Goal: Use online tool/utility: Utilize a website feature to perform a specific function

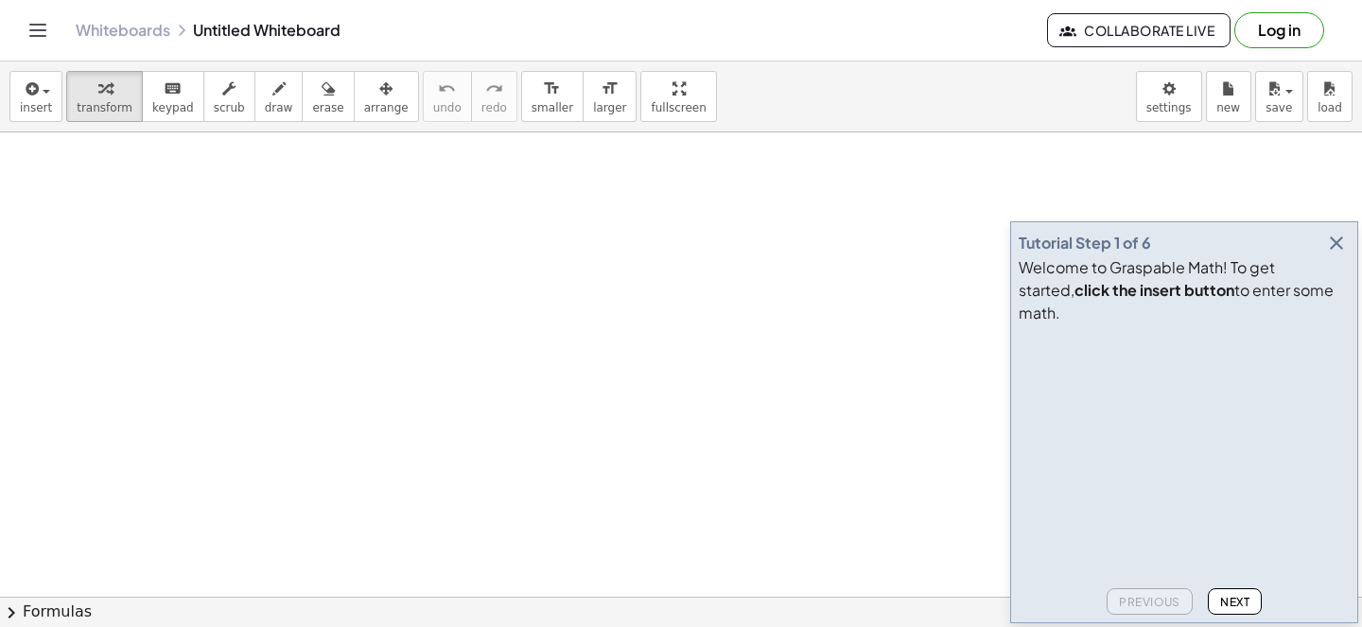
click at [1338, 254] on icon "button" at bounding box center [1336, 243] width 23 height 23
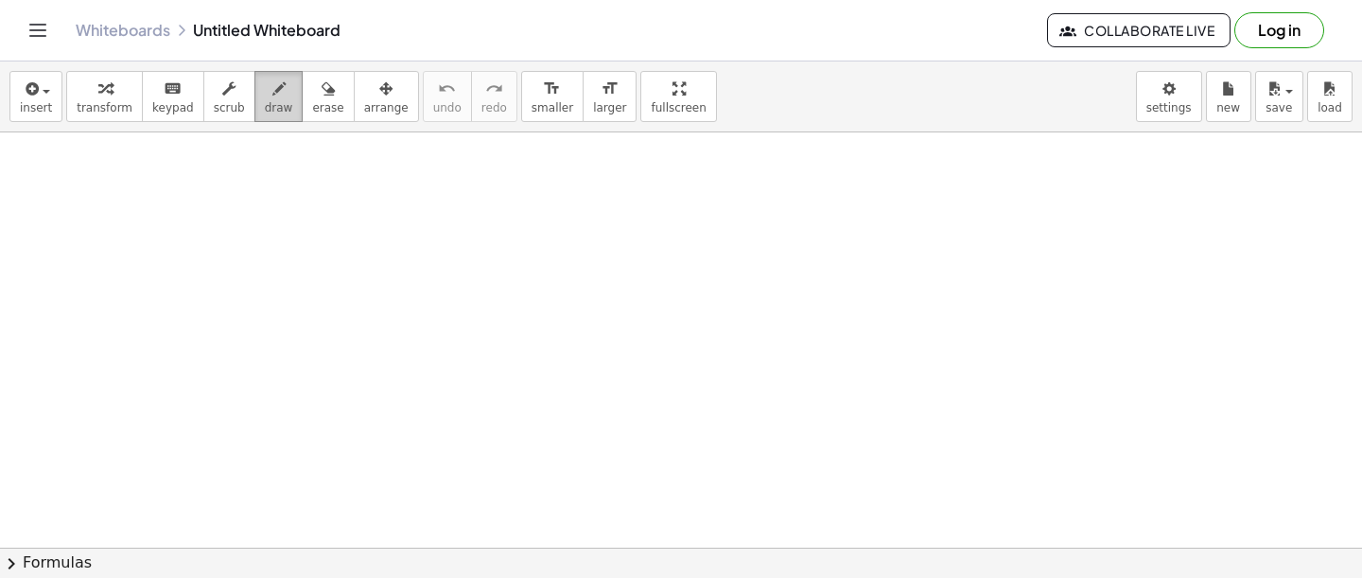
click at [283, 101] on button "draw" at bounding box center [278, 96] width 49 height 51
drag, startPoint x: 301, startPoint y: 207, endPoint x: 319, endPoint y: 221, distance: 22.9
drag, startPoint x: 288, startPoint y: 233, endPoint x: 379, endPoint y: 236, distance: 90.9
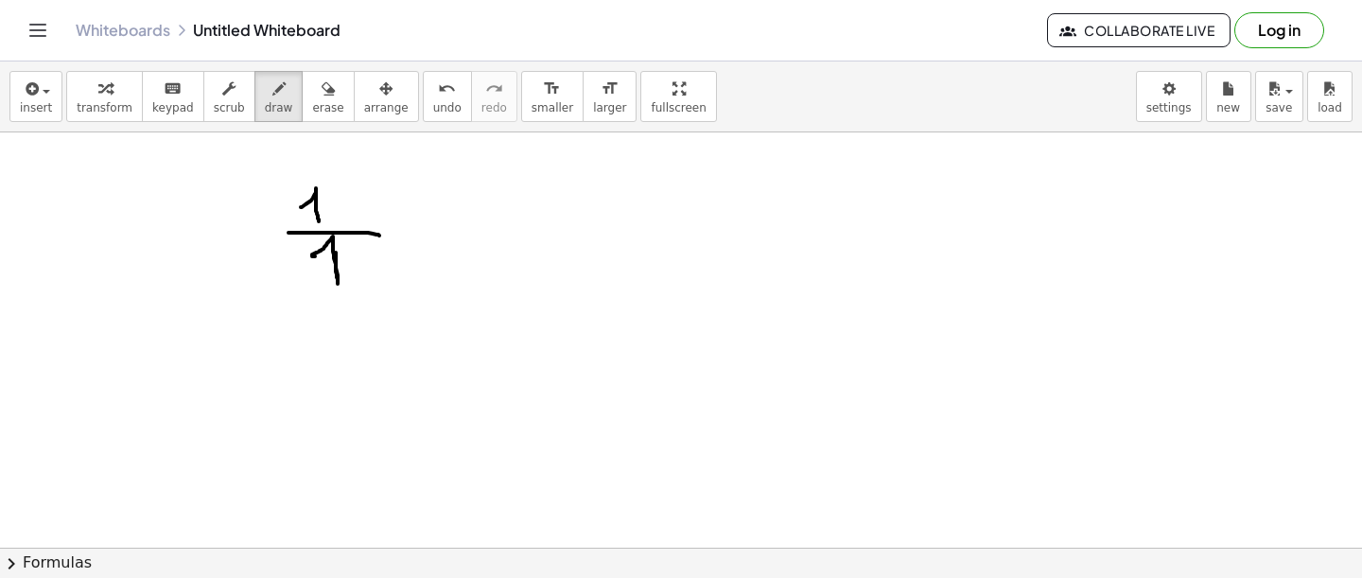
drag, startPoint x: 390, startPoint y: 232, endPoint x: 391, endPoint y: 253, distance: 20.8
drag, startPoint x: 386, startPoint y: 236, endPoint x: 428, endPoint y: 257, distance: 47.4
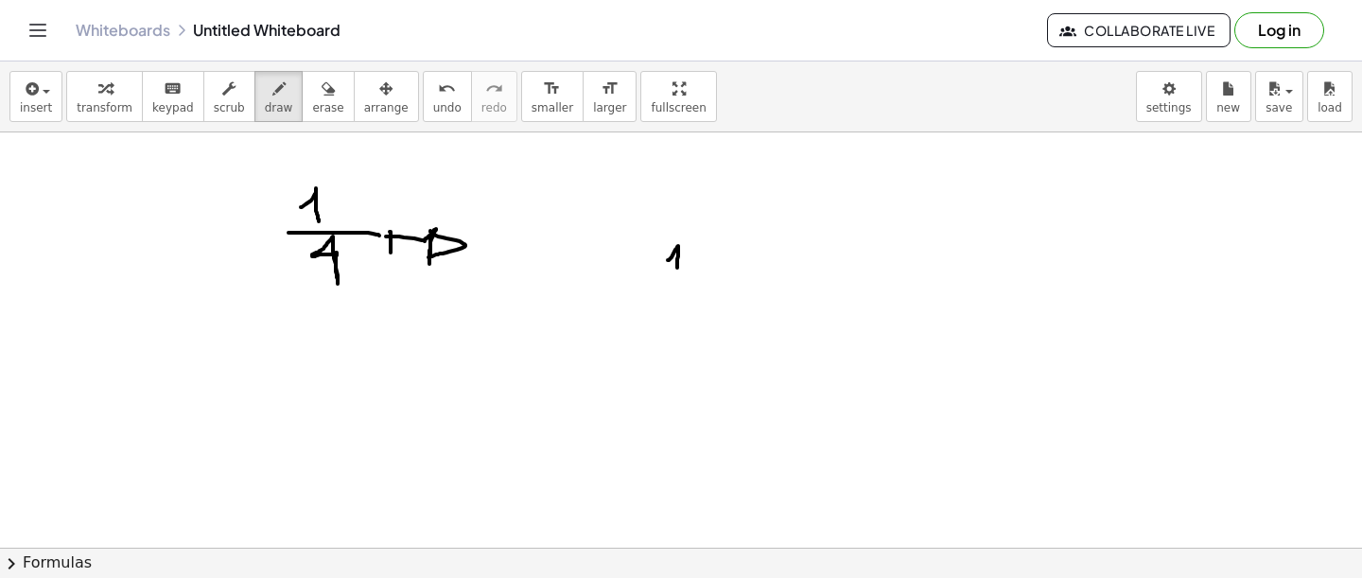
drag, startPoint x: 668, startPoint y: 260, endPoint x: 677, endPoint y: 287, distance: 28.1
drag, startPoint x: 638, startPoint y: 287, endPoint x: 747, endPoint y: 213, distance: 131.4
drag, startPoint x: 621, startPoint y: 247, endPoint x: 621, endPoint y: 263, distance: 16.1
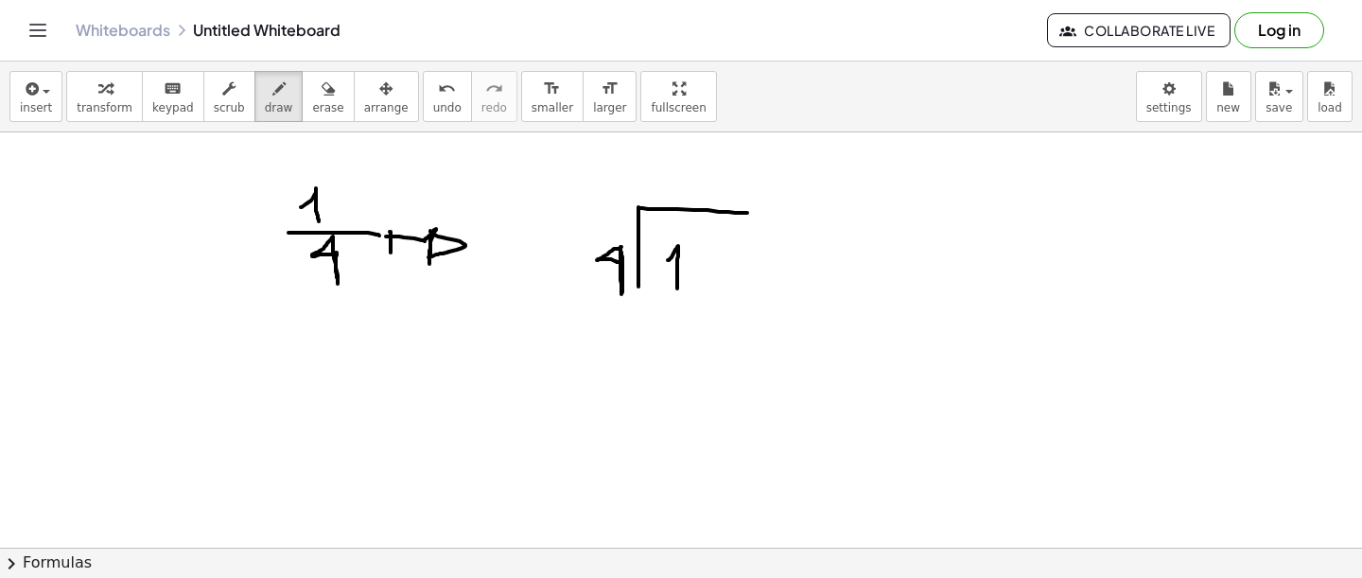
drag, startPoint x: 636, startPoint y: 217, endPoint x: 663, endPoint y: 210, distance: 28.2
drag, startPoint x: 637, startPoint y: 212, endPoint x: 640, endPoint y: 289, distance: 77.7
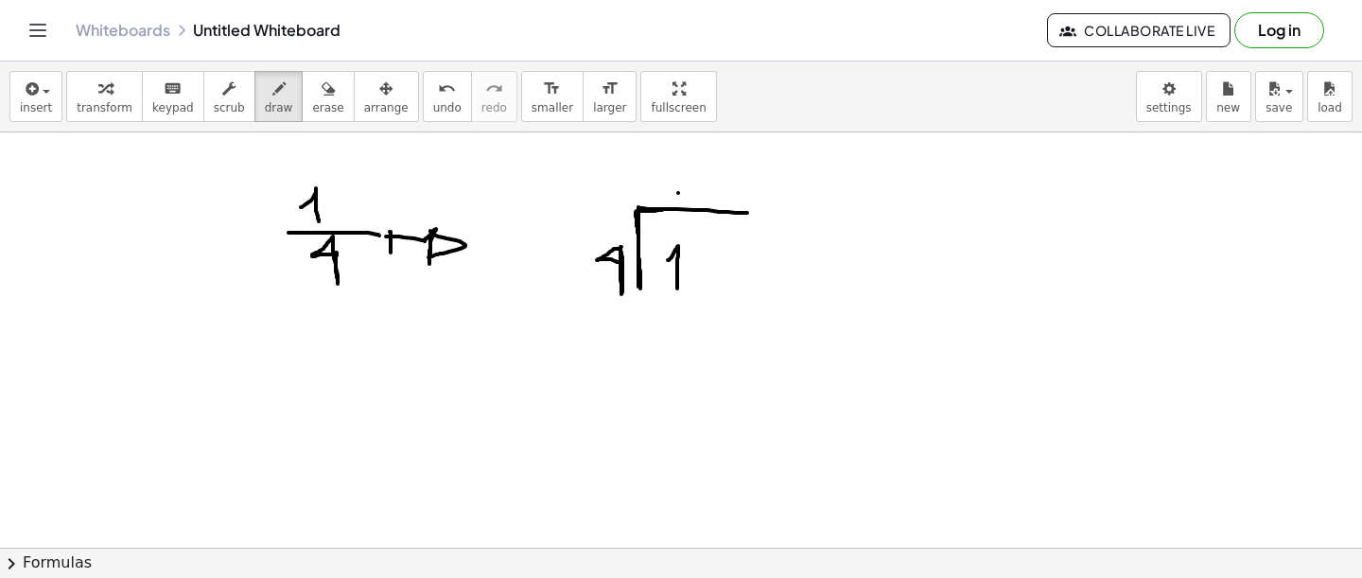
drag, startPoint x: 696, startPoint y: 166, endPoint x: 709, endPoint y: 190, distance: 27.9
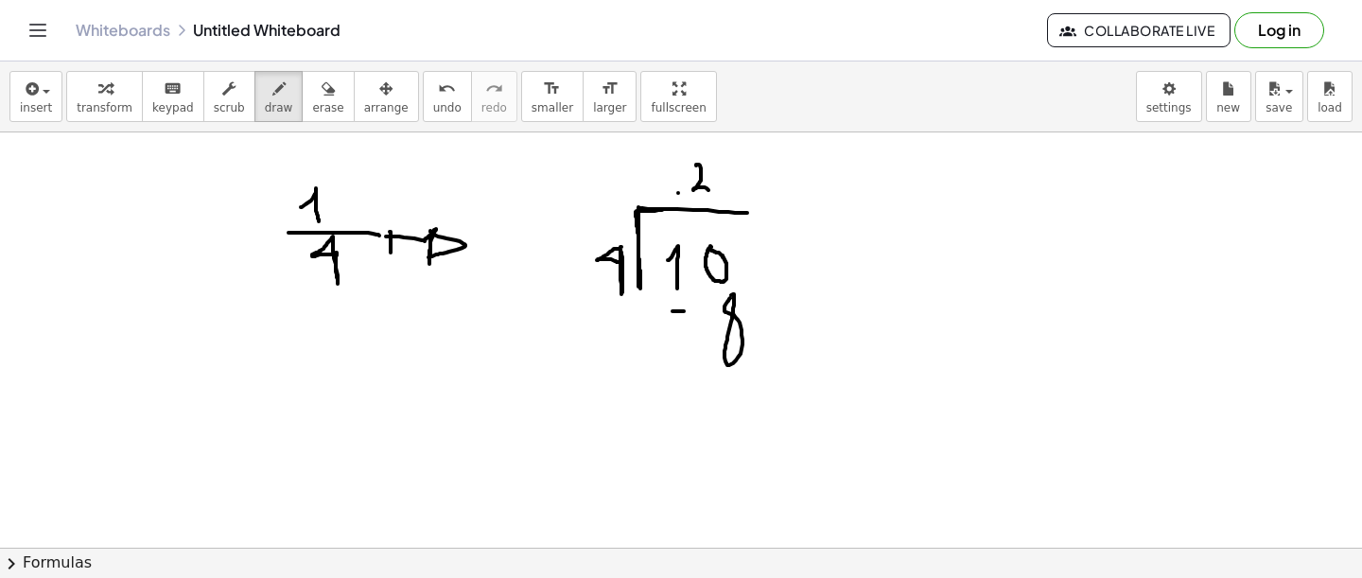
drag, startPoint x: 673, startPoint y: 311, endPoint x: 686, endPoint y: 311, distance: 13.2
drag, startPoint x: 632, startPoint y: 386, endPoint x: 899, endPoint y: 385, distance: 266.7
drag, startPoint x: 707, startPoint y: 409, endPoint x: 740, endPoint y: 423, distance: 36.0
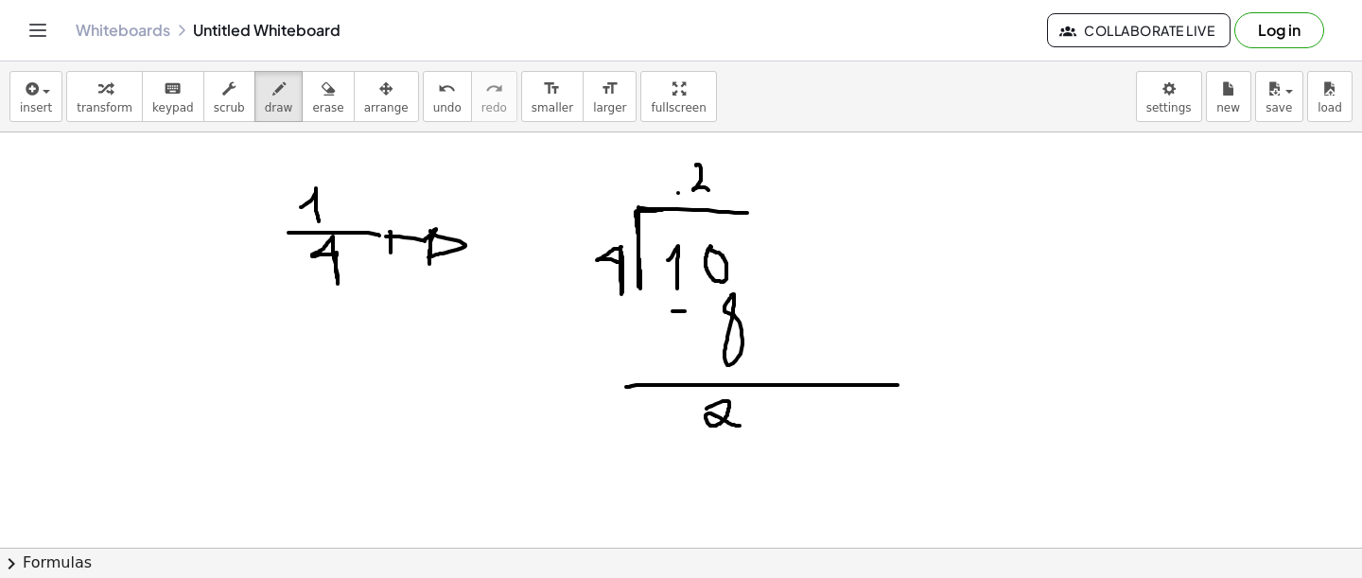
drag, startPoint x: 731, startPoint y: 155, endPoint x: 719, endPoint y: 196, distance: 42.5
click at [339, 115] on button "erase" at bounding box center [328, 96] width 52 height 51
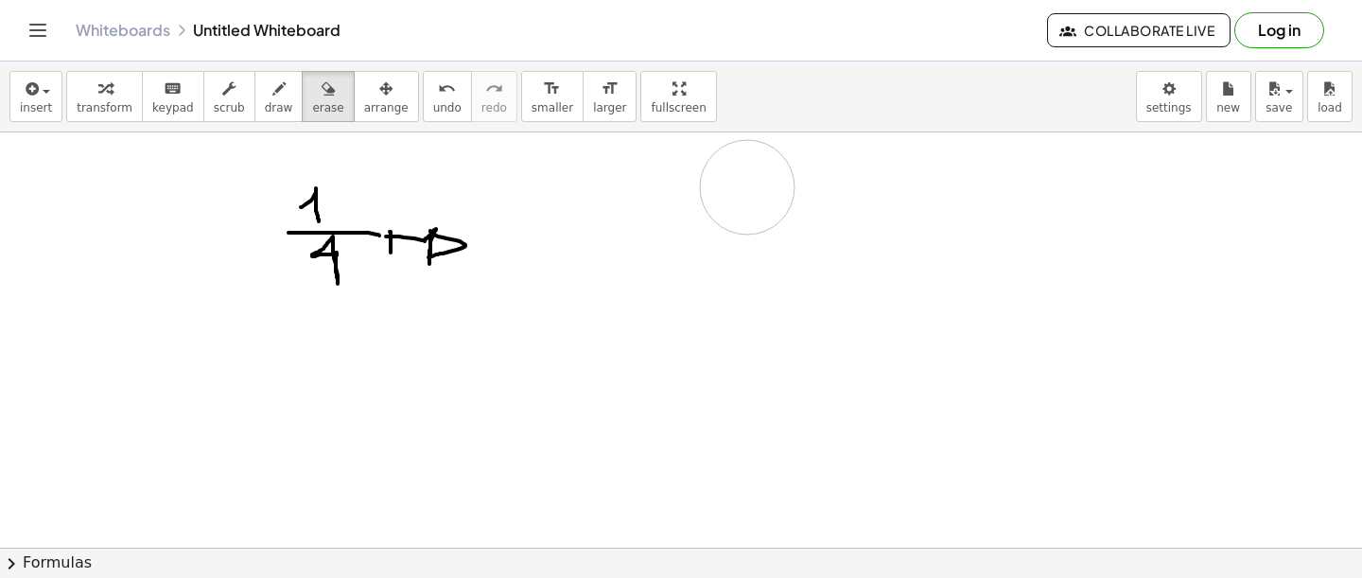
drag, startPoint x: 844, startPoint y: 337, endPoint x: 691, endPoint y: 192, distance: 210.8
click at [254, 91] on button "draw" at bounding box center [278, 96] width 49 height 51
drag, startPoint x: 529, startPoint y: 180, endPoint x: 571, endPoint y: 215, distance: 55.1
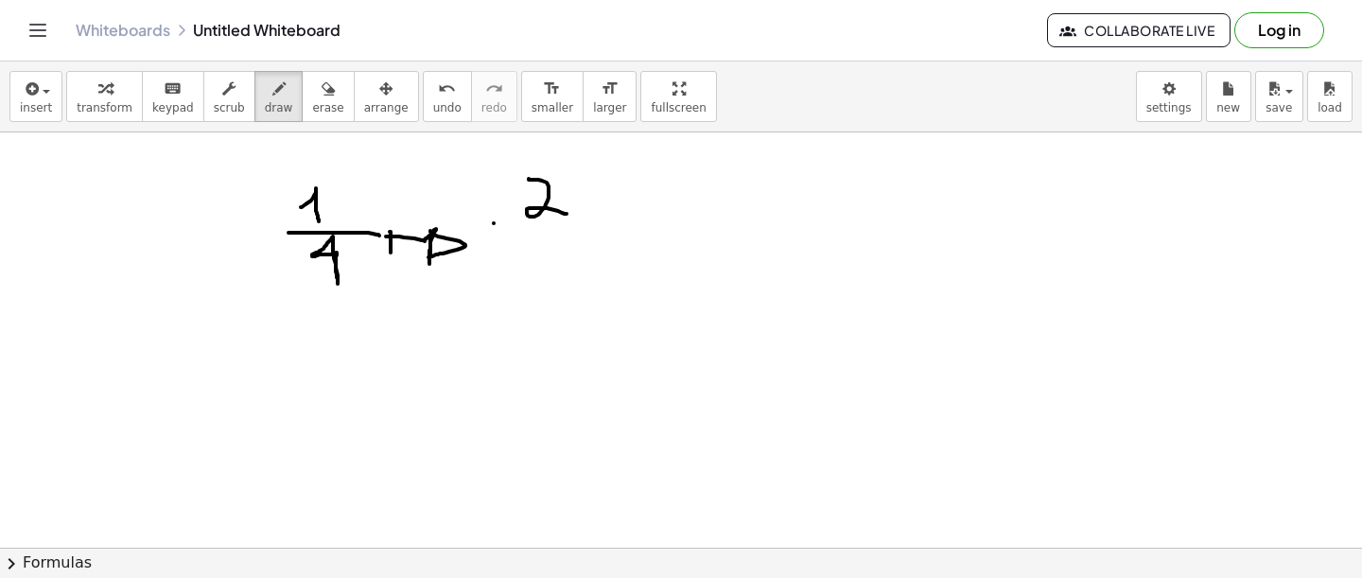
drag, startPoint x: 608, startPoint y: 174, endPoint x: 592, endPoint y: 210, distance: 39.4
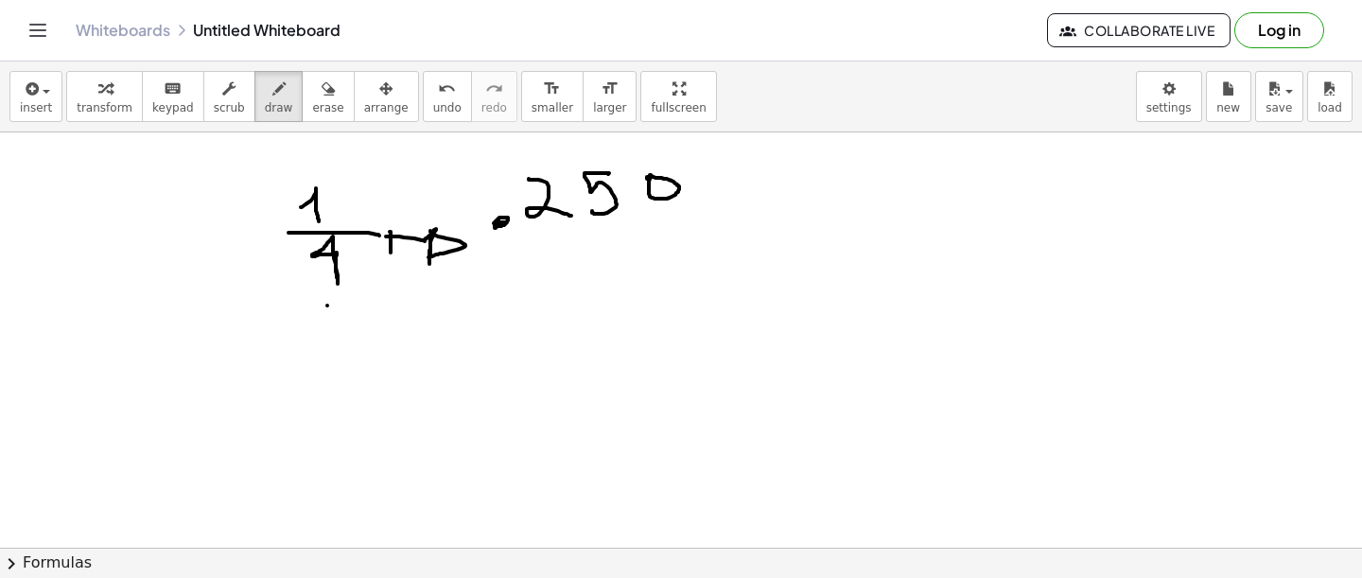
drag, startPoint x: 327, startPoint y: 306, endPoint x: 325, endPoint y: 333, distance: 27.5
drag, startPoint x: 291, startPoint y: 348, endPoint x: 389, endPoint y: 369, distance: 99.6
drag, startPoint x: 323, startPoint y: 381, endPoint x: 364, endPoint y: 411, distance: 50.1
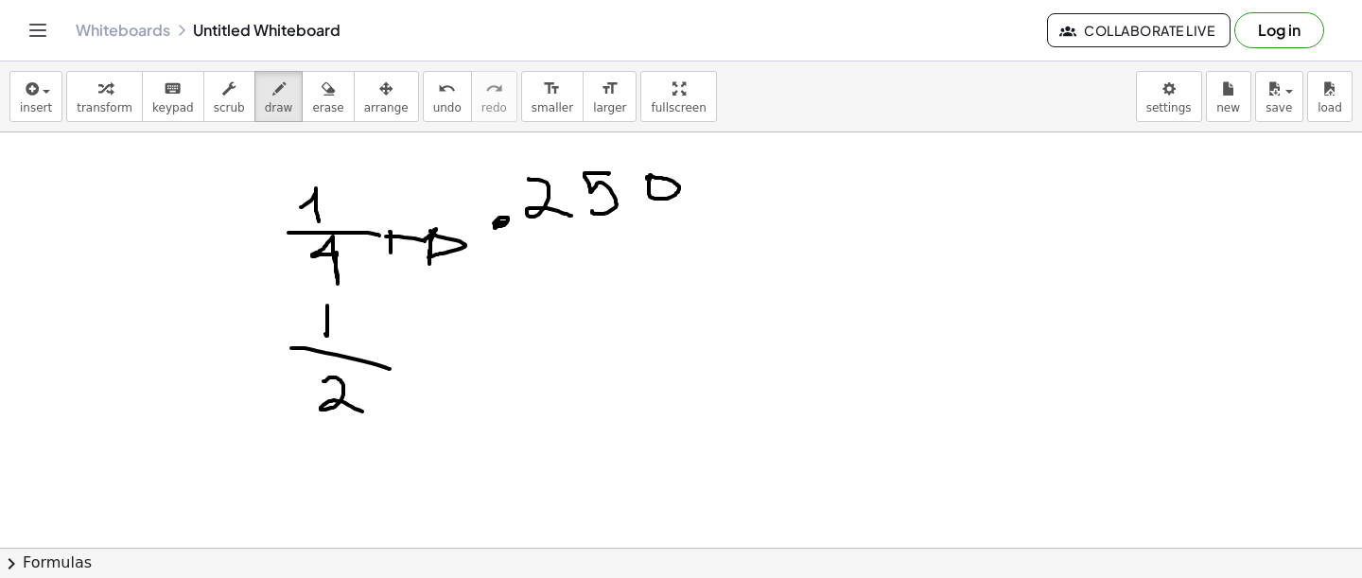
drag, startPoint x: 425, startPoint y: 370, endPoint x: 436, endPoint y: 381, distance: 16.1
drag, startPoint x: 595, startPoint y: 325, endPoint x: 545, endPoint y: 372, distance: 68.3
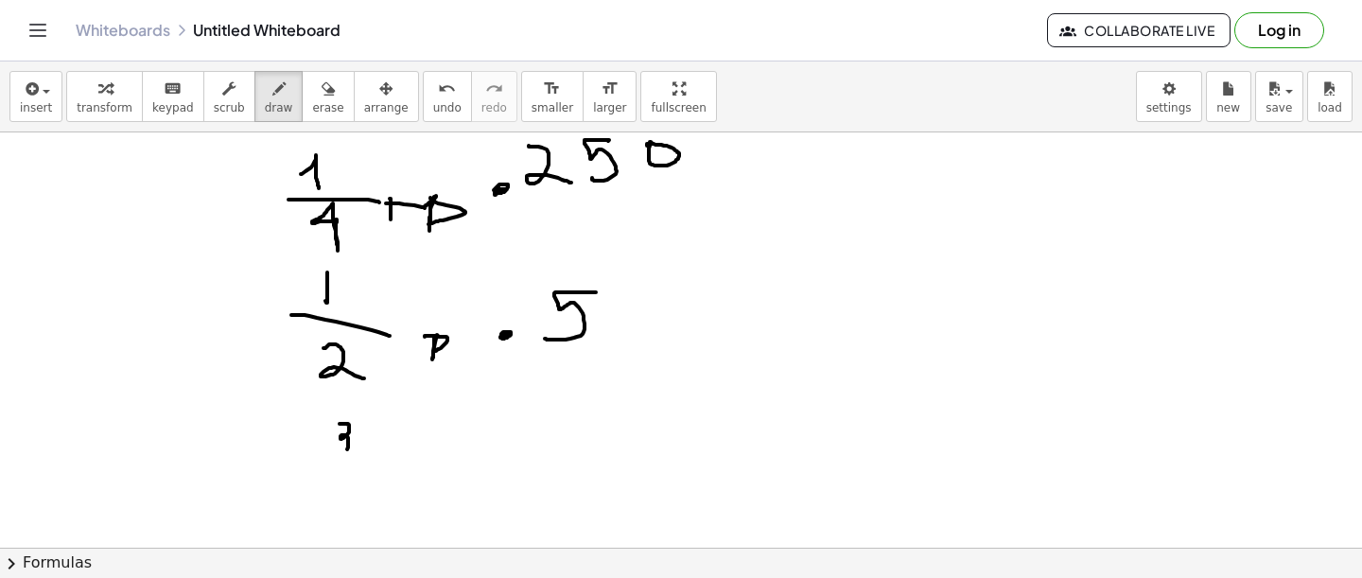
drag, startPoint x: 340, startPoint y: 424, endPoint x: 323, endPoint y: 450, distance: 31.5
drag, startPoint x: 367, startPoint y: 437, endPoint x: 358, endPoint y: 500, distance: 63.9
drag, startPoint x: 395, startPoint y: 515, endPoint x: 399, endPoint y: 496, distance: 19.3
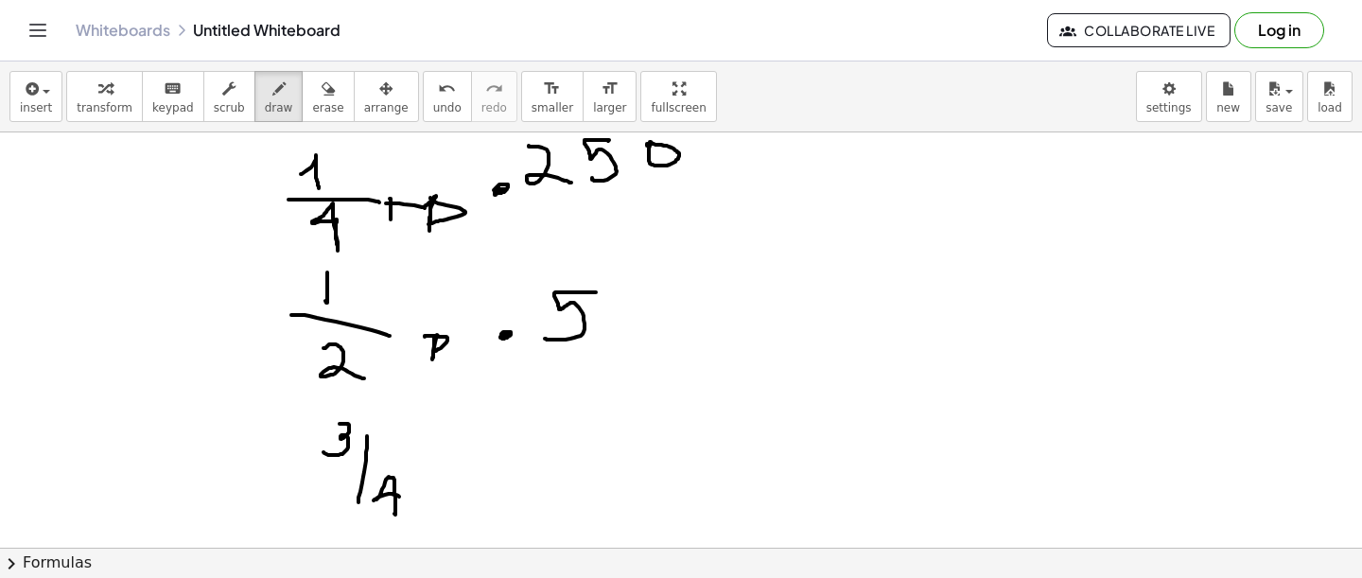
drag, startPoint x: 426, startPoint y: 470, endPoint x: 448, endPoint y: 474, distance: 23.0
drag, startPoint x: 507, startPoint y: 465, endPoint x: 497, endPoint y: 456, distance: 14.1
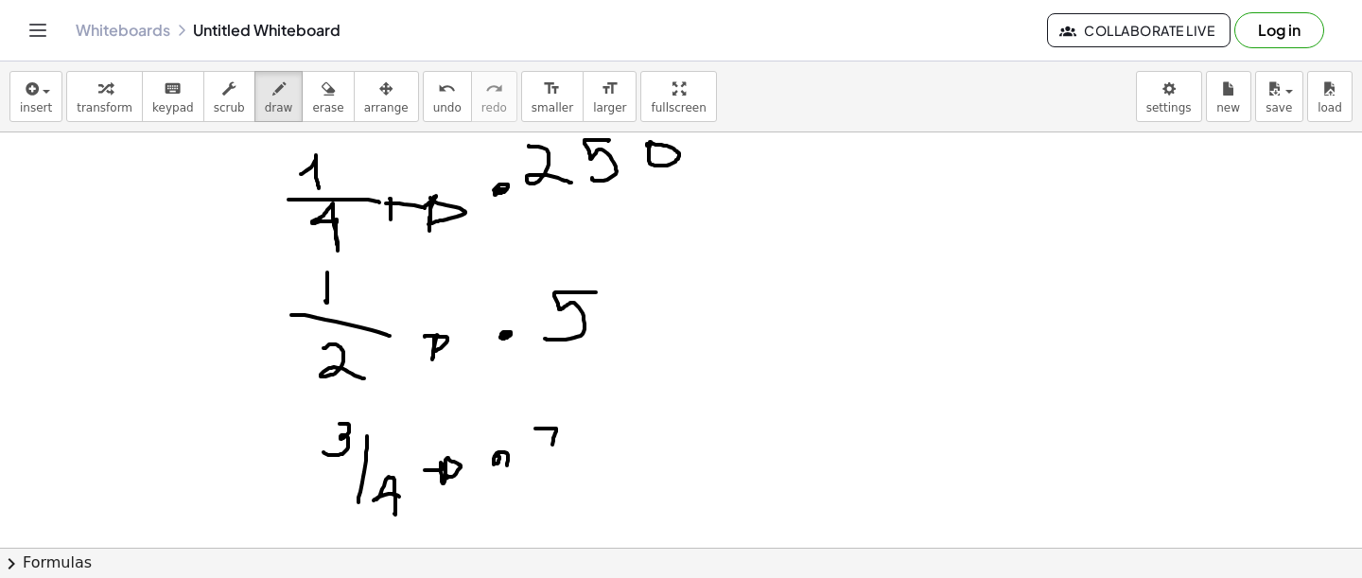
drag, startPoint x: 535, startPoint y: 428, endPoint x: 551, endPoint y: 478, distance: 51.7
drag, startPoint x: 542, startPoint y: 453, endPoint x: 574, endPoint y: 453, distance: 32.2
drag, startPoint x: 605, startPoint y: 432, endPoint x: 581, endPoint y: 463, distance: 39.7
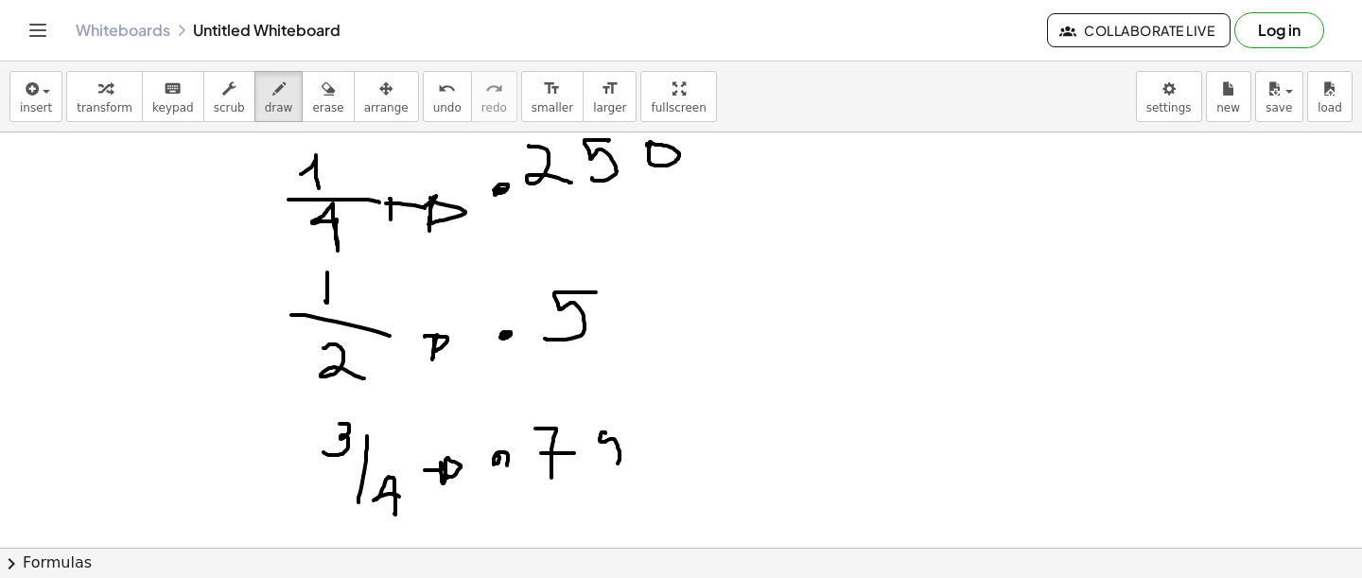
drag, startPoint x: 599, startPoint y: 432, endPoint x: 624, endPoint y: 425, distance: 26.6
drag, startPoint x: 550, startPoint y: 487, endPoint x: 601, endPoint y: 488, distance: 51.1
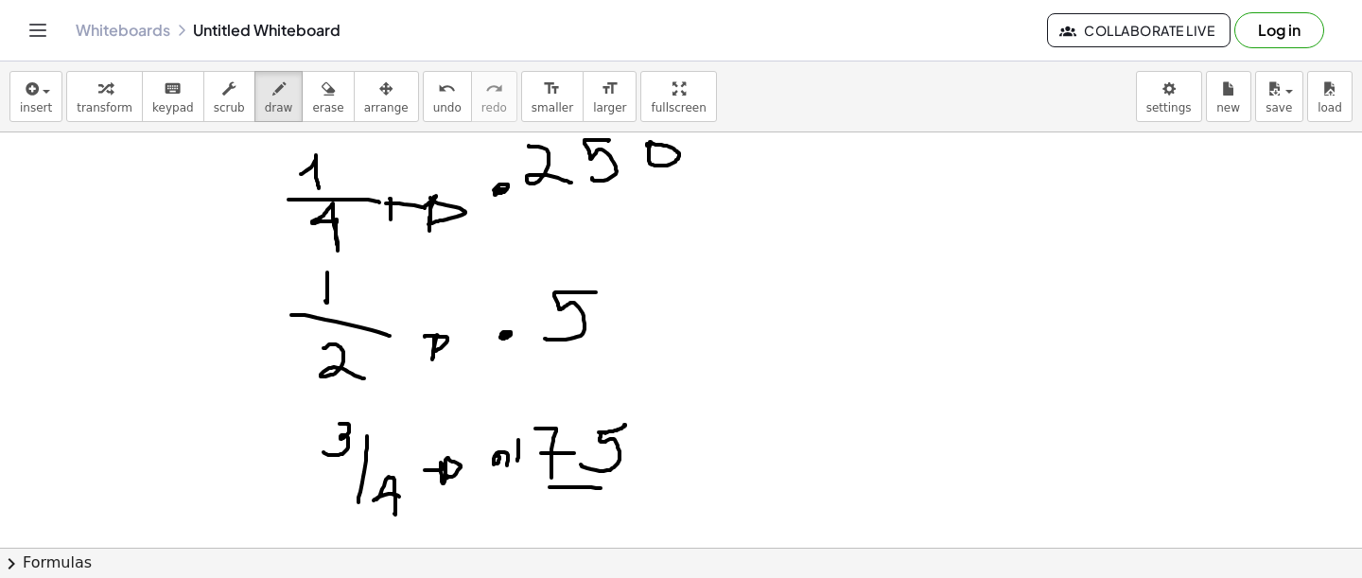
drag, startPoint x: 518, startPoint y: 440, endPoint x: 516, endPoint y: 462, distance: 21.8
drag, startPoint x: 503, startPoint y: 450, endPoint x: 531, endPoint y: 450, distance: 27.4
drag, startPoint x: 743, startPoint y: 164, endPoint x: 724, endPoint y: 174, distance: 22.4
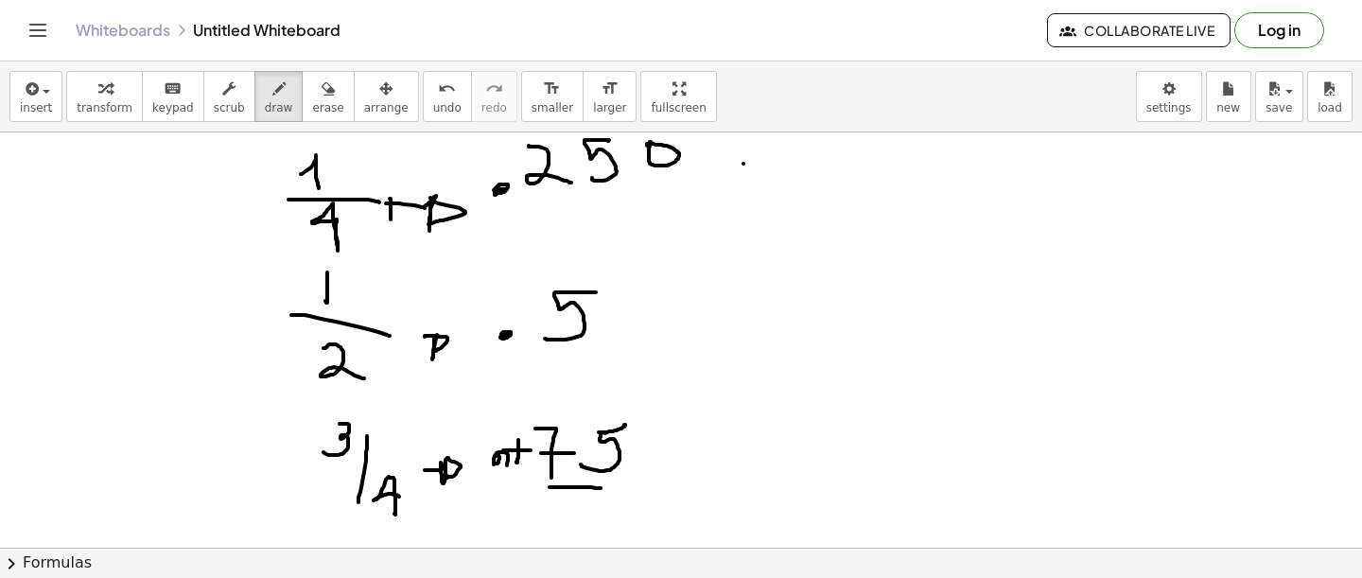
drag, startPoint x: 721, startPoint y: 154, endPoint x: 726, endPoint y: 166, distance: 12.3
drag, startPoint x: 377, startPoint y: 169, endPoint x: 359, endPoint y: 191, distance: 28.2
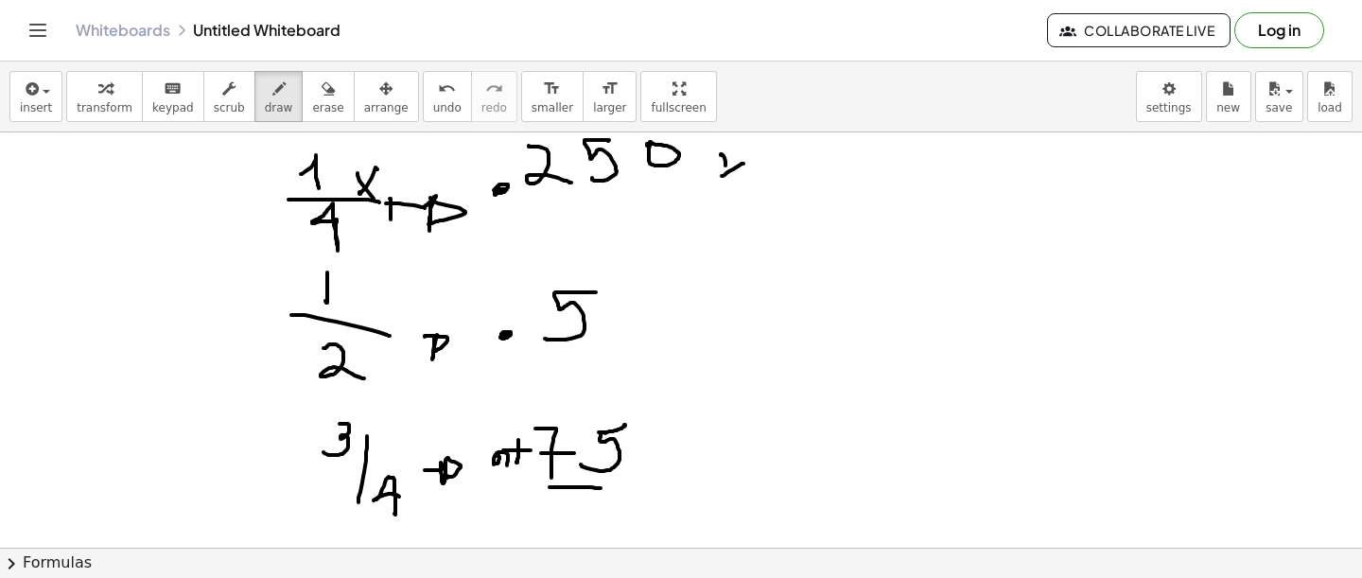
drag, startPoint x: 358, startPoint y: 175, endPoint x: 383, endPoint y: 209, distance: 42.6
click at [312, 104] on span "erase" at bounding box center [327, 107] width 31 height 13
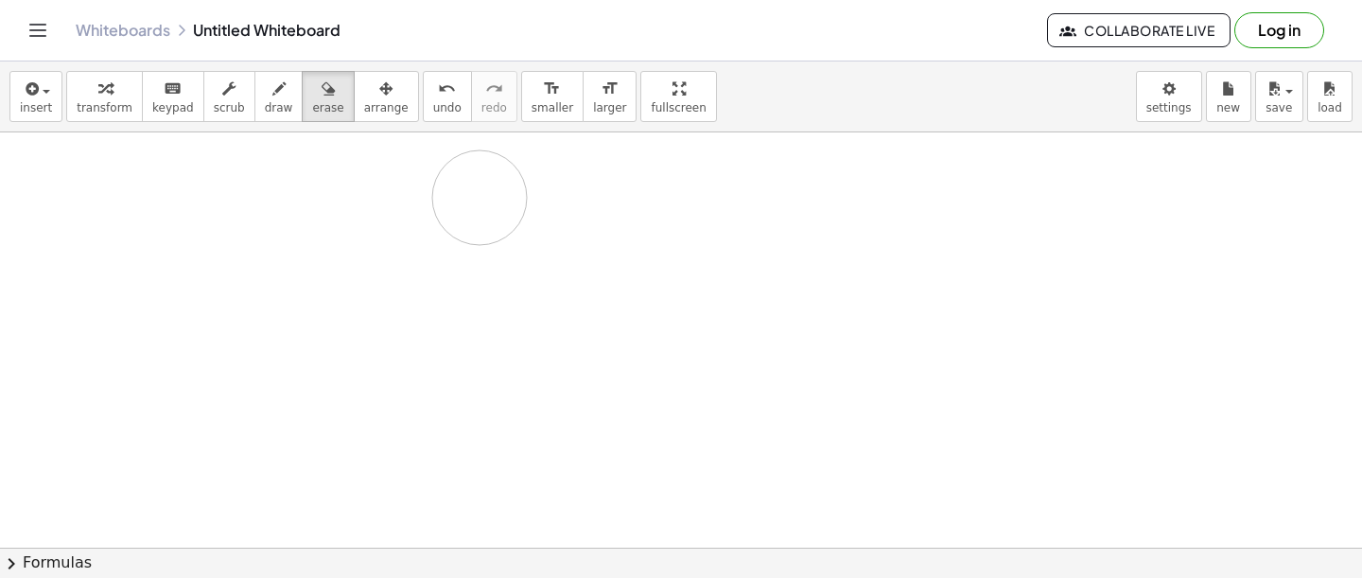
drag, startPoint x: 623, startPoint y: 492, endPoint x: 476, endPoint y: 197, distance: 330.0
click at [278, 104] on button "draw" at bounding box center [278, 96] width 49 height 51
drag, startPoint x: 333, startPoint y: 314, endPoint x: 342, endPoint y: 416, distance: 102.6
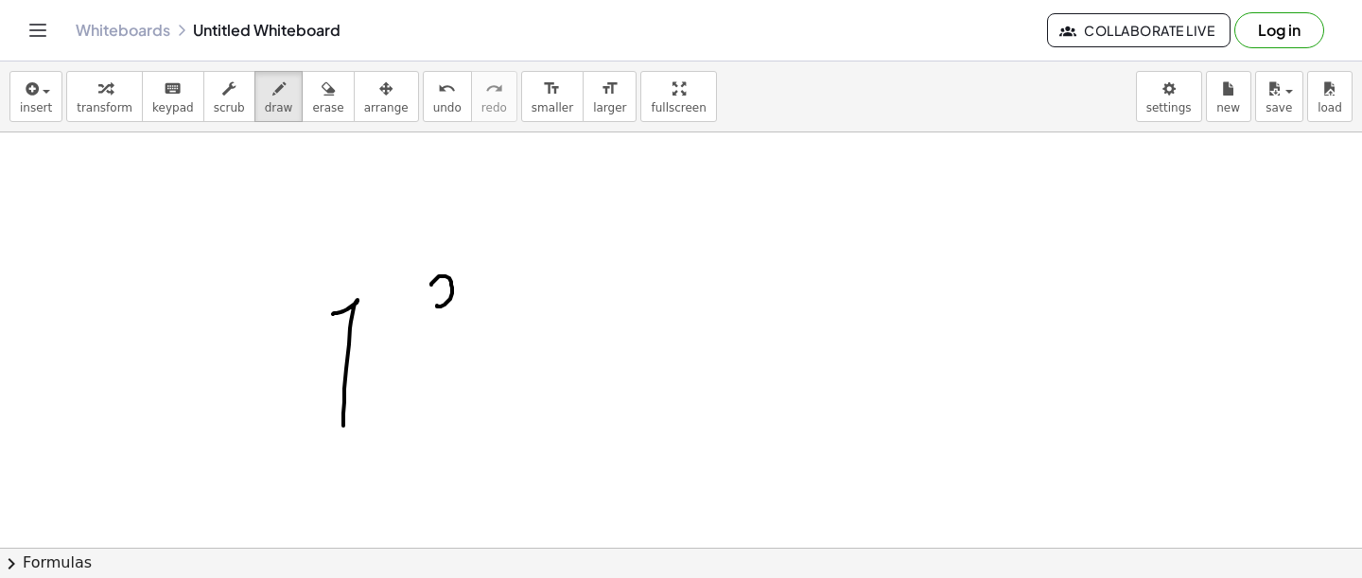
drag, startPoint x: 431, startPoint y: 284, endPoint x: 473, endPoint y: 304, distance: 46.1
drag, startPoint x: 443, startPoint y: 331, endPoint x: 495, endPoint y: 334, distance: 52.1
drag, startPoint x: 470, startPoint y: 348, endPoint x: 442, endPoint y: 404, distance: 62.6
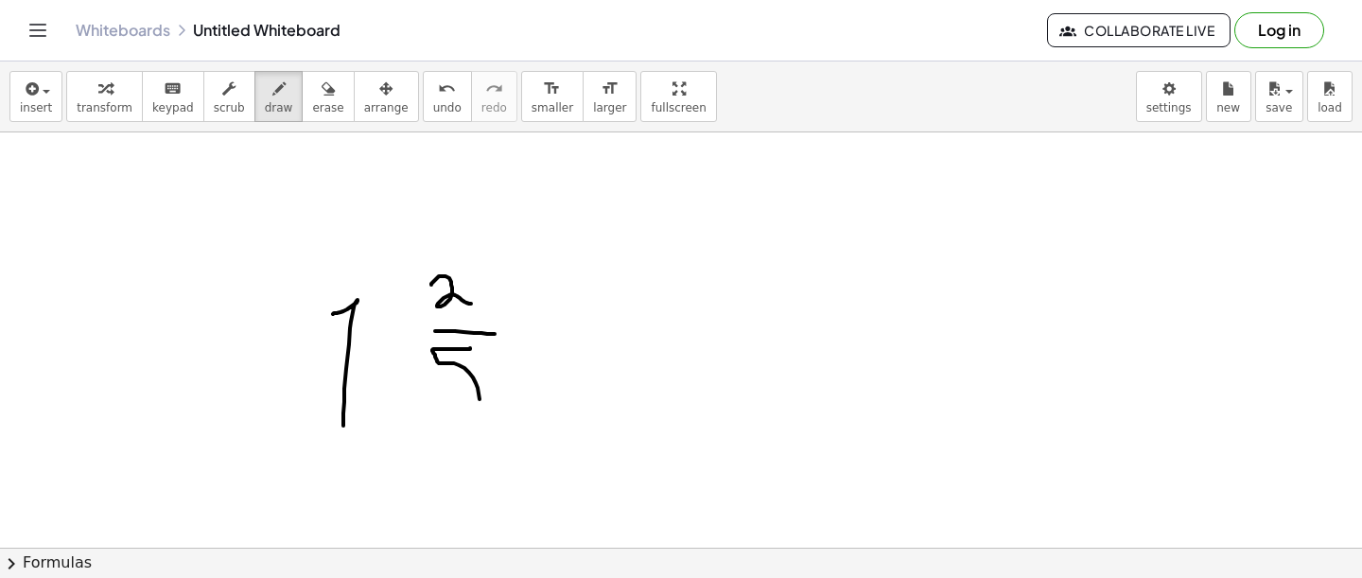
drag, startPoint x: 547, startPoint y: 356, endPoint x: 558, endPoint y: 356, distance: 11.4
drag, startPoint x: 543, startPoint y: 376, endPoint x: 559, endPoint y: 376, distance: 16.1
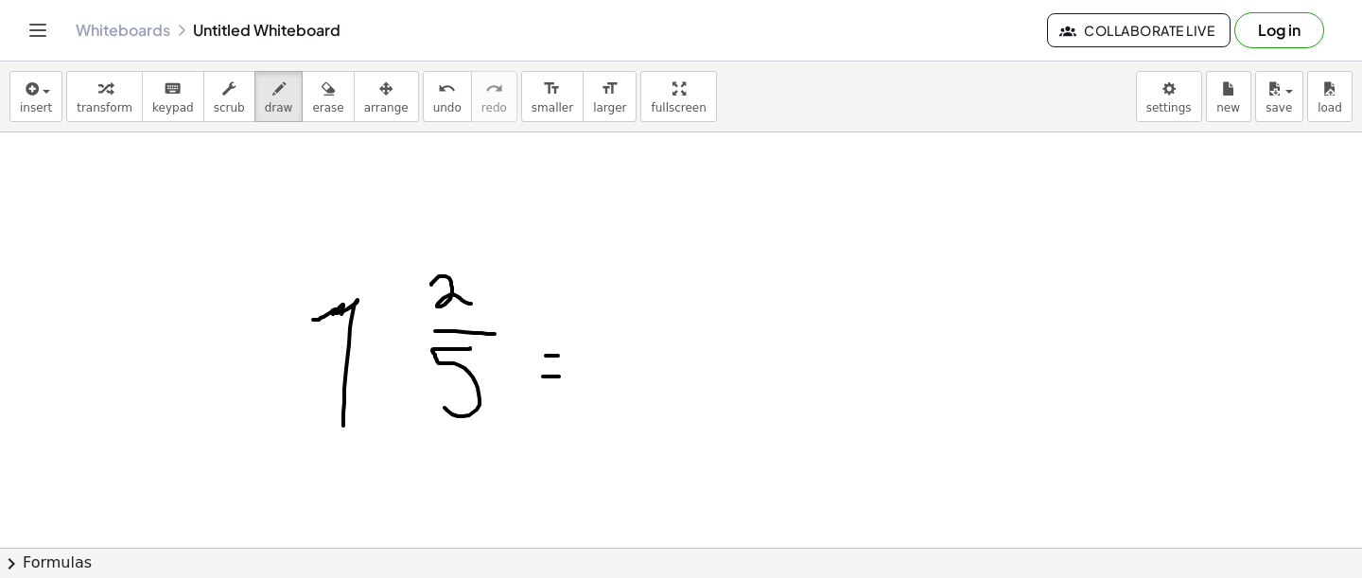
drag, startPoint x: 313, startPoint y: 320, endPoint x: 342, endPoint y: 337, distance: 33.9
click at [290, 95] on button "draw" at bounding box center [278, 96] width 49 height 51
click at [323, 93] on icon "button" at bounding box center [328, 89] width 13 height 23
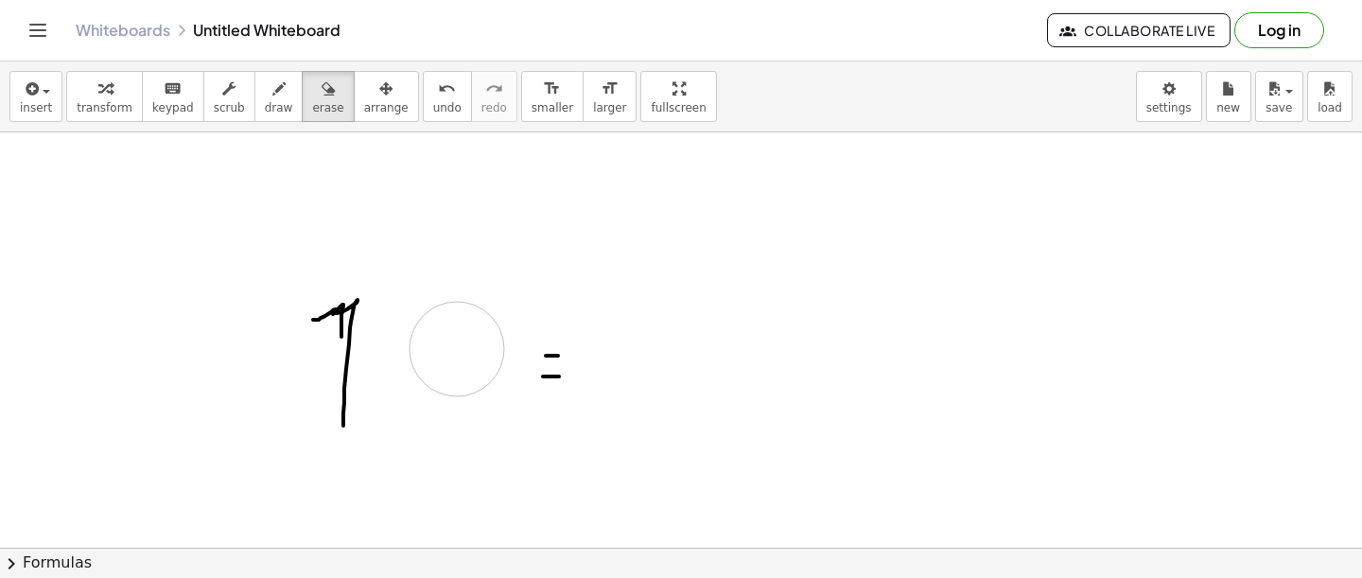
drag, startPoint x: 411, startPoint y: 230, endPoint x: 473, endPoint y: 274, distance: 76.6
click at [281, 100] on button "draw" at bounding box center [278, 96] width 49 height 51
drag, startPoint x: 411, startPoint y: 254, endPoint x: 411, endPoint y: 315, distance: 60.5
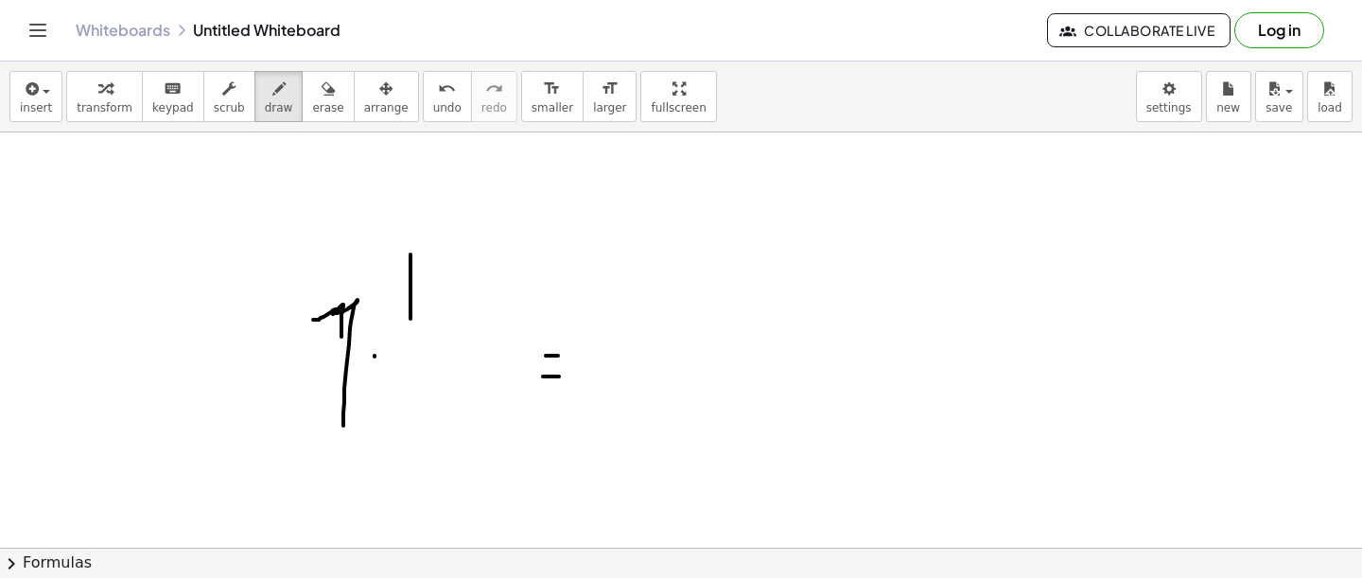
drag, startPoint x: 376, startPoint y: 355, endPoint x: 428, endPoint y: 354, distance: 52.0
click at [326, 89] on div "button" at bounding box center [327, 88] width 31 height 23
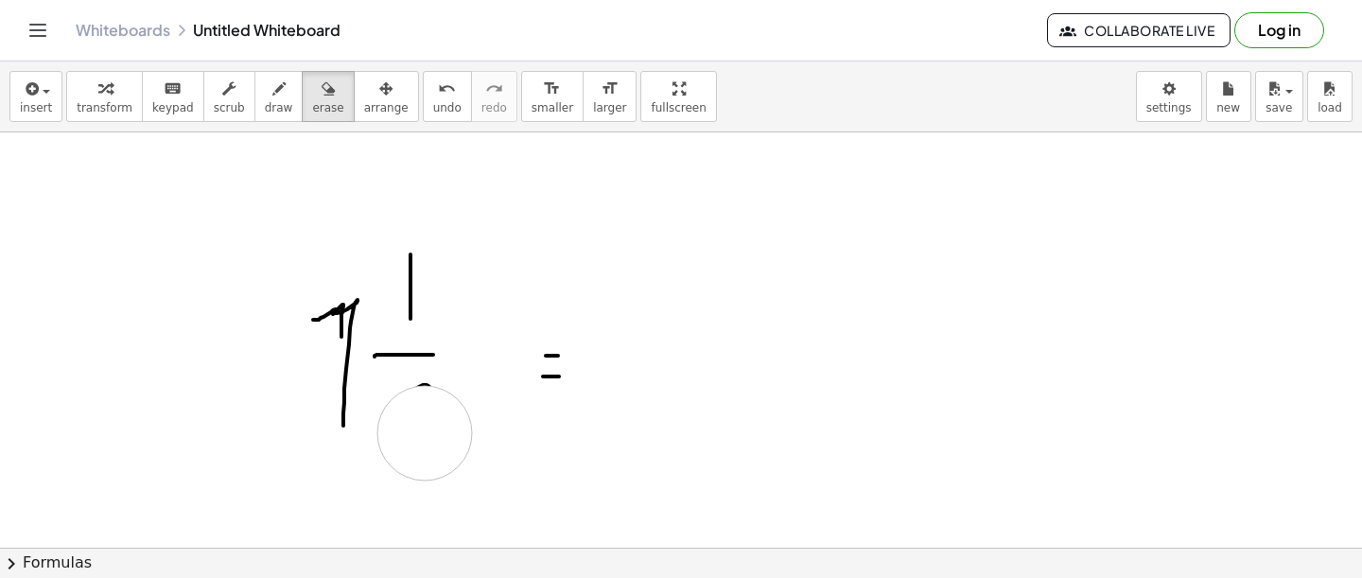
drag, startPoint x: 427, startPoint y: 443, endPoint x: 414, endPoint y: 424, distance: 22.6
click at [272, 83] on icon "button" at bounding box center [278, 89] width 13 height 23
drag, startPoint x: 398, startPoint y: 380, endPoint x: 438, endPoint y: 419, distance: 55.5
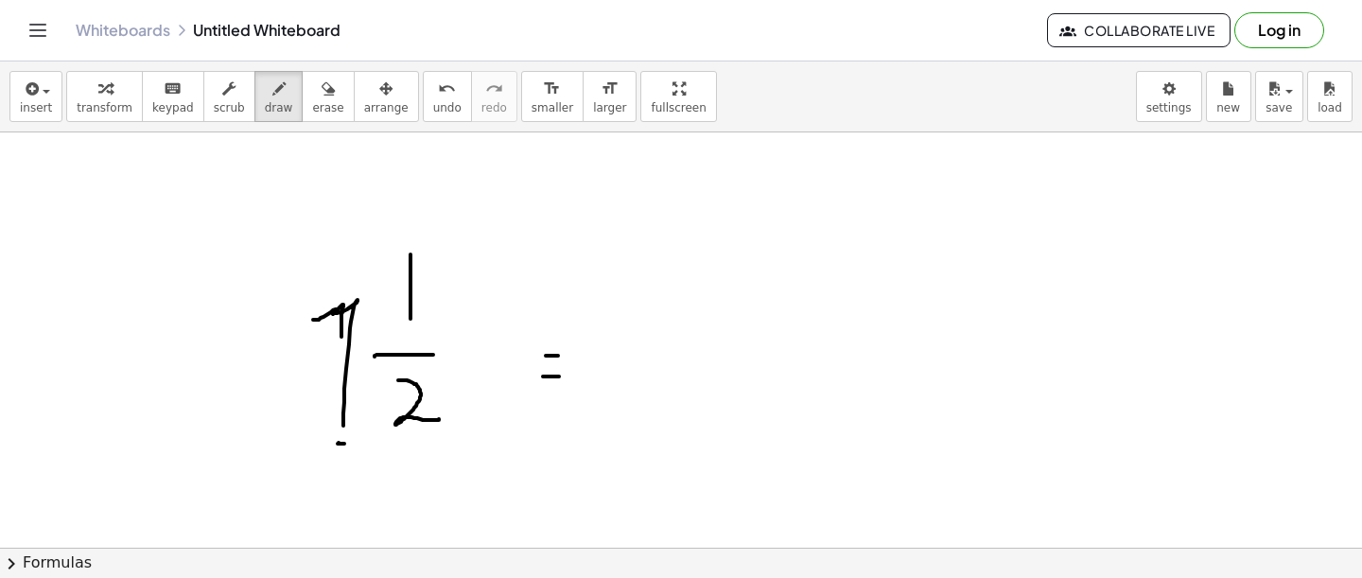
drag, startPoint x: 339, startPoint y: 444, endPoint x: 349, endPoint y: 444, distance: 10.4
click at [322, 96] on icon "button" at bounding box center [328, 89] width 13 height 23
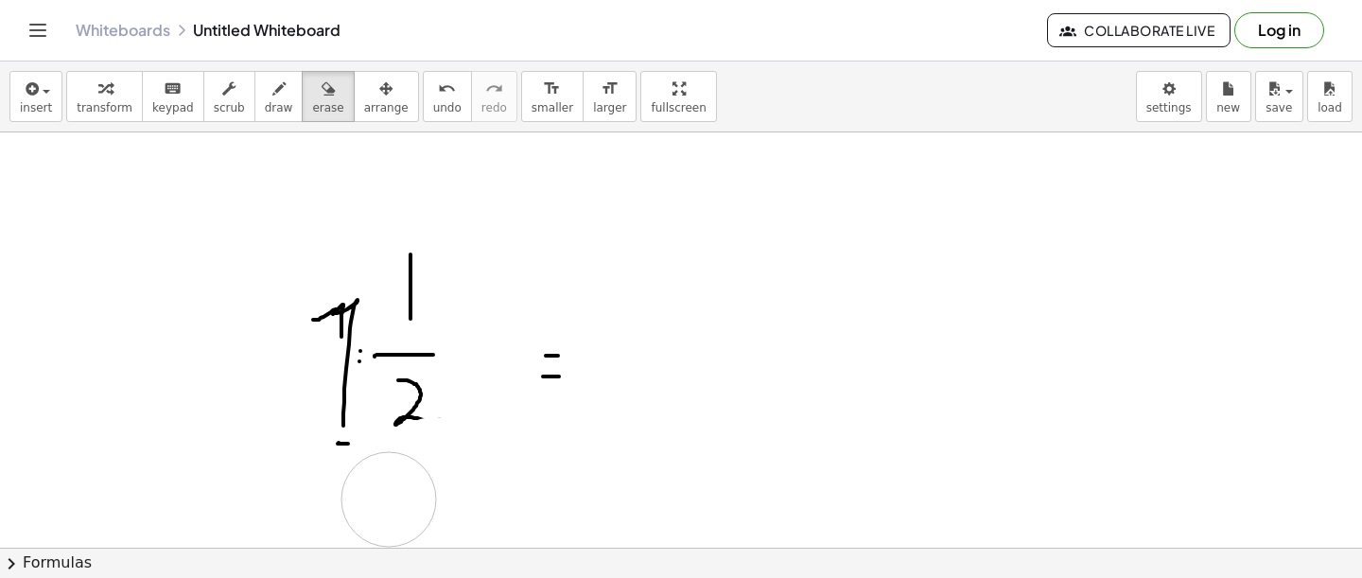
drag, startPoint x: 435, startPoint y: 464, endPoint x: 392, endPoint y: 496, distance: 53.6
click at [281, 116] on button "draw" at bounding box center [278, 96] width 49 height 51
drag, startPoint x: 417, startPoint y: 417, endPoint x: 441, endPoint y: 430, distance: 27.1
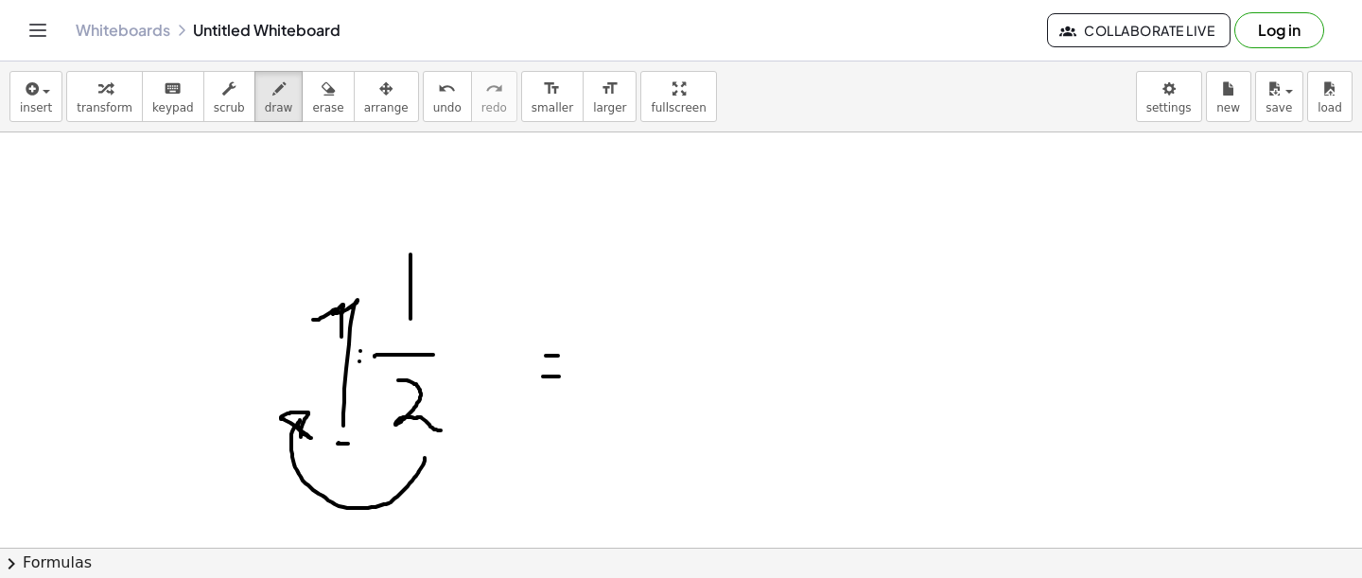
drag, startPoint x: 425, startPoint y: 459, endPoint x: 301, endPoint y: 436, distance: 126.0
drag, startPoint x: 306, startPoint y: 400, endPoint x: 309, endPoint y: 288, distance: 112.6
drag, startPoint x: 375, startPoint y: 472, endPoint x: 360, endPoint y: 479, distance: 15.7
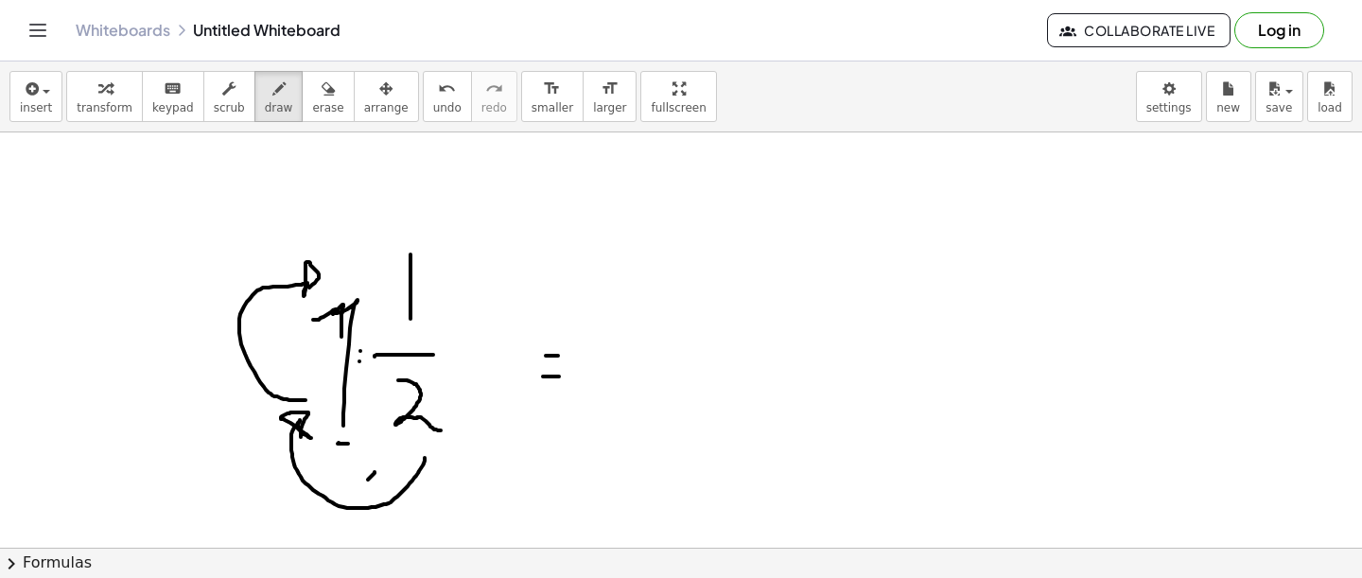
drag, startPoint x: 360, startPoint y: 461, endPoint x: 382, endPoint y: 481, distance: 30.1
drag, startPoint x: 371, startPoint y: 478, endPoint x: 375, endPoint y: 461, distance: 17.4
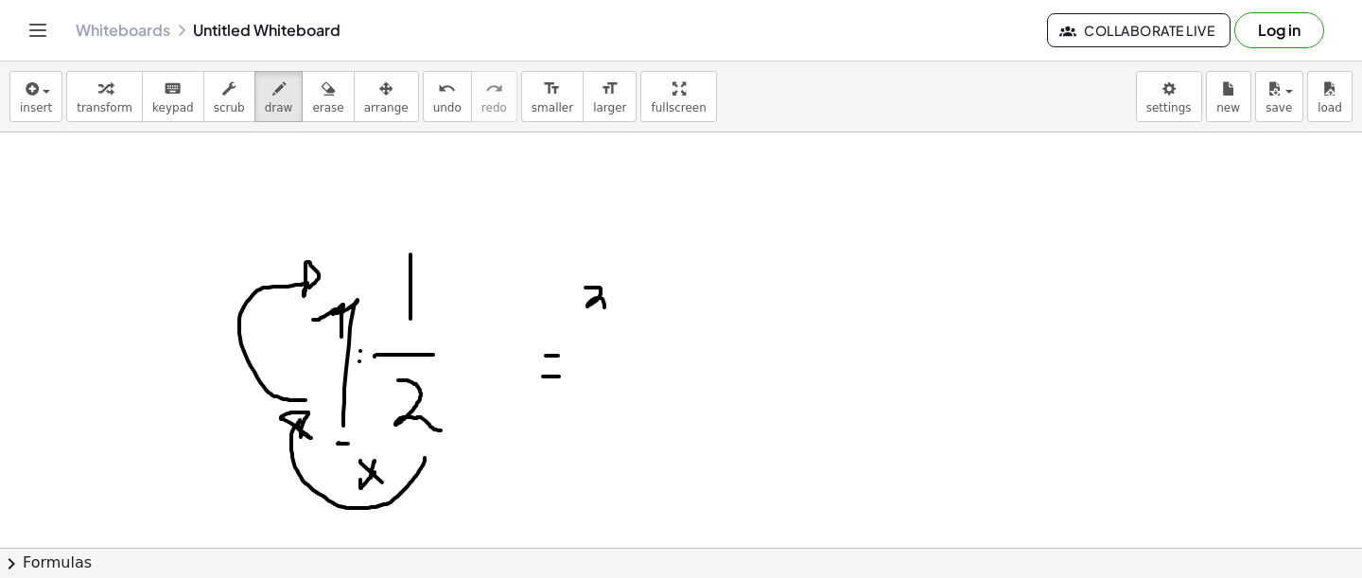
drag, startPoint x: 586, startPoint y: 288, endPoint x: 577, endPoint y: 309, distance: 23.4
drag, startPoint x: 567, startPoint y: 344, endPoint x: 692, endPoint y: 345, distance: 125.8
drag, startPoint x: 603, startPoint y: 376, endPoint x: 649, endPoint y: 412, distance: 59.2
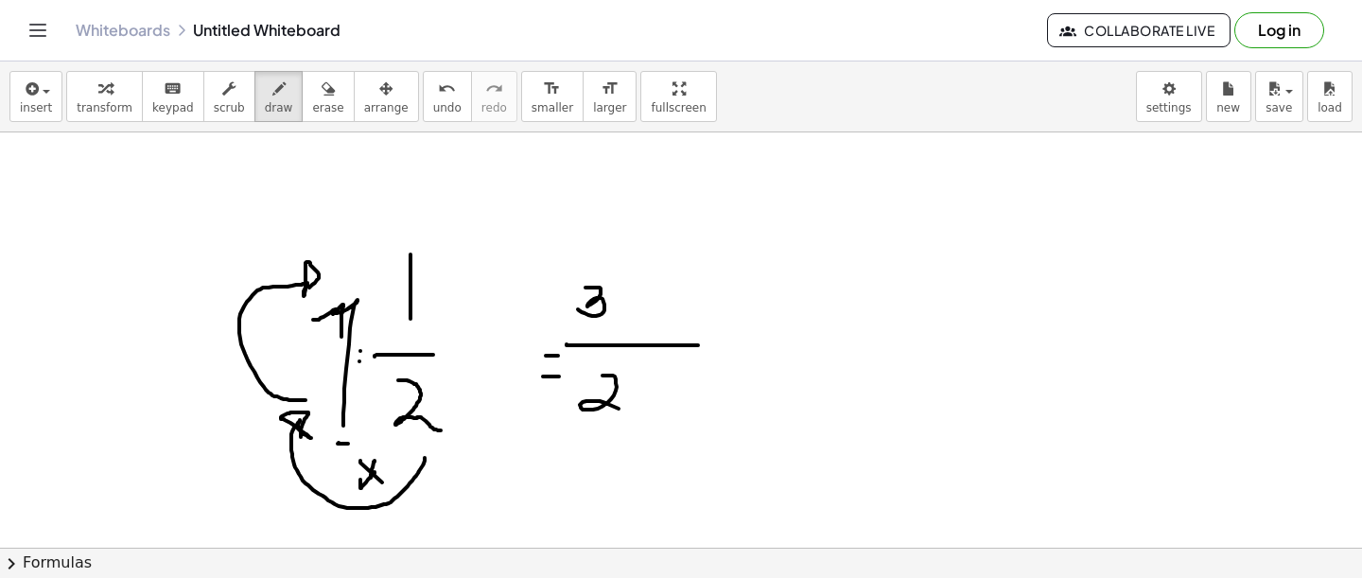
drag, startPoint x: 726, startPoint y: 350, endPoint x: 741, endPoint y: 350, distance: 14.2
drag, startPoint x: 725, startPoint y: 370, endPoint x: 768, endPoint y: 370, distance: 43.5
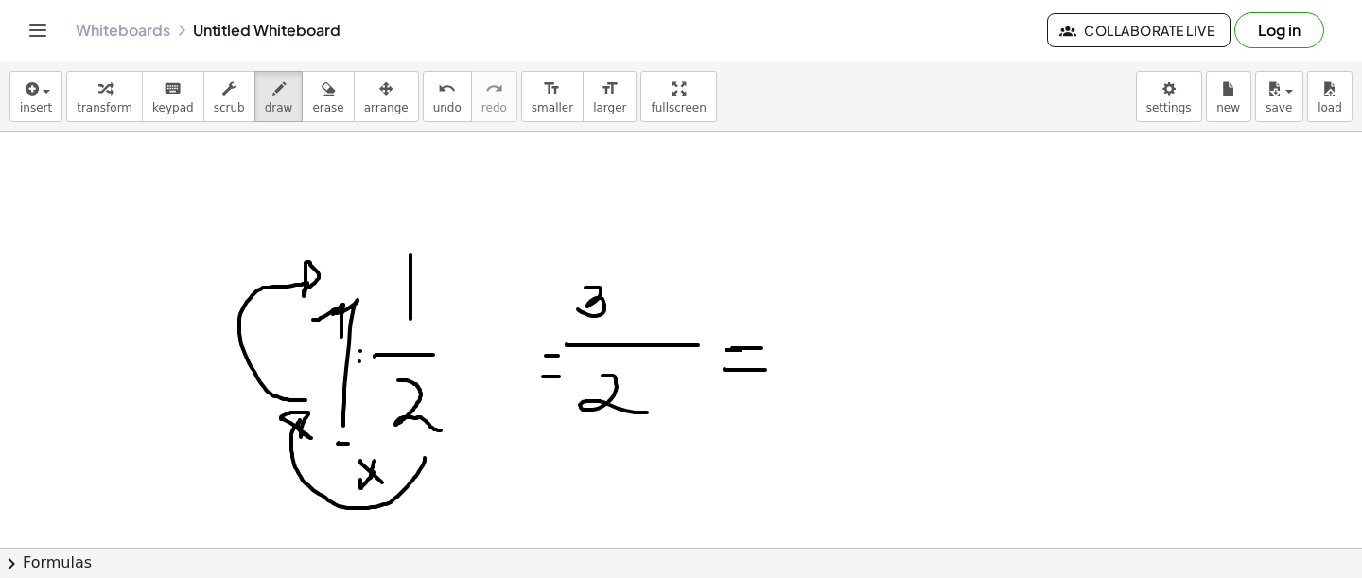
drag, startPoint x: 732, startPoint y: 348, endPoint x: 761, endPoint y: 348, distance: 29.3
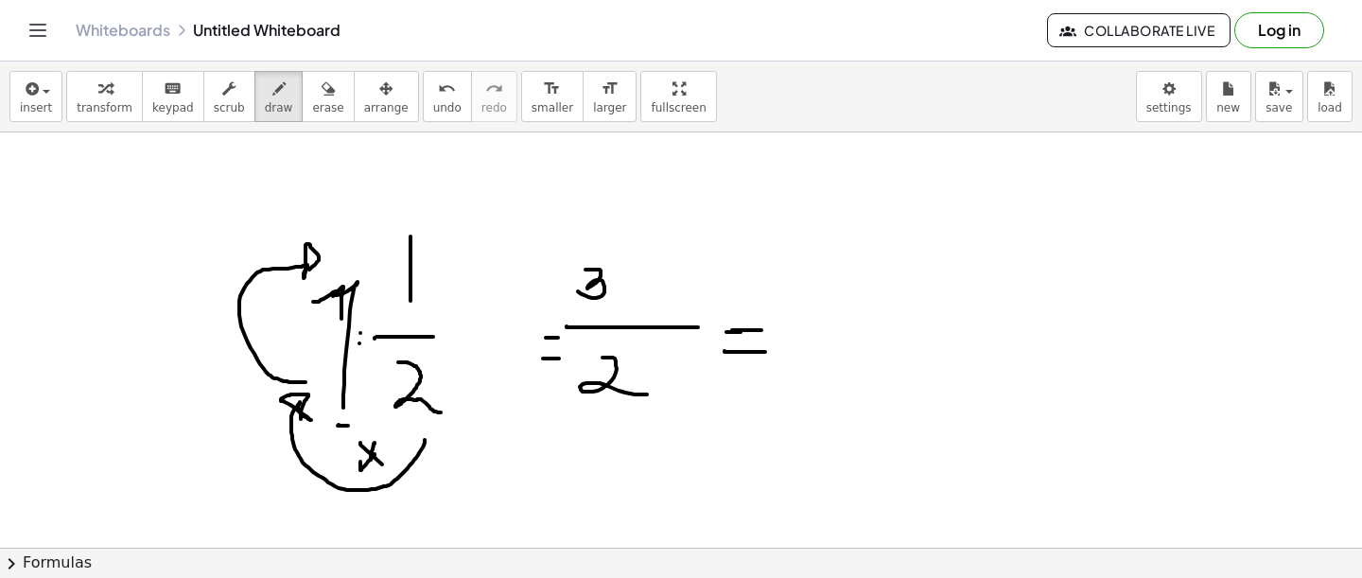
scroll to position [49, 0]
drag, startPoint x: 869, startPoint y: 180, endPoint x: 868, endPoint y: 206, distance: 26.5
drag, startPoint x: 848, startPoint y: 213, endPoint x: 897, endPoint y: 217, distance: 48.4
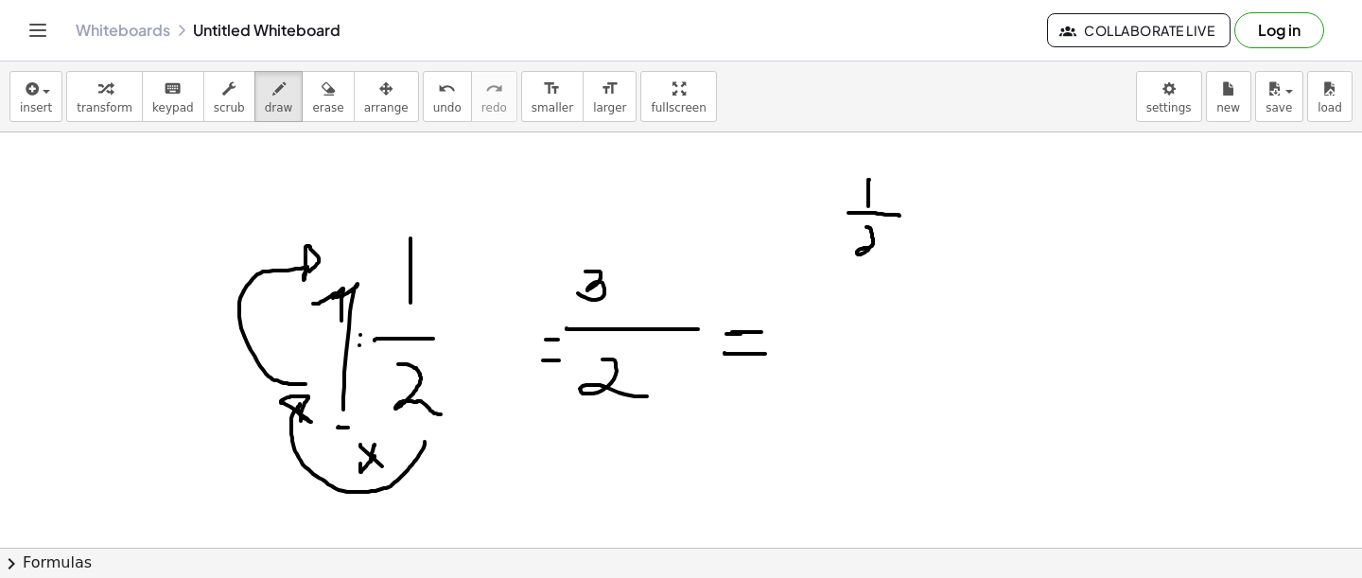
drag, startPoint x: 866, startPoint y: 227, endPoint x: 888, endPoint y: 256, distance: 36.5
drag, startPoint x: 920, startPoint y: 212, endPoint x: 934, endPoint y: 211, distance: 13.3
drag, startPoint x: 971, startPoint y: 192, endPoint x: 961, endPoint y: 191, distance: 10.4
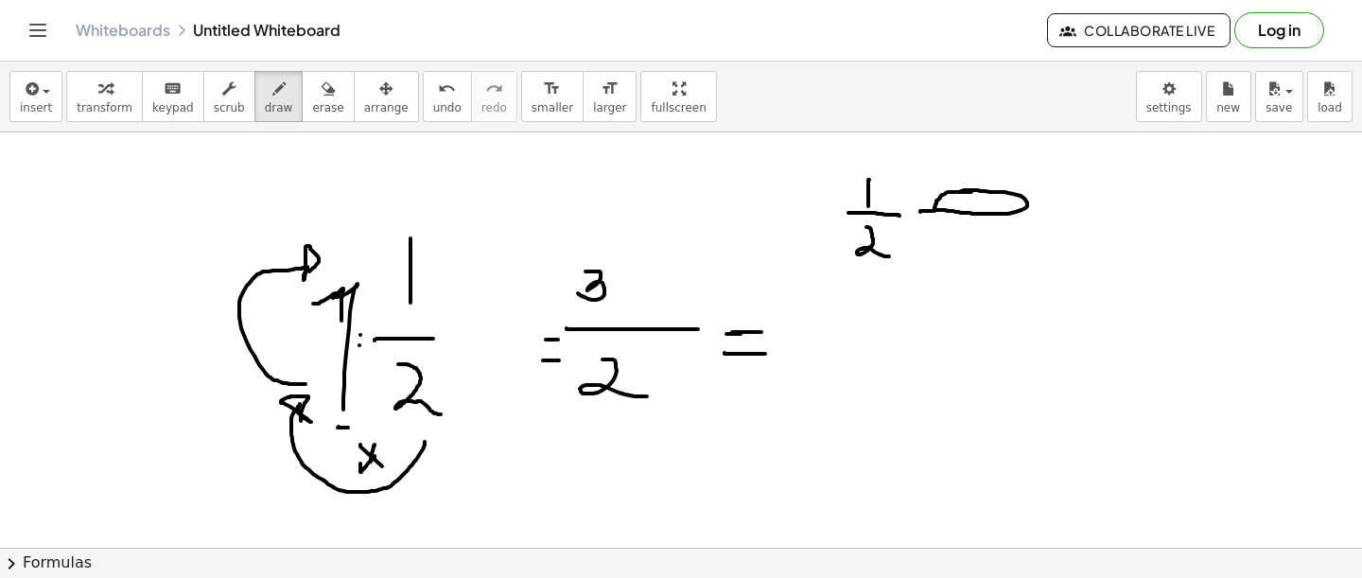
drag, startPoint x: 964, startPoint y: 178, endPoint x: 950, endPoint y: 209, distance: 34.3
drag, startPoint x: 971, startPoint y: 187, endPoint x: 969, endPoint y: 206, distance: 19.1
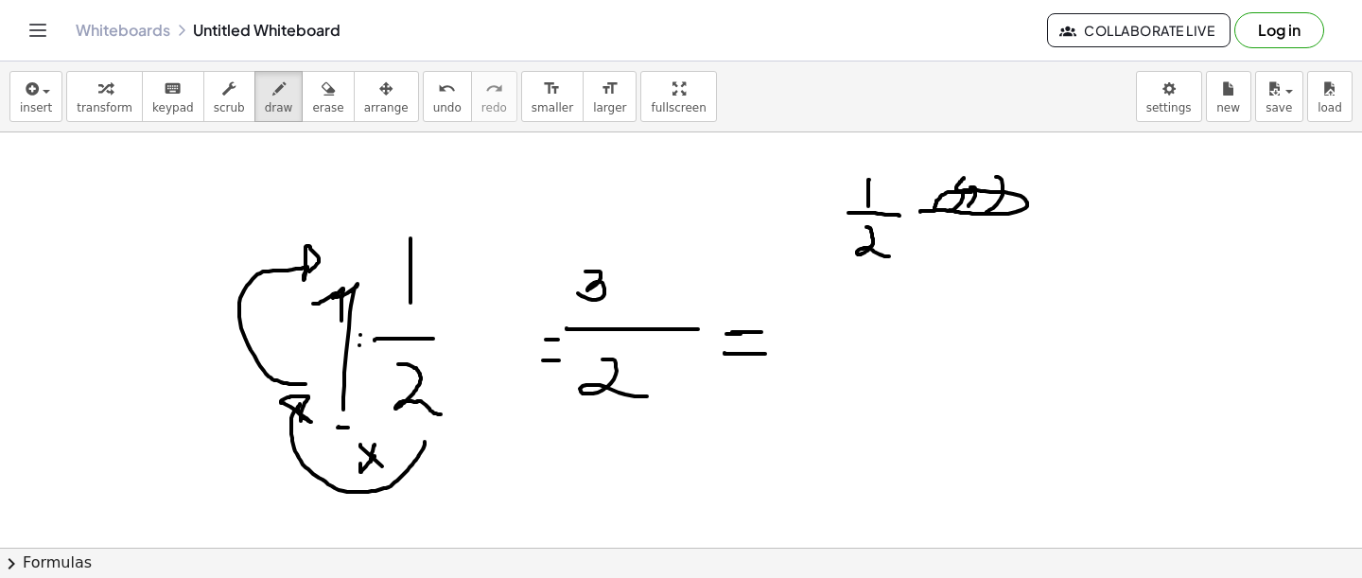
drag, startPoint x: 996, startPoint y: 177, endPoint x: 984, endPoint y: 214, distance: 38.9
drag, startPoint x: 1011, startPoint y: 179, endPoint x: 1011, endPoint y: 198, distance: 18.9
drag, startPoint x: 937, startPoint y: 211, endPoint x: 1023, endPoint y: 210, distance: 86.1
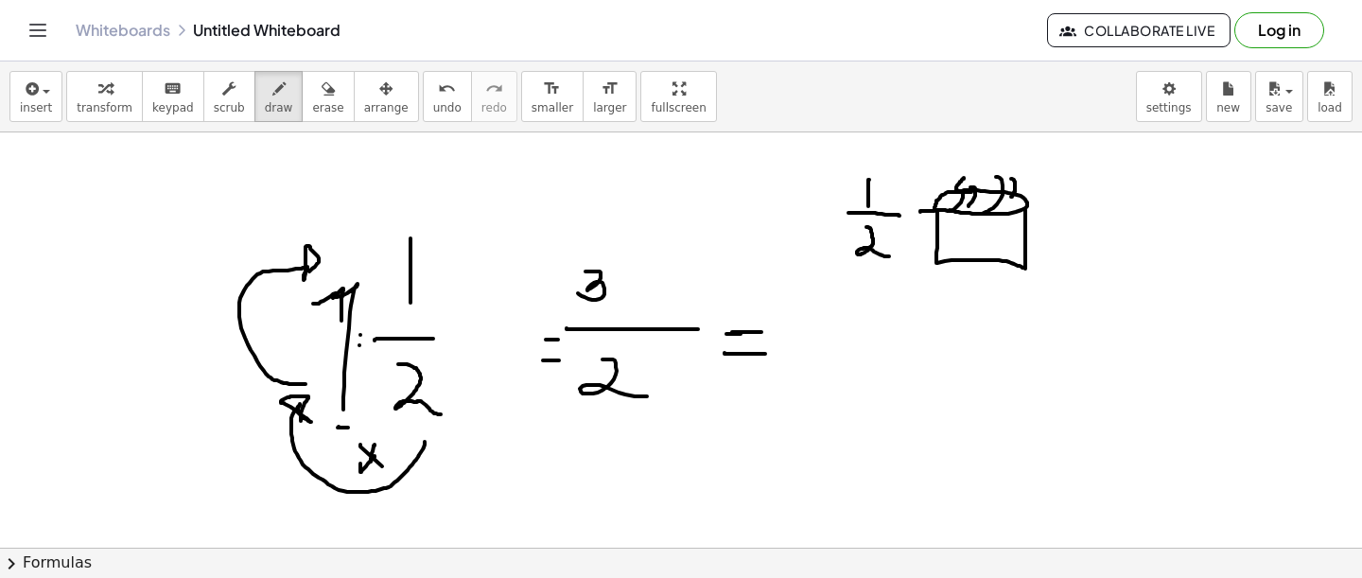
drag, startPoint x: 941, startPoint y: 214, endPoint x: 954, endPoint y: 219, distance: 14.1
drag, startPoint x: 1050, startPoint y: 237, endPoint x: 1064, endPoint y: 236, distance: 14.3
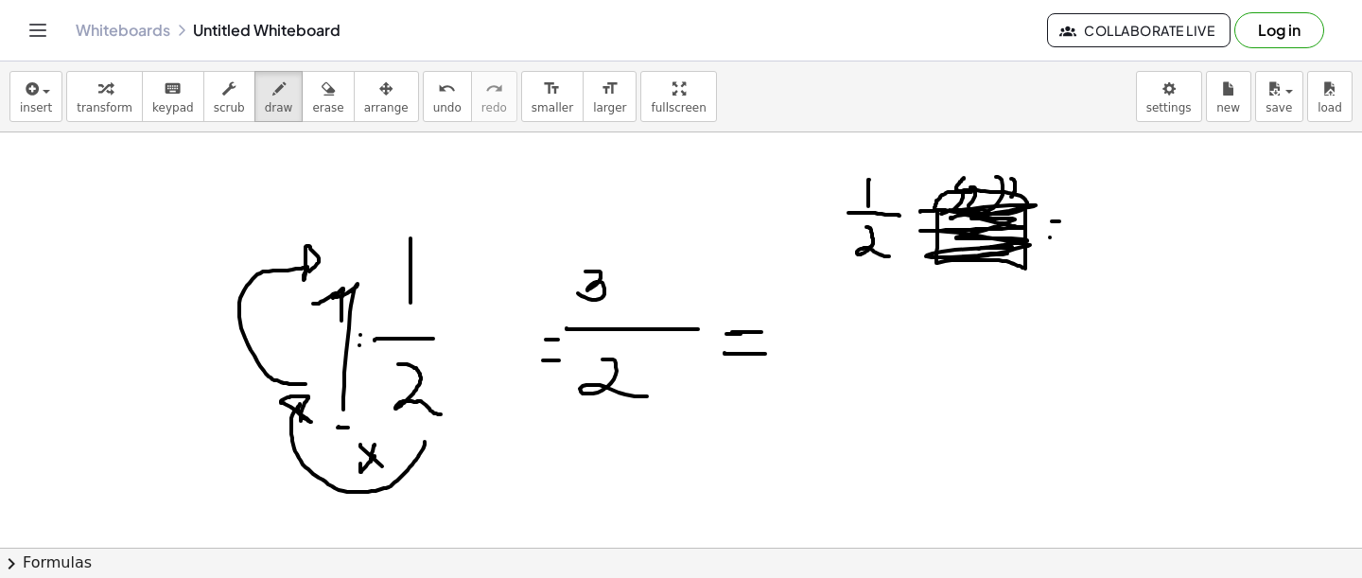
drag, startPoint x: 1117, startPoint y: 209, endPoint x: 1086, endPoint y: 248, distance: 49.8
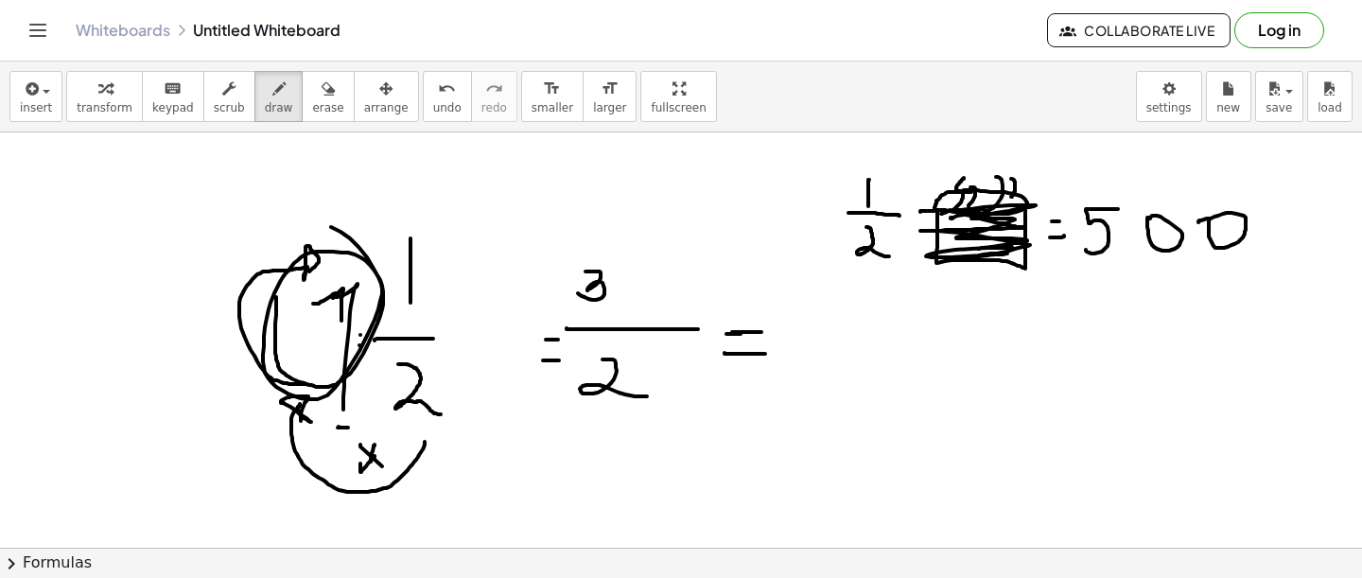
drag, startPoint x: 276, startPoint y: 297, endPoint x: 303, endPoint y: 229, distance: 73.1
drag, startPoint x: 1040, startPoint y: 154, endPoint x: 1040, endPoint y: 233, distance: 78.5
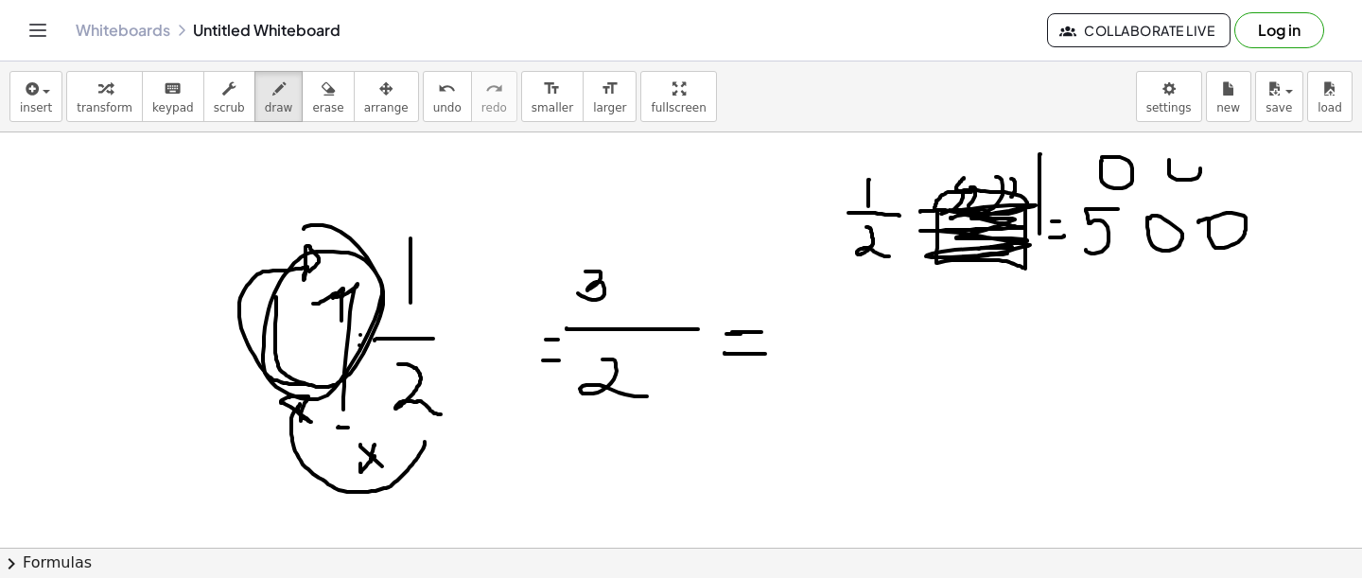
drag, startPoint x: 1169, startPoint y: 160, endPoint x: 1159, endPoint y: 162, distance: 10.6
drag, startPoint x: 1226, startPoint y: 166, endPoint x: 1229, endPoint y: 154, distance: 12.6
drag, startPoint x: 1054, startPoint y: 282, endPoint x: 1285, endPoint y: 270, distance: 232.1
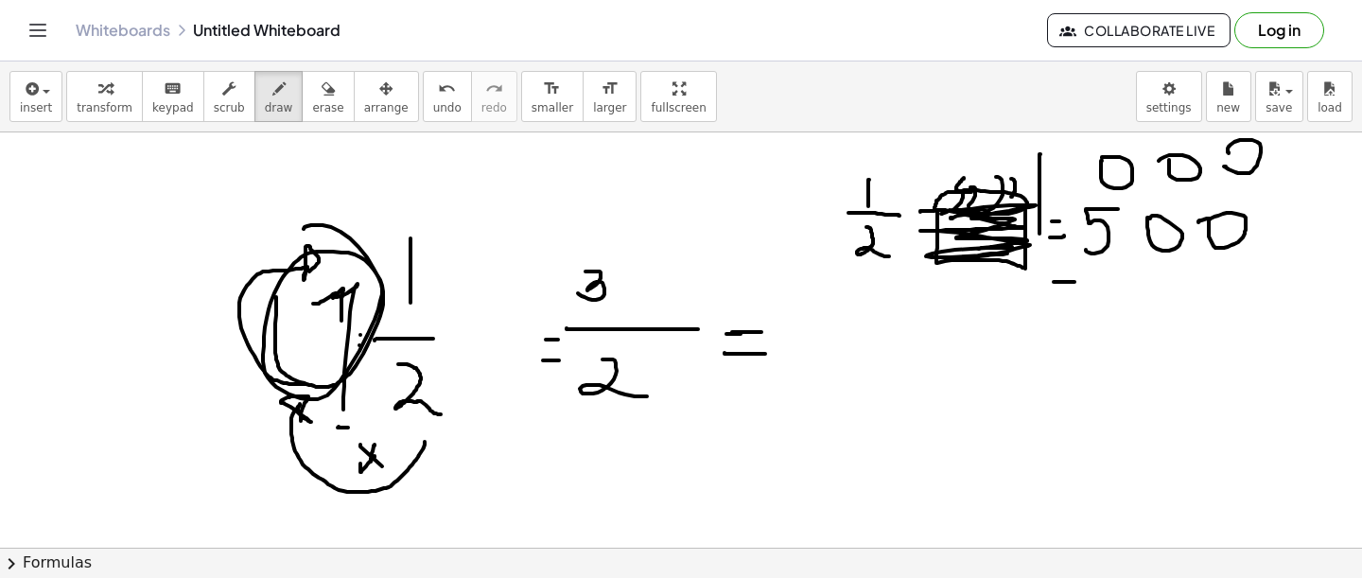
drag, startPoint x: 1145, startPoint y: 305, endPoint x: 1145, endPoint y: 335, distance: 30.3
drag, startPoint x: 1189, startPoint y: 309, endPoint x: 1180, endPoint y: 329, distance: 22.0
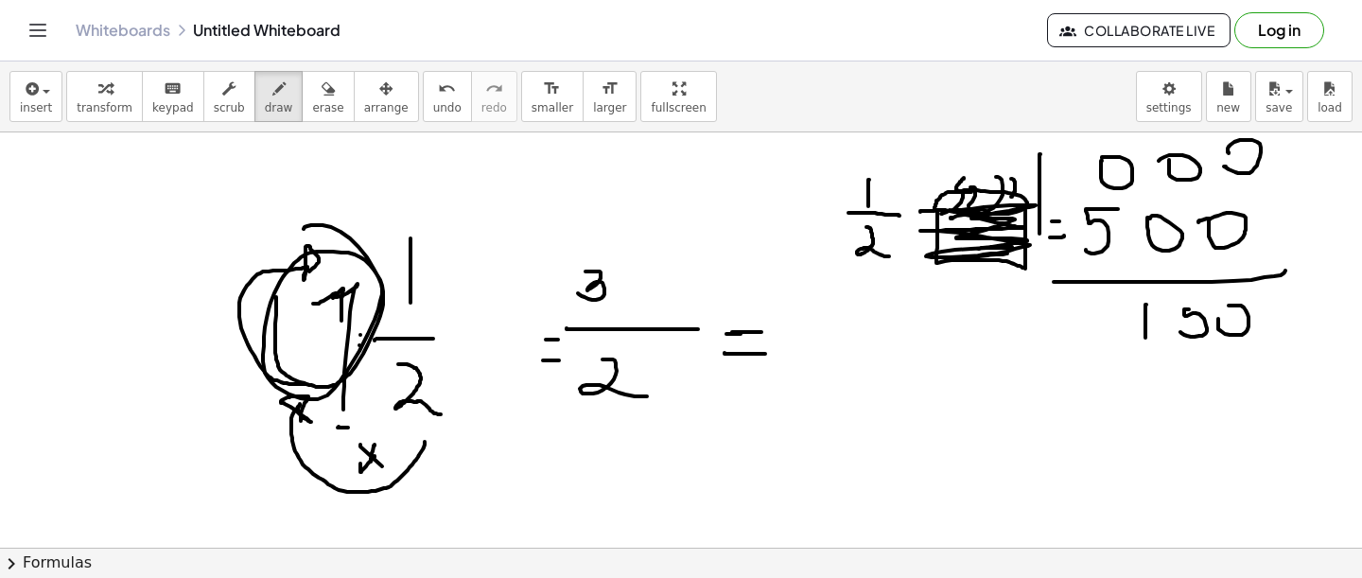
drag, startPoint x: 609, startPoint y: 264, endPoint x: 596, endPoint y: 262, distance: 13.4
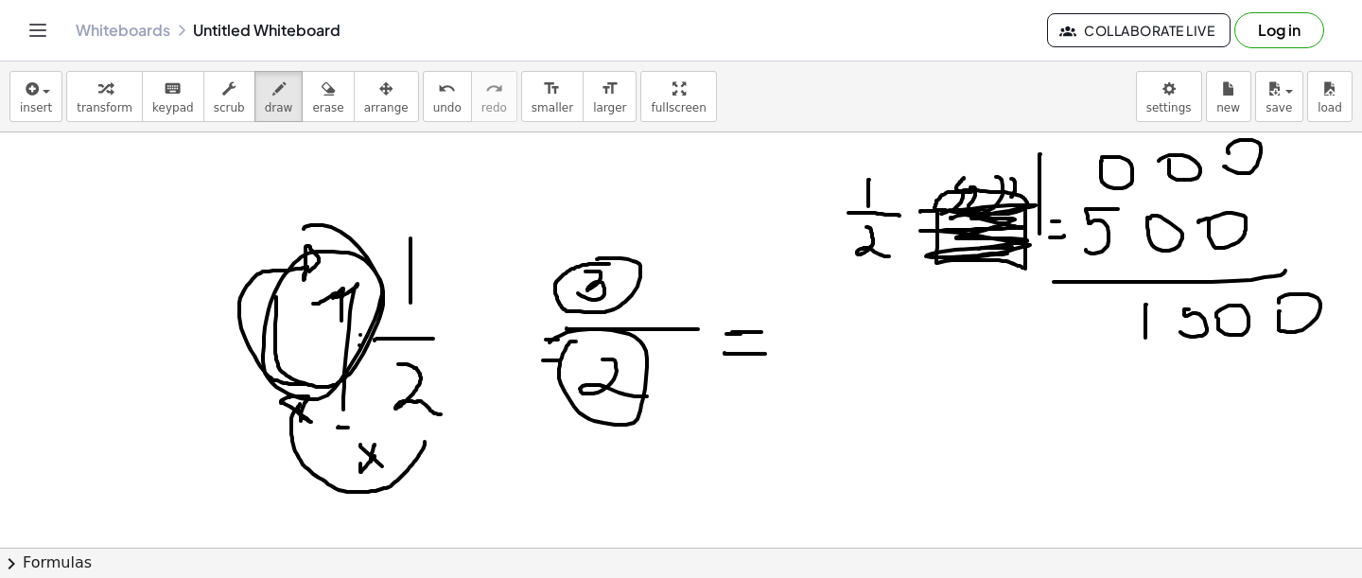
drag, startPoint x: 576, startPoint y: 341, endPoint x: 549, endPoint y: 344, distance: 27.6
drag, startPoint x: 784, startPoint y: 331, endPoint x: 784, endPoint y: 373, distance: 41.6
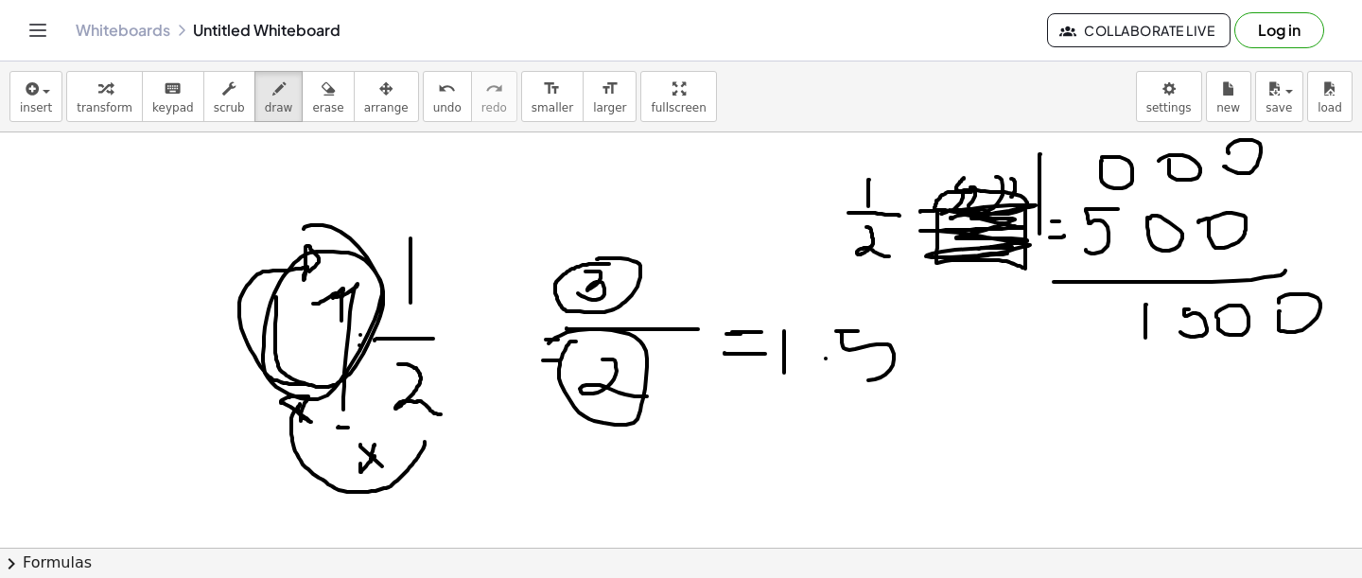
drag, startPoint x: 858, startPoint y: 331, endPoint x: 848, endPoint y: 375, distance: 44.7
click at [322, 97] on icon "button" at bounding box center [328, 89] width 13 height 23
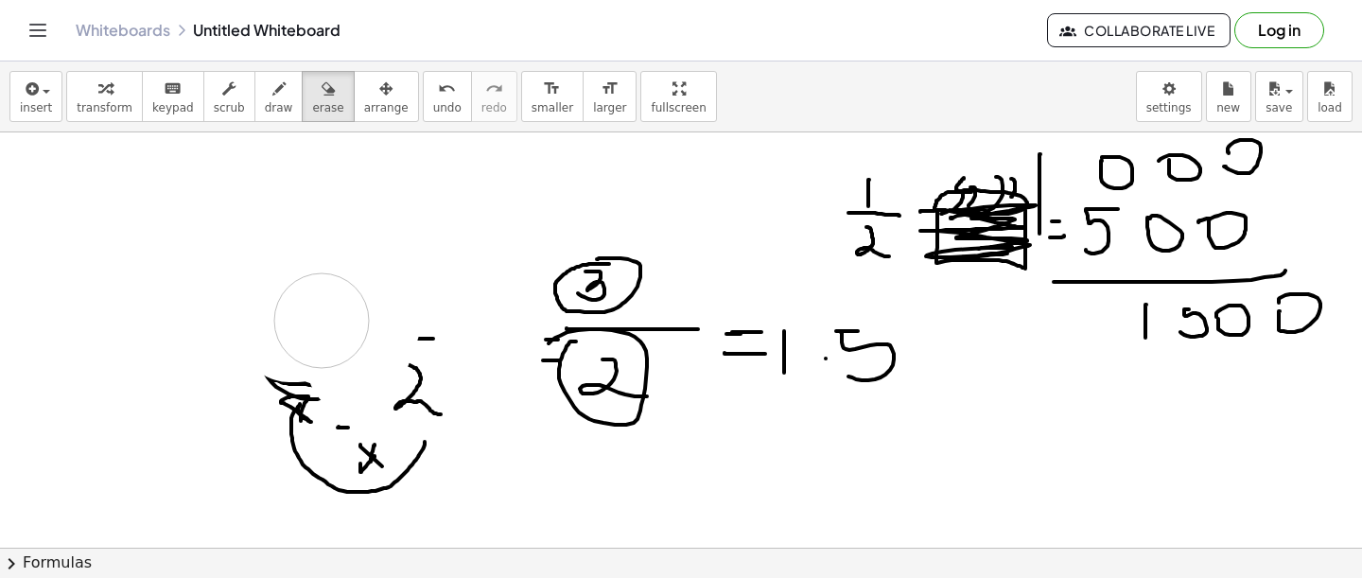
drag, startPoint x: 429, startPoint y: 201, endPoint x: 328, endPoint y: 376, distance: 203.0
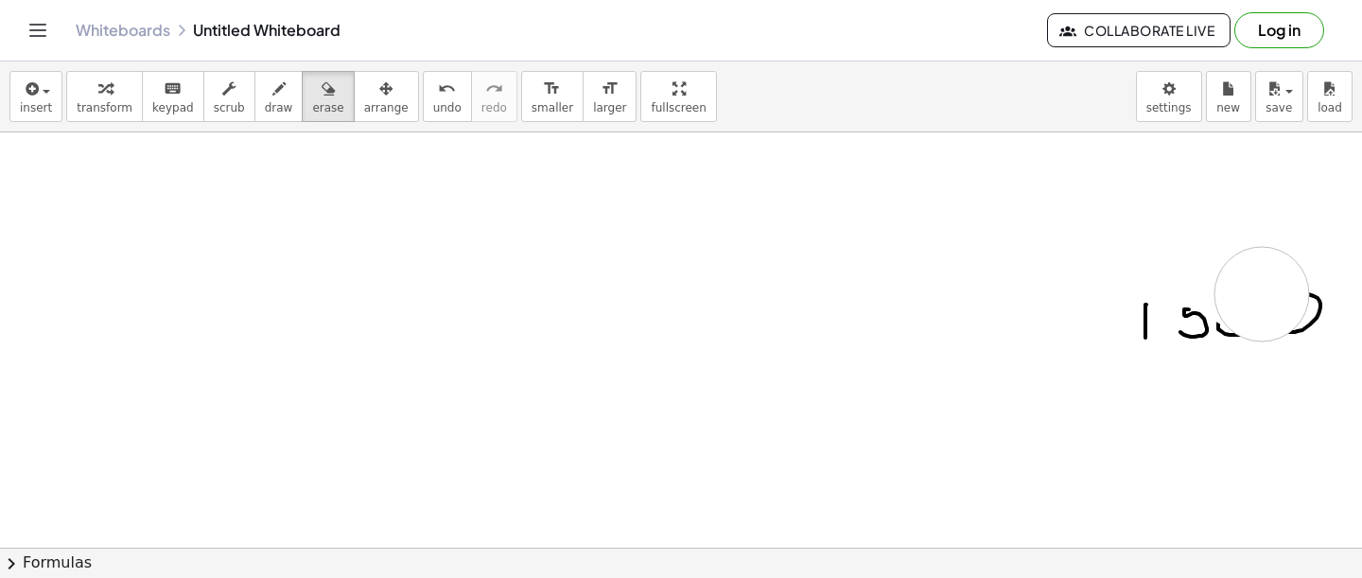
drag, startPoint x: 329, startPoint y: 378, endPoint x: 1264, endPoint y: 296, distance: 938.2
drag, startPoint x: 1264, startPoint y: 296, endPoint x: 918, endPoint y: 199, distance: 358.7
click at [254, 96] on button "draw" at bounding box center [278, 96] width 49 height 51
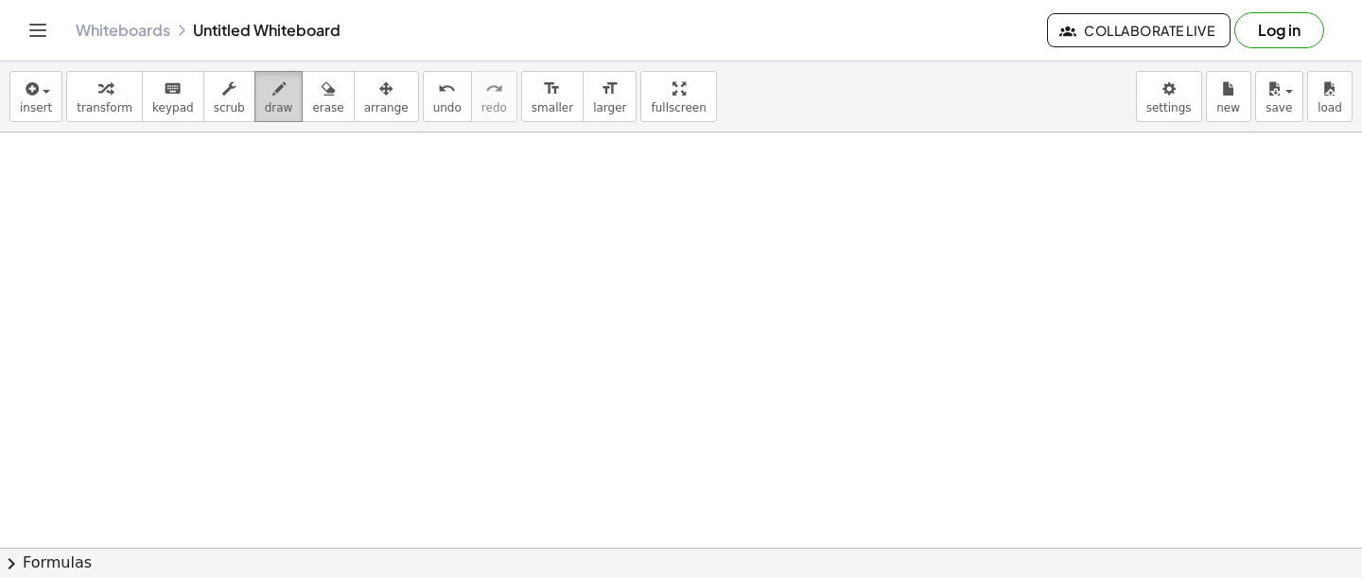
click at [265, 83] on div "button" at bounding box center [279, 88] width 28 height 23
drag, startPoint x: 330, startPoint y: 250, endPoint x: 353, endPoint y: 288, distance: 44.9
drag, startPoint x: 316, startPoint y: 300, endPoint x: 393, endPoint y: 300, distance: 76.6
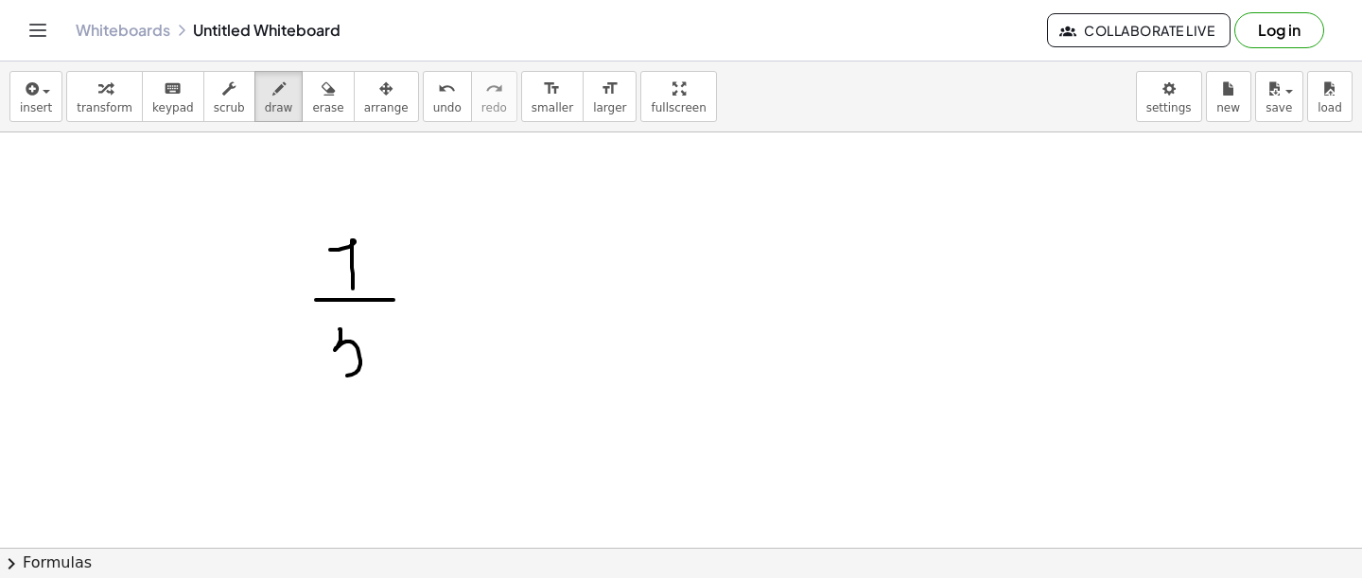
drag, startPoint x: 340, startPoint y: 329, endPoint x: 320, endPoint y: 371, distance: 46.1
click at [312, 108] on span "erase" at bounding box center [327, 107] width 31 height 13
drag, startPoint x: 293, startPoint y: 295, endPoint x: 374, endPoint y: 287, distance: 80.9
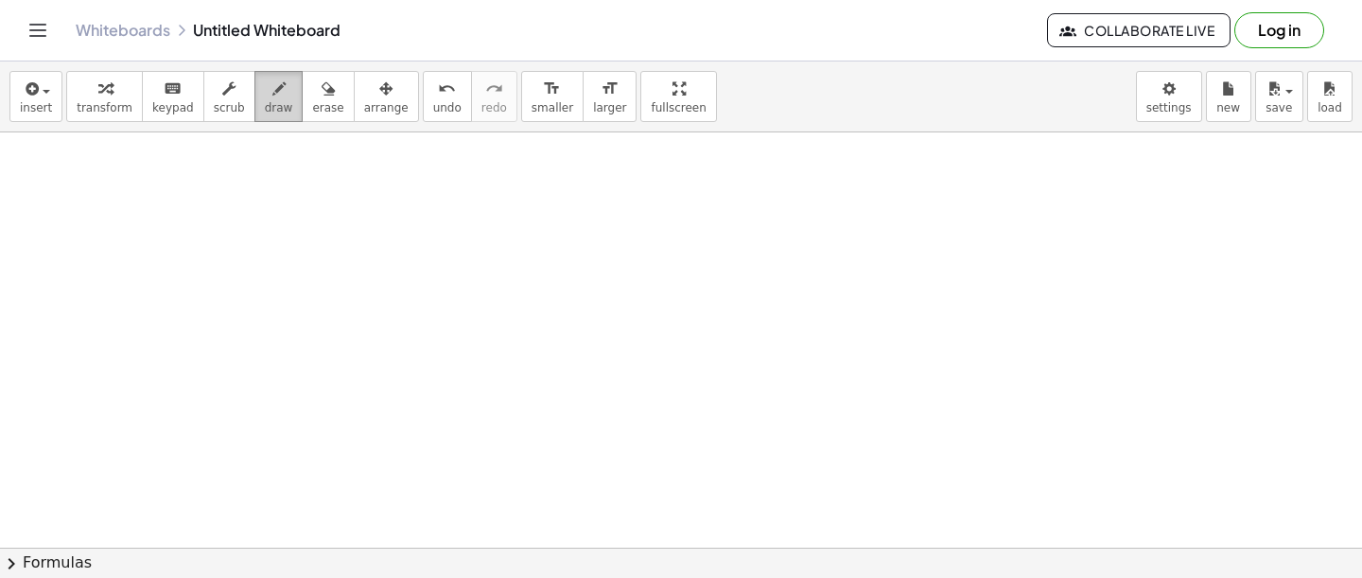
click at [272, 87] on icon "button" at bounding box center [278, 89] width 13 height 23
drag, startPoint x: 533, startPoint y: 202, endPoint x: 532, endPoint y: 236, distance: 34.1
drag, startPoint x: 511, startPoint y: 245, endPoint x: 571, endPoint y: 245, distance: 60.5
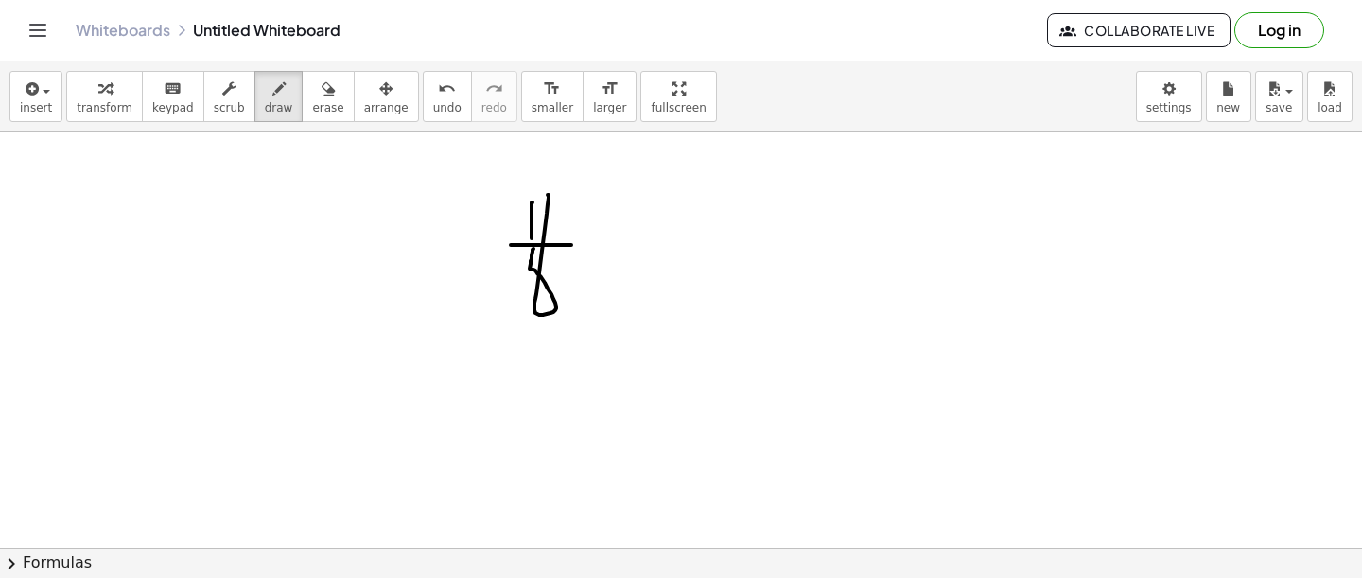
drag, startPoint x: 533, startPoint y: 250, endPoint x: 546, endPoint y: 196, distance: 55.5
drag, startPoint x: 163, startPoint y: 251, endPoint x: 177, endPoint y: 286, distance: 37.8
drag, startPoint x: 213, startPoint y: 248, endPoint x: 228, endPoint y: 248, distance: 15.1
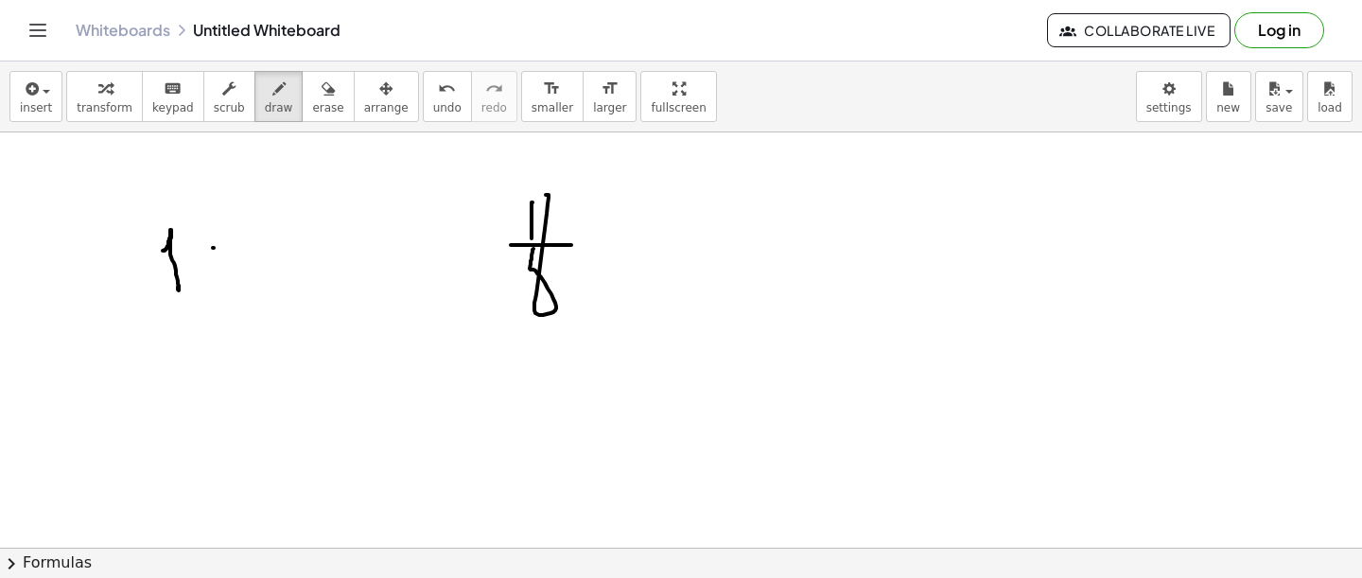
drag, startPoint x: 217, startPoint y: 260, endPoint x: 235, endPoint y: 261, distance: 18.0
drag, startPoint x: 257, startPoint y: 219, endPoint x: 258, endPoint y: 244, distance: 25.6
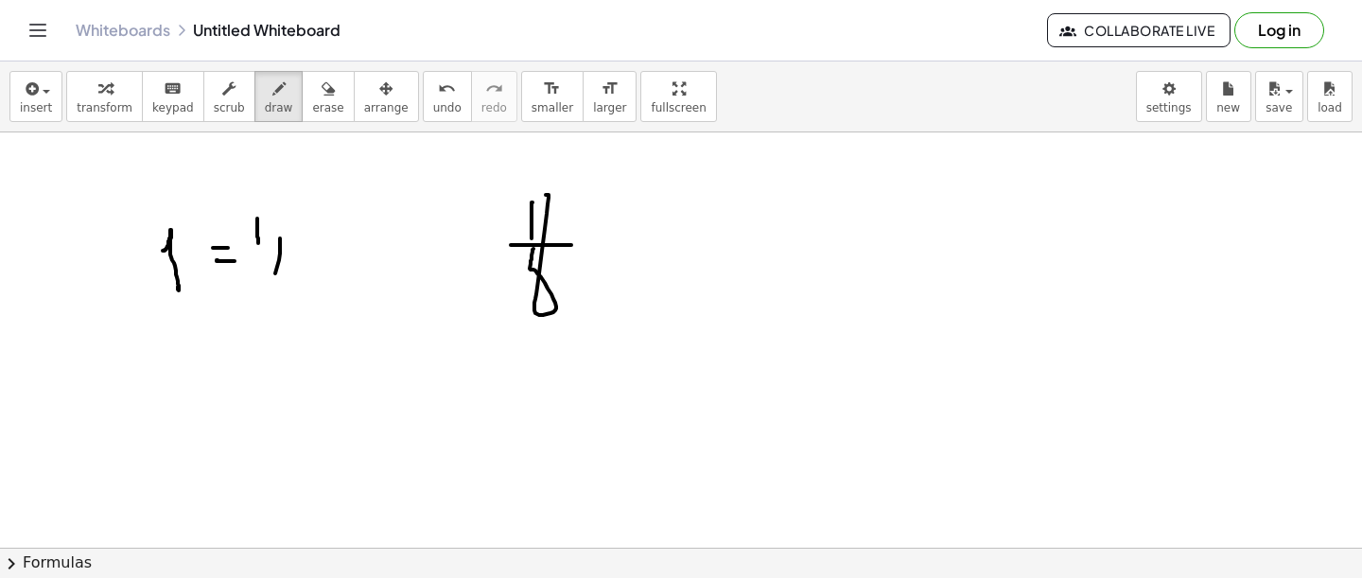
drag, startPoint x: 280, startPoint y: 239, endPoint x: 271, endPoint y: 279, distance: 40.6
drag, startPoint x: 306, startPoint y: 290, endPoint x: 315, endPoint y: 272, distance: 19.9
drag, startPoint x: 349, startPoint y: 210, endPoint x: 349, endPoint y: 222, distance: 12.3
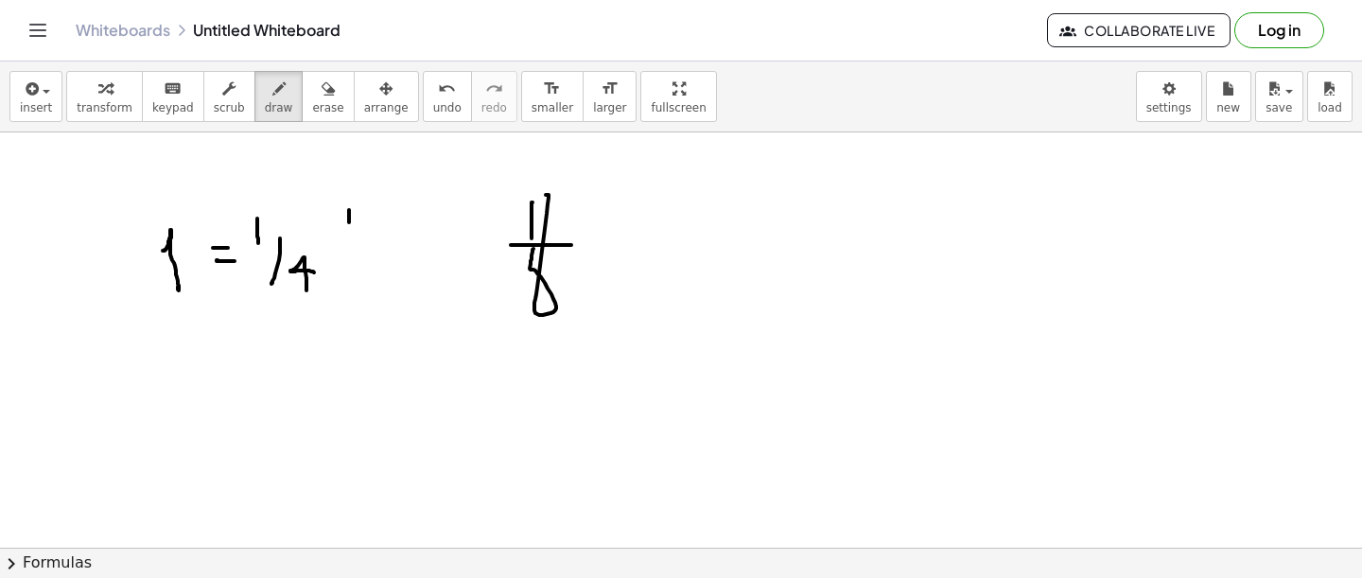
drag, startPoint x: 371, startPoint y: 215, endPoint x: 366, endPoint y: 260, distance: 45.6
drag, startPoint x: 405, startPoint y: 286, endPoint x: 406, endPoint y: 265, distance: 20.8
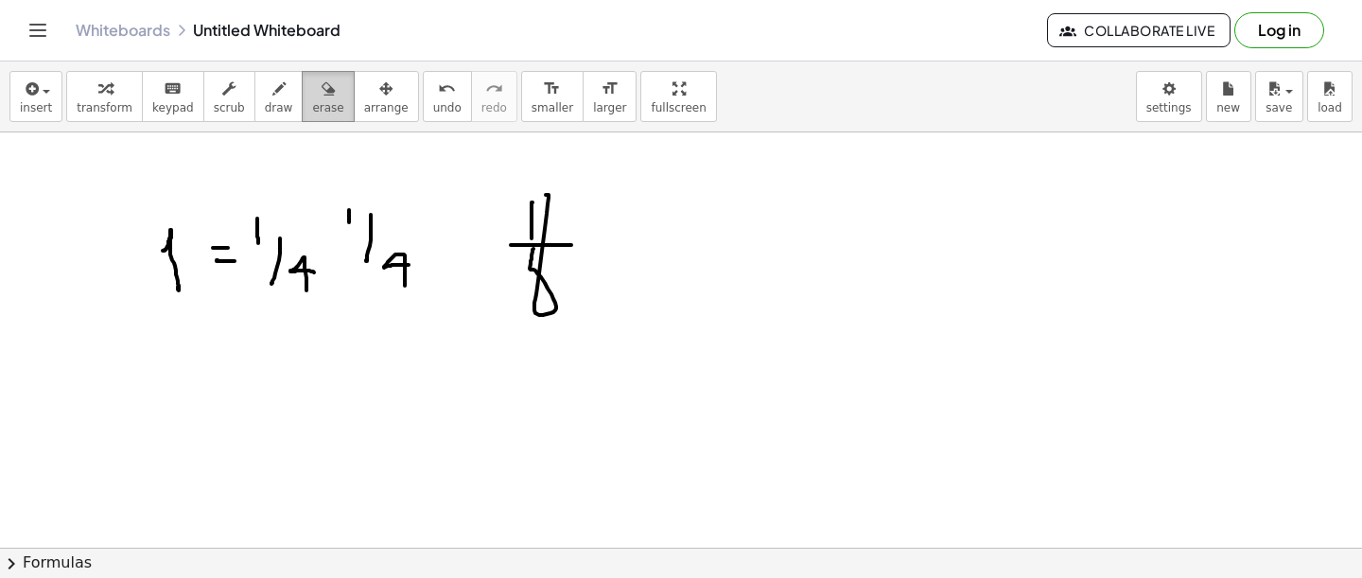
click at [334, 107] on button "erase" at bounding box center [328, 96] width 52 height 51
drag, startPoint x: 522, startPoint y: 185, endPoint x: 551, endPoint y: 324, distance: 142.1
click at [266, 113] on span "draw" at bounding box center [279, 107] width 28 height 13
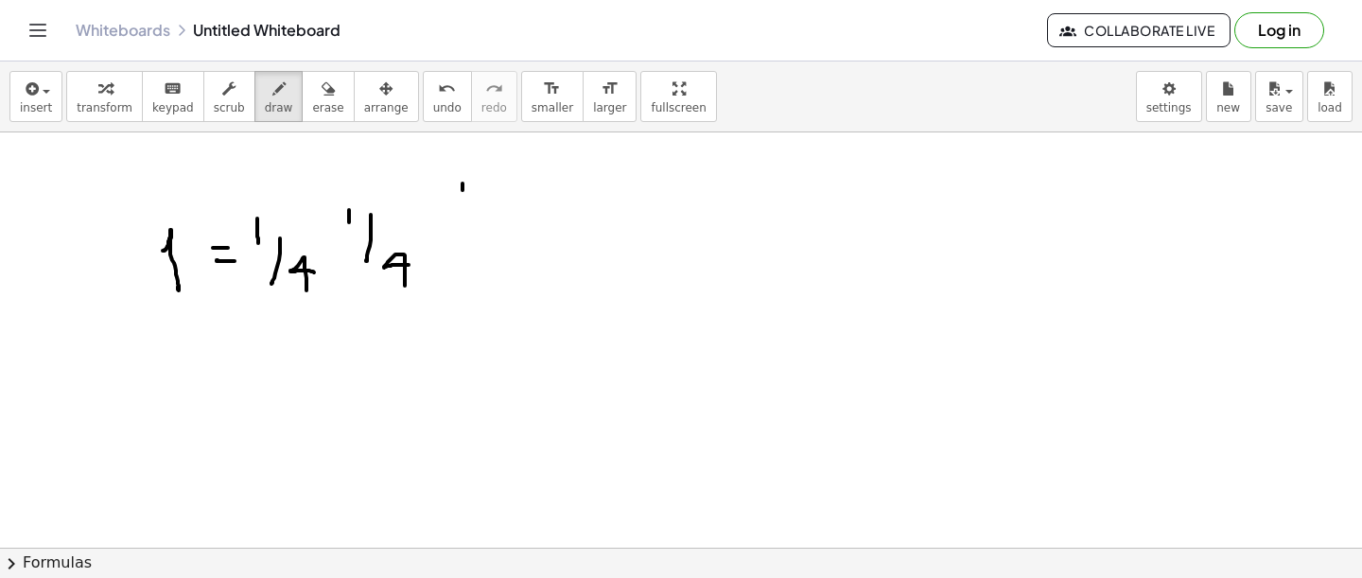
drag, startPoint x: 463, startPoint y: 184, endPoint x: 463, endPoint y: 198, distance: 13.2
drag, startPoint x: 515, startPoint y: 193, endPoint x: 470, endPoint y: 336, distance: 149.6
drag, startPoint x: 543, startPoint y: 282, endPoint x: 546, endPoint y: 257, distance: 24.8
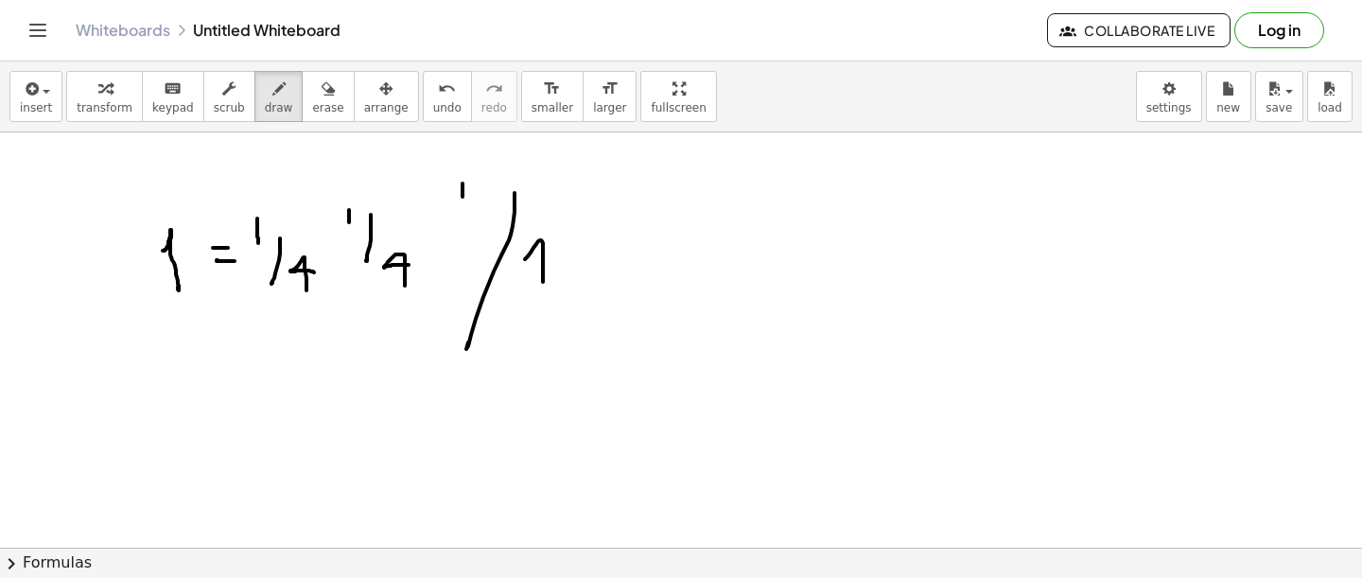
drag, startPoint x: 641, startPoint y: 149, endPoint x: 641, endPoint y: 170, distance: 20.8
drag, startPoint x: 672, startPoint y: 167, endPoint x: 672, endPoint y: 217, distance: 49.2
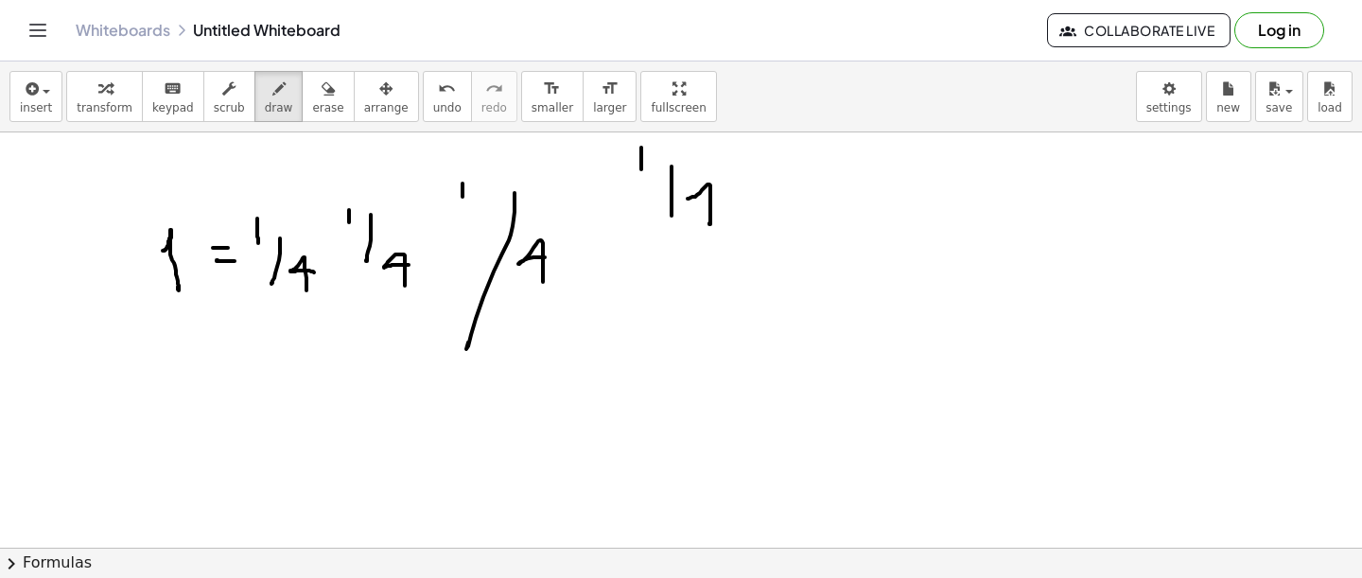
drag, startPoint x: 709, startPoint y: 224, endPoint x: 708, endPoint y: 195, distance: 29.4
drag, startPoint x: 168, startPoint y: 349, endPoint x: 188, endPoint y: 394, distance: 49.6
drag, startPoint x: 219, startPoint y: 362, endPoint x: 233, endPoint y: 362, distance: 13.2
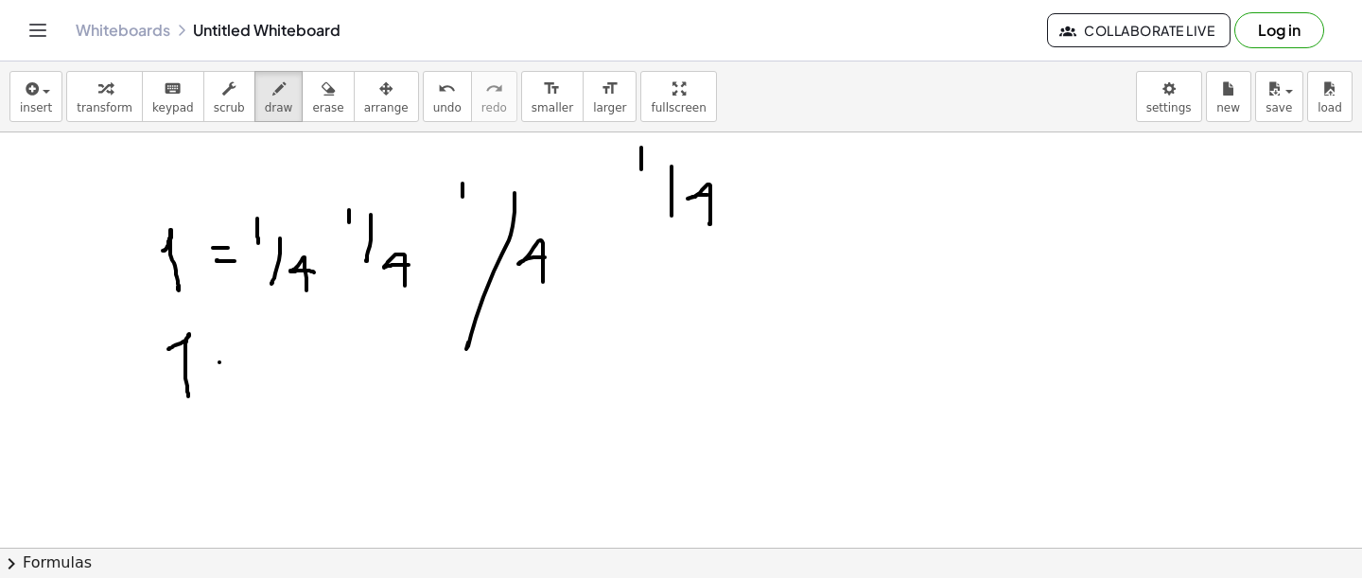
drag, startPoint x: 292, startPoint y: 331, endPoint x: 291, endPoint y: 349, distance: 18.0
drag, startPoint x: 313, startPoint y: 349, endPoint x: 296, endPoint y: 389, distance: 43.2
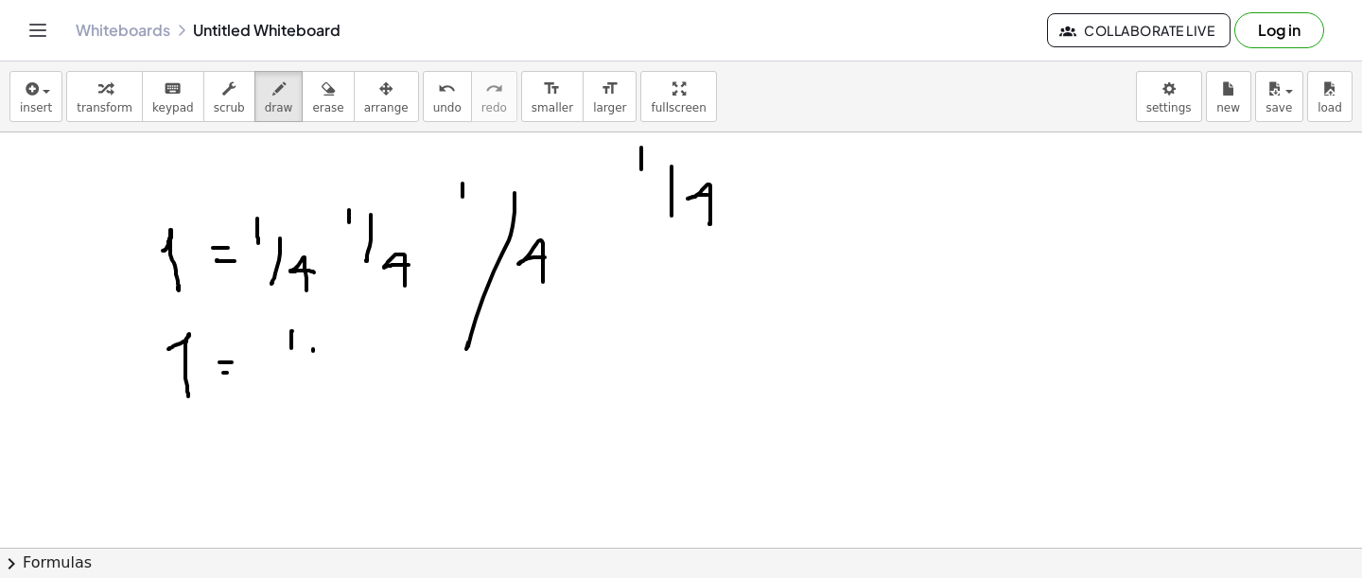
drag, startPoint x: 318, startPoint y: 376, endPoint x: 351, endPoint y: 400, distance: 40.7
drag, startPoint x: 405, startPoint y: 334, endPoint x: 404, endPoint y: 360, distance: 26.5
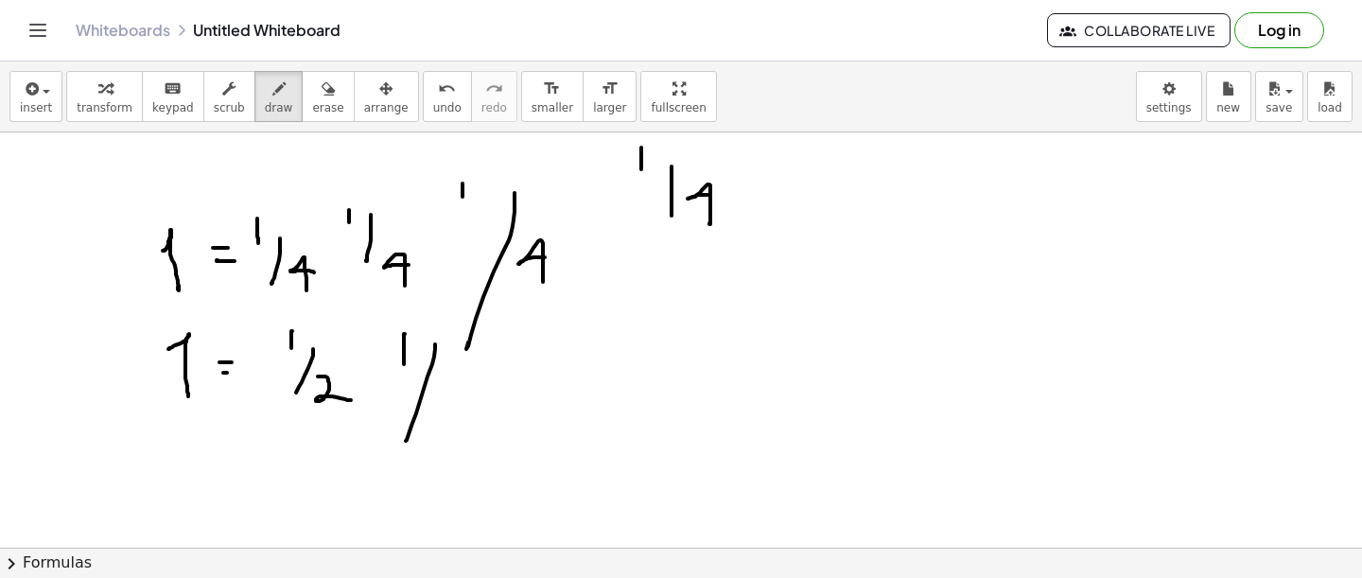
drag, startPoint x: 435, startPoint y: 345, endPoint x: 407, endPoint y: 432, distance: 91.5
drag, startPoint x: 453, startPoint y: 383, endPoint x: 491, endPoint y: 419, distance: 52.2
drag, startPoint x: 338, startPoint y: 338, endPoint x: 309, endPoint y: 342, distance: 28.8
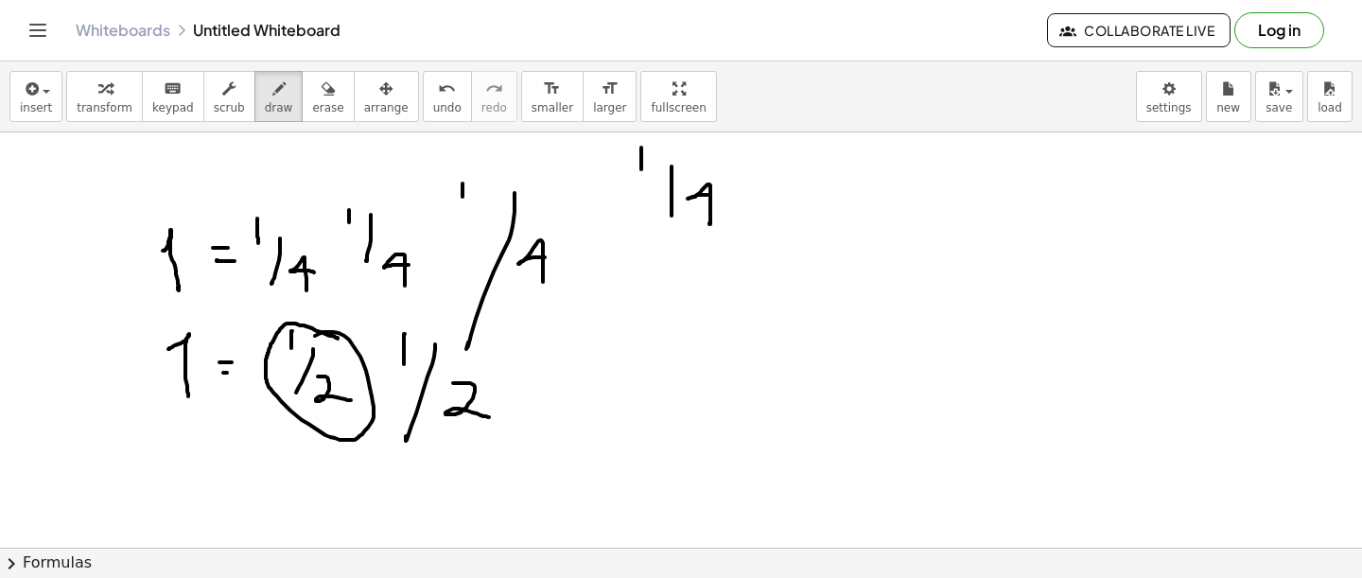
drag, startPoint x: 255, startPoint y: 301, endPoint x: 440, endPoint y: 277, distance: 186.0
drag, startPoint x: 437, startPoint y: 269, endPoint x: 442, endPoint y: 296, distance: 27.8
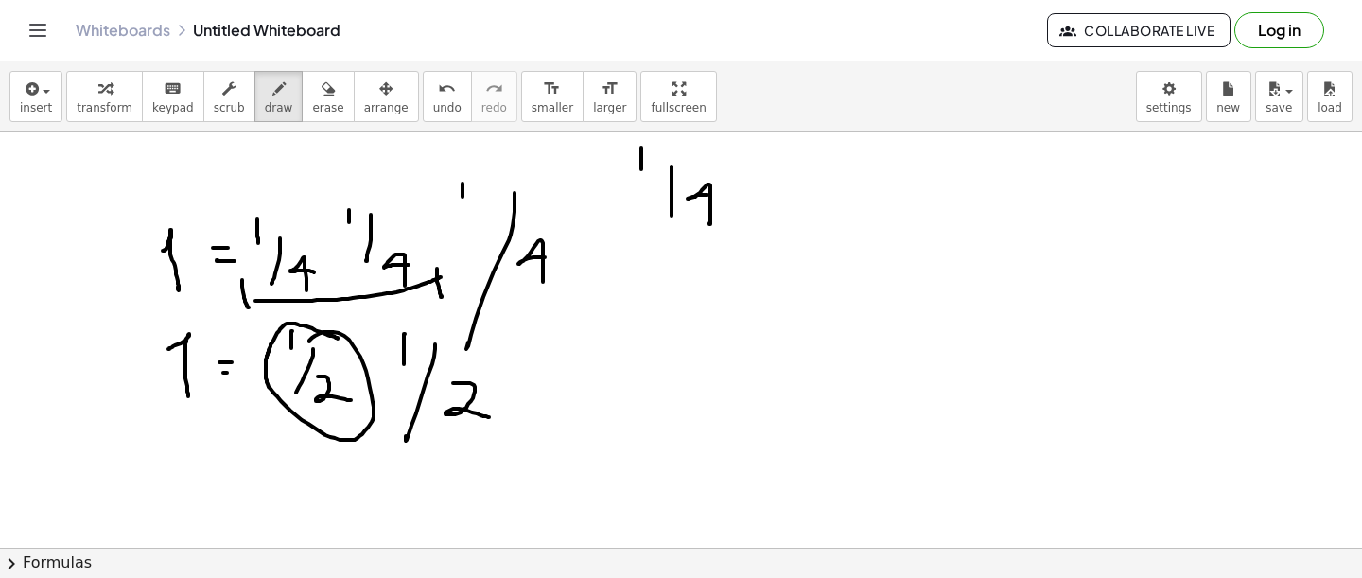
drag
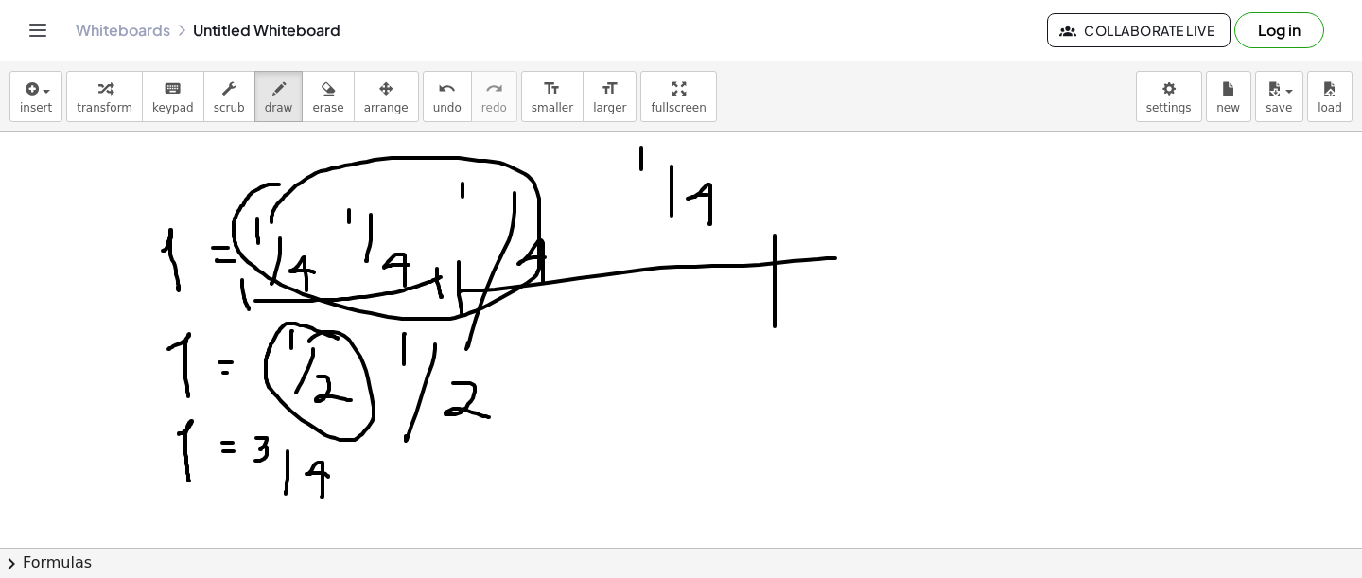
drag, startPoint x: 279, startPoint y: 184, endPoint x: 271, endPoint y: 228, distance: 44.3
click at [322, 90] on icon "button" at bounding box center [328, 89] width 13 height 23
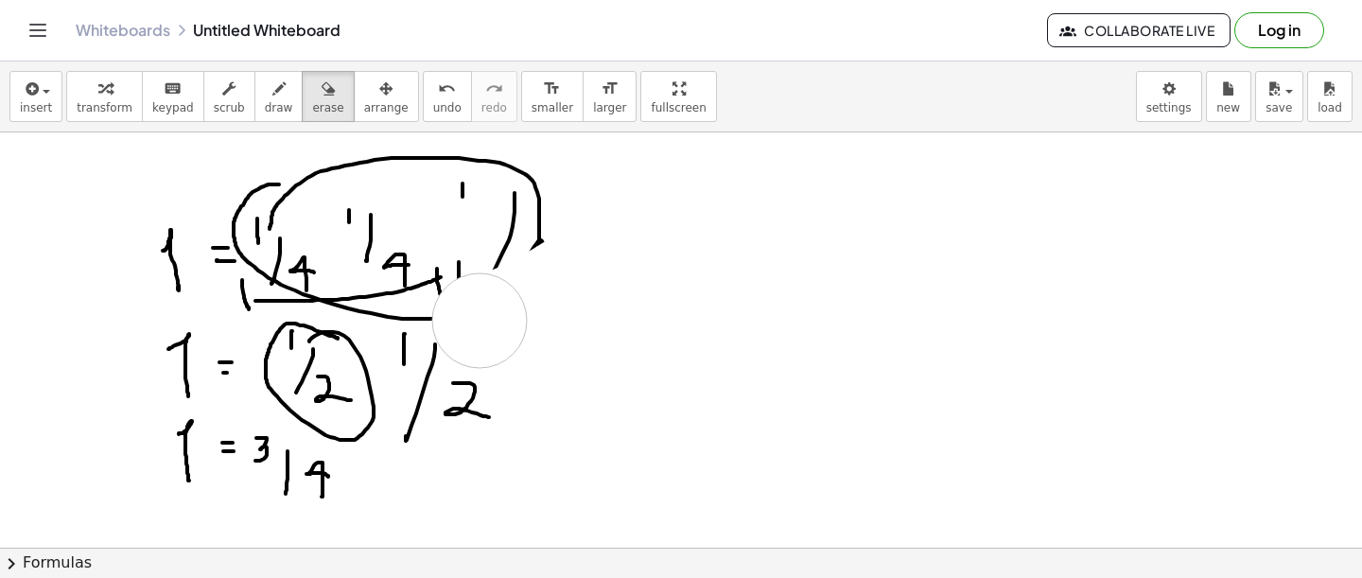
drag, startPoint x: 801, startPoint y: 331, endPoint x: 426, endPoint y: 300, distance: 376.8
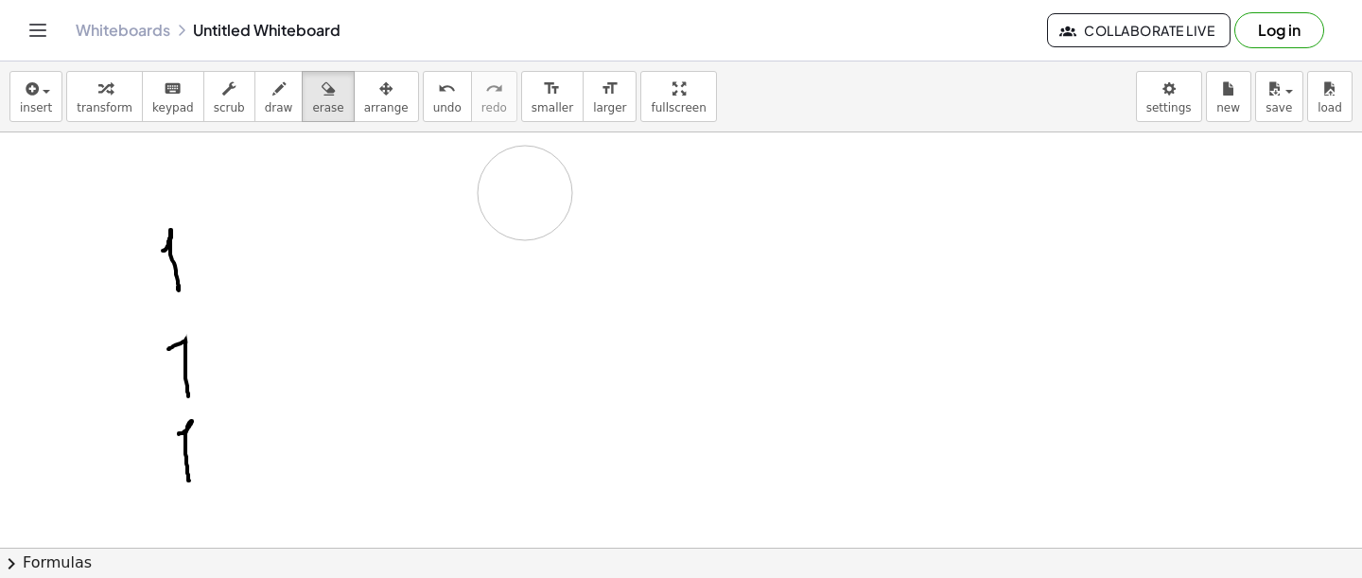
drag, startPoint x: 426, startPoint y: 300, endPoint x: 495, endPoint y: 195, distance: 125.7
click at [265, 126] on div "insert select one: Math Expression Function Text Youtube Video Graphing Geometr…" at bounding box center [681, 96] width 1362 height 71
click at [267, 108] on span "draw" at bounding box center [279, 107] width 28 height 13
drag, startPoint x: 222, startPoint y: 255, endPoint x: 242, endPoint y: 255, distance: 19.9
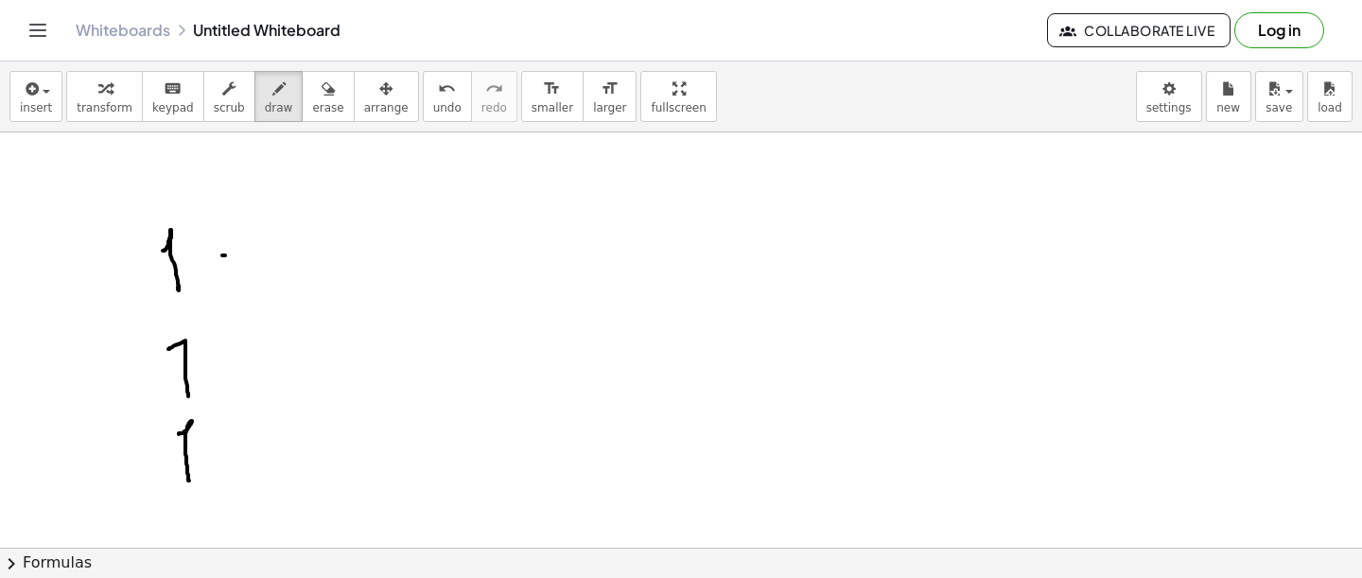
drag, startPoint x: 216, startPoint y: 272, endPoint x: 247, endPoint y: 272, distance: 31.2
drag, startPoint x: 215, startPoint y: 381, endPoint x: 240, endPoint y: 381, distance: 25.5
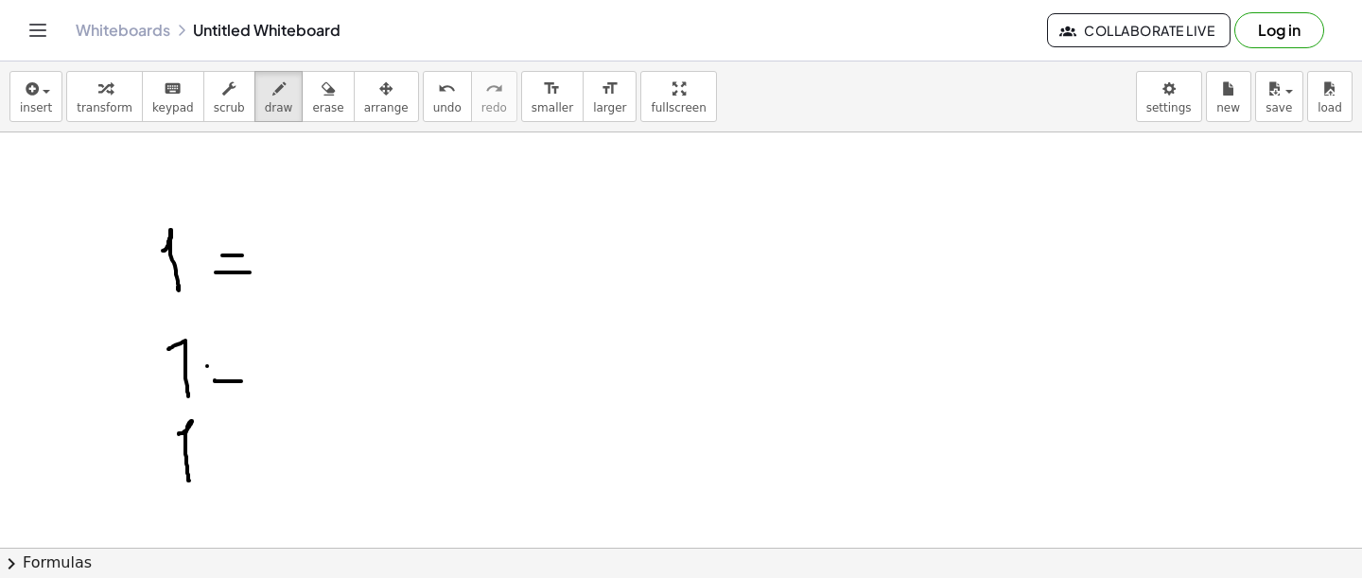
drag, startPoint x: 207, startPoint y: 366, endPoint x: 240, endPoint y: 366, distance: 33.1
drag, startPoint x: 219, startPoint y: 443, endPoint x: 231, endPoint y: 443, distance: 11.4
drag, startPoint x: 223, startPoint y: 458, endPoint x: 235, endPoint y: 458, distance: 11.4
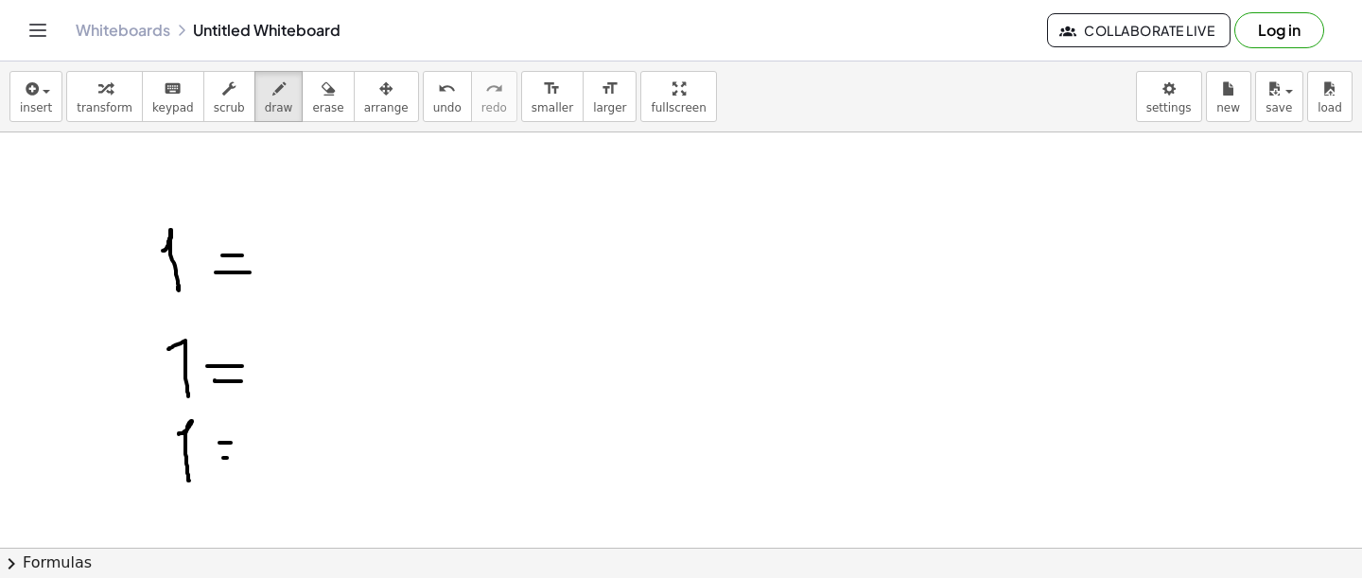
drag, startPoint x: 491, startPoint y: 239, endPoint x: 516, endPoint y: 387, distance: 149.6
drag, startPoint x: 562, startPoint y: 249, endPoint x: 576, endPoint y: 250, distance: 14.2
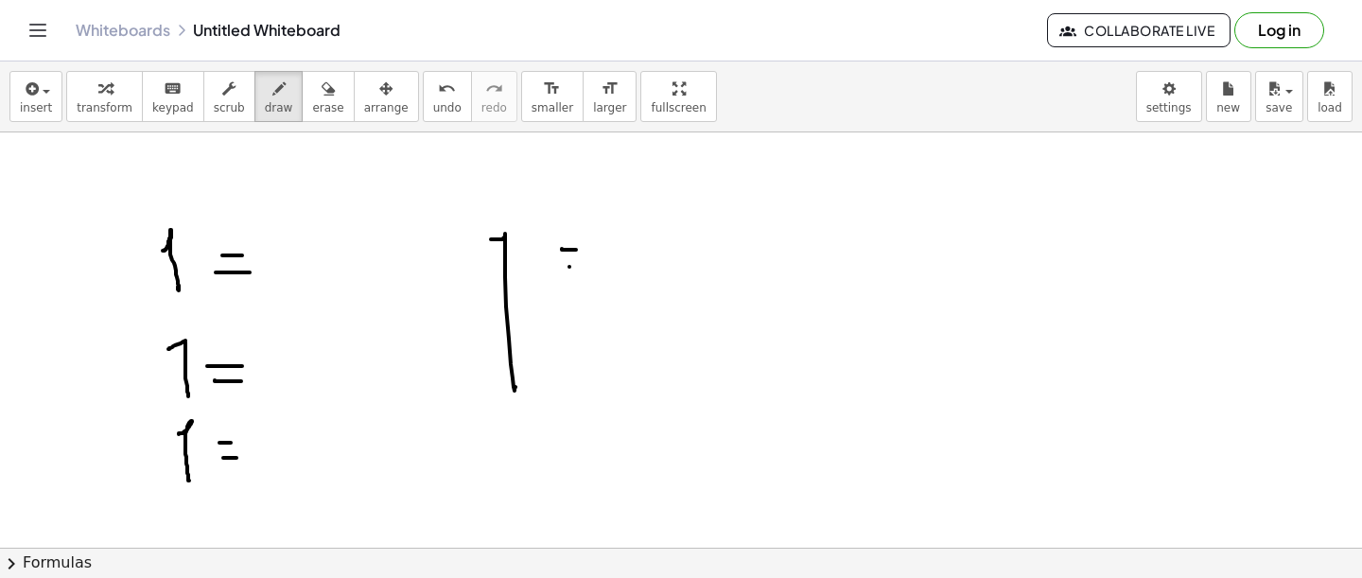
drag, startPoint x: 599, startPoint y: 237, endPoint x: 644, endPoint y: 280, distance: 62.2
click at [322, 112] on span "erase" at bounding box center [327, 107] width 31 height 13
drag, startPoint x: 531, startPoint y: 199, endPoint x: 486, endPoint y: 386, distance: 192.5
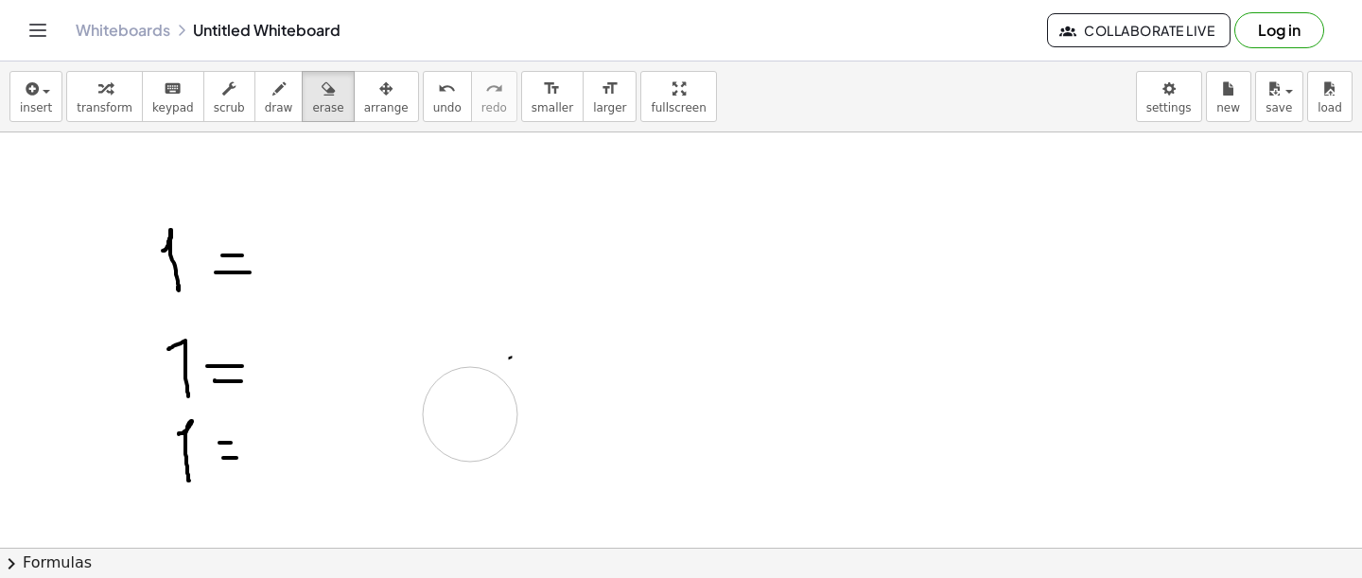
click at [289, 89] on button "draw" at bounding box center [278, 96] width 49 height 51
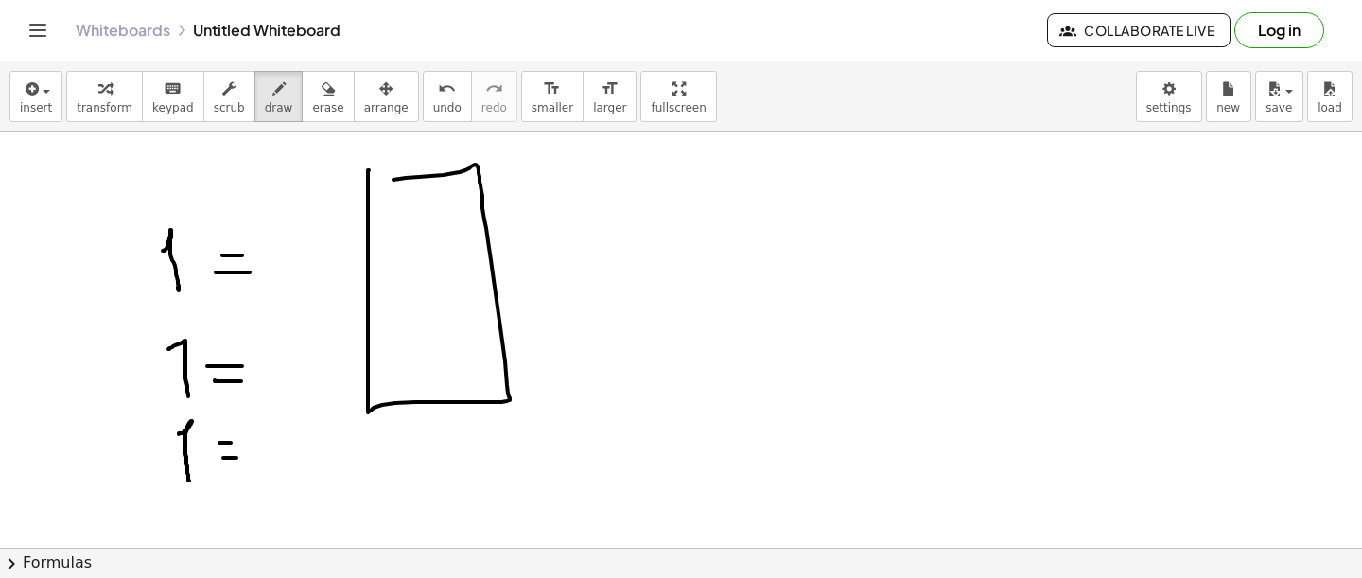
drag, startPoint x: 369, startPoint y: 170, endPoint x: 361, endPoint y: 182, distance: 13.6
drag, startPoint x: 369, startPoint y: 356, endPoint x: 498, endPoint y: 355, distance: 128.6
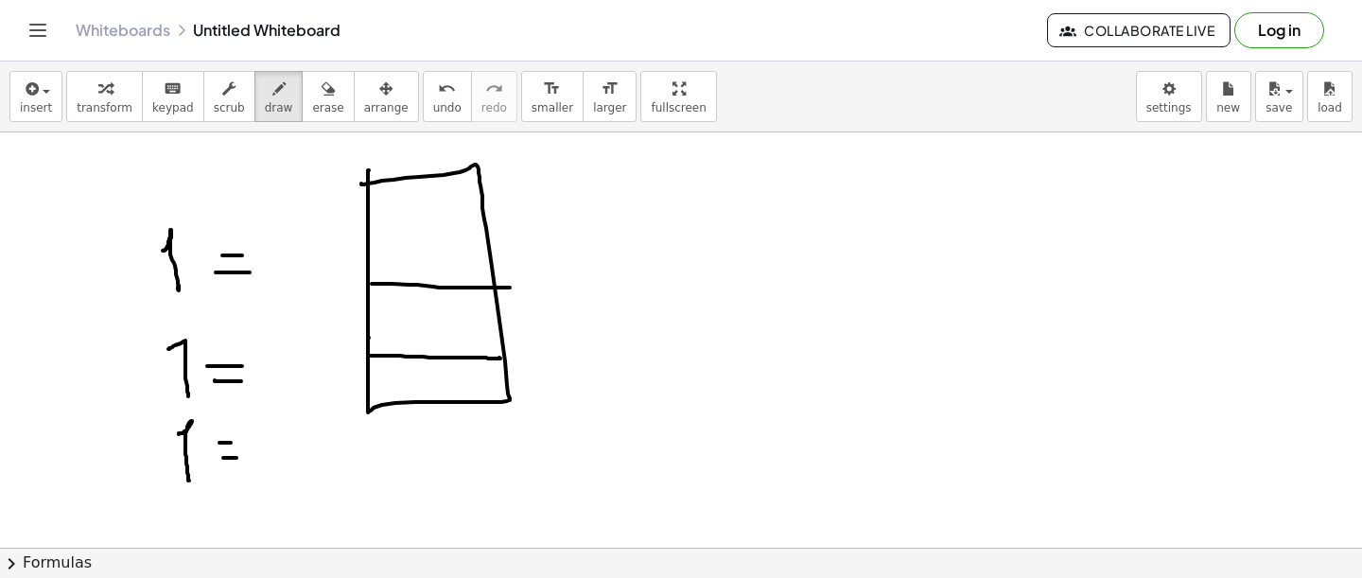
drag, startPoint x: 372, startPoint y: 284, endPoint x: 507, endPoint y: 288, distance: 135.3
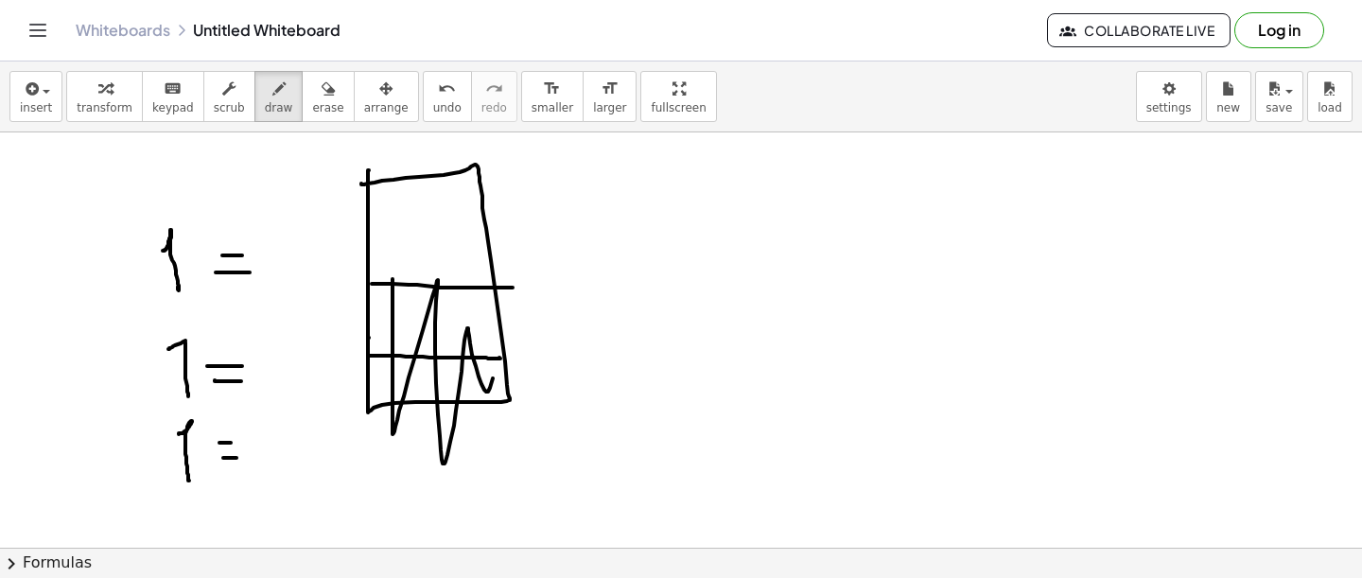
drag, startPoint x: 393, startPoint y: 280, endPoint x: 497, endPoint y: 330, distance: 115.5
drag, startPoint x: 373, startPoint y: 212, endPoint x: 477, endPoint y: 210, distance: 104.1
drag, startPoint x: 375, startPoint y: 236, endPoint x: 481, endPoint y: 236, distance: 105.9
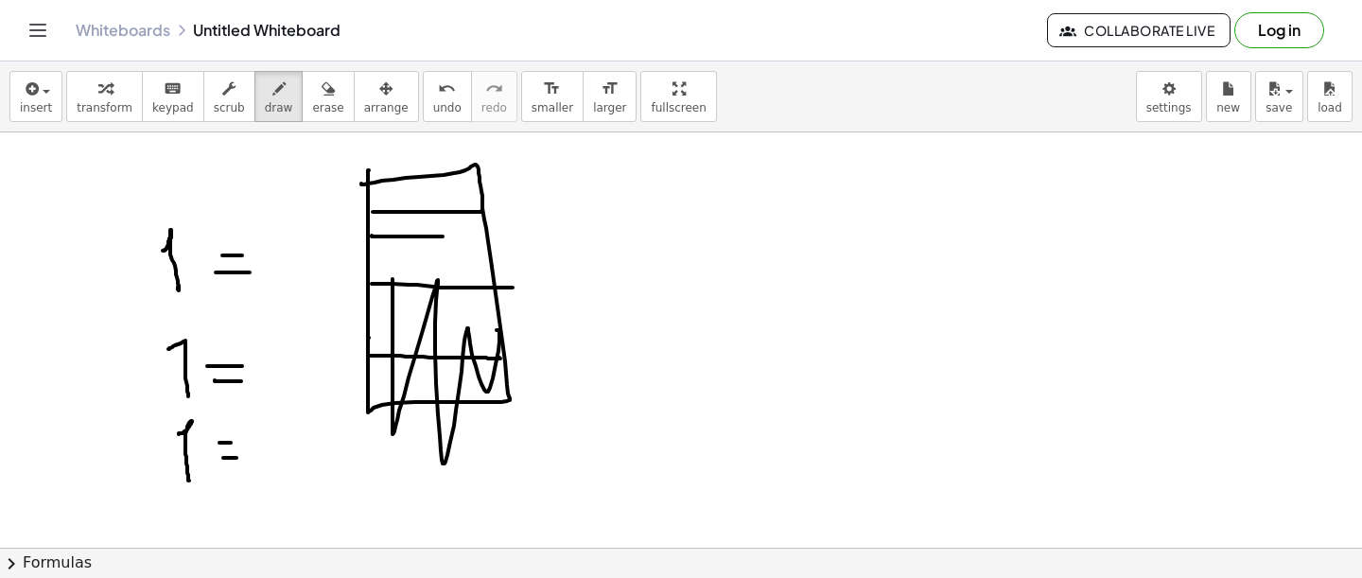
drag, startPoint x: 419, startPoint y: 249, endPoint x: 463, endPoint y: 250, distance: 43.5
click at [329, 114] on button "erase" at bounding box center [328, 96] width 52 height 51
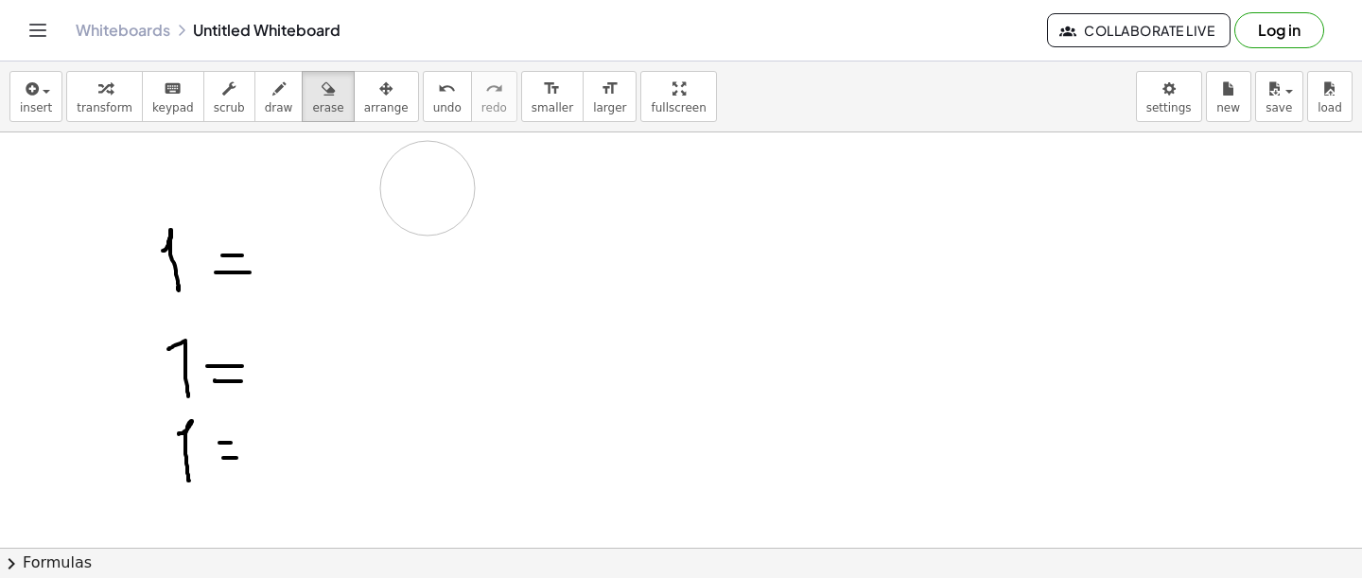
drag, startPoint x: 383, startPoint y: 177, endPoint x: 421, endPoint y: 178, distance: 37.8
drag, startPoint x: 303, startPoint y: 115, endPoint x: 288, endPoint y: 113, distance: 15.4
click at [302, 115] on button "erase" at bounding box center [328, 96] width 52 height 51
click at [288, 113] on button "draw" at bounding box center [278, 96] width 49 height 51
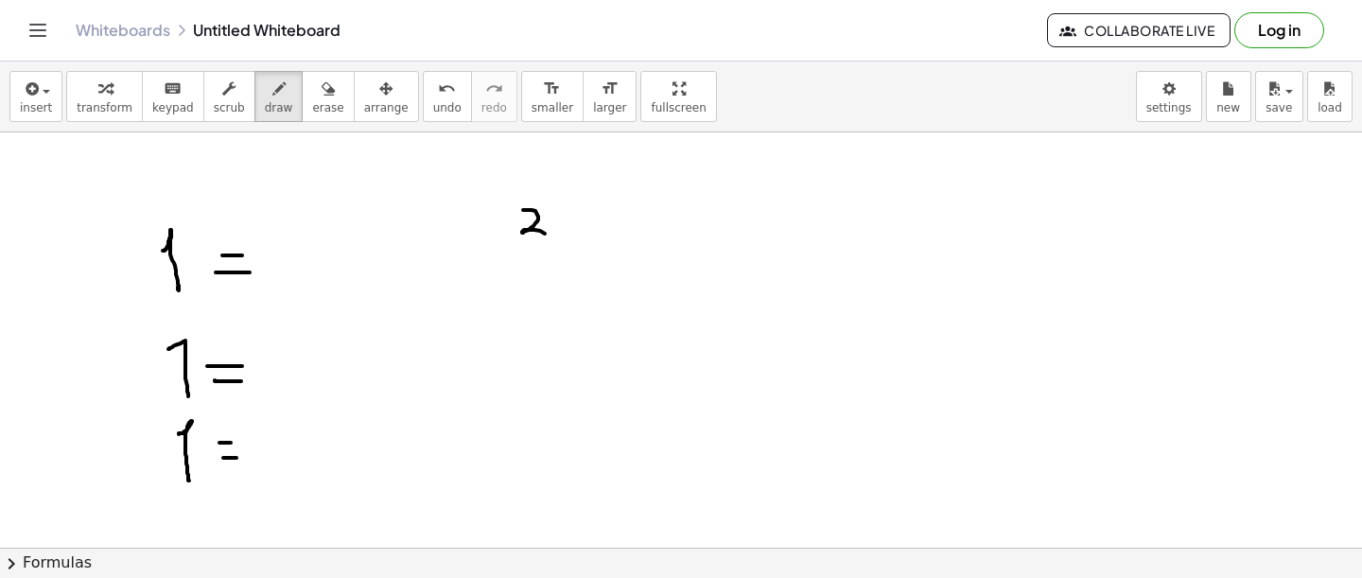
drag, startPoint x: 523, startPoint y: 210, endPoint x: 557, endPoint y: 241, distance: 46.2
drag, startPoint x: 581, startPoint y: 197, endPoint x: 573, endPoint y: 229, distance: 33.0
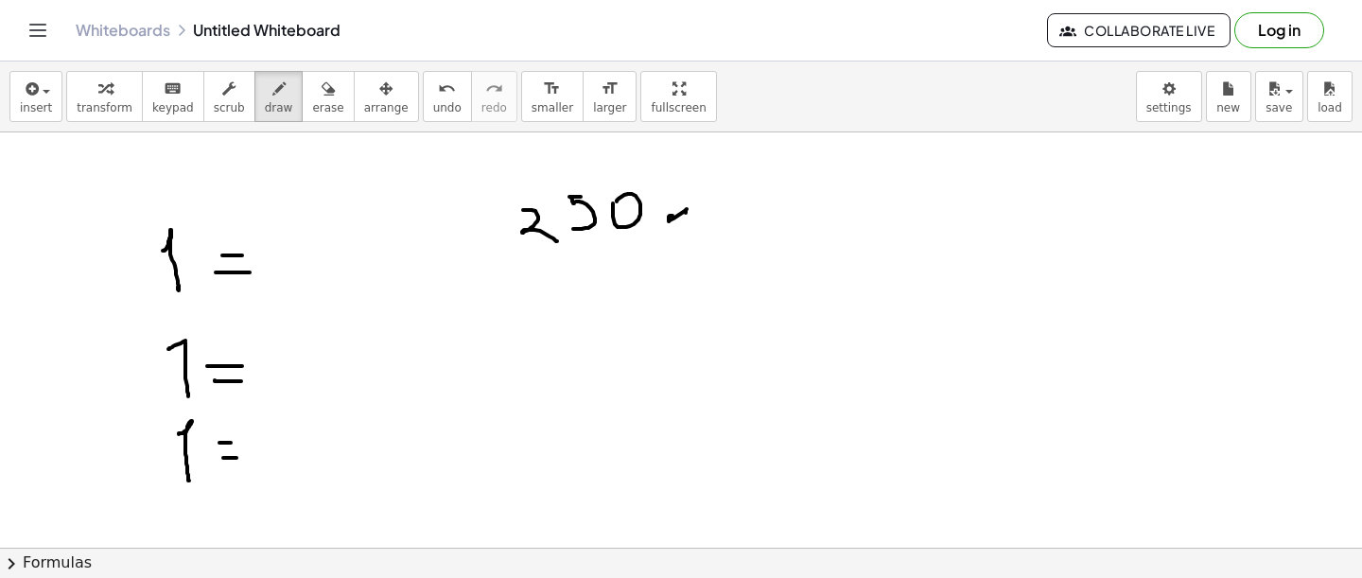
drag, startPoint x: 673, startPoint y: 216, endPoint x: 667, endPoint y: 242, distance: 27.1
click at [327, 89] on div "button" at bounding box center [327, 88] width 31 height 23
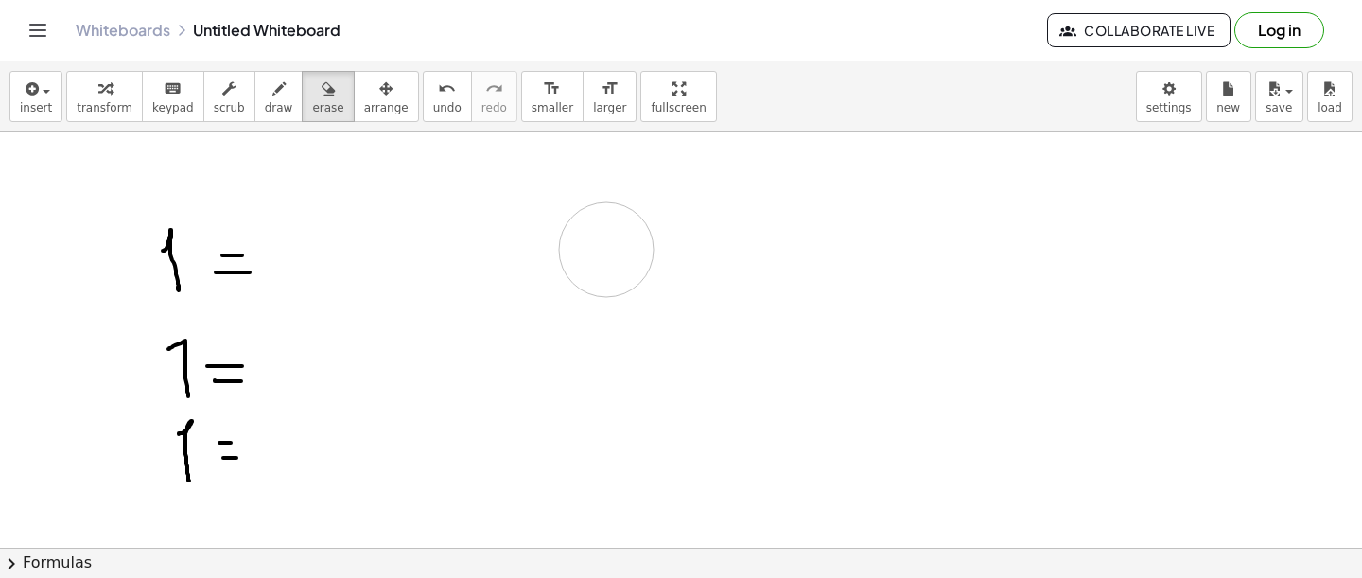
drag, startPoint x: 515, startPoint y: 188, endPoint x: 508, endPoint y: 236, distance: 47.8
click at [273, 95] on icon "button" at bounding box center [278, 89] width 13 height 23
drag, startPoint x: 470, startPoint y: 247, endPoint x: 423, endPoint y: 286, distance: 61.2
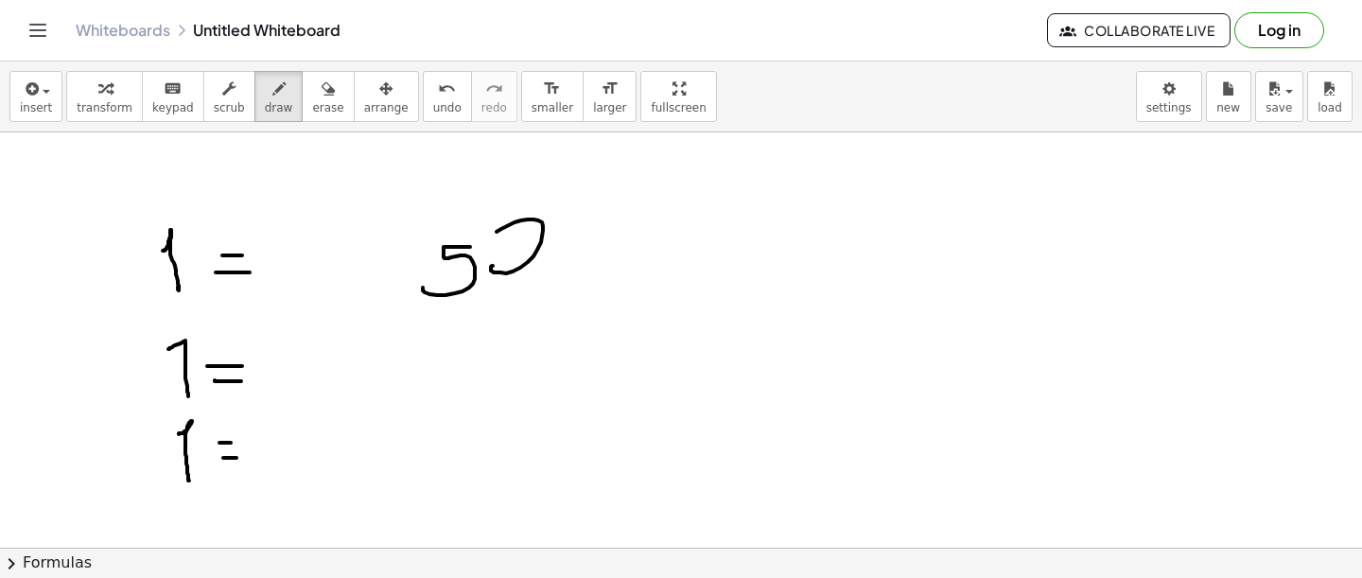
drag, startPoint x: 492, startPoint y: 266, endPoint x: 490, endPoint y: 243, distance: 22.8
drag, startPoint x: 561, startPoint y: 263, endPoint x: 555, endPoint y: 288, distance: 26.2
drag, startPoint x: 651, startPoint y: 215, endPoint x: 652, endPoint y: 290, distance: 75.7
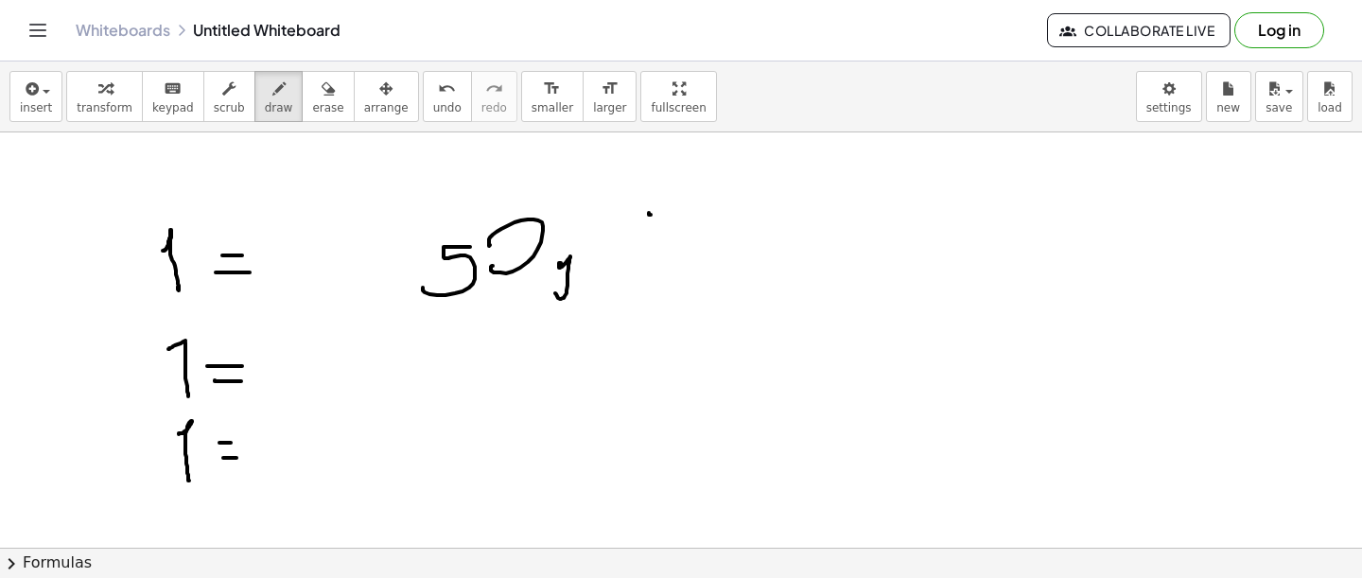
drag, startPoint x: 796, startPoint y: 261, endPoint x: 786, endPoint y: 314, distance: 54.0
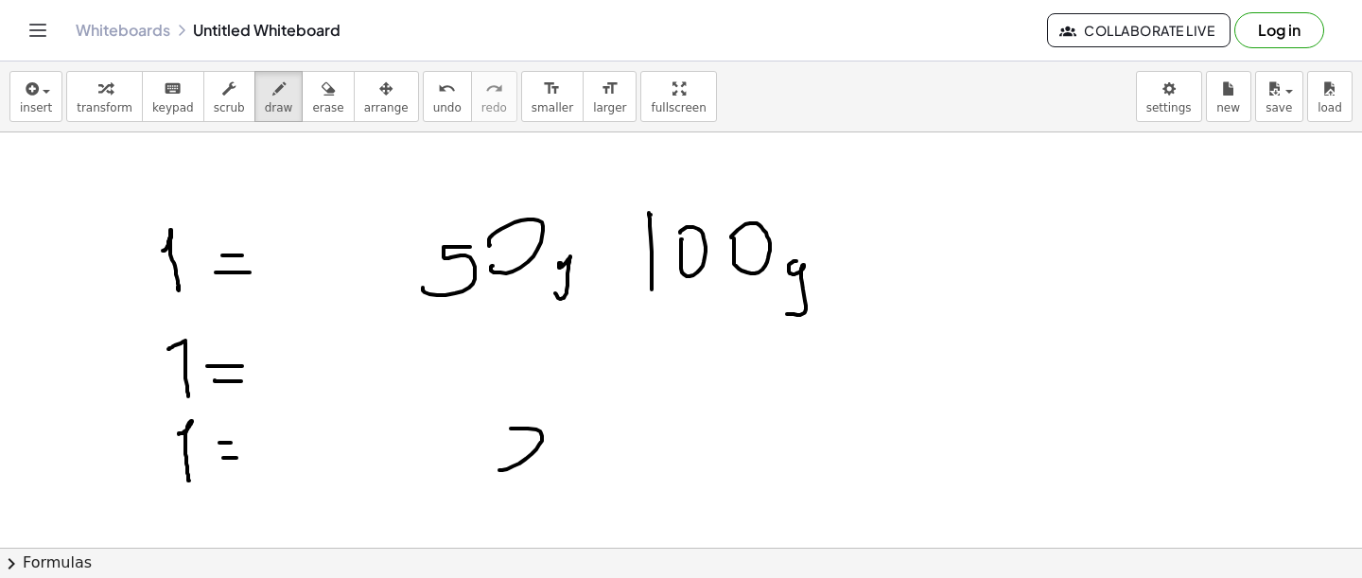
drag, startPoint x: 511, startPoint y: 428, endPoint x: 545, endPoint y: 471, distance: 54.5
drag, startPoint x: 612, startPoint y: 428, endPoint x: 603, endPoint y: 466, distance: 39.0
drag, startPoint x: 655, startPoint y: 454, endPoint x: 635, endPoint y: 515, distance: 63.7
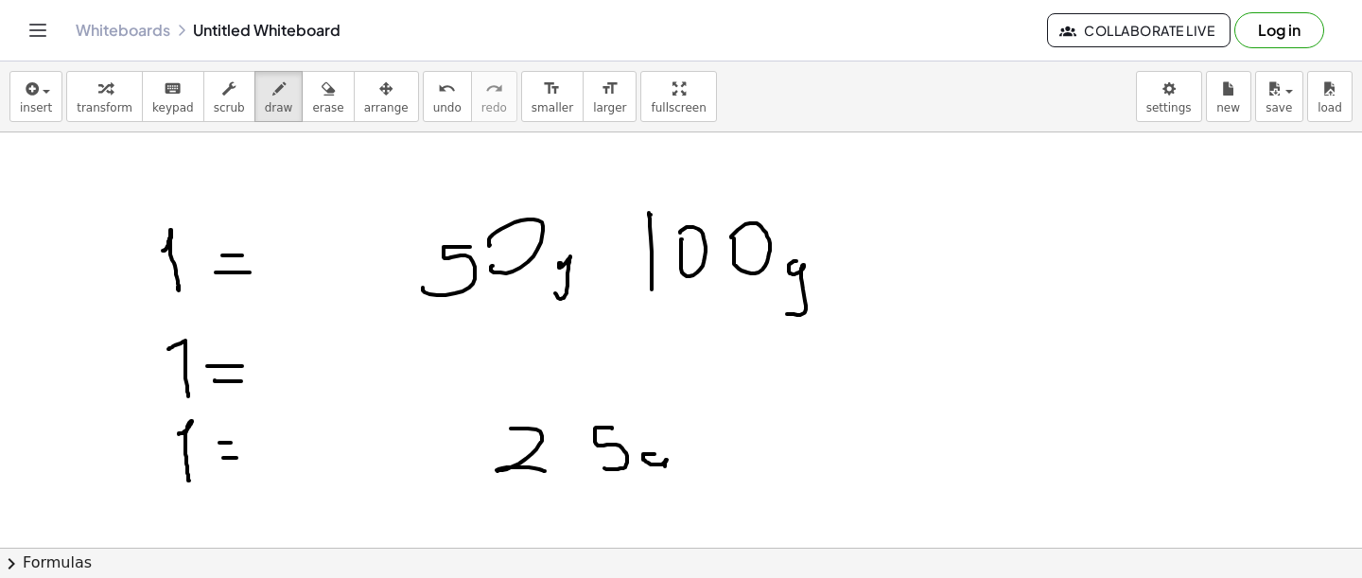
click at [322, 93] on icon "button" at bounding box center [328, 89] width 13 height 23
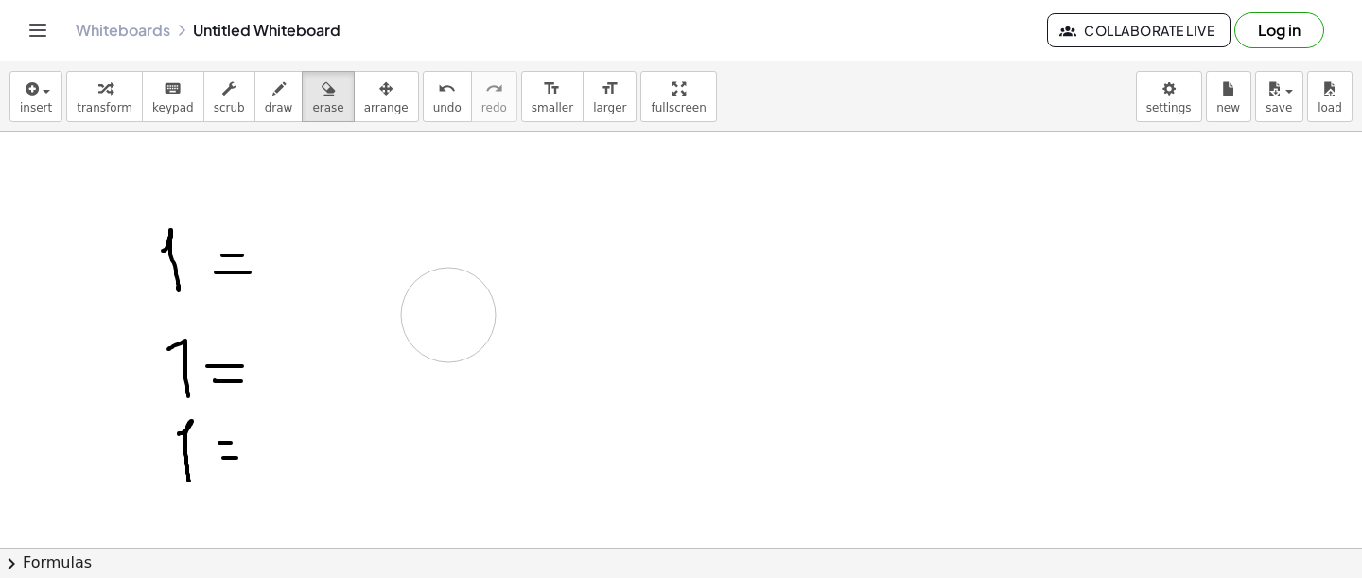
drag, startPoint x: 447, startPoint y: 246, endPoint x: 441, endPoint y: 316, distance: 70.3
click at [273, 98] on icon "button" at bounding box center [278, 89] width 13 height 23
drag, startPoint x: 430, startPoint y: 218, endPoint x: 428, endPoint y: 254, distance: 36.1
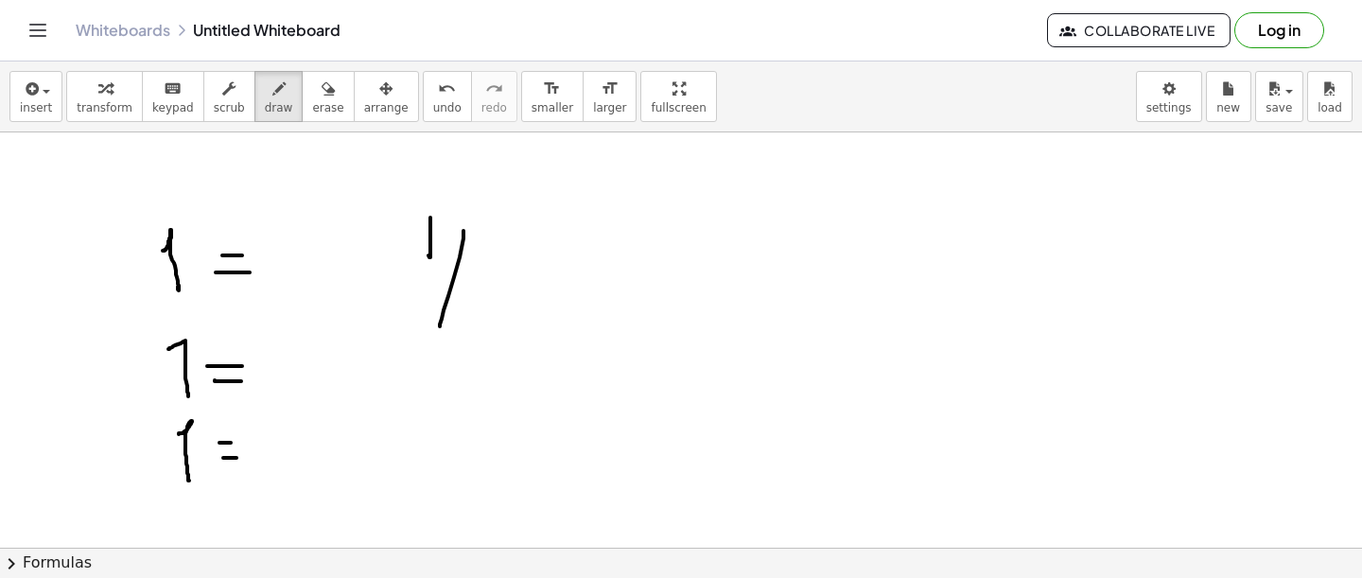
drag, startPoint x: 463, startPoint y: 231, endPoint x: 440, endPoint y: 311, distance: 83.8
drag, startPoint x: 502, startPoint y: 271, endPoint x: 514, endPoint y: 252, distance: 22.1
drag, startPoint x: 609, startPoint y: 204, endPoint x: 607, endPoint y: 298, distance: 93.7
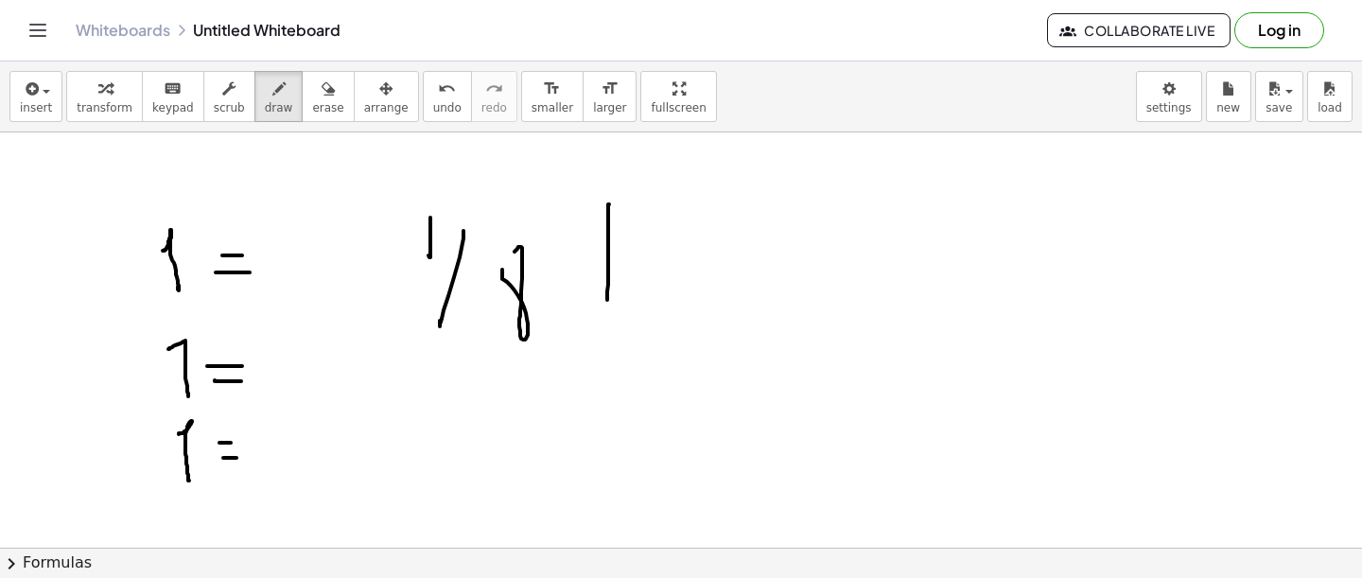
drag, startPoint x: 670, startPoint y: 247, endPoint x: 647, endPoint y: 326, distance: 82.6
drag, startPoint x: 796, startPoint y: 255, endPoint x: 841, endPoint y: 259, distance: 45.6
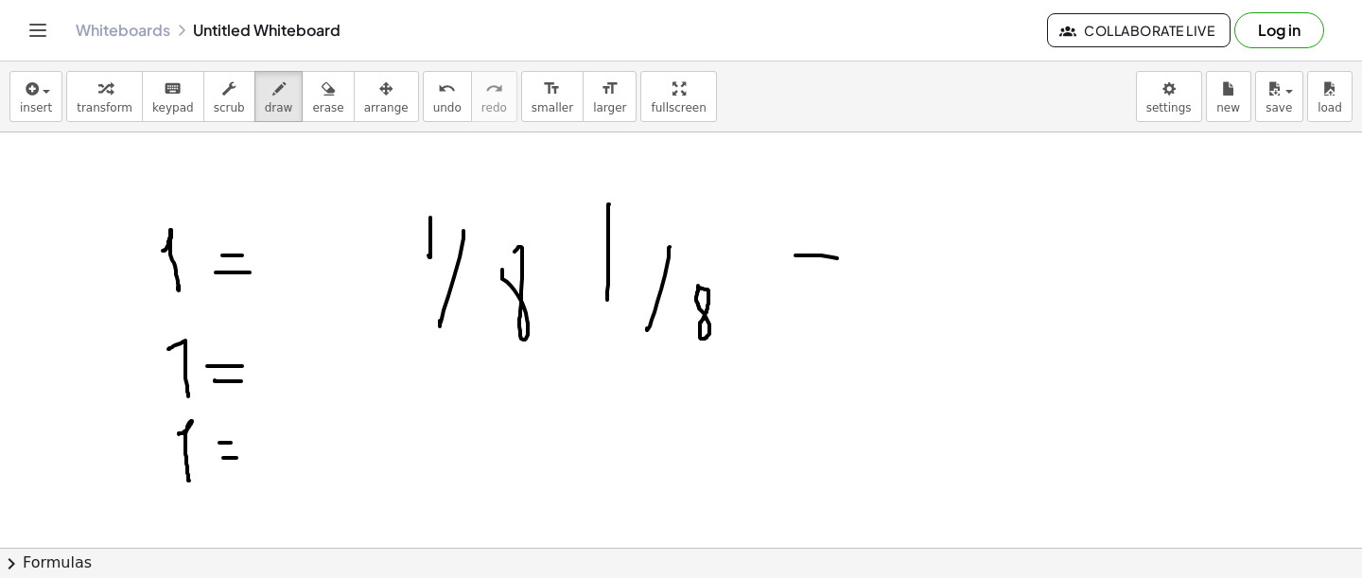
drag, startPoint x: 805, startPoint y: 276, endPoint x: 878, endPoint y: 276, distance: 72.8
drag, startPoint x: 904, startPoint y: 235, endPoint x: 904, endPoint y: 252, distance: 17.0
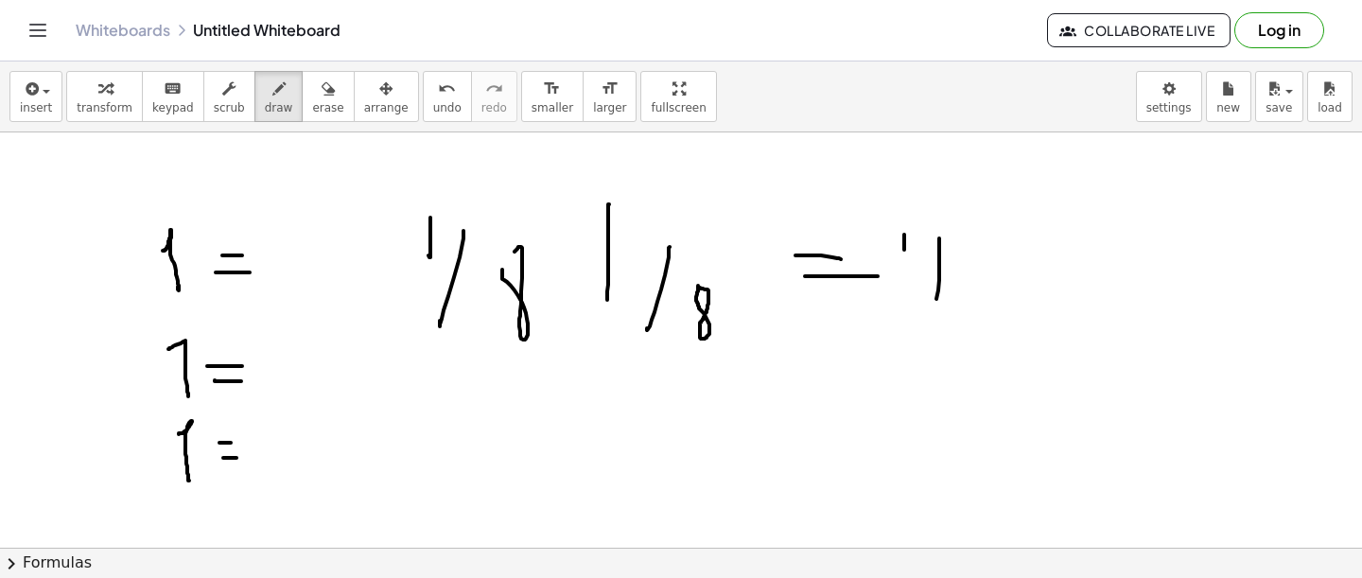
drag, startPoint x: 939, startPoint y: 238, endPoint x: 935, endPoint y: 309, distance: 71.1
drag, startPoint x: 977, startPoint y: 308, endPoint x: 985, endPoint y: 271, distance: 38.6
drag, startPoint x: 454, startPoint y: 364, endPoint x: 454, endPoint y: 430, distance: 66.2
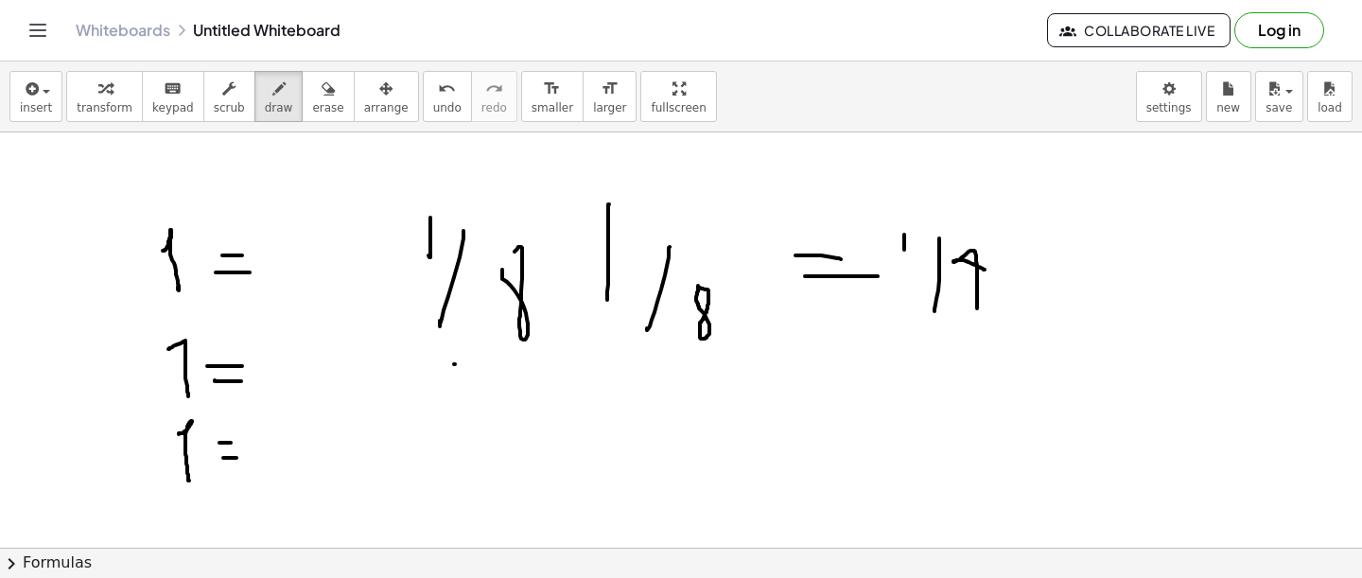
drag, startPoint x: 490, startPoint y: 401, endPoint x: 489, endPoint y: 477, distance: 75.7
drag, startPoint x: 529, startPoint y: 423, endPoint x: 542, endPoint y: 406, distance: 21.6
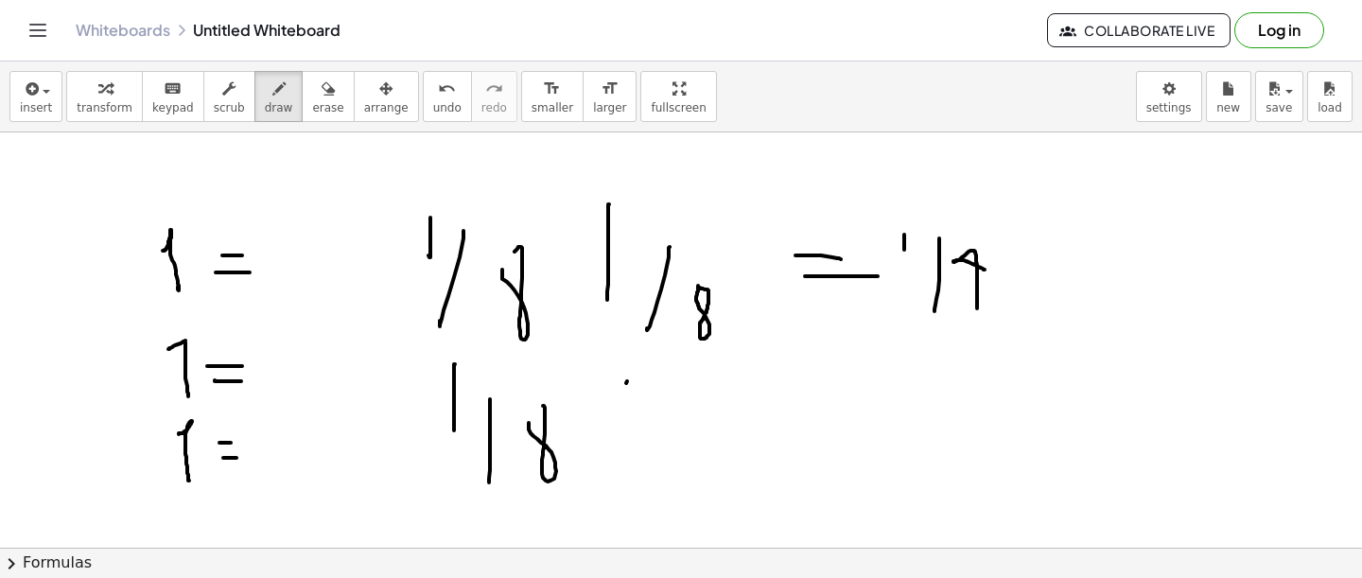
drag, startPoint x: 626, startPoint y: 383, endPoint x: 626, endPoint y: 408, distance: 24.6
drag, startPoint x: 659, startPoint y: 386, endPoint x: 659, endPoint y: 456, distance: 70.0
drag, startPoint x: 705, startPoint y: 418, endPoint x: 714, endPoint y: 392, distance: 28.1
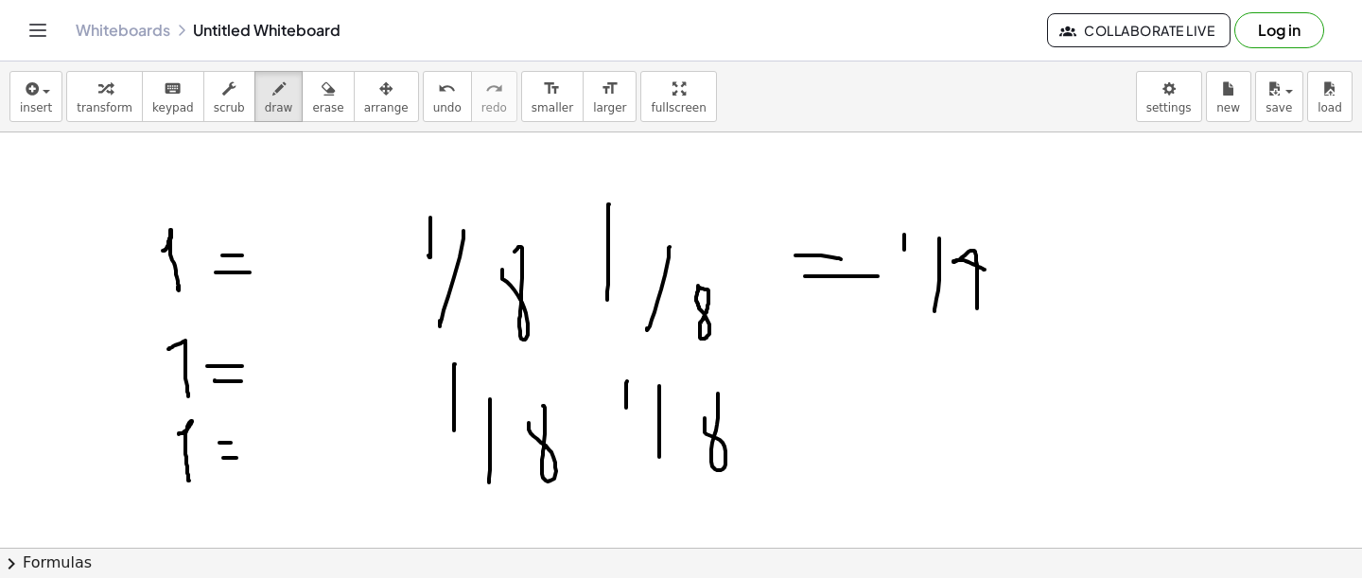
drag, startPoint x: 820, startPoint y: 392, endPoint x: 848, endPoint y: 392, distance: 28.4
drag, startPoint x: 822, startPoint y: 446, endPoint x: 848, endPoint y: 446, distance: 25.5
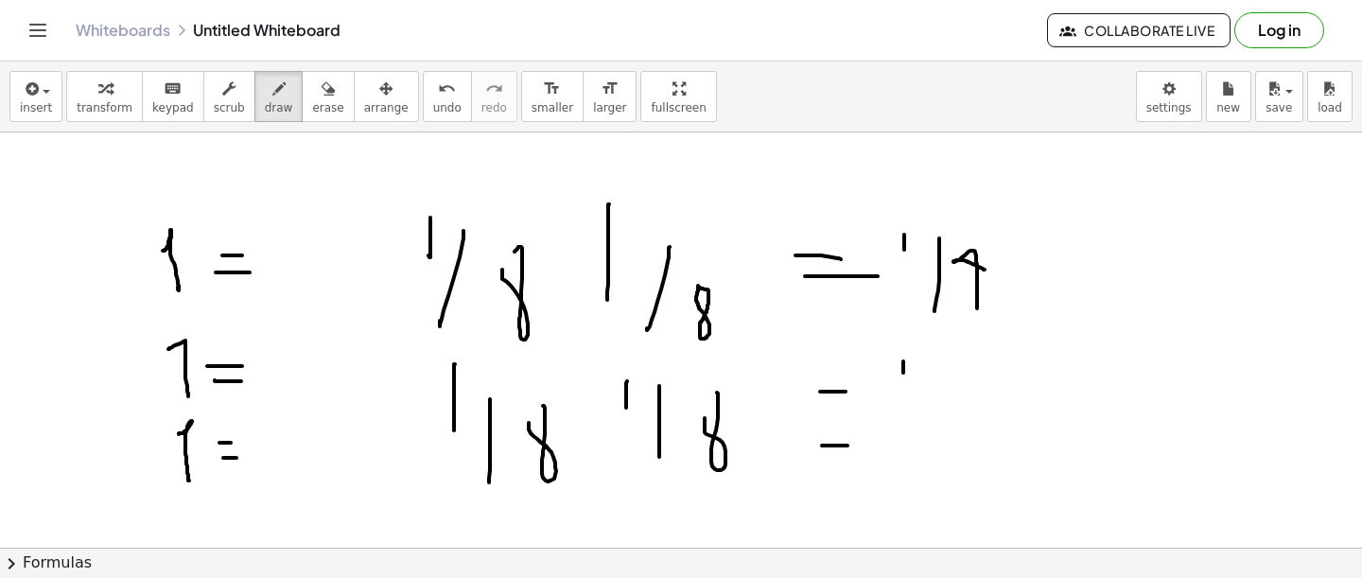
drag, startPoint x: 903, startPoint y: 361, endPoint x: 903, endPoint y: 389, distance: 27.4
drag, startPoint x: 928, startPoint y: 380, endPoint x: 918, endPoint y: 498, distance: 117.7
drag, startPoint x: 1010, startPoint y: 471, endPoint x: 1005, endPoint y: 438, distance: 33.4
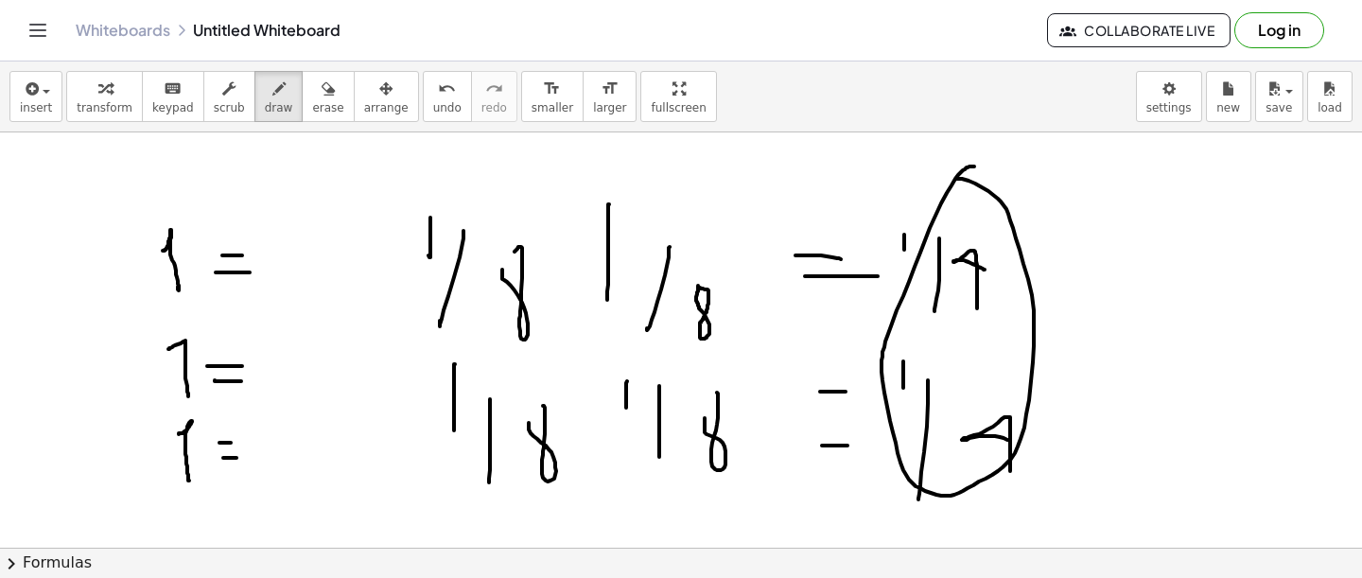
drag, startPoint x: 972, startPoint y: 166, endPoint x: 931, endPoint y: 187, distance: 46.5
drag, startPoint x: 1058, startPoint y: 338, endPoint x: 1076, endPoint y: 338, distance: 18.9
drag, startPoint x: 1051, startPoint y: 369, endPoint x: 1078, endPoint y: 369, distance: 27.4
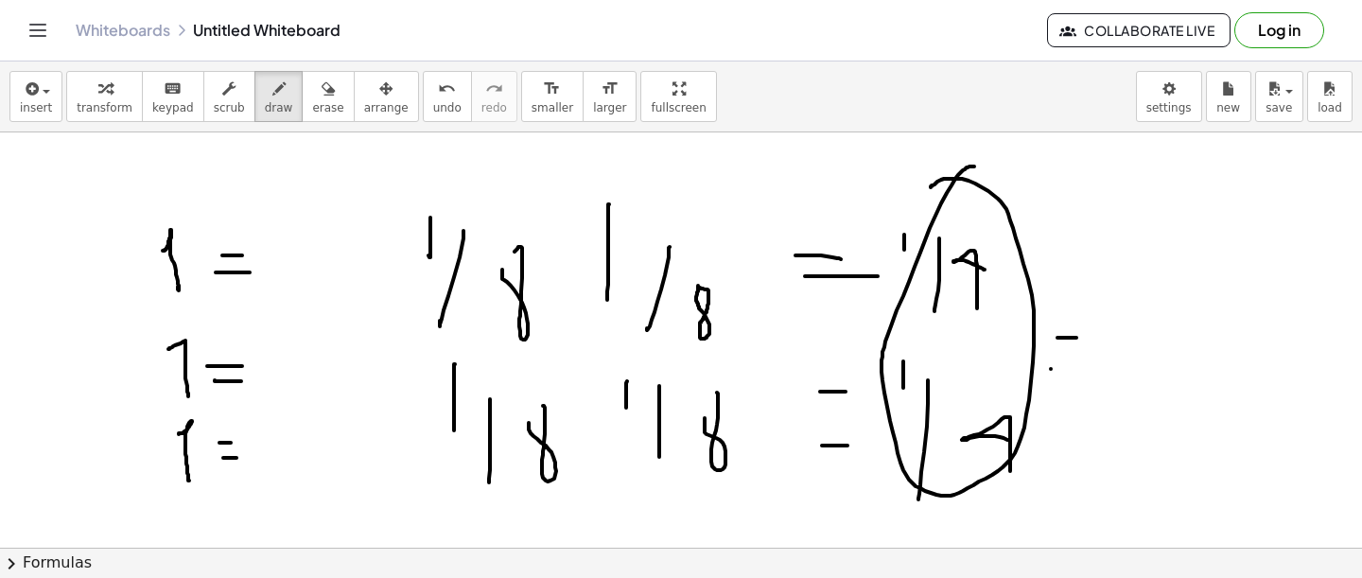
drag, startPoint x: 1126, startPoint y: 252, endPoint x: 1124, endPoint y: 284, distance: 32.2
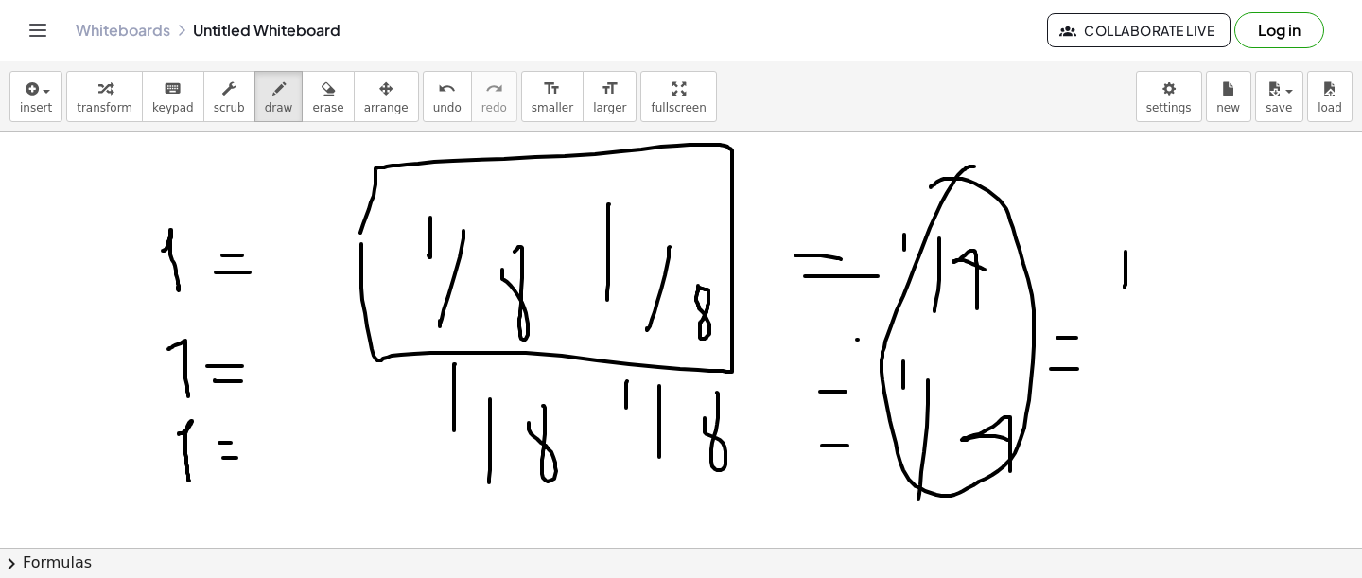
drag, startPoint x: 361, startPoint y: 244, endPoint x: 351, endPoint y: 249, distance: 11.4
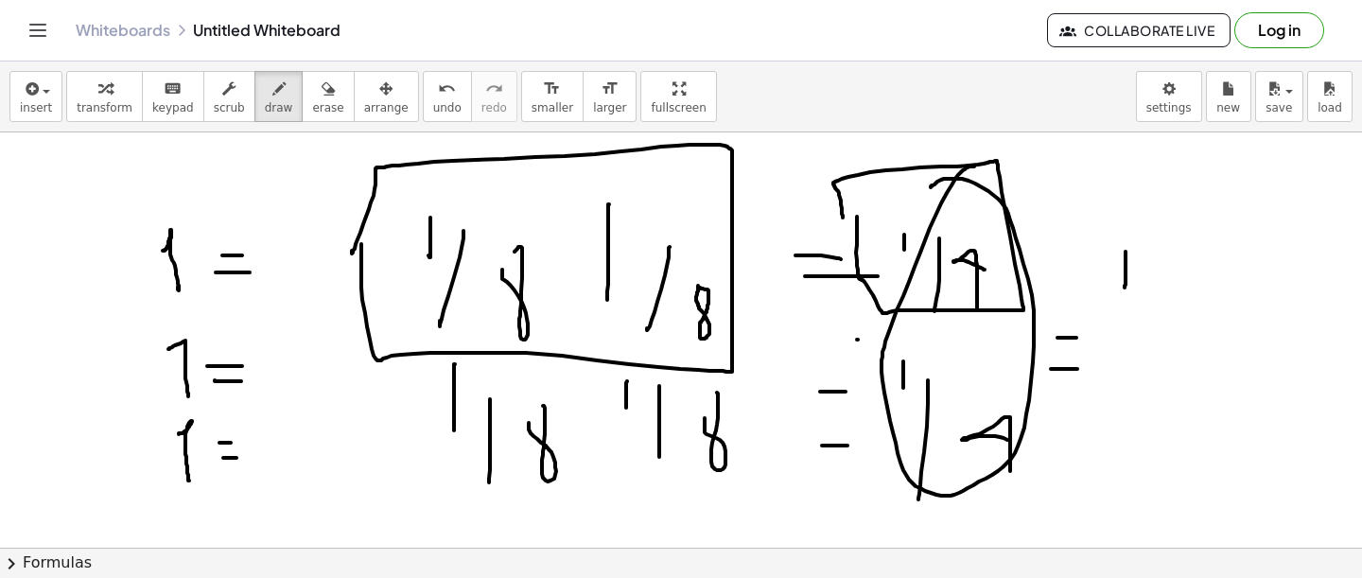
drag, startPoint x: 857, startPoint y: 217, endPoint x: 843, endPoint y: 219, distance: 14.3
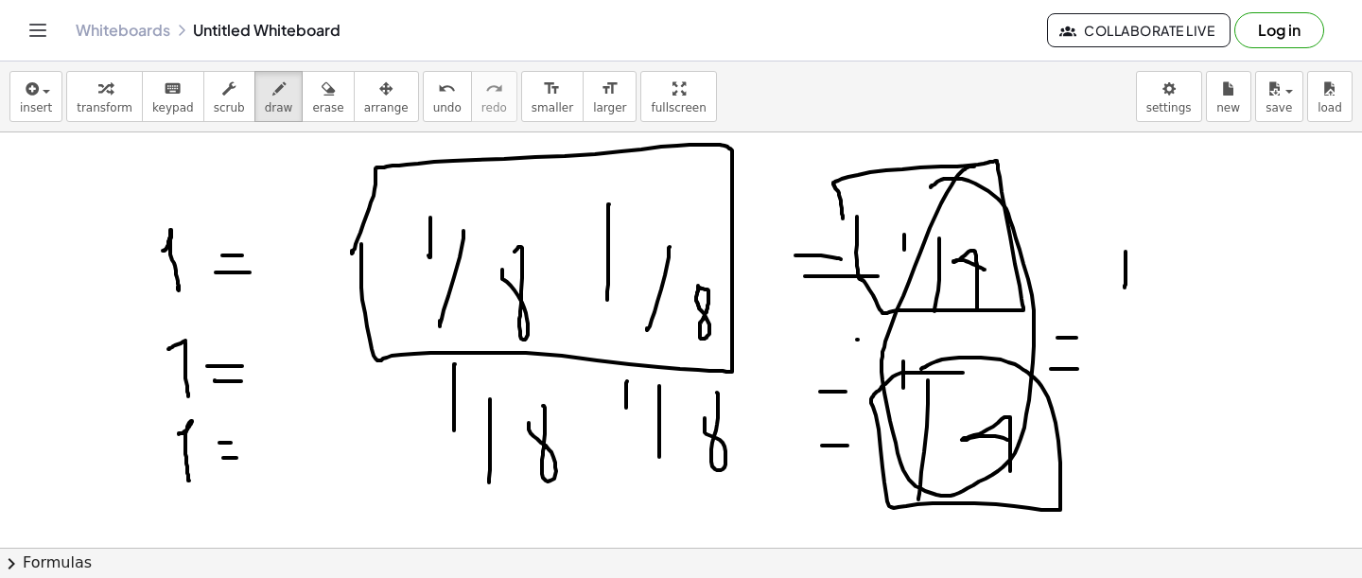
drag, startPoint x: 962, startPoint y: 373, endPoint x: 925, endPoint y: 368, distance: 37.2
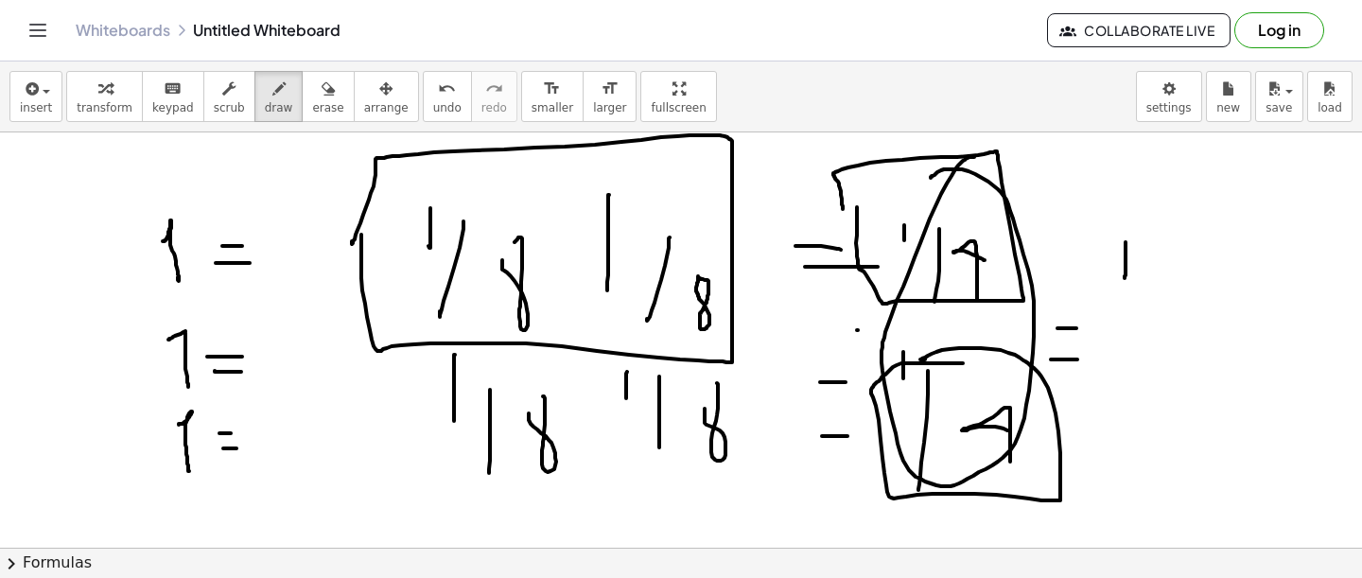
scroll to position [60, 0]
click at [322, 92] on icon "button" at bounding box center [328, 89] width 13 height 23
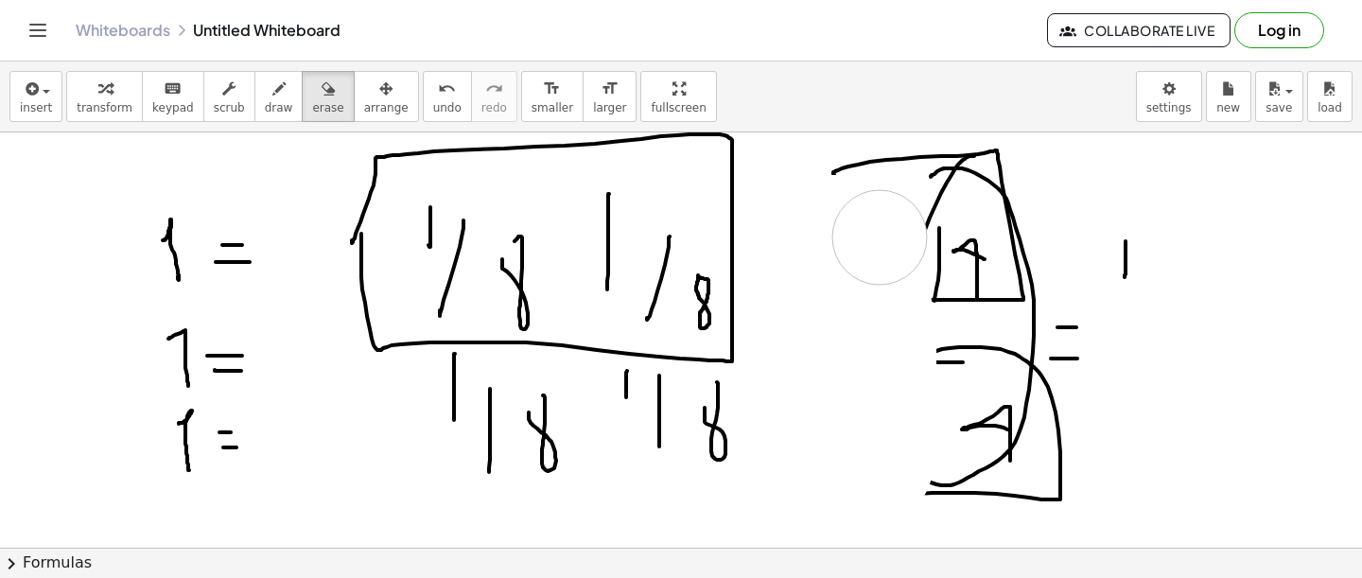
drag, startPoint x: 848, startPoint y: 327, endPoint x: 884, endPoint y: 237, distance: 96.8
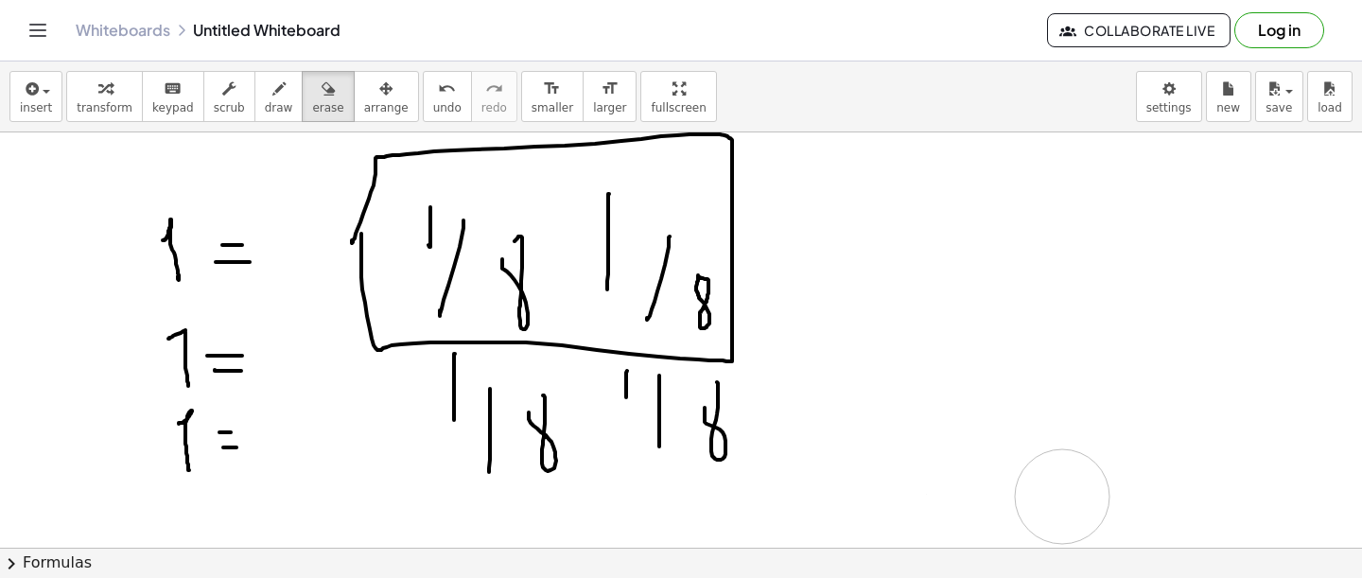
drag, startPoint x: 884, startPoint y: 236, endPoint x: 970, endPoint y: 411, distance: 195.0
click at [239, 86] on button "scrub" at bounding box center [229, 96] width 52 height 51
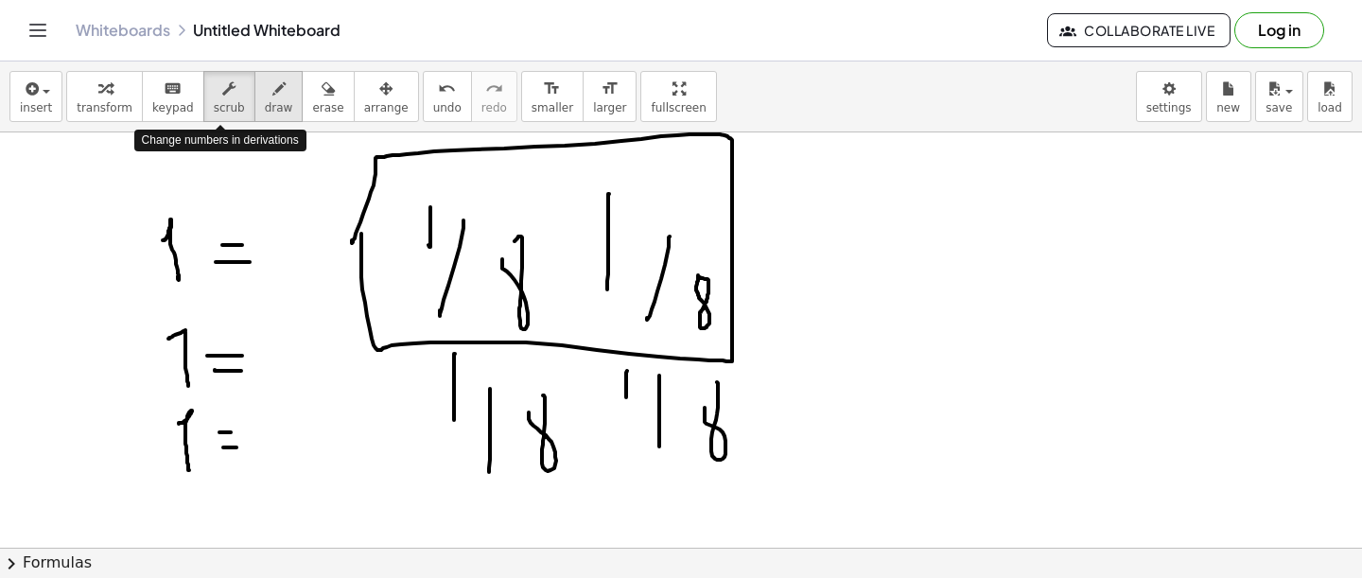
click at [272, 91] on icon "button" at bounding box center [278, 89] width 13 height 23
drag, startPoint x: 829, startPoint y: 185, endPoint x: 827, endPoint y: 213, distance: 27.5
drag, startPoint x: 873, startPoint y: 206, endPoint x: 866, endPoint y: 290, distance: 84.4
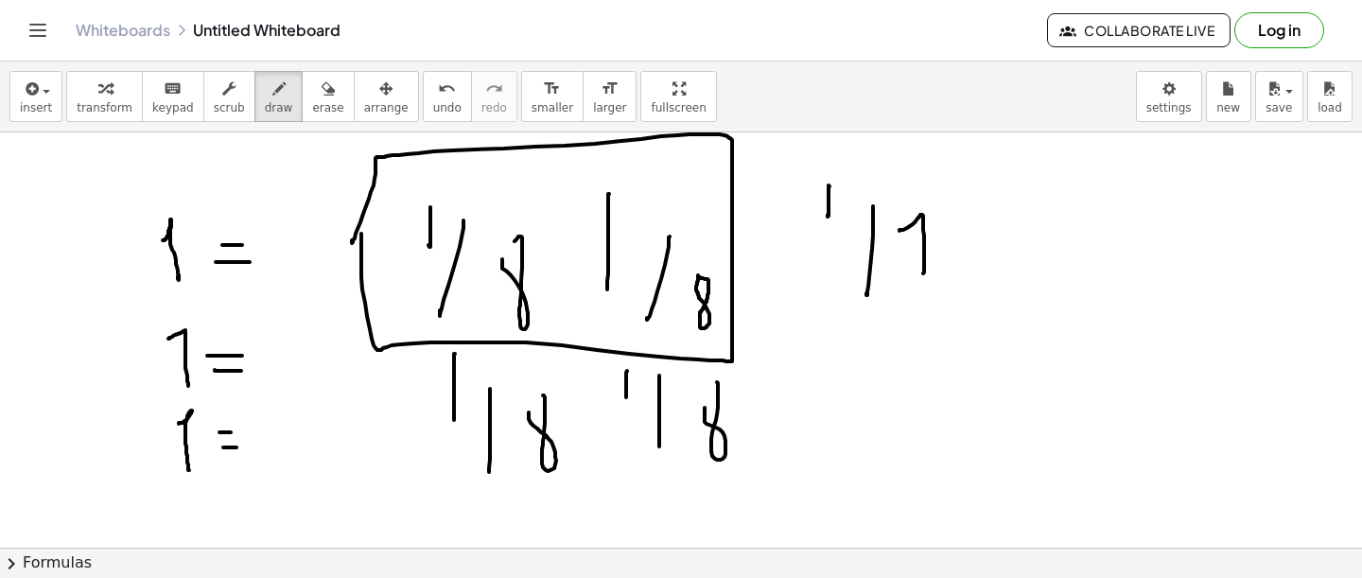
drag, startPoint x: 923, startPoint y: 273, endPoint x: 940, endPoint y: 247, distance: 31.5
drag, startPoint x: 818, startPoint y: 350, endPoint x: 819, endPoint y: 369, distance: 18.9
drag, startPoint x: 856, startPoint y: 369, endPoint x: 856, endPoint y: 428, distance: 58.6
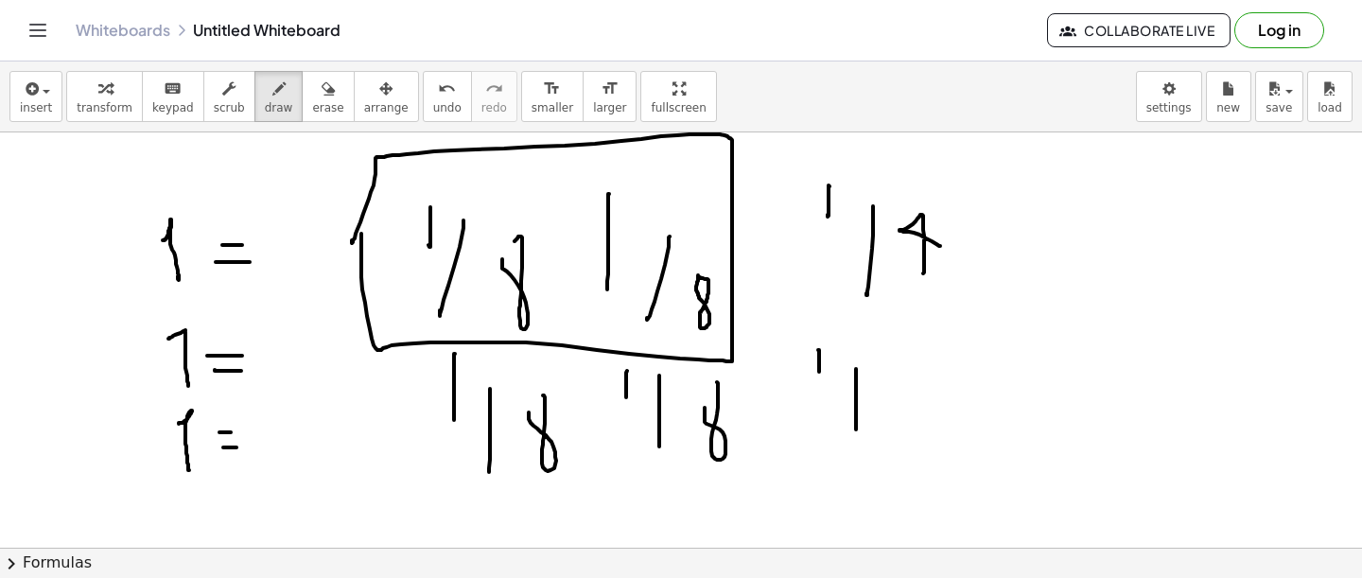
drag, startPoint x: 970, startPoint y: 312, endPoint x: 988, endPoint y: 312, distance: 18.9
drag, startPoint x: 979, startPoint y: 324, endPoint x: 990, endPoint y: 326, distance: 11.5
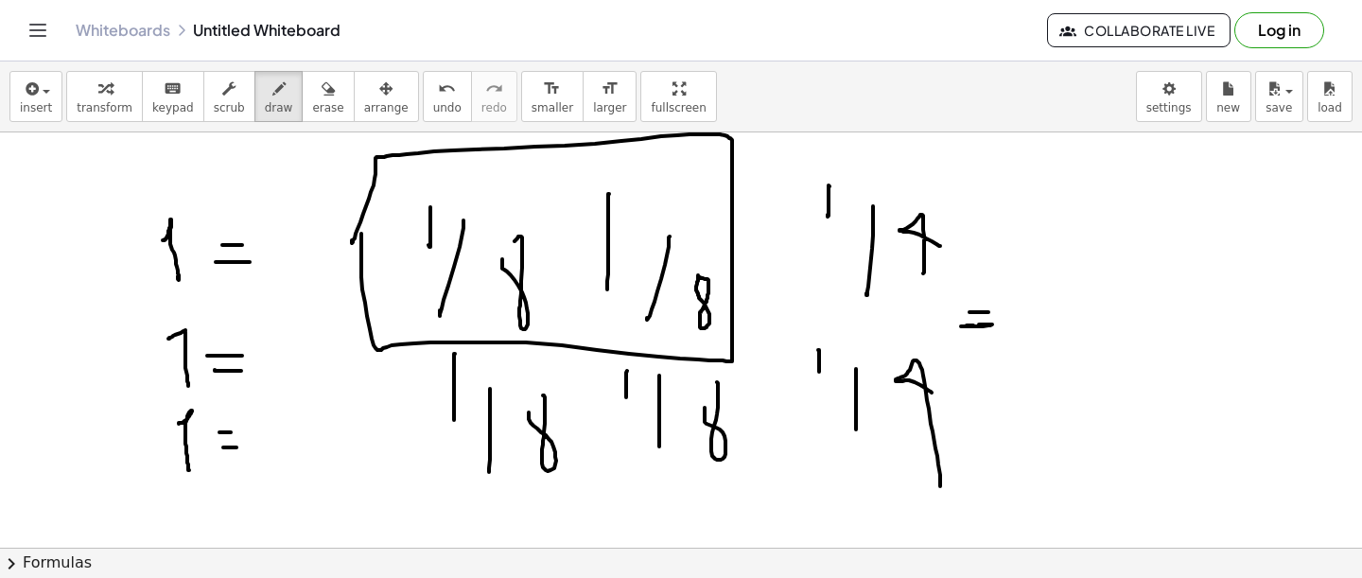
drag, startPoint x: 1017, startPoint y: 256, endPoint x: 1016, endPoint y: 289, distance: 33.1
drag, startPoint x: 1051, startPoint y: 271, endPoint x: 1044, endPoint y: 338, distance: 66.5
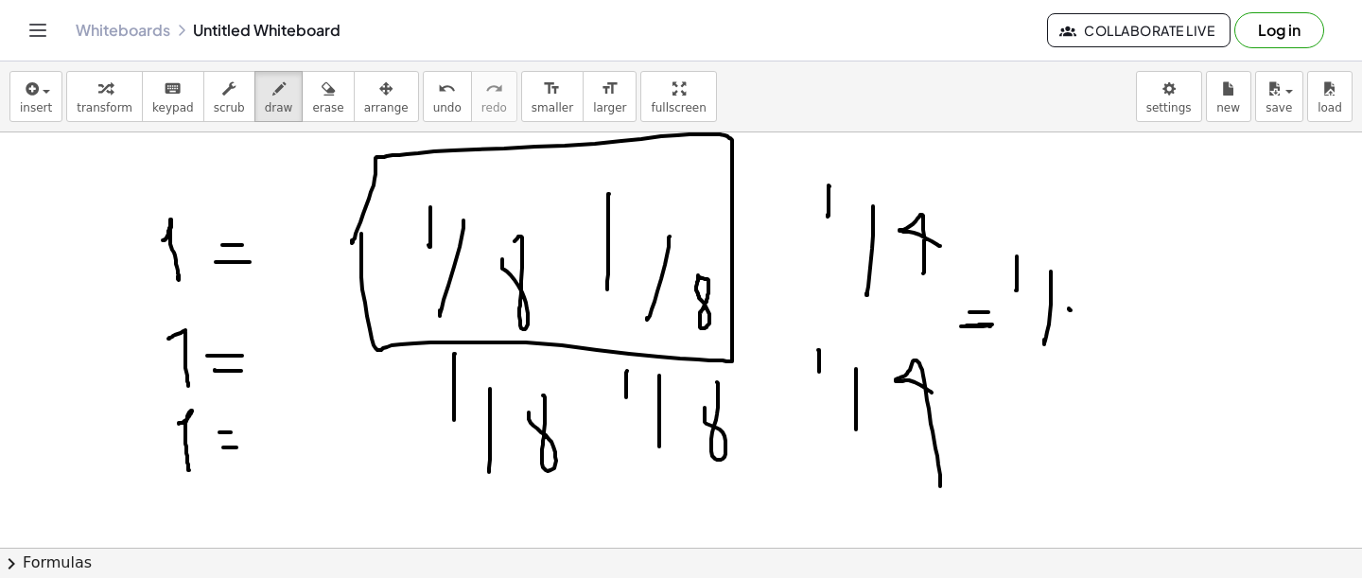
drag, startPoint x: 1070, startPoint y: 308, endPoint x: 1088, endPoint y: 303, distance: 18.8
drag, startPoint x: 1038, startPoint y: 246, endPoint x: 1086, endPoint y: 281, distance: 59.6
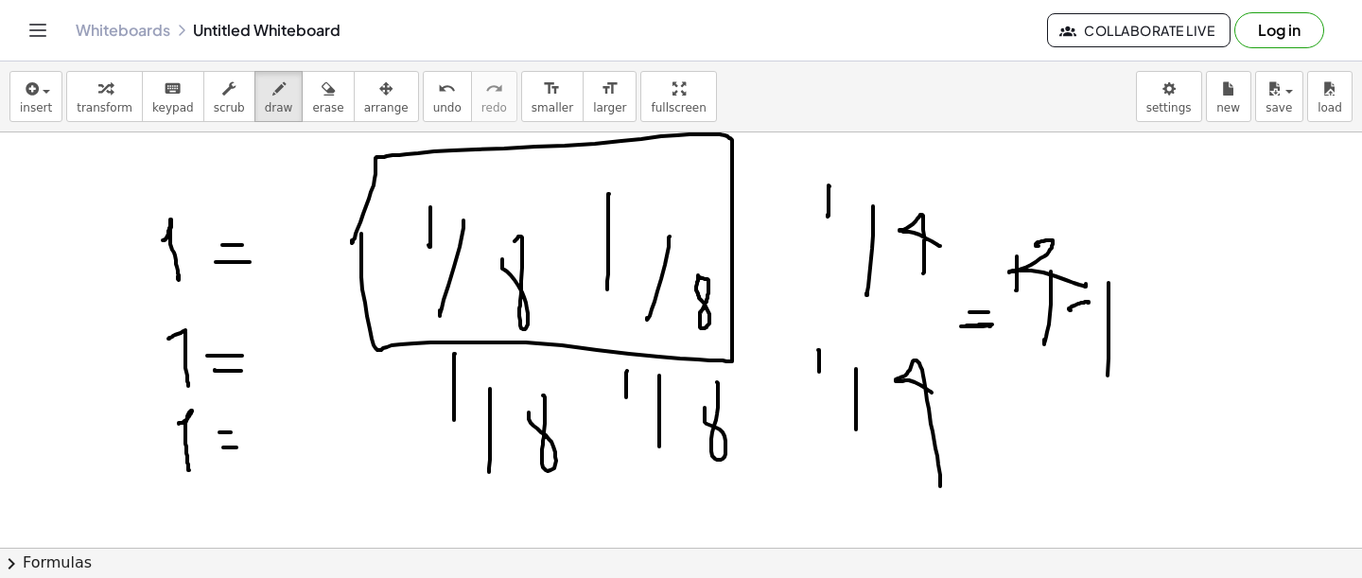
drag, startPoint x: 1109, startPoint y: 284, endPoint x: 1108, endPoint y: 400, distance: 116.3
drag, startPoint x: 1154, startPoint y: 375, endPoint x: 1155, endPoint y: 311, distance: 63.4
drag, startPoint x: 1168, startPoint y: 267, endPoint x: 1180, endPoint y: 276, distance: 14.8
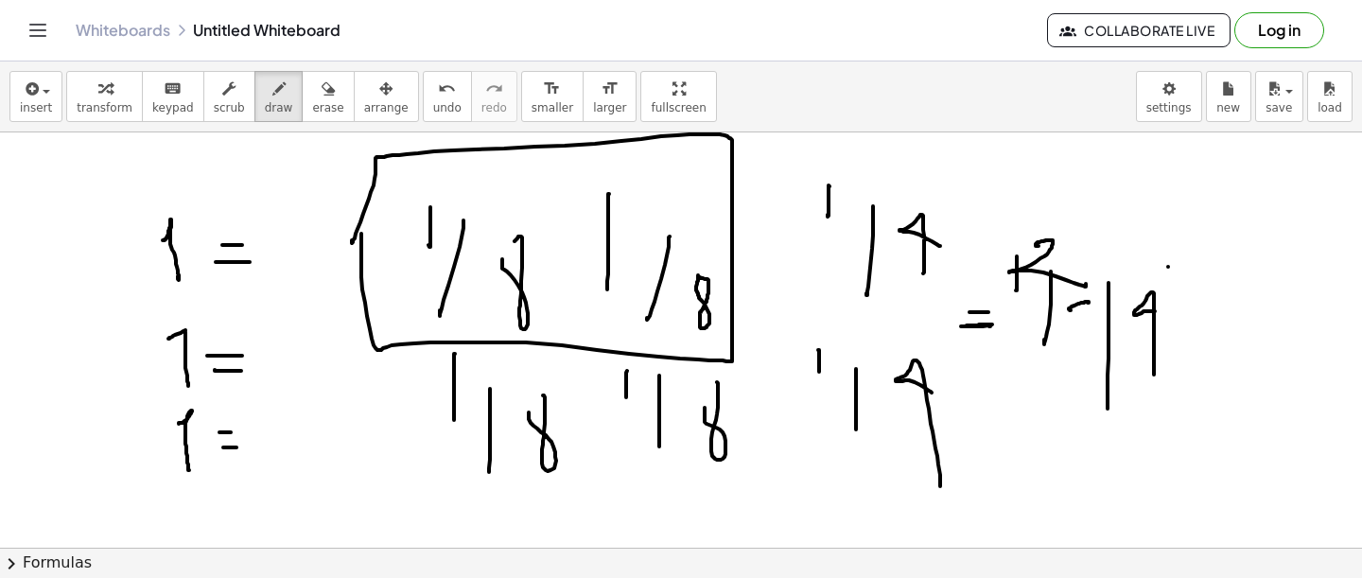
drag, startPoint x: 1232, startPoint y: 222, endPoint x: 1232, endPoint y: 247, distance: 24.6
drag, startPoint x: 1221, startPoint y: 252, endPoint x: 1246, endPoint y: 252, distance: 24.6
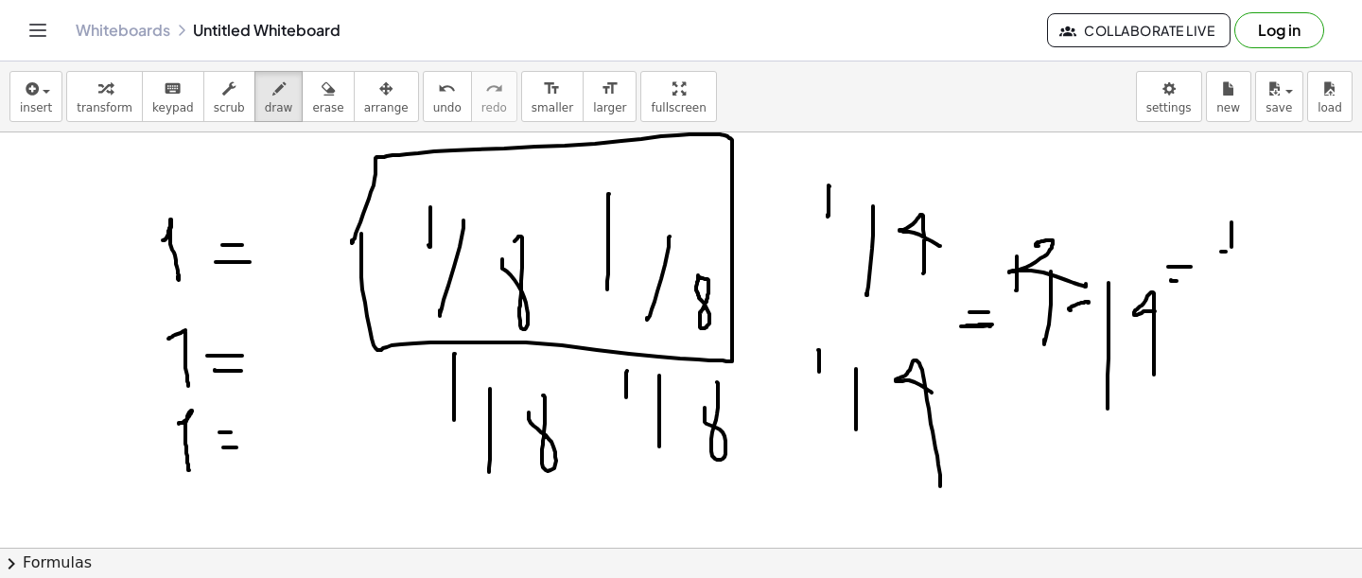
drag, startPoint x: 1243, startPoint y: 258, endPoint x: 1272, endPoint y: 301, distance: 51.7
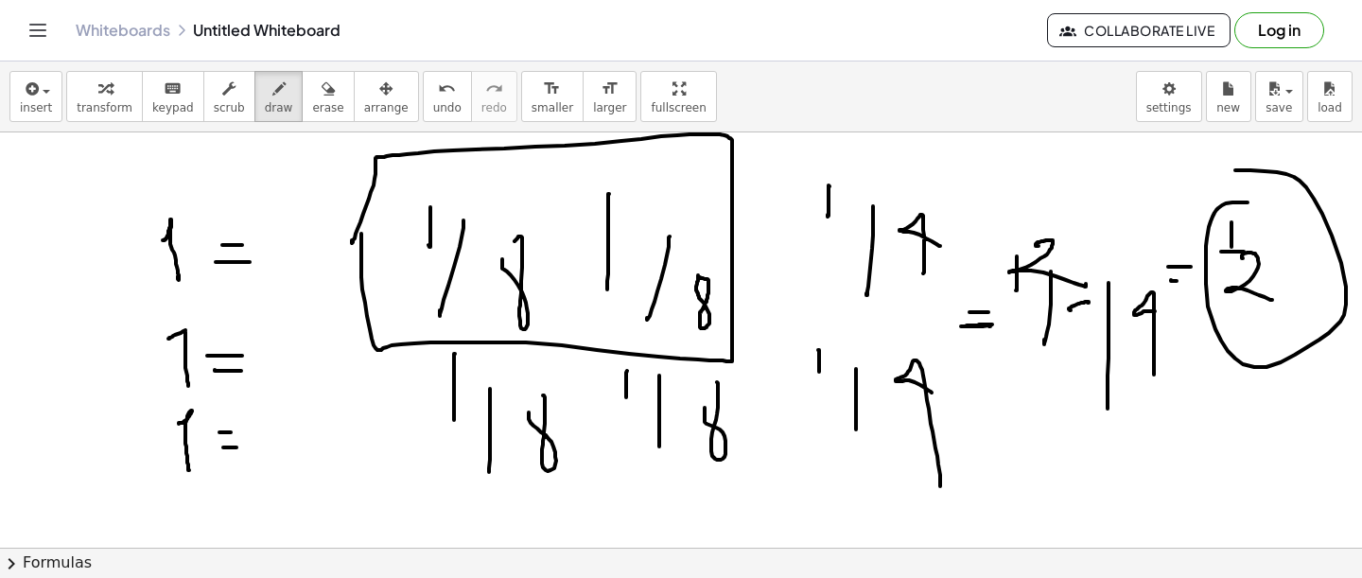
drag, startPoint x: 1248, startPoint y: 202, endPoint x: 1203, endPoint y: 181, distance: 49.5
click at [332, 101] on button "erase" at bounding box center [328, 96] width 52 height 51
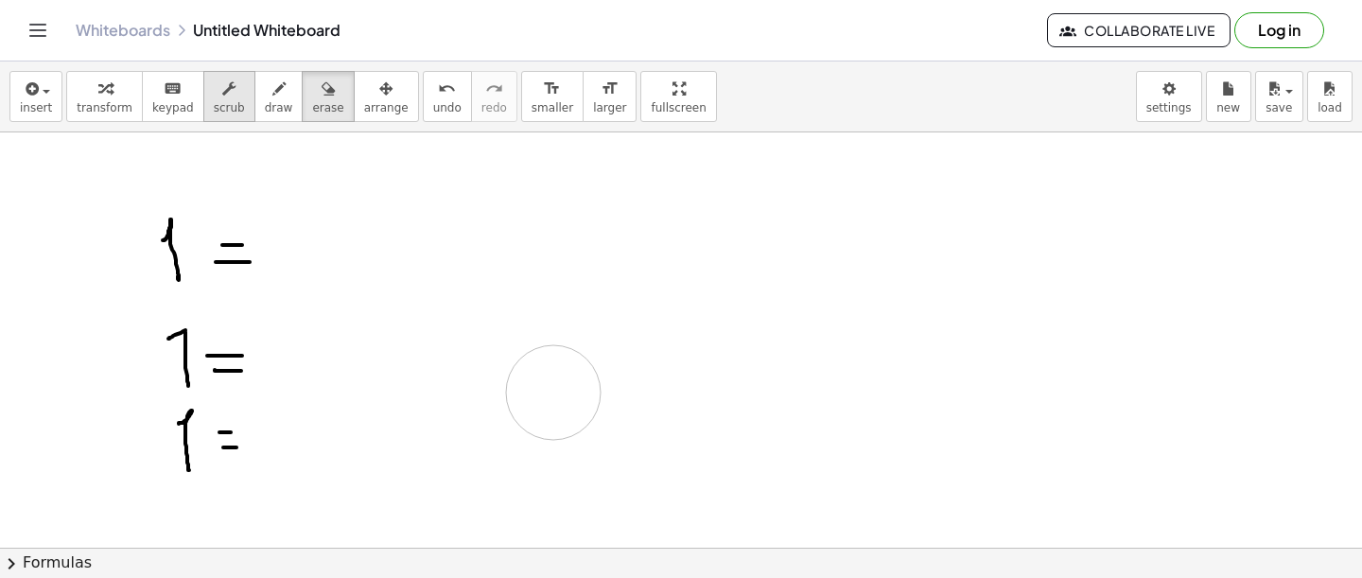
drag, startPoint x: 964, startPoint y: 282, endPoint x: 237, endPoint y: 73, distance: 755.9
click at [265, 96] on div "button" at bounding box center [279, 88] width 28 height 23
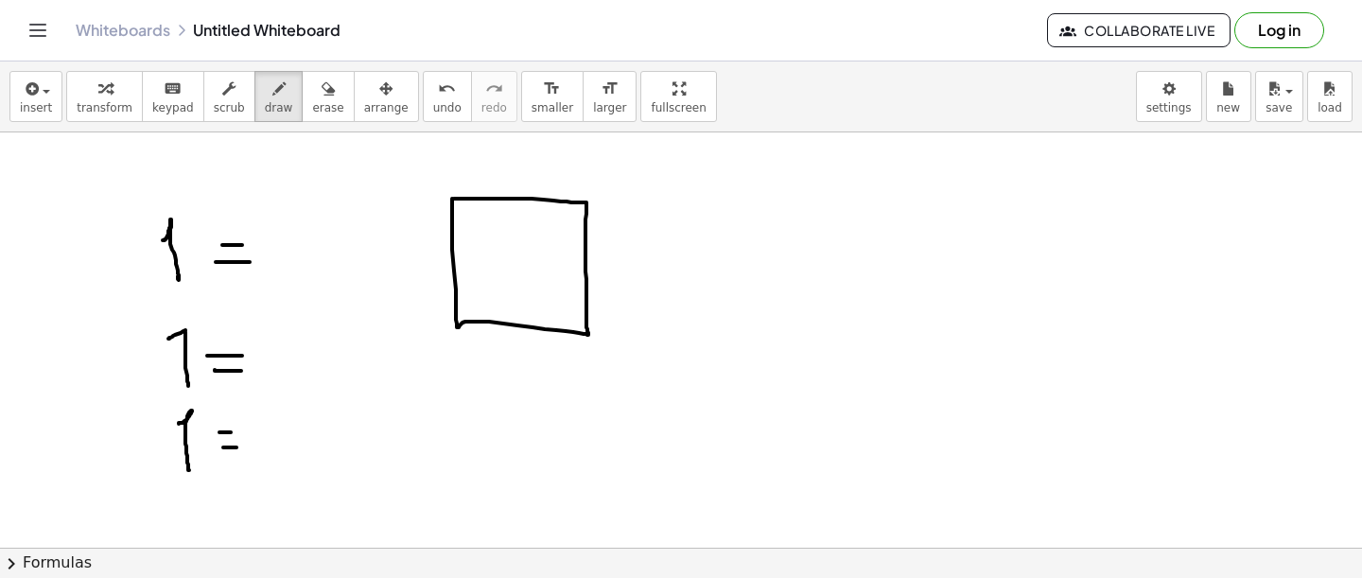
drag, startPoint x: 642, startPoint y: 231, endPoint x: 662, endPoint y: 308, distance: 80.1
drag, startPoint x: 627, startPoint y: 278, endPoint x: 599, endPoint y: 273, distance: 28.8
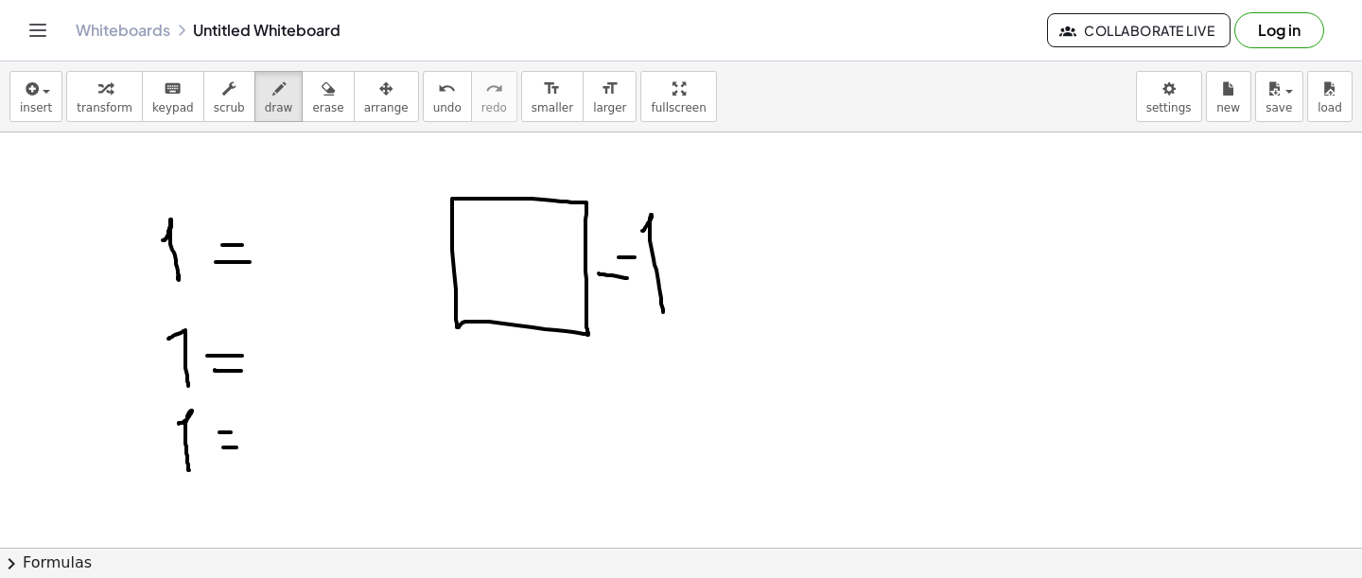
drag, startPoint x: 634, startPoint y: 257, endPoint x: 615, endPoint y: 257, distance: 18.9
drag, startPoint x: 618, startPoint y: 257, endPoint x: 603, endPoint y: 257, distance: 14.2
drag, startPoint x: 516, startPoint y: 202, endPoint x: 516, endPoint y: 316, distance: 113.5
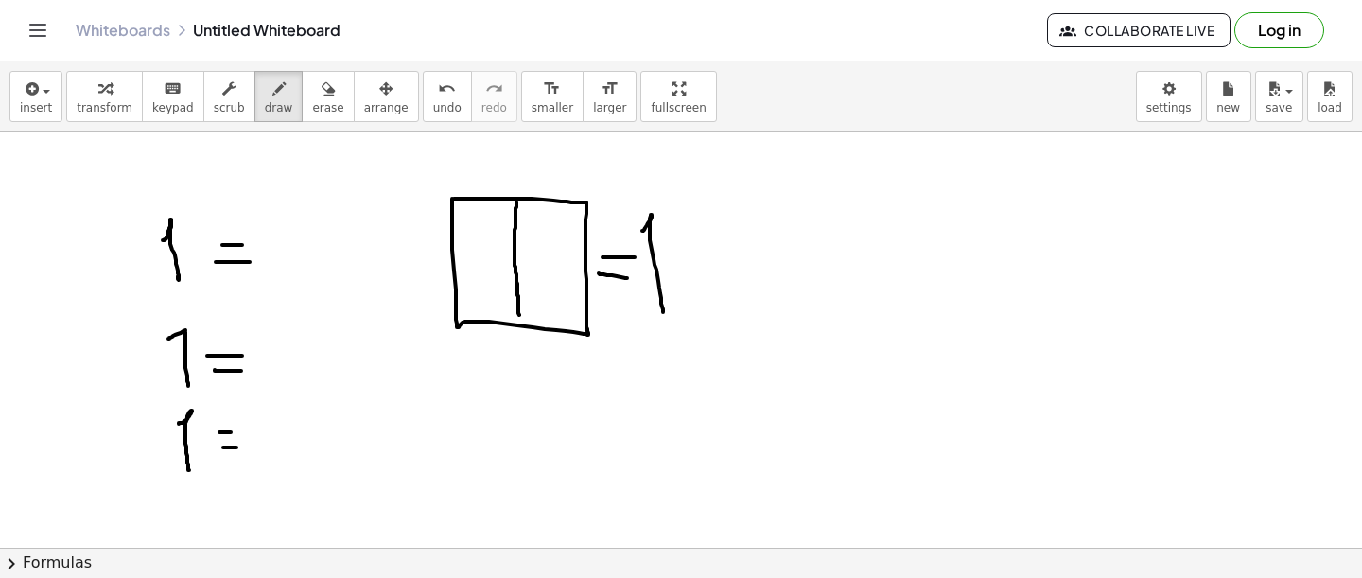
drag, startPoint x: 453, startPoint y: 263, endPoint x: 574, endPoint y: 273, distance: 121.5
drag, startPoint x: 463, startPoint y: 219, endPoint x: 462, endPoint y: 231, distance: 11.5
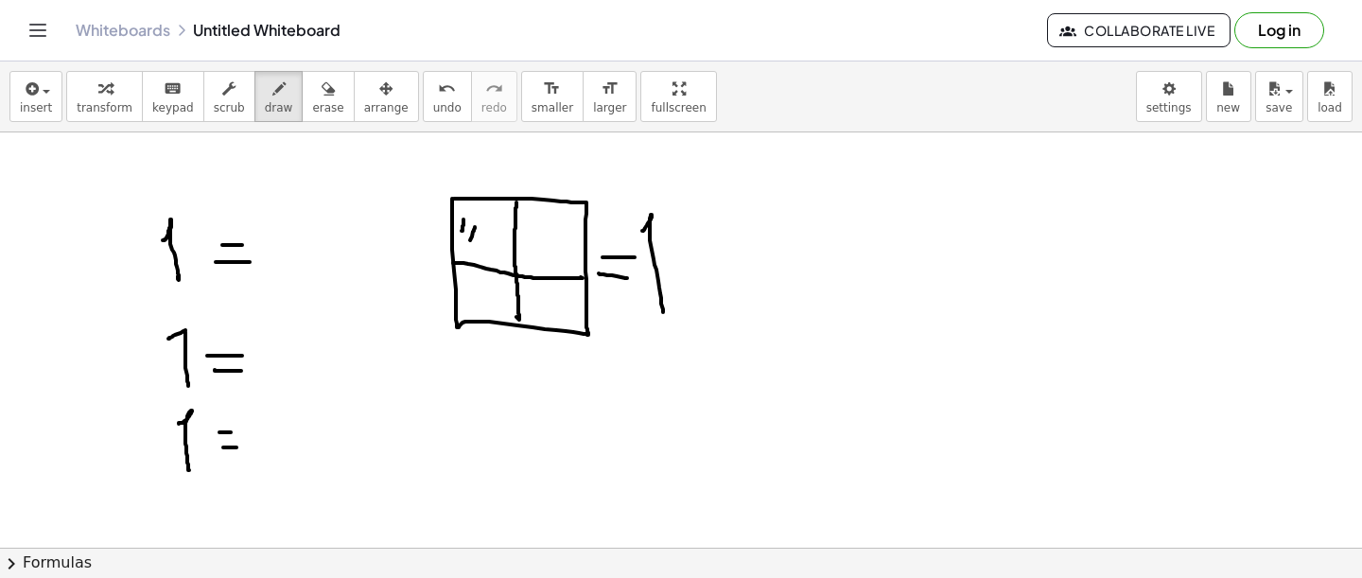
drag, startPoint x: 475, startPoint y: 227, endPoint x: 465, endPoint y: 247, distance: 22.0
drag, startPoint x: 521, startPoint y: 228, endPoint x: 524, endPoint y: 240, distance: 12.6
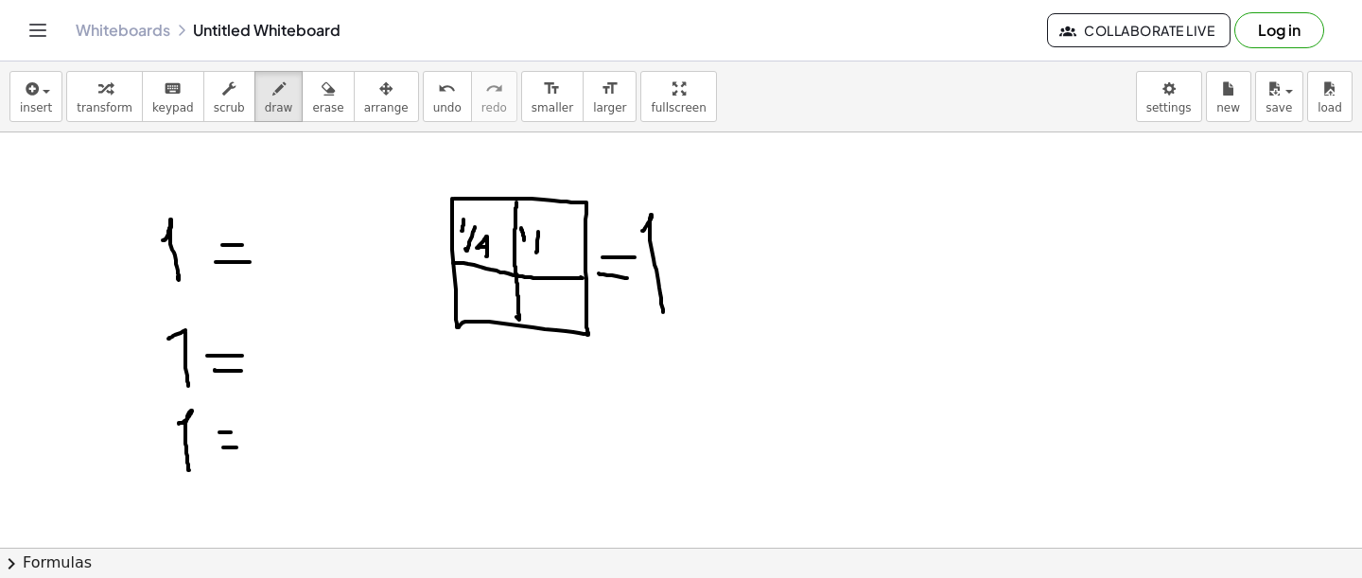
drag, startPoint x: 538, startPoint y: 232, endPoint x: 535, endPoint y: 253, distance: 21.0
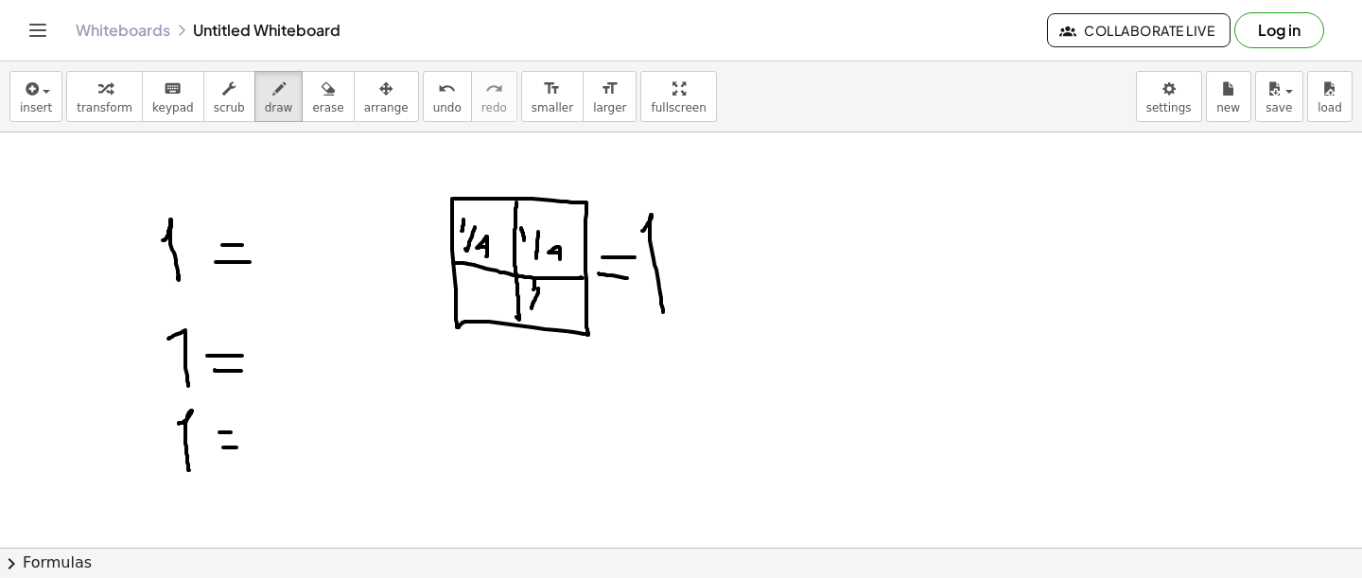
drag, startPoint x: 538, startPoint y: 288, endPoint x: 532, endPoint y: 307, distance: 20.0
drag, startPoint x: 485, startPoint y: 285, endPoint x: 480, endPoint y: 305, distance: 20.7
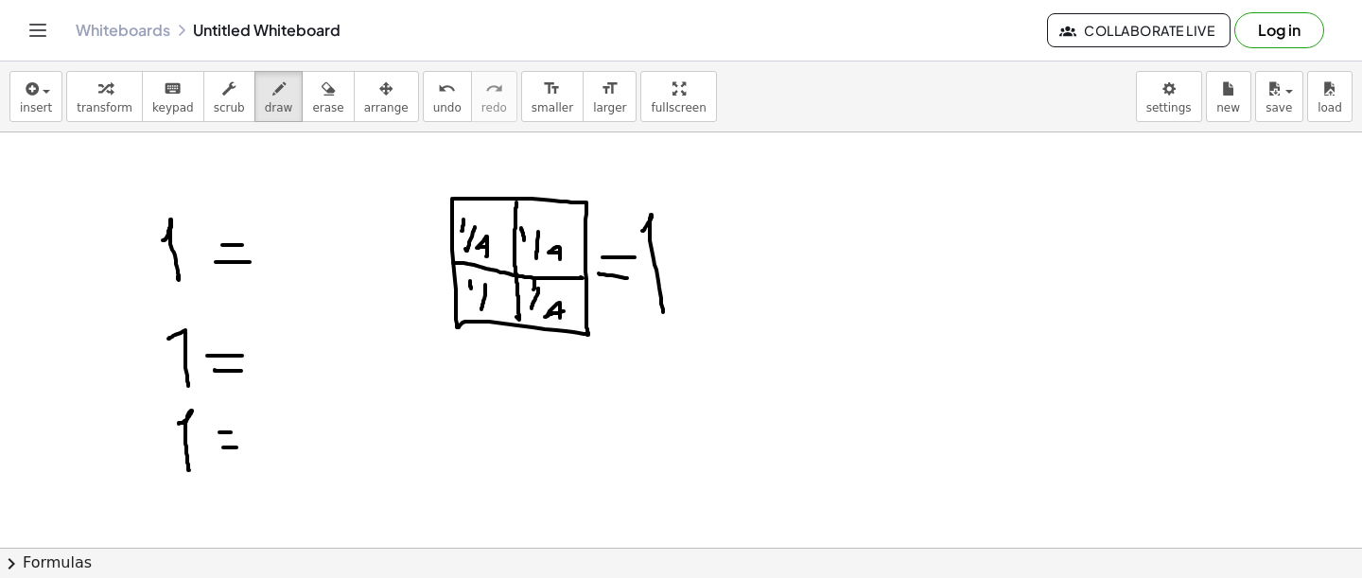
drag, startPoint x: 501, startPoint y: 309, endPoint x: 499, endPoint y: 298, distance: 11.5
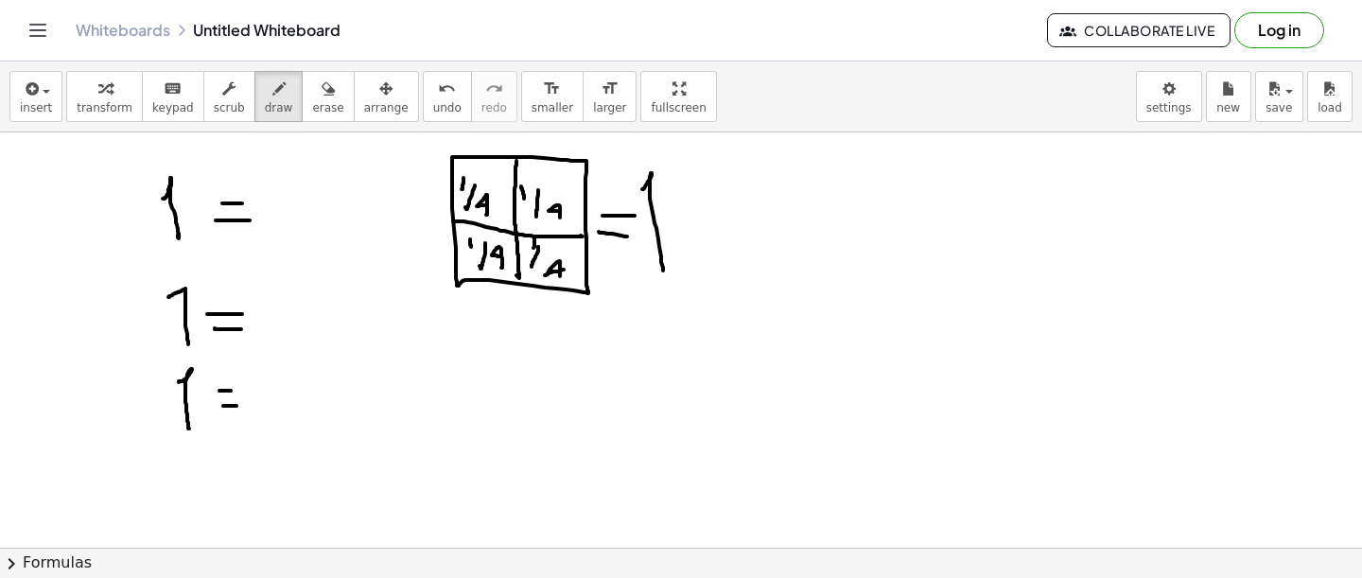
scroll to position [112, 0]
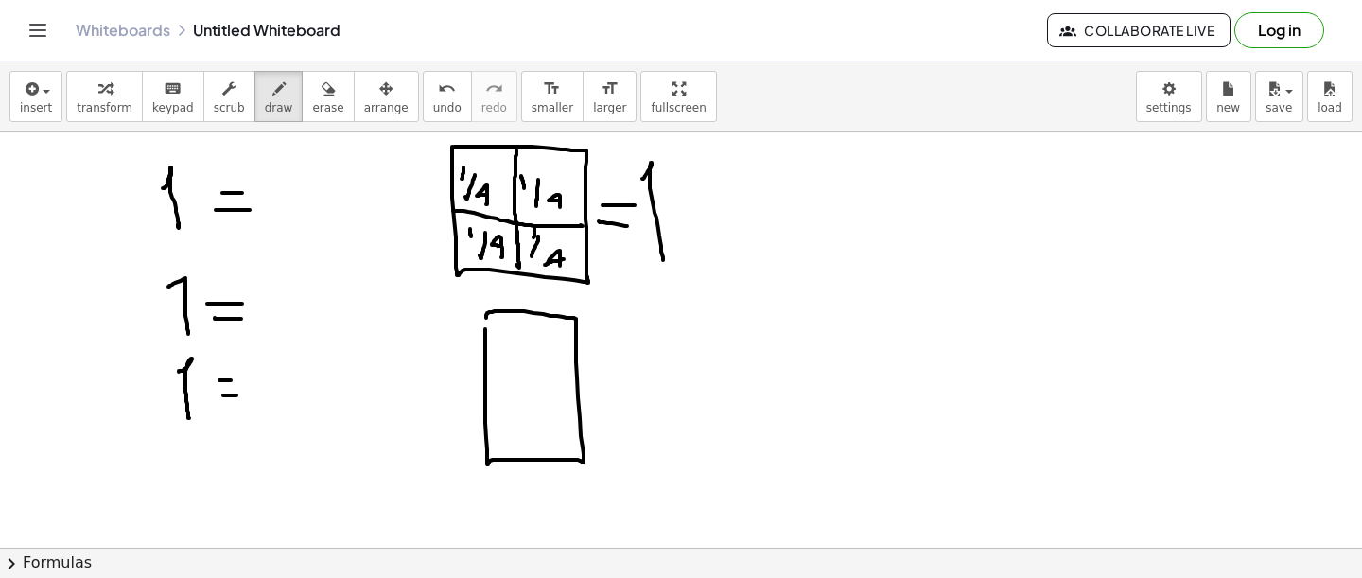
click at [489, 322] on div at bounding box center [681, 547] width 1362 height 1052
drag, startPoint x: 609, startPoint y: 351, endPoint x: 632, endPoint y: 351, distance: 22.7
click at [632, 351] on div at bounding box center [681, 547] width 1362 height 1052
drag, startPoint x: 619, startPoint y: 364, endPoint x: 639, endPoint y: 364, distance: 20.8
click at [639, 364] on div at bounding box center [681, 547] width 1362 height 1052
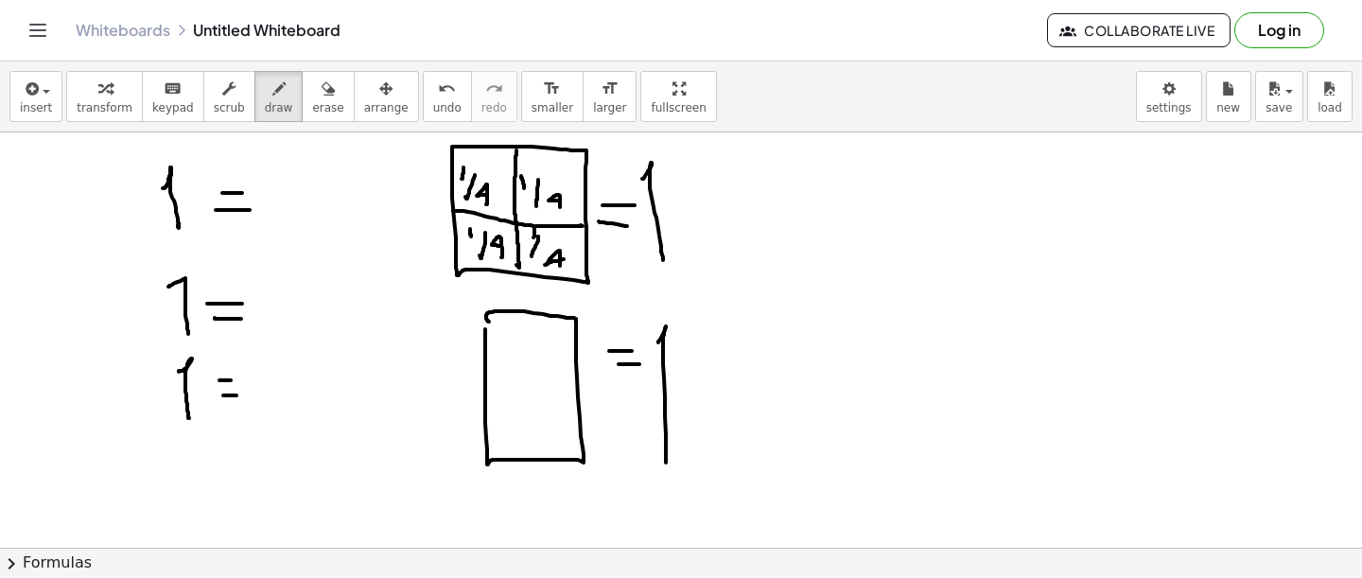
drag, startPoint x: 658, startPoint y: 342, endPoint x: 666, endPoint y: 453, distance: 110.9
click at [666, 457] on div at bounding box center [681, 547] width 1362 height 1052
drag, startPoint x: 490, startPoint y: 386, endPoint x: 575, endPoint y: 385, distance: 85.1
click at [577, 385] on div at bounding box center [681, 547] width 1362 height 1052
drag, startPoint x: 501, startPoint y: 329, endPoint x: 499, endPoint y: 347, distance: 18.1
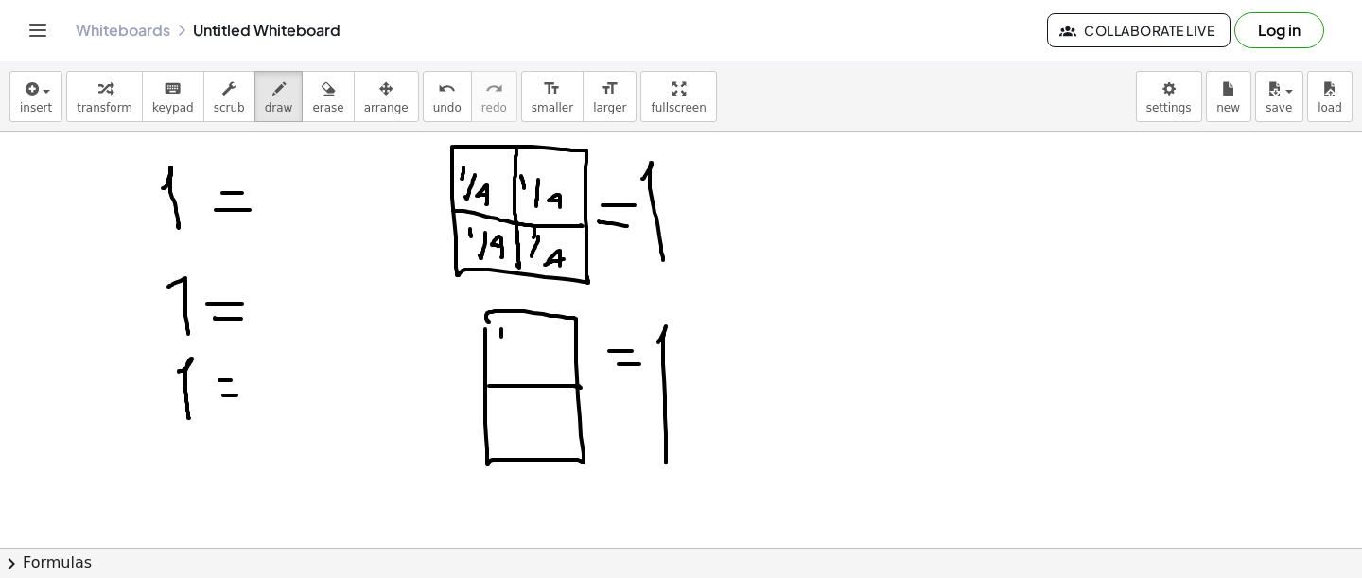
click at [500, 347] on div at bounding box center [681, 547] width 1362 height 1052
drag, startPoint x: 533, startPoint y: 341, endPoint x: 524, endPoint y: 363, distance: 23.7
click at [525, 364] on div at bounding box center [681, 547] width 1362 height 1052
drag, startPoint x: 548, startPoint y: 355, endPoint x: 561, endPoint y: 366, distance: 17.4
click at [561, 366] on div at bounding box center [681, 547] width 1362 height 1052
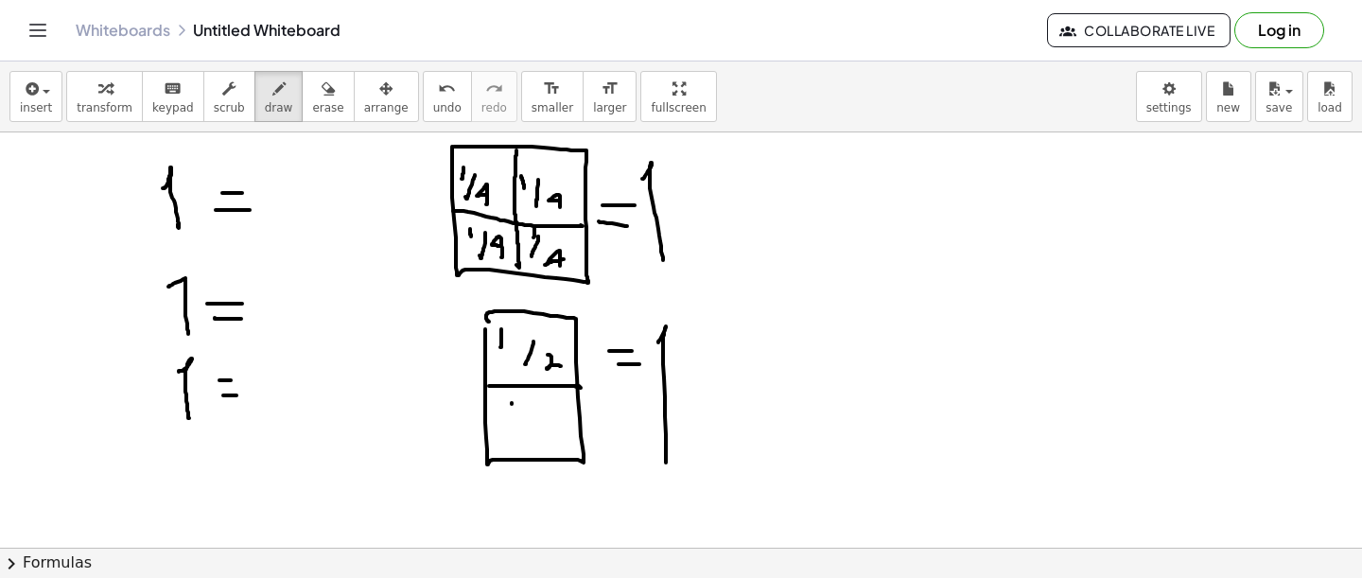
click at [512, 416] on div at bounding box center [681, 547] width 1362 height 1052
drag, startPoint x: 533, startPoint y: 409, endPoint x: 530, endPoint y: 431, distance: 23.0
click at [530, 435] on div at bounding box center [681, 547] width 1362 height 1052
drag, startPoint x: 545, startPoint y: 428, endPoint x: 562, endPoint y: 437, distance: 19.5
click at [562, 437] on div at bounding box center [681, 547] width 1362 height 1052
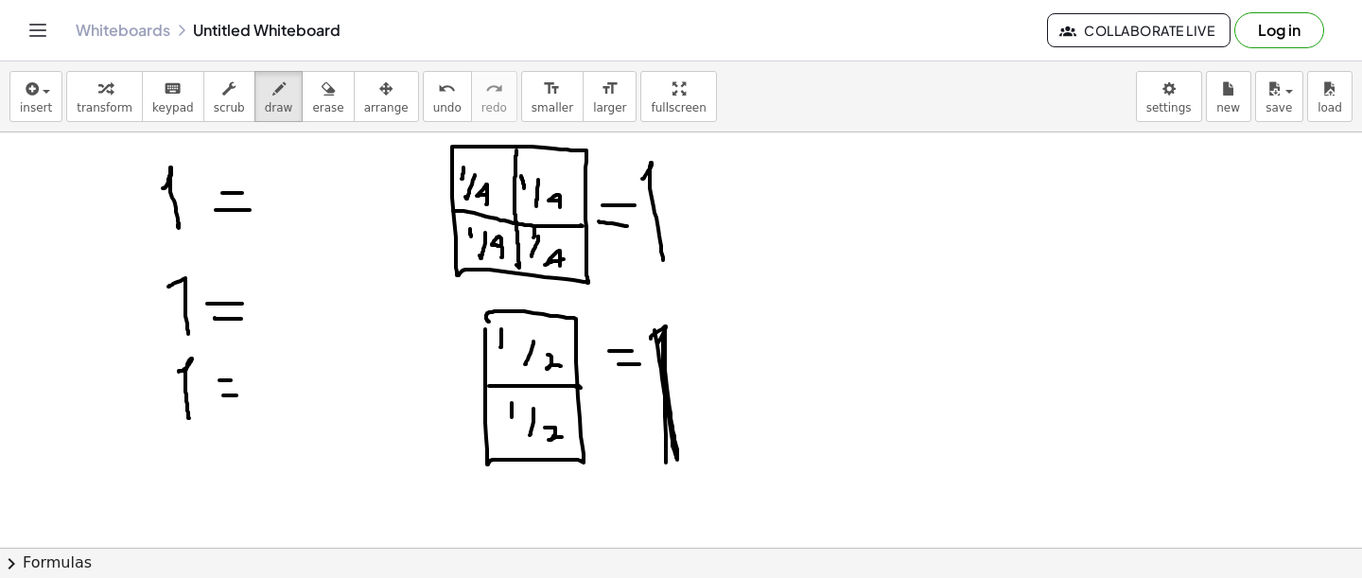
click at [655, 330] on div at bounding box center [681, 547] width 1362 height 1052
drag, startPoint x: 655, startPoint y: 331, endPoint x: 663, endPoint y: 339, distance: 11.4
click at [663, 340] on div at bounding box center [681, 547] width 1362 height 1052
click at [302, 97] on button "erase" at bounding box center [328, 96] width 52 height 51
click at [281, 97] on button "draw" at bounding box center [278, 96] width 49 height 51
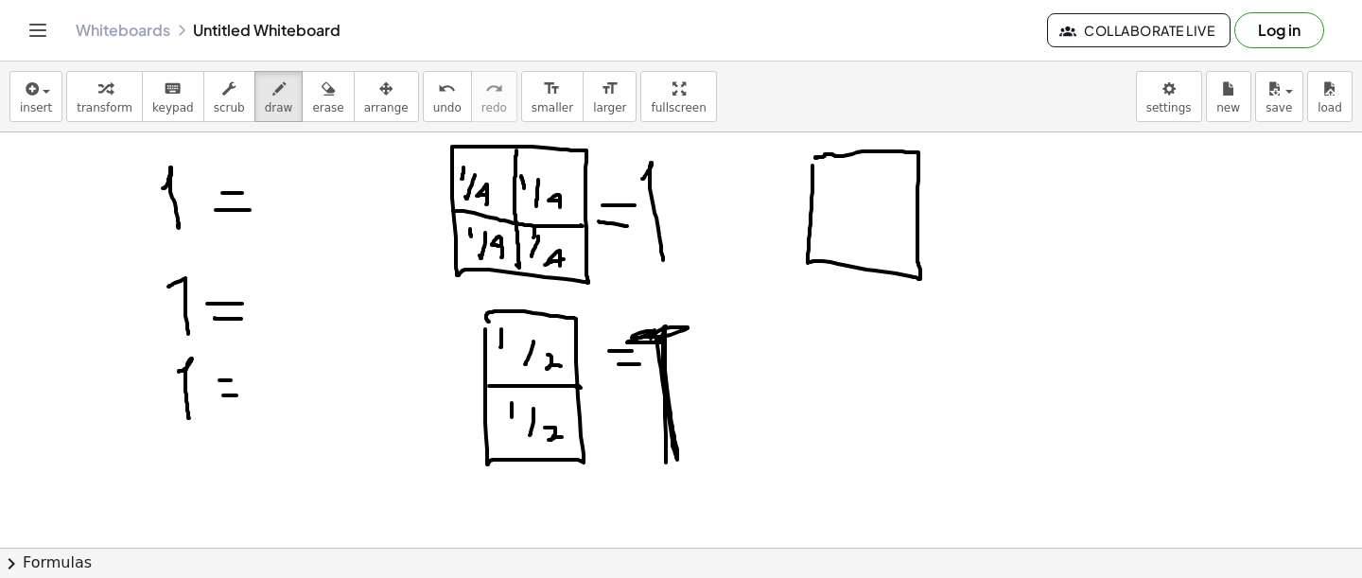
click at [815, 157] on div at bounding box center [681, 547] width 1362 height 1052
drag, startPoint x: 959, startPoint y: 189, endPoint x: 972, endPoint y: 189, distance: 13.2
click at [972, 189] on div at bounding box center [681, 547] width 1362 height 1052
drag, startPoint x: 953, startPoint y: 208, endPoint x: 972, endPoint y: 208, distance: 19.9
click at [972, 208] on div at bounding box center [681, 547] width 1362 height 1052
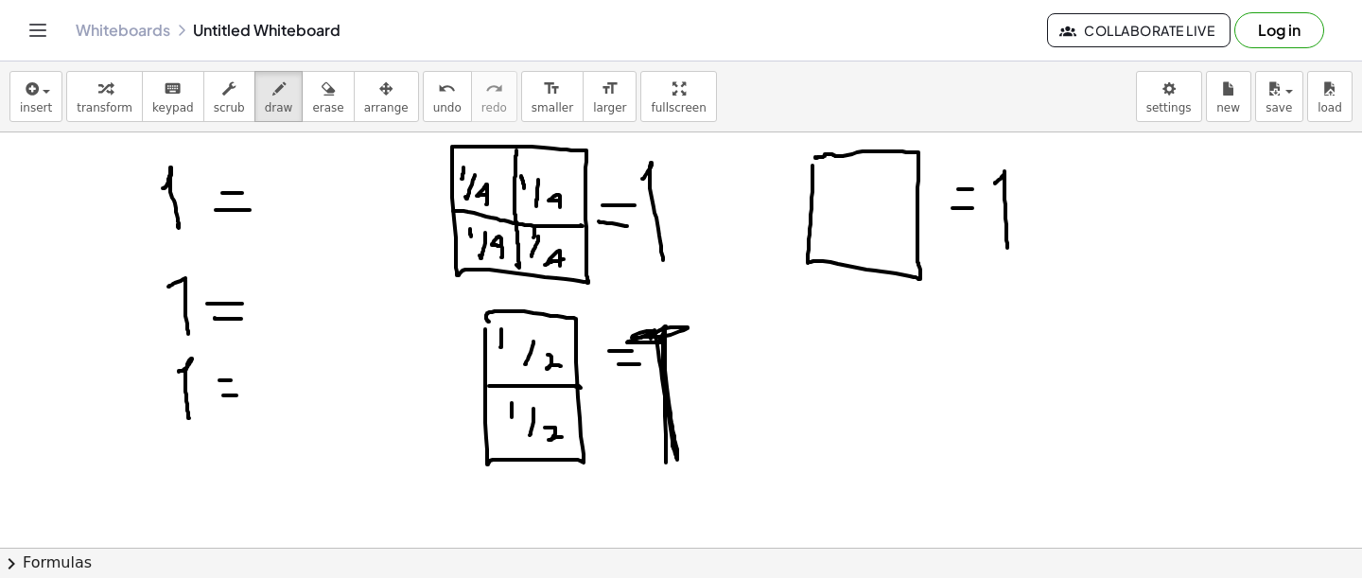
drag, startPoint x: 995, startPoint y: 184, endPoint x: 1006, endPoint y: 244, distance: 61.6
click at [1006, 246] on div at bounding box center [681, 547] width 1362 height 1052
drag, startPoint x: 811, startPoint y: 202, endPoint x: 917, endPoint y: 220, distance: 107.5
click at [918, 220] on div at bounding box center [681, 547] width 1362 height 1052
drag, startPoint x: 862, startPoint y: 210, endPoint x: 865, endPoint y: 159, distance: 51.2
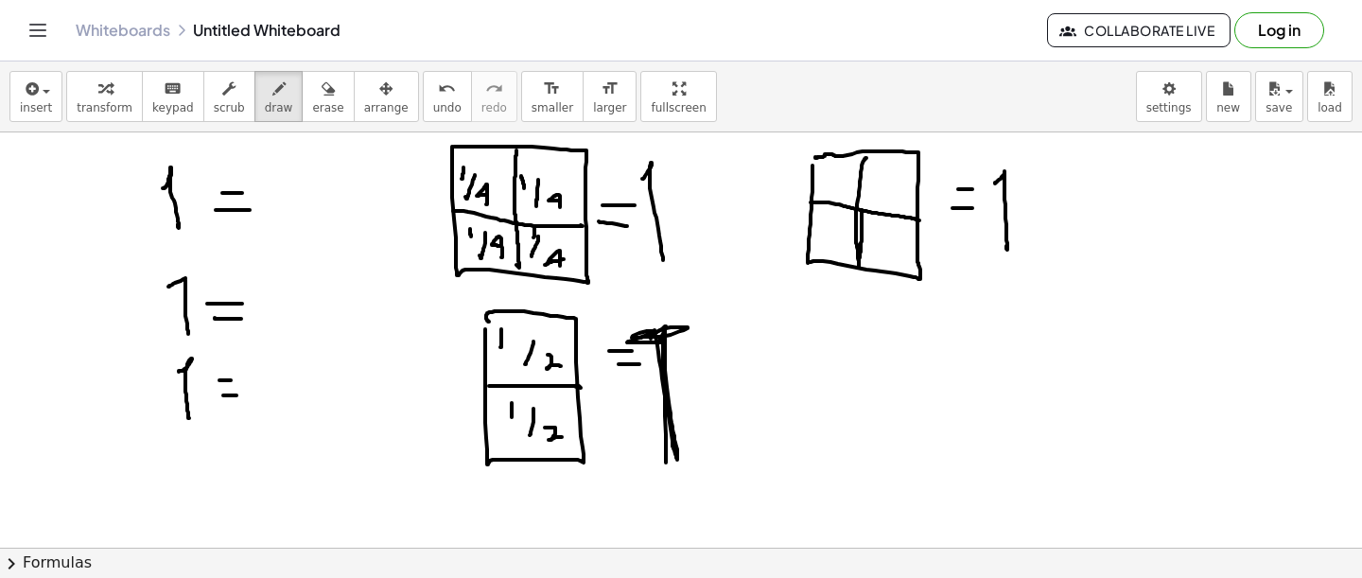
click at [865, 158] on div at bounding box center [681, 547] width 1362 height 1052
drag, startPoint x: 785, startPoint y: 393, endPoint x: 784, endPoint y: 432, distance: 38.8
click at [784, 436] on div at bounding box center [681, 547] width 1362 height 1052
drag, startPoint x: 825, startPoint y: 415, endPoint x: 839, endPoint y: 409, distance: 15.7
click at [839, 409] on div at bounding box center [681, 547] width 1362 height 1052
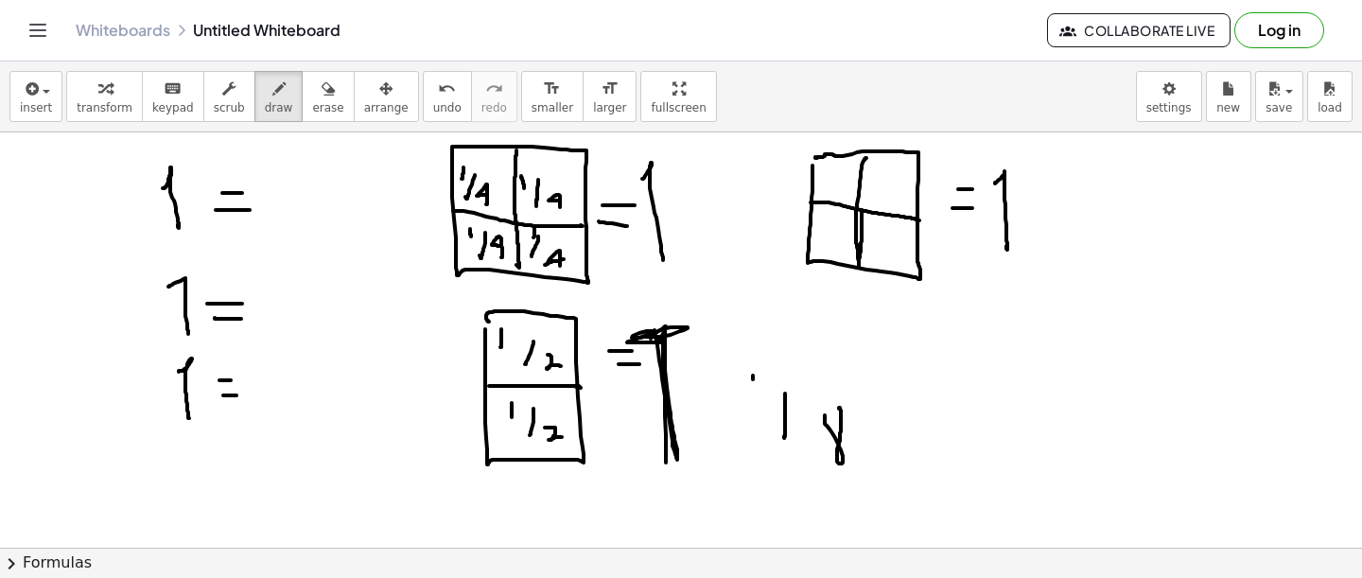
drag, startPoint x: 753, startPoint y: 376, endPoint x: 753, endPoint y: 400, distance: 24.6
click at [753, 399] on div at bounding box center [681, 547] width 1362 height 1052
drag, startPoint x: 890, startPoint y: 423, endPoint x: 889, endPoint y: 463, distance: 40.7
click at [889, 465] on div at bounding box center [681, 547] width 1362 height 1052
drag, startPoint x: 883, startPoint y: 447, endPoint x: 897, endPoint y: 447, distance: 14.2
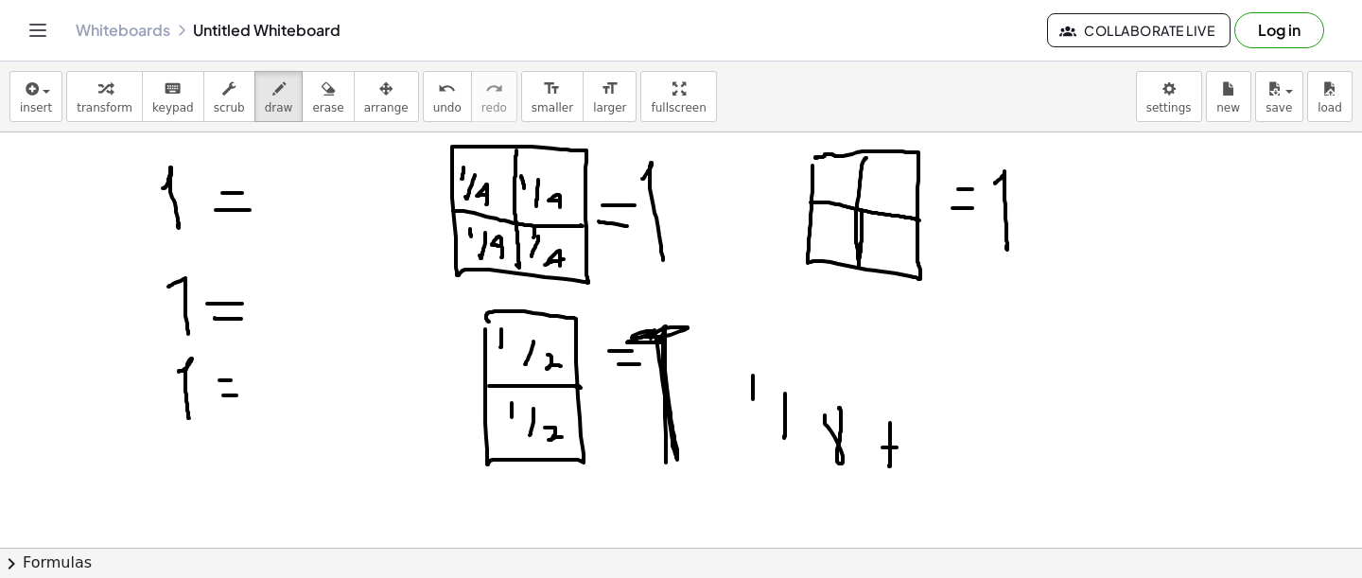
click at [897, 447] on div at bounding box center [681, 547] width 1362 height 1052
drag, startPoint x: 940, startPoint y: 414, endPoint x: 940, endPoint y: 430, distance: 16.1
click at [940, 430] on div at bounding box center [681, 547] width 1362 height 1052
drag, startPoint x: 962, startPoint y: 423, endPoint x: 959, endPoint y: 478, distance: 54.9
click at [959, 478] on div at bounding box center [681, 547] width 1362 height 1052
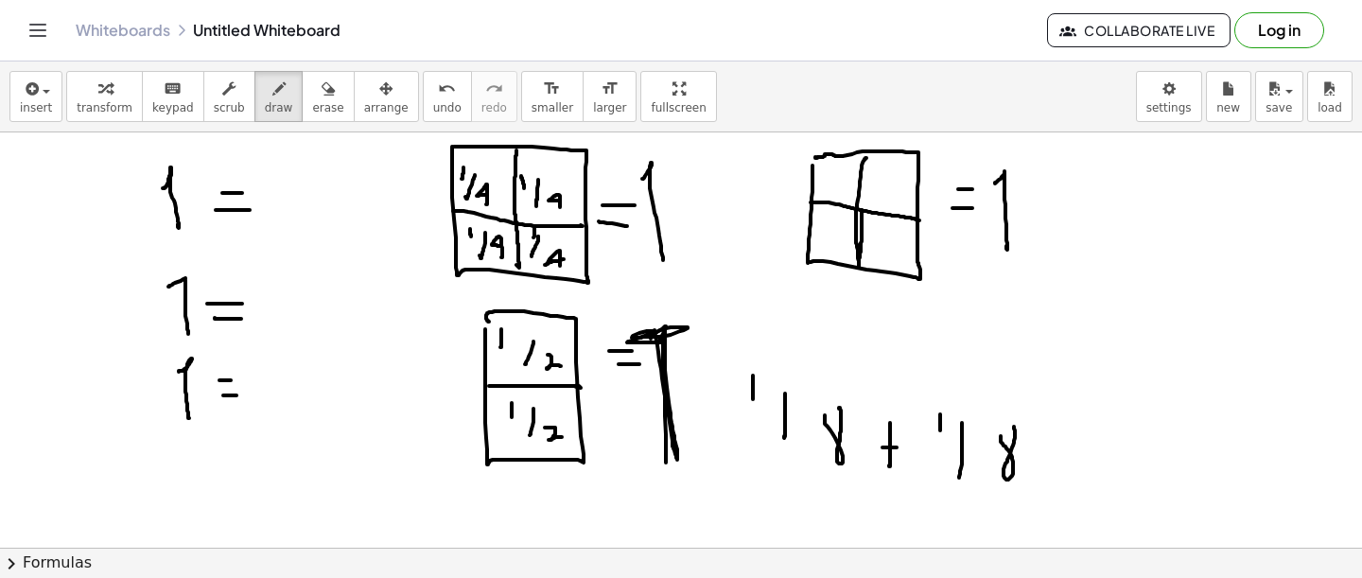
drag, startPoint x: 1001, startPoint y: 436, endPoint x: 1011, endPoint y: 420, distance: 19.2
click at [1011, 420] on div at bounding box center [681, 547] width 1362 height 1052
drag, startPoint x: 1037, startPoint y: 444, endPoint x: 1051, endPoint y: 444, distance: 14.2
click at [1051, 444] on div at bounding box center [681, 547] width 1362 height 1052
drag, startPoint x: 1034, startPoint y: 458, endPoint x: 1052, endPoint y: 458, distance: 18.0
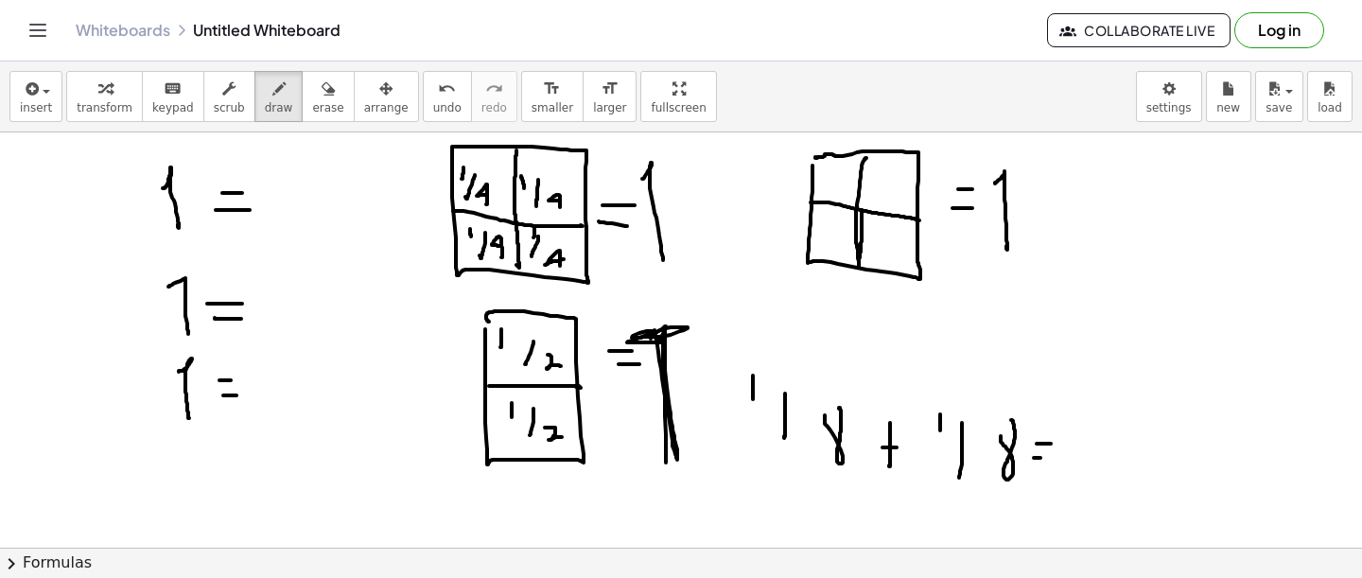
click at [1052, 458] on div at bounding box center [681, 547] width 1362 height 1052
drag, startPoint x: 1081, startPoint y: 413, endPoint x: 1081, endPoint y: 433, distance: 19.9
click at [1081, 433] on div at bounding box center [681, 547] width 1362 height 1052
drag, startPoint x: 1111, startPoint y: 419, endPoint x: 1109, endPoint y: 468, distance: 49.3
click at [1109, 469] on div at bounding box center [681, 547] width 1362 height 1052
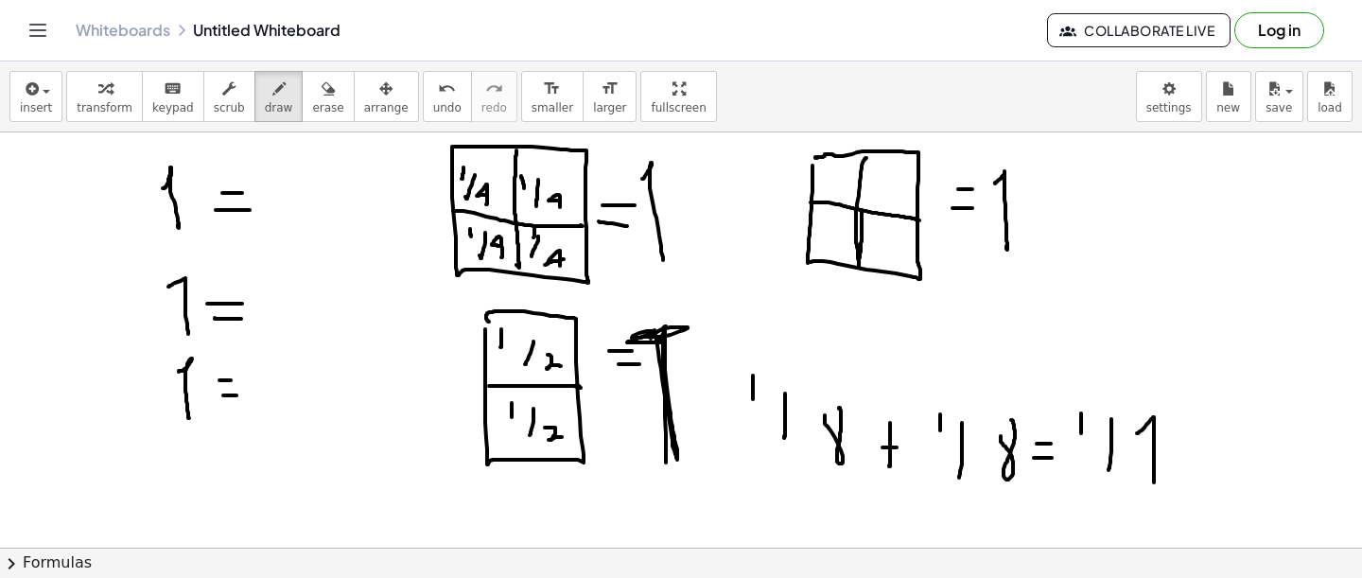
drag, startPoint x: 1154, startPoint y: 482, endPoint x: 1163, endPoint y: 435, distance: 48.1
click at [1163, 435] on div at bounding box center [681, 547] width 1362 height 1052
drag, startPoint x: 890, startPoint y: 219, endPoint x: 883, endPoint y: 263, distance: 44.9
click at [884, 266] on div at bounding box center [681, 547] width 1362 height 1052
drag, startPoint x: 871, startPoint y: 225, endPoint x: 870, endPoint y: 239, distance: 14.2
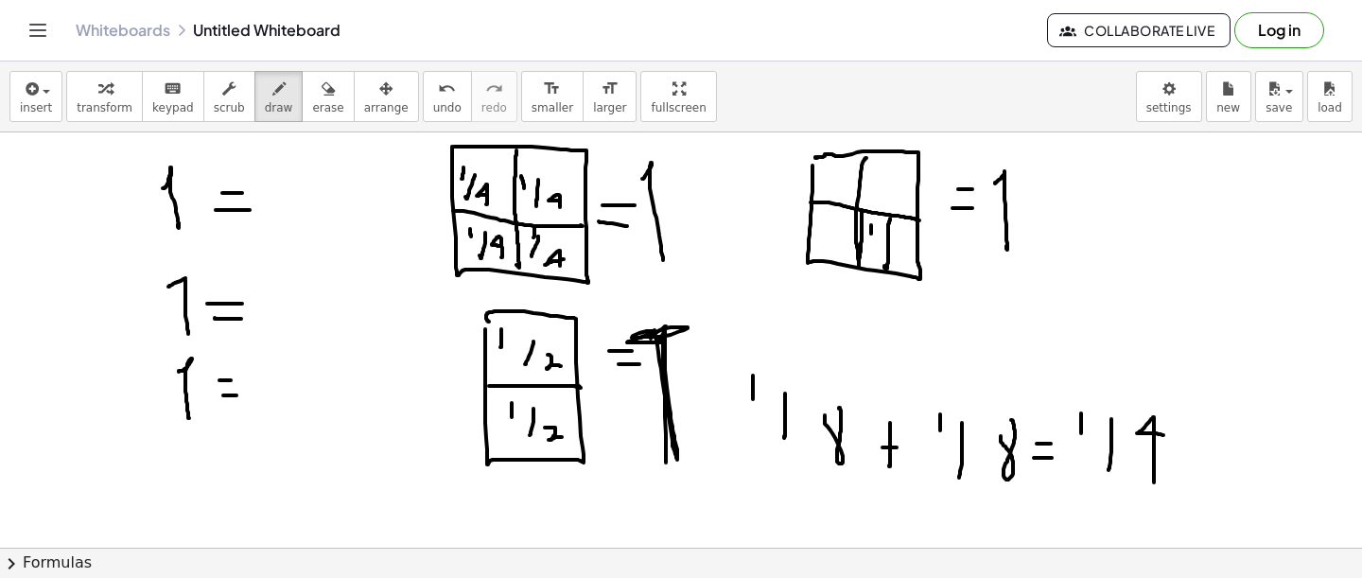
click at [870, 242] on div at bounding box center [681, 547] width 1362 height 1052
click at [883, 254] on div at bounding box center [681, 547] width 1362 height 1052
click at [898, 249] on div at bounding box center [681, 547] width 1362 height 1052
click at [912, 257] on div at bounding box center [681, 547] width 1362 height 1052
click at [322, 78] on icon "button" at bounding box center [328, 89] width 13 height 23
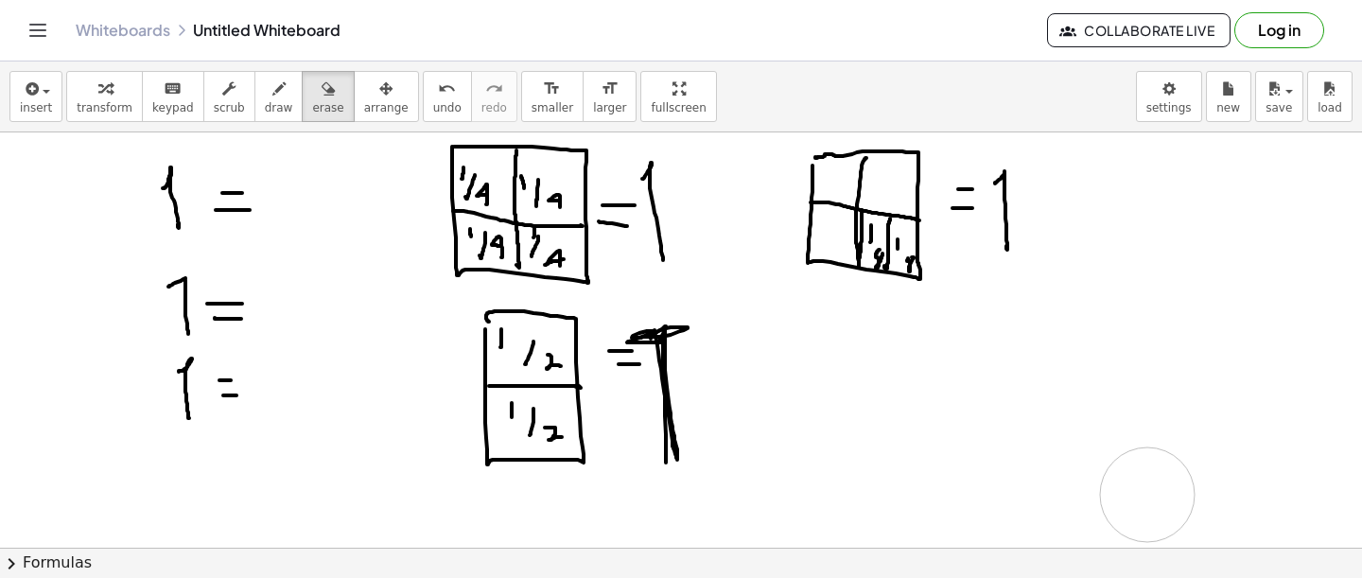
drag, startPoint x: 842, startPoint y: 488, endPoint x: 1048, endPoint y: 481, distance: 206.3
click at [1051, 481] on div at bounding box center [681, 547] width 1362 height 1052
click at [280, 97] on div "button" at bounding box center [279, 88] width 28 height 23
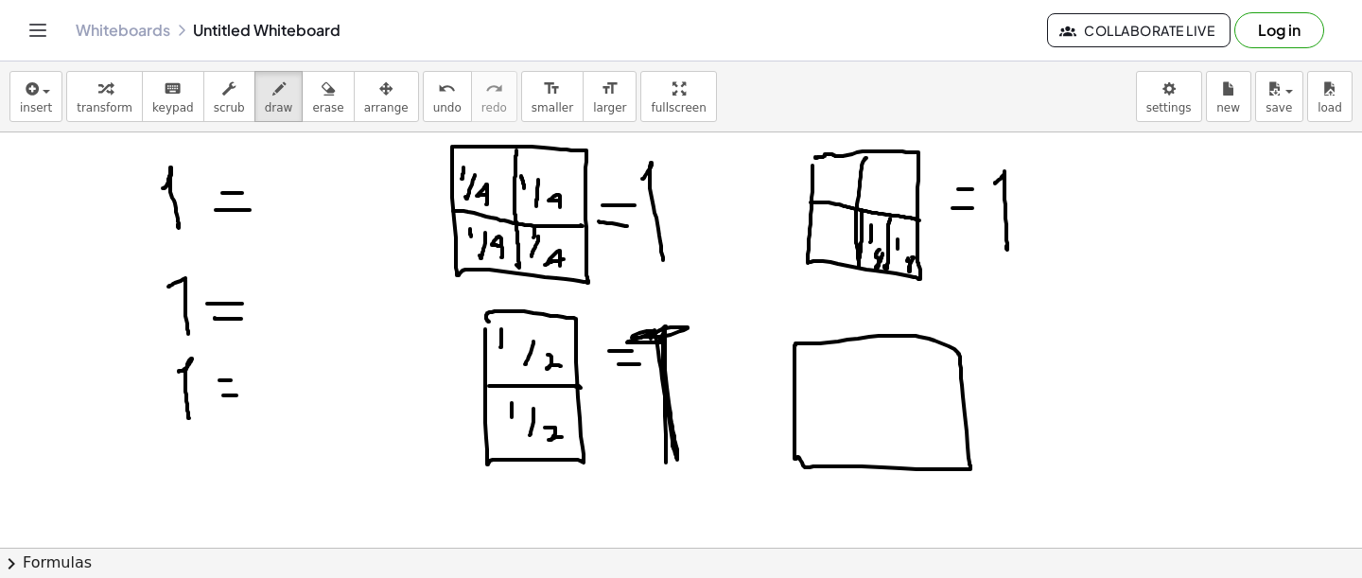
click at [796, 343] on div at bounding box center [681, 547] width 1362 height 1052
drag, startPoint x: 872, startPoint y: 339, endPoint x: 874, endPoint y: 481, distance: 142.8
click at [875, 482] on div at bounding box center [681, 547] width 1362 height 1052
drag, startPoint x: 794, startPoint y: 396, endPoint x: 960, endPoint y: 406, distance: 166.7
click at [961, 406] on div at bounding box center [681, 547] width 1362 height 1052
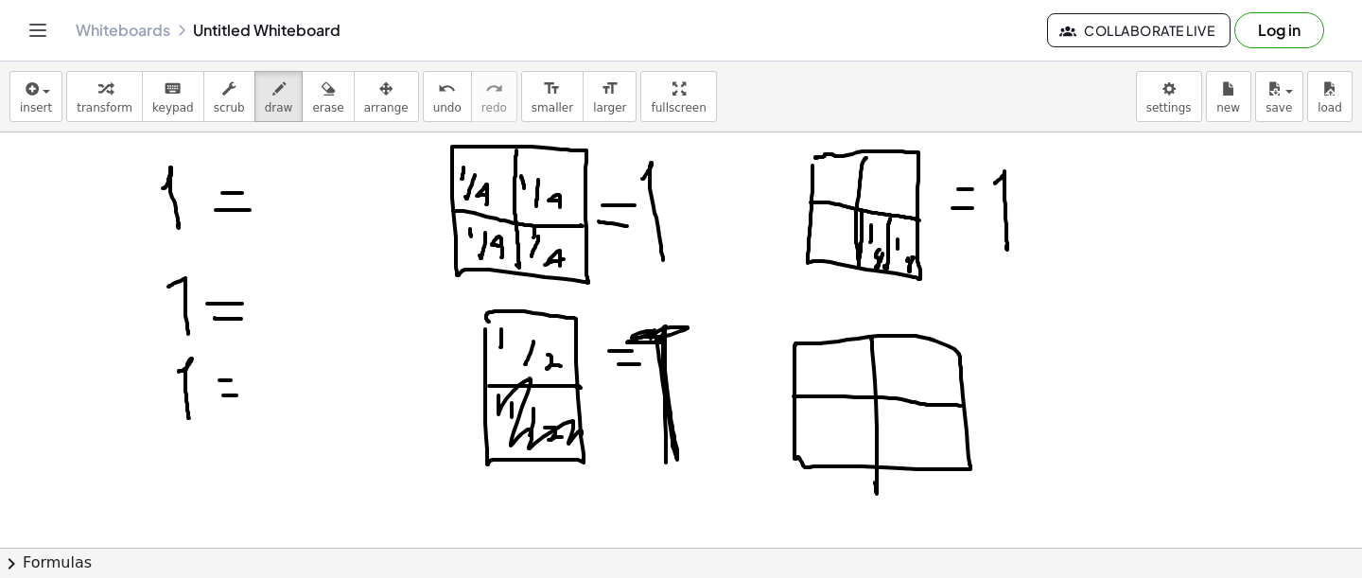
drag, startPoint x: 498, startPoint y: 395, endPoint x: 579, endPoint y: 440, distance: 91.9
click at [581, 438] on div at bounding box center [681, 547] width 1362 height 1052
drag, startPoint x: 560, startPoint y: 225, endPoint x: 568, endPoint y: 249, distance: 25.1
click at [568, 248] on div at bounding box center [681, 547] width 1362 height 1052
drag, startPoint x: 904, startPoint y: 217, endPoint x: 915, endPoint y: 274, distance: 58.6
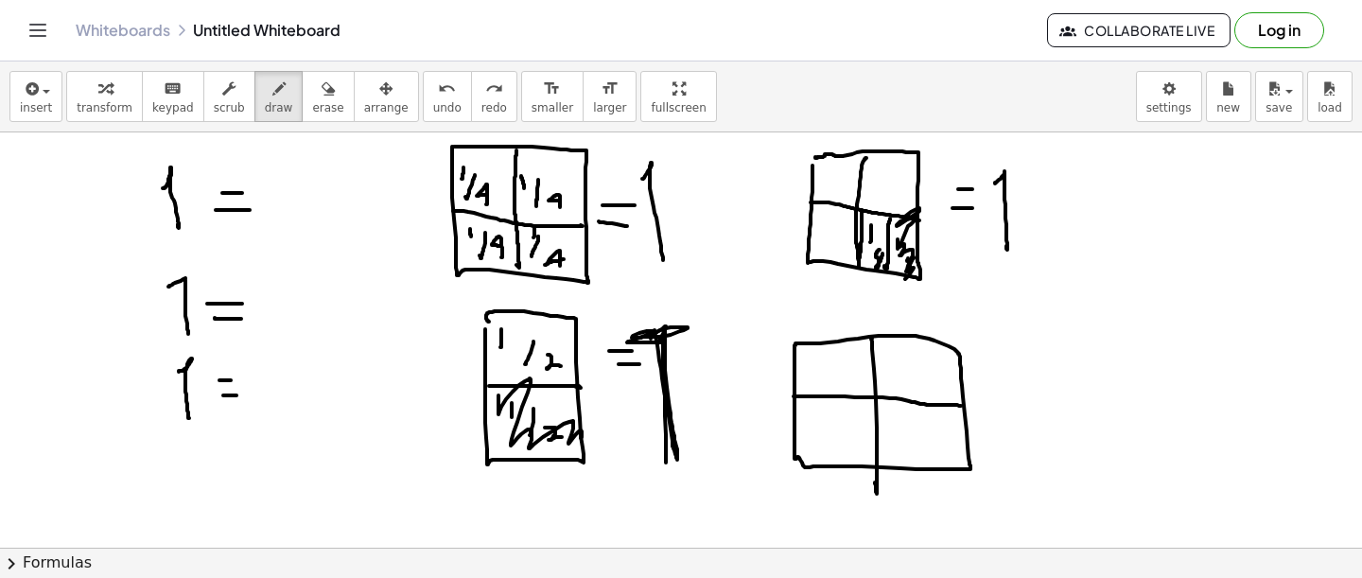
click at [915, 274] on div at bounding box center [681, 547] width 1362 height 1052
drag, startPoint x: 819, startPoint y: 352, endPoint x: 817, endPoint y: 367, distance: 15.3
click at [817, 370] on div at bounding box center [681, 547] width 1362 height 1052
drag, startPoint x: 835, startPoint y: 362, endPoint x: 819, endPoint y: 390, distance: 31.8
click at [819, 392] on div at bounding box center [681, 547] width 1362 height 1052
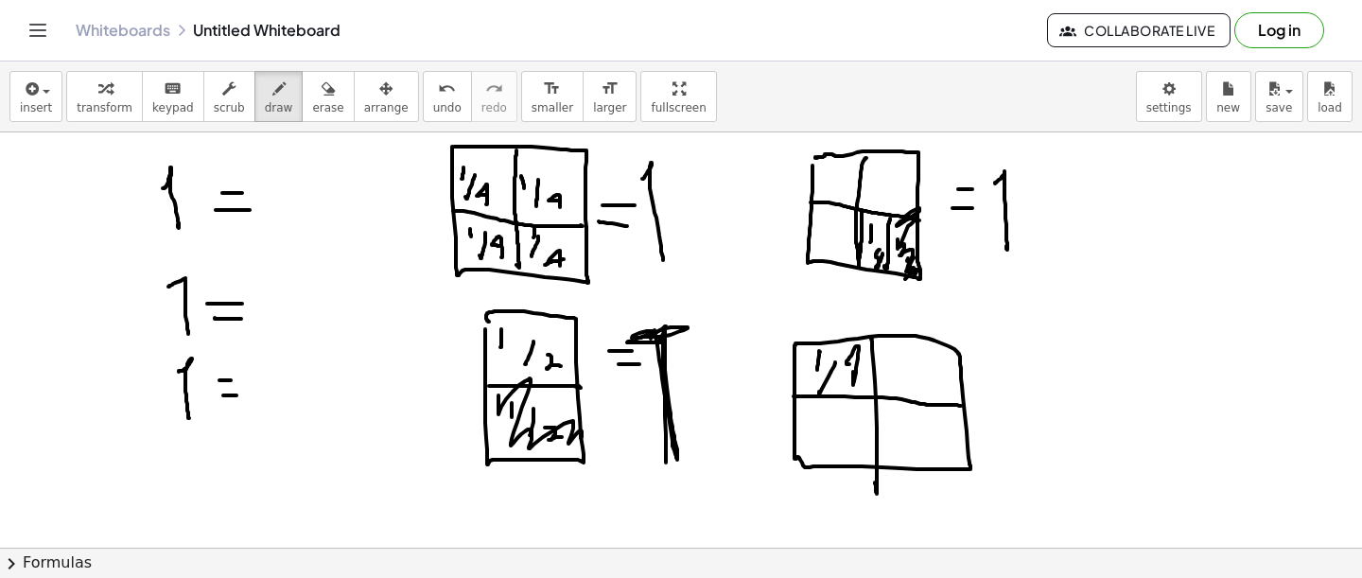
click at [855, 364] on div at bounding box center [681, 547] width 1362 height 1052
click at [895, 365] on div at bounding box center [681, 547] width 1362 height 1052
drag, startPoint x: 910, startPoint y: 365, endPoint x: 905, endPoint y: 389, distance: 24.1
click at [905, 390] on div at bounding box center [681, 547] width 1362 height 1052
drag, startPoint x: 933, startPoint y: 396, endPoint x: 929, endPoint y: 387, distance: 10.2
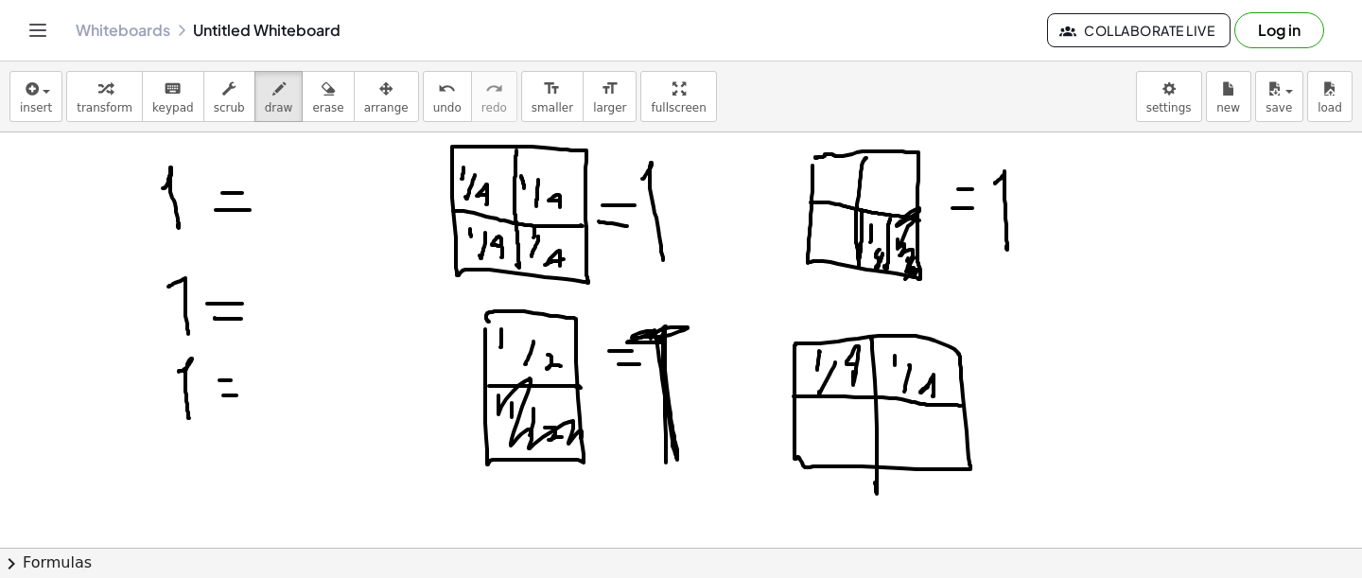
click at [928, 387] on div at bounding box center [681, 547] width 1362 height 1052
click at [808, 415] on div at bounding box center [681, 547] width 1362 height 1052
drag, startPoint x: 823, startPoint y: 412, endPoint x: 823, endPoint y: 426, distance: 13.2
click at [823, 426] on div at bounding box center [681, 547] width 1362 height 1052
drag, startPoint x: 839, startPoint y: 451, endPoint x: 838, endPoint y: 432, distance: 18.9
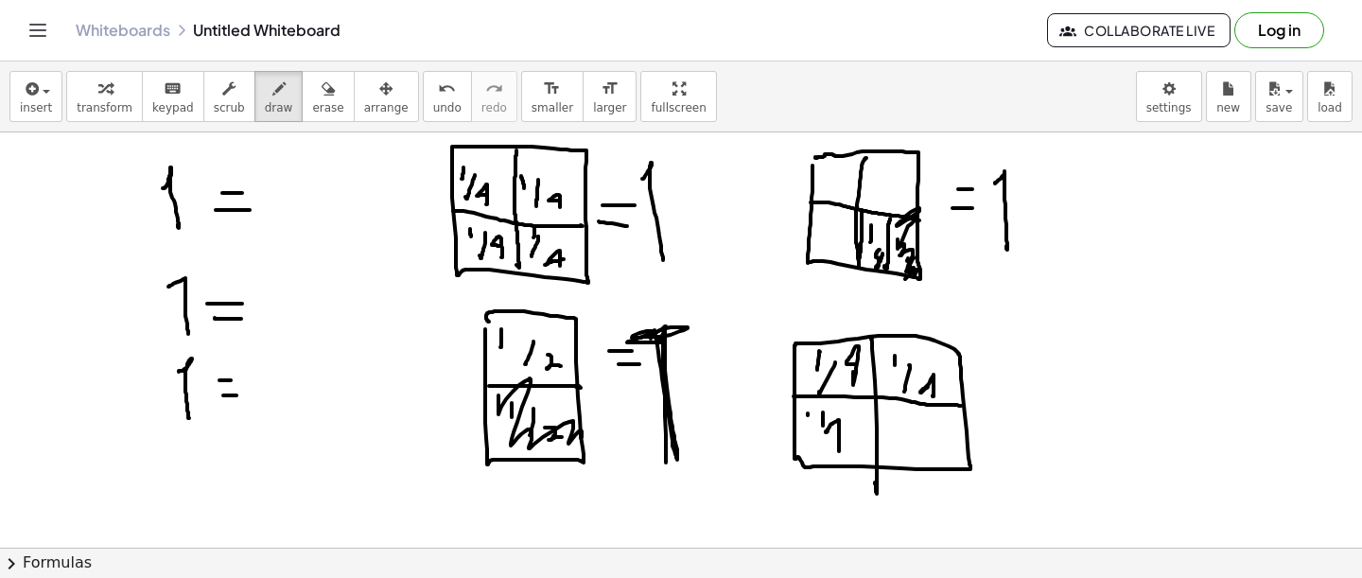
click at [838, 432] on div at bounding box center [681, 547] width 1362 height 1052
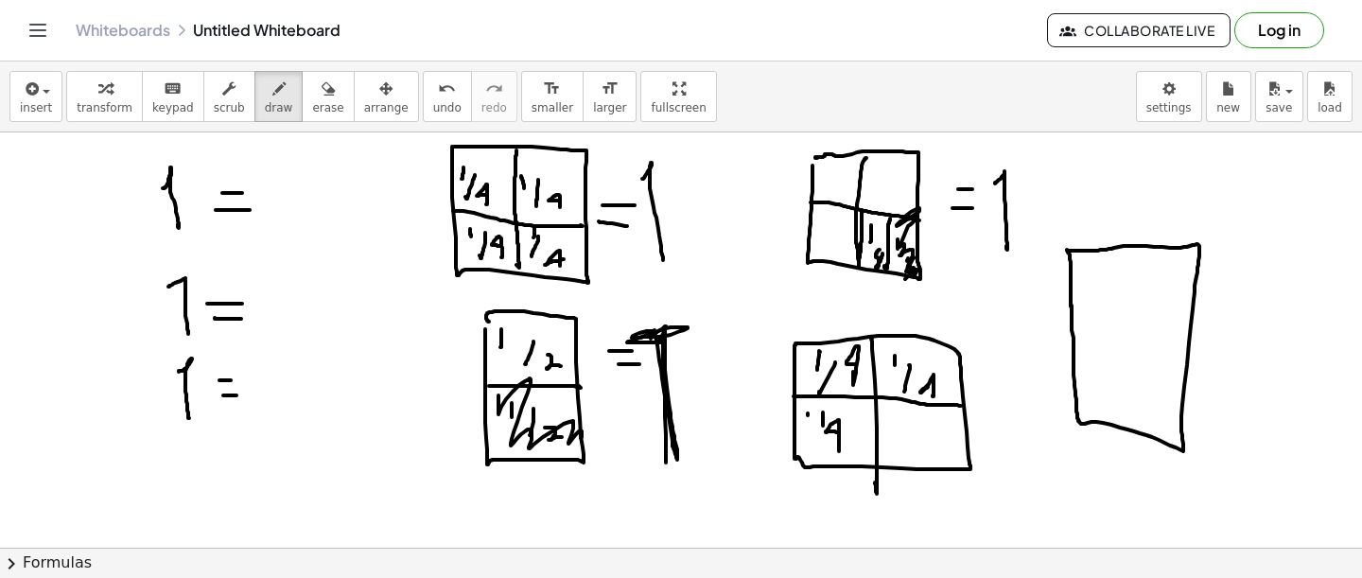
click at [1071, 308] on div at bounding box center [681, 547] width 1362 height 1052
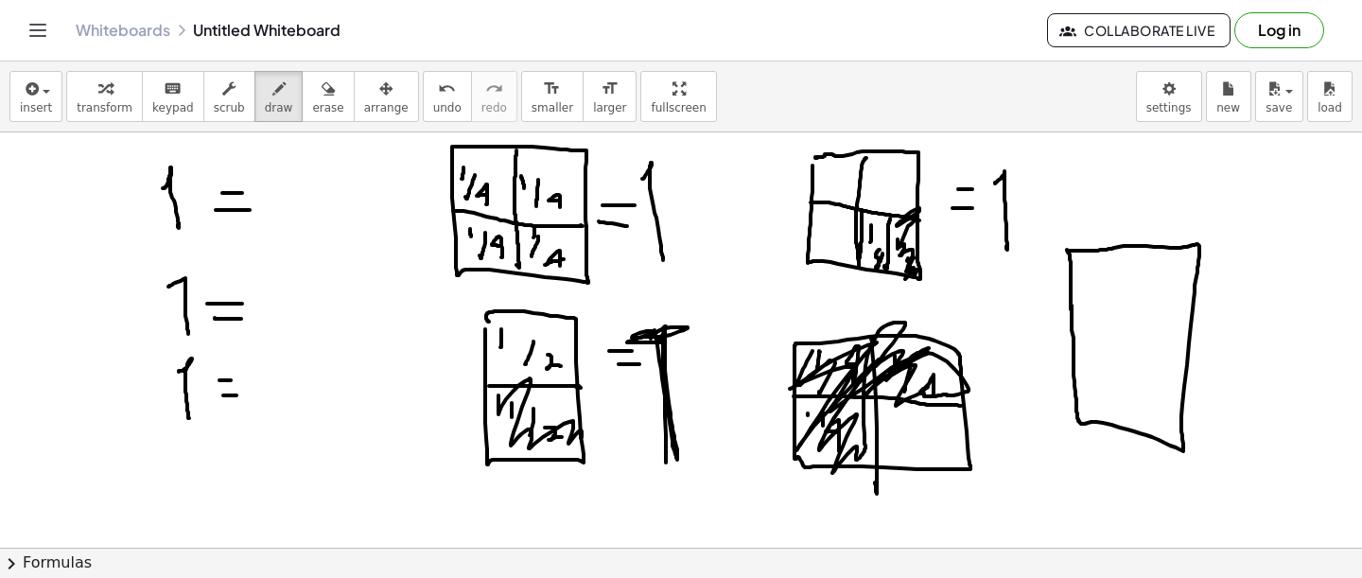
drag, startPoint x: 813, startPoint y: 351, endPoint x: 824, endPoint y: 367, distance: 19.7
click at [825, 364] on div at bounding box center [681, 547] width 1362 height 1052
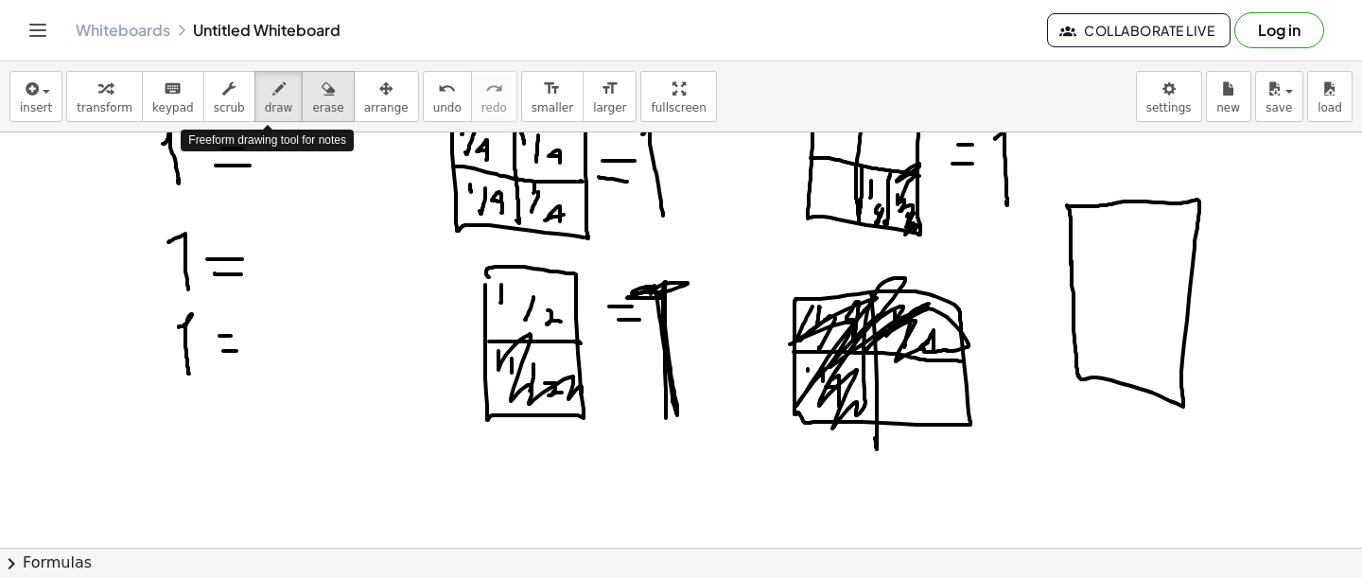
click at [312, 94] on div "button" at bounding box center [327, 88] width 31 height 23
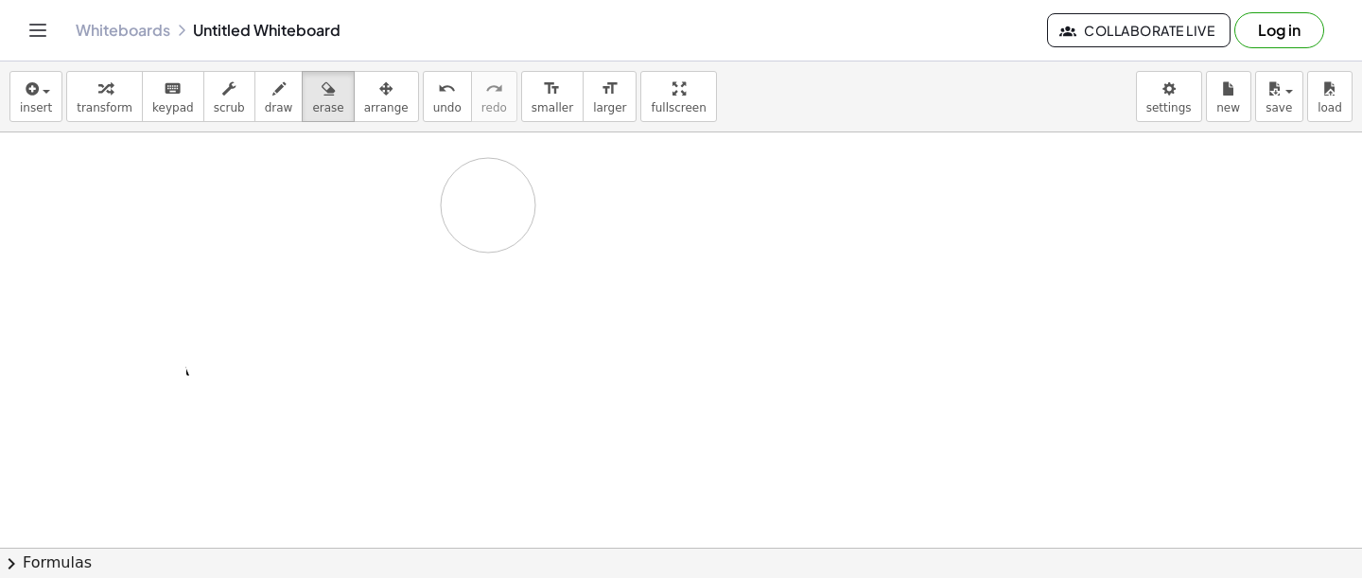
drag, startPoint x: 235, startPoint y: 302, endPoint x: 495, endPoint y: 212, distance: 275.2
click at [491, 209] on div at bounding box center [681, 502] width 1362 height 1052
drag, startPoint x: 495, startPoint y: 212, endPoint x: 299, endPoint y: 187, distance: 197.3
click at [303, 188] on div at bounding box center [681, 502] width 1362 height 1052
click at [254, 94] on button "draw" at bounding box center [278, 96] width 49 height 51
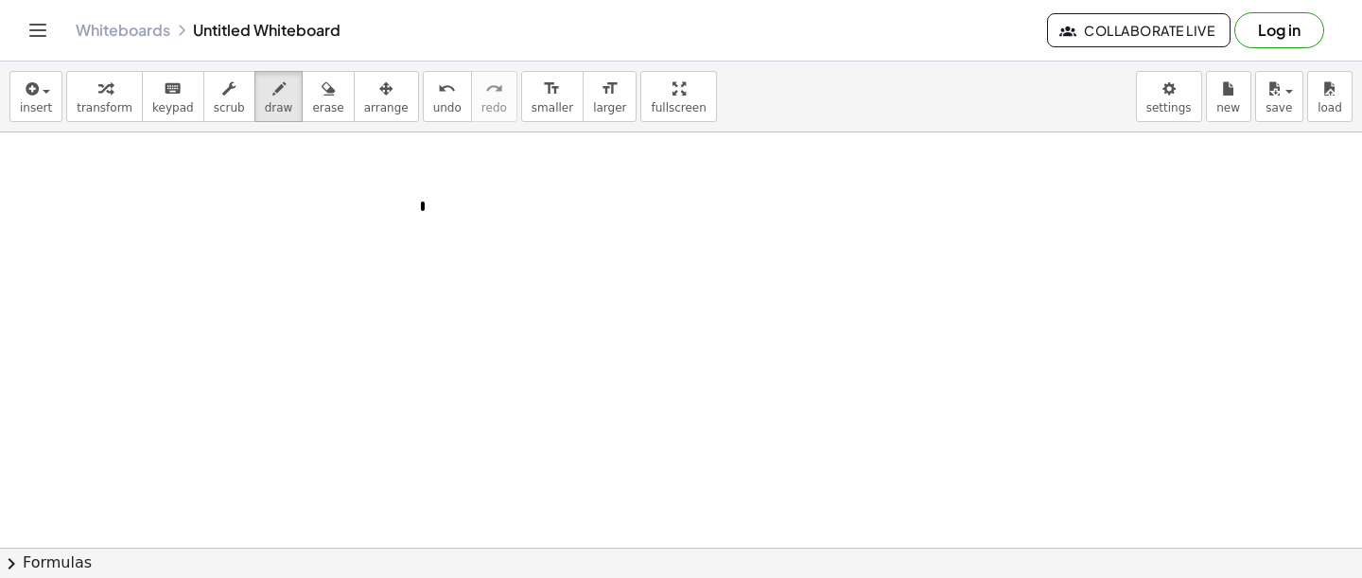
drag, startPoint x: 423, startPoint y: 203, endPoint x: 423, endPoint y: 268, distance: 64.3
click at [423, 268] on div at bounding box center [681, 502] width 1362 height 1052
drag, startPoint x: 447, startPoint y: 244, endPoint x: 443, endPoint y: 321, distance: 76.8
click at [443, 322] on div at bounding box center [681, 502] width 1362 height 1052
drag, startPoint x: 478, startPoint y: 281, endPoint x: 518, endPoint y: 312, distance: 51.3
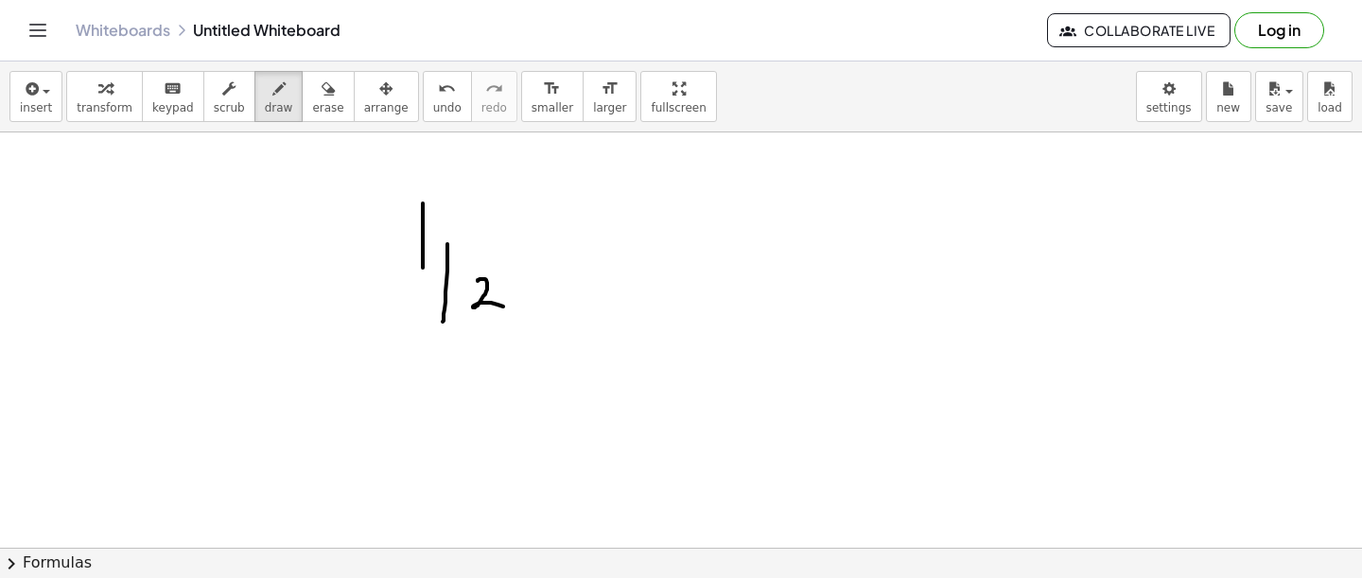
click at [519, 312] on div at bounding box center [681, 502] width 1362 height 1052
drag, startPoint x: 581, startPoint y: 238, endPoint x: 615, endPoint y: 238, distance: 34.1
click at [616, 238] on div at bounding box center [681, 502] width 1362 height 1052
drag, startPoint x: 579, startPoint y: 259, endPoint x: 610, endPoint y: 259, distance: 31.2
click at [610, 259] on div at bounding box center [681, 502] width 1362 height 1052
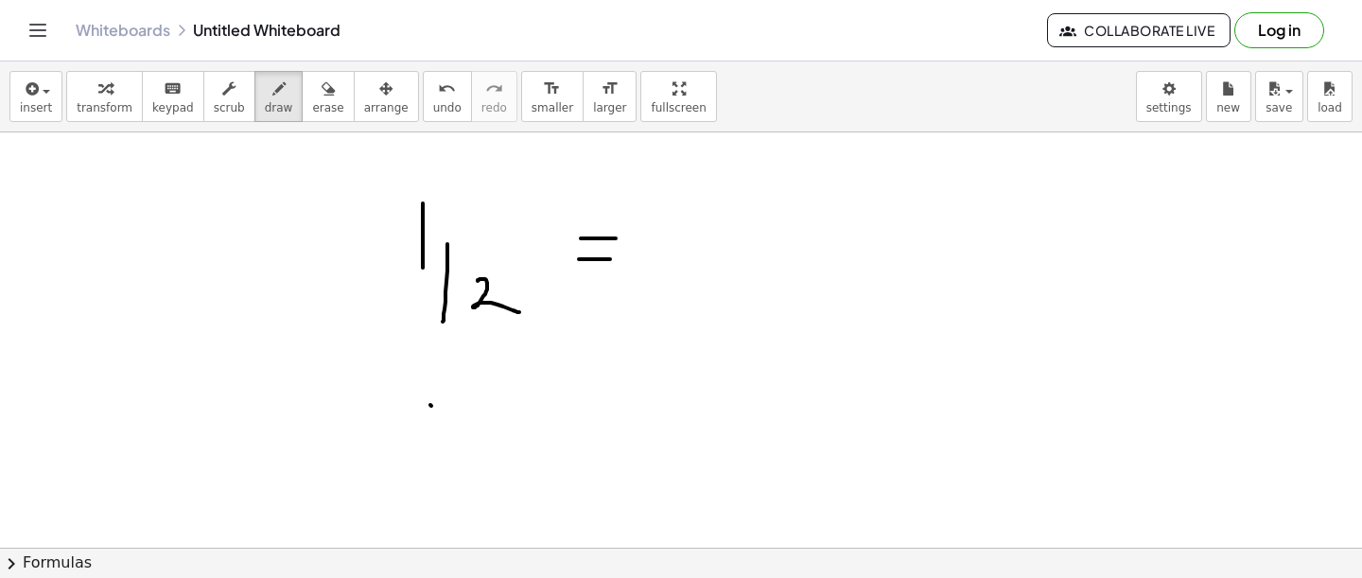
drag, startPoint x: 430, startPoint y: 405, endPoint x: 430, endPoint y: 456, distance: 51.1
click at [430, 454] on div at bounding box center [681, 502] width 1362 height 1052
drag, startPoint x: 469, startPoint y: 428, endPoint x: 465, endPoint y: 505, distance: 76.7
click at [465, 506] on div at bounding box center [681, 502] width 1362 height 1052
drag, startPoint x: 518, startPoint y: 503, endPoint x: 536, endPoint y: 468, distance: 39.3
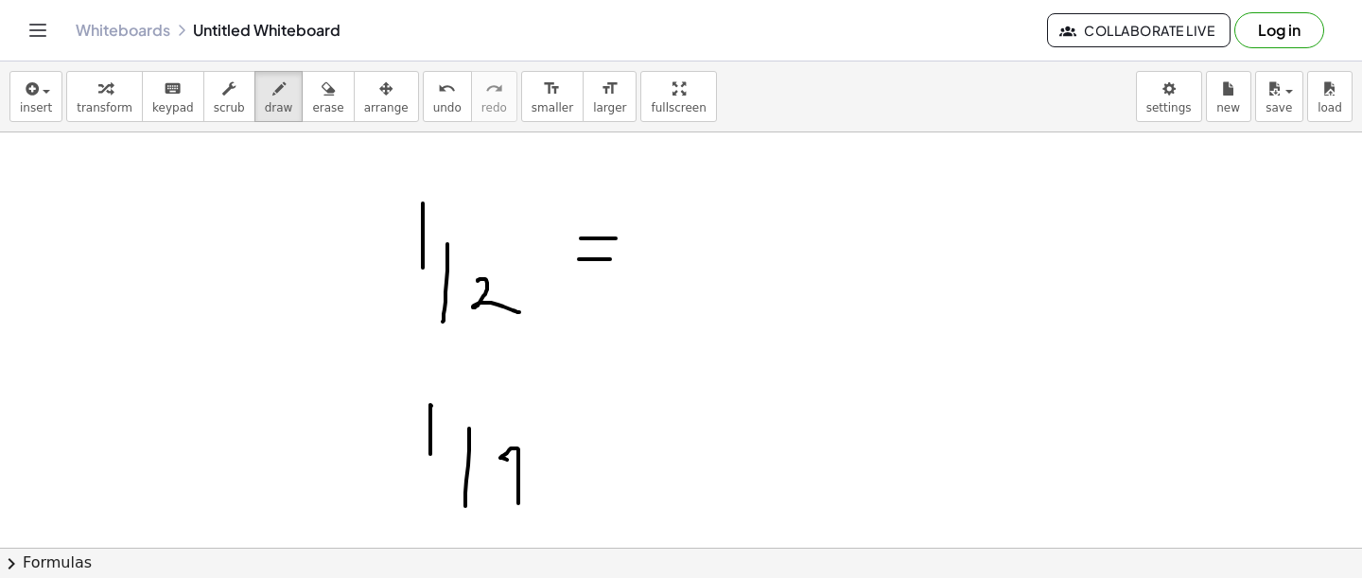
click at [536, 468] on div at bounding box center [681, 502] width 1362 height 1052
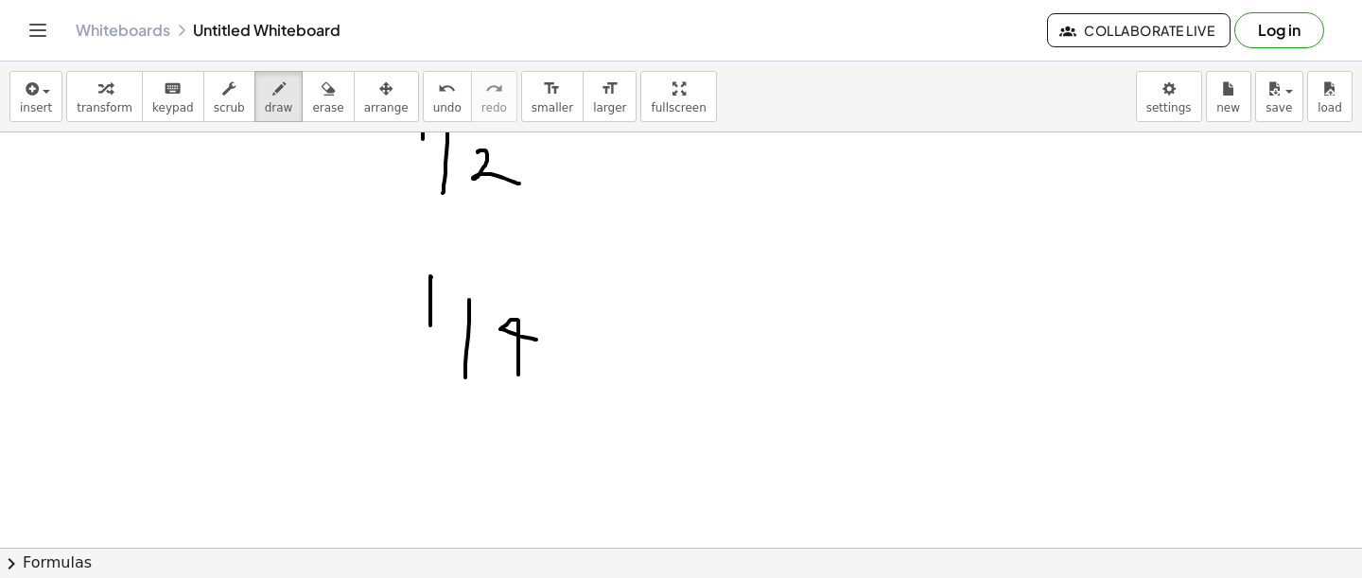
scroll to position [305, 0]
drag, startPoint x: 444, startPoint y: 383, endPoint x: 440, endPoint y: 433, distance: 50.3
click at [441, 435] on div at bounding box center [681, 354] width 1362 height 1052
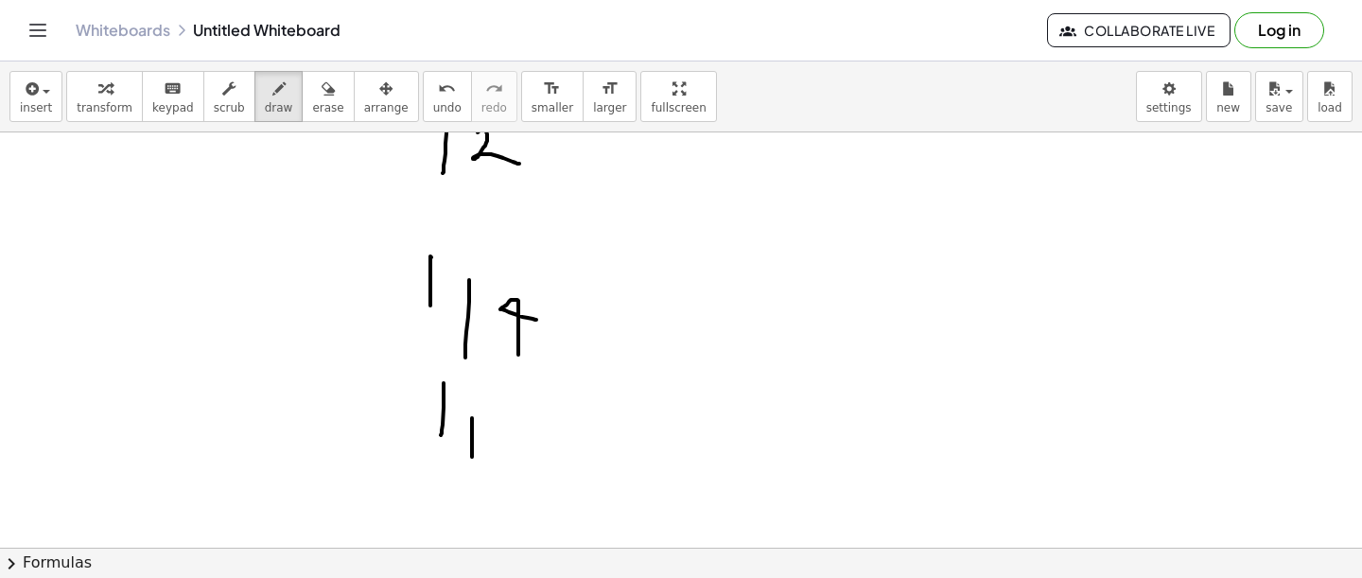
drag, startPoint x: 472, startPoint y: 419, endPoint x: 472, endPoint y: 464, distance: 45.4
click at [472, 466] on div at bounding box center [681, 354] width 1362 height 1052
drag, startPoint x: 510, startPoint y: 446, endPoint x: 525, endPoint y: 434, distance: 18.9
click at [526, 434] on div at bounding box center [681, 354] width 1362 height 1052
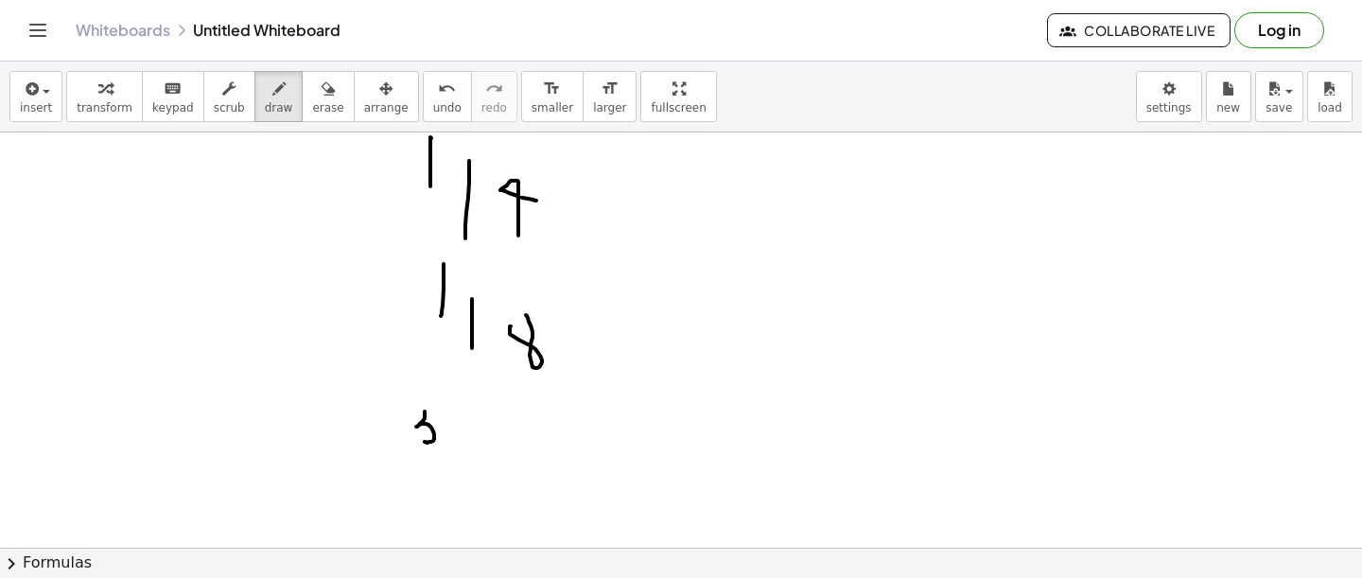
drag, startPoint x: 425, startPoint y: 411, endPoint x: 420, endPoint y: 439, distance: 27.8
click at [420, 440] on div at bounding box center [681, 235] width 1362 height 1052
drag, startPoint x: 460, startPoint y: 421, endPoint x: 449, endPoint y: 529, distance: 108.3
click at [449, 529] on div at bounding box center [681, 235] width 1362 height 1052
drag, startPoint x: 529, startPoint y: 512, endPoint x: 528, endPoint y: 449, distance: 62.4
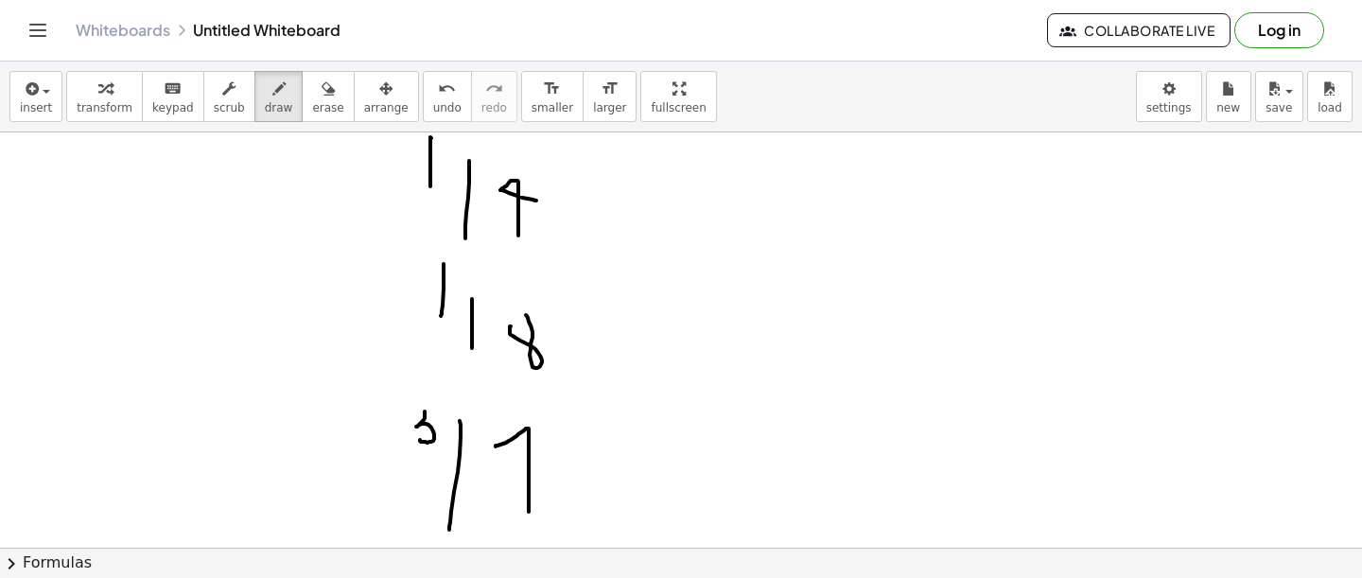
click at [528, 449] on div at bounding box center [681, 235] width 1362 height 1052
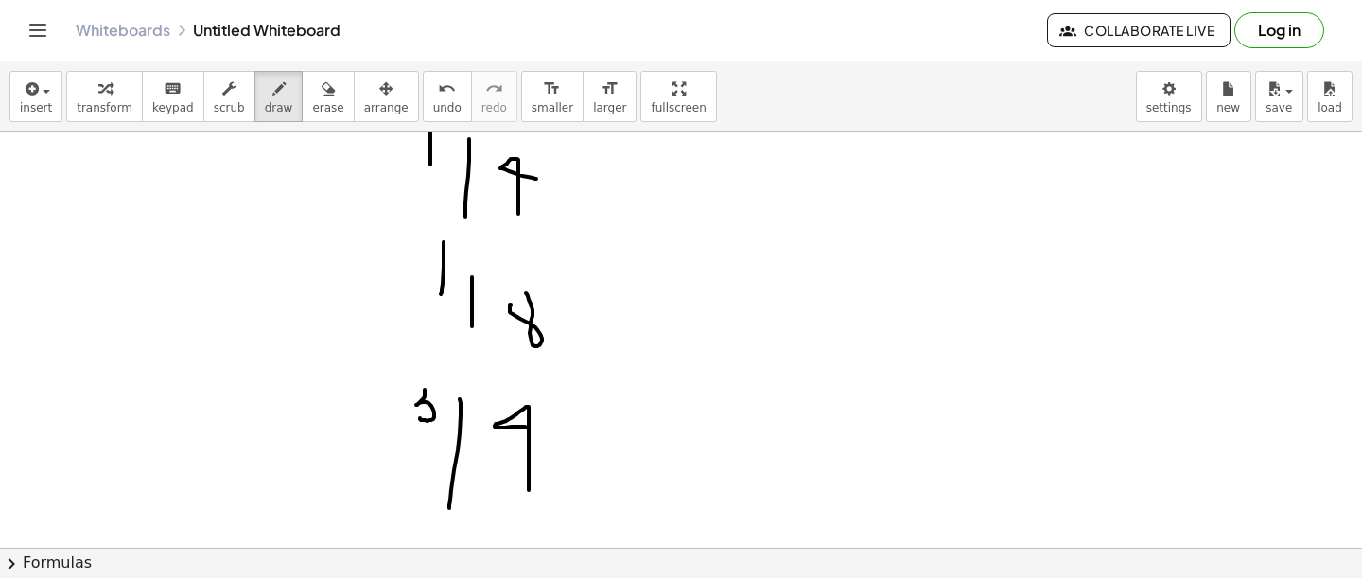
scroll to position [446, 0]
drag, startPoint x: 403, startPoint y: 376, endPoint x: 418, endPoint y: 404, distance: 32.2
click at [418, 404] on div at bounding box center [681, 212] width 1362 height 1052
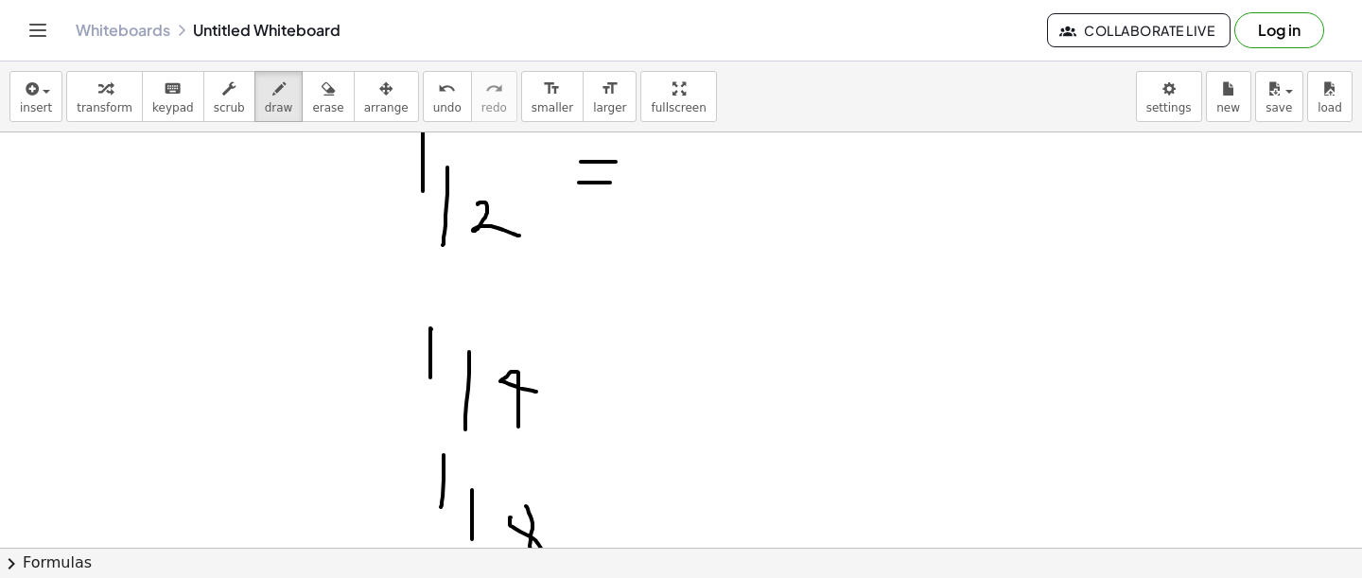
scroll to position [245, 0]
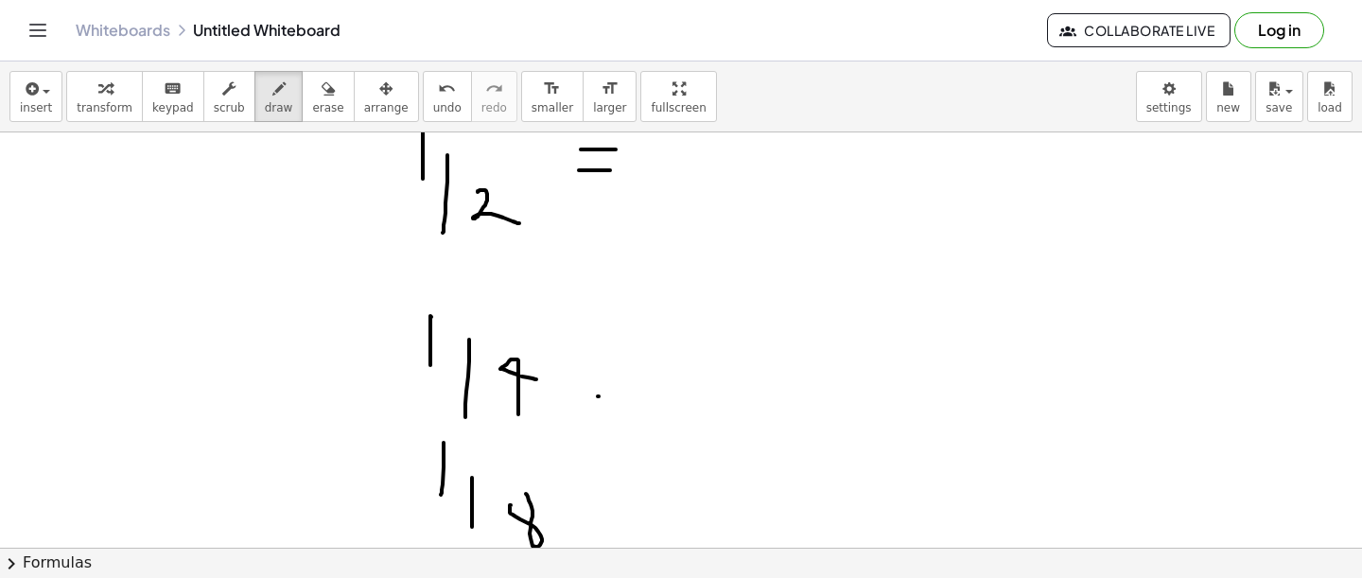
drag, startPoint x: 598, startPoint y: 396, endPoint x: 631, endPoint y: 396, distance: 33.1
click at [631, 396] on div at bounding box center [681, 413] width 1362 height 1052
drag, startPoint x: 595, startPoint y: 376, endPoint x: 642, endPoint y: 376, distance: 47.3
click at [639, 376] on div at bounding box center [681, 413] width 1362 height 1052
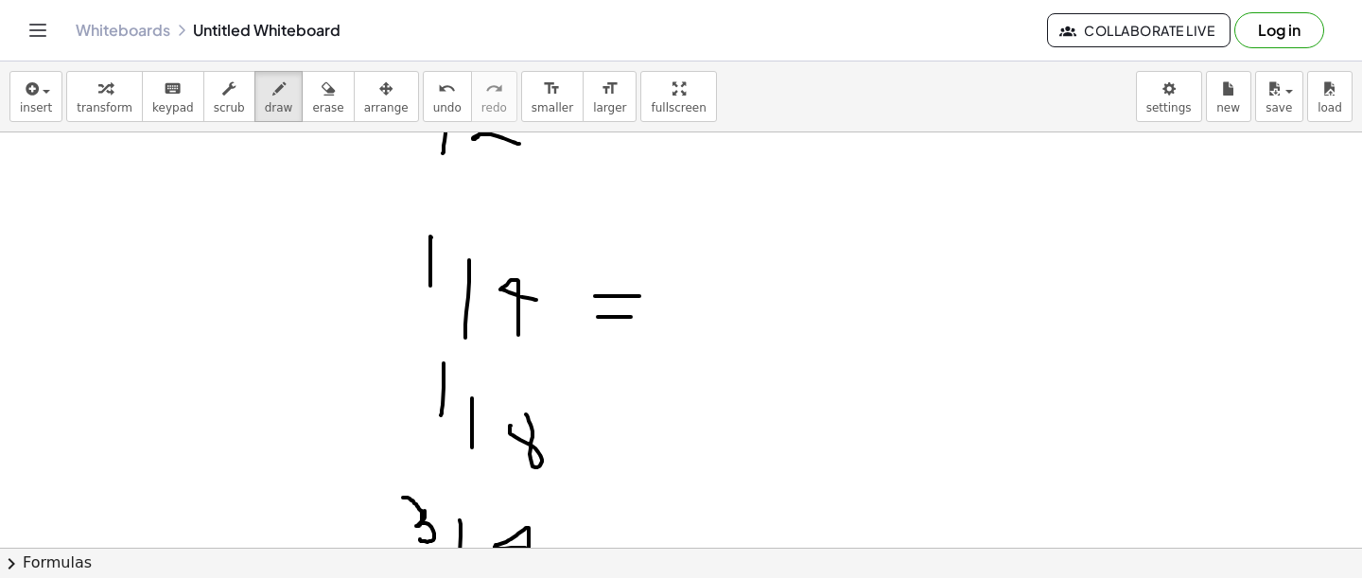
scroll to position [337, 0]
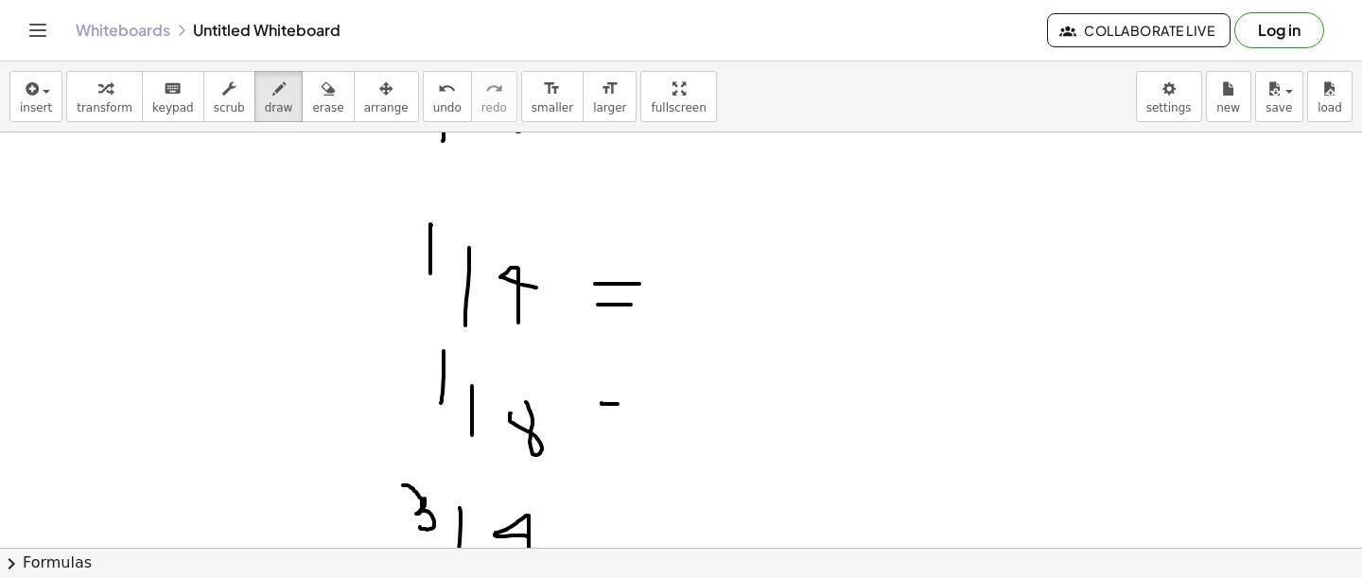
drag, startPoint x: 608, startPoint y: 404, endPoint x: 623, endPoint y: 404, distance: 15.1
click at [622, 404] on div at bounding box center [681, 322] width 1362 height 1052
click at [603, 444] on div at bounding box center [681, 322] width 1362 height 1052
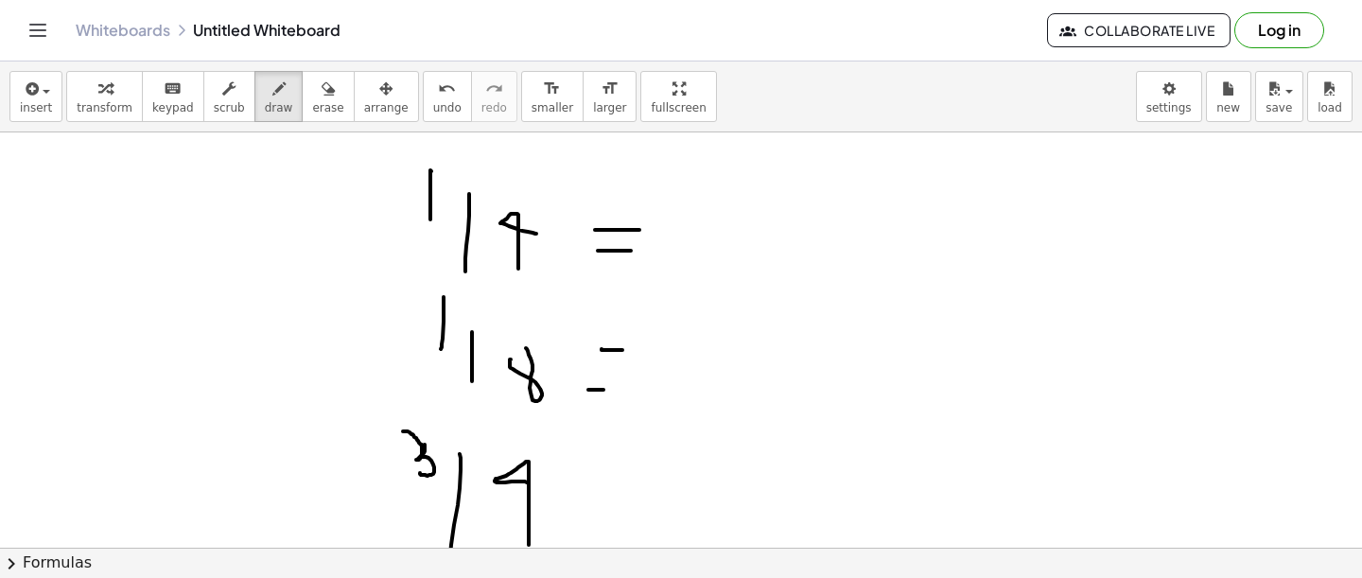
scroll to position [401, 0]
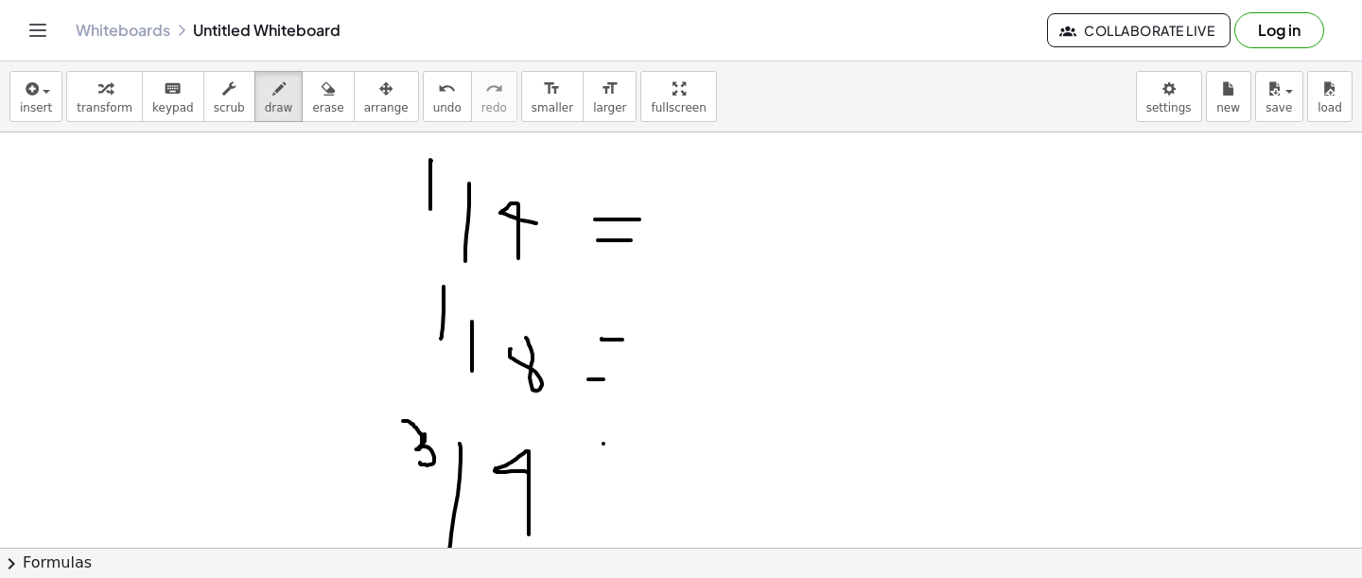
click at [611, 444] on div at bounding box center [681, 257] width 1362 height 1052
click at [587, 499] on div at bounding box center [681, 257] width 1362 height 1052
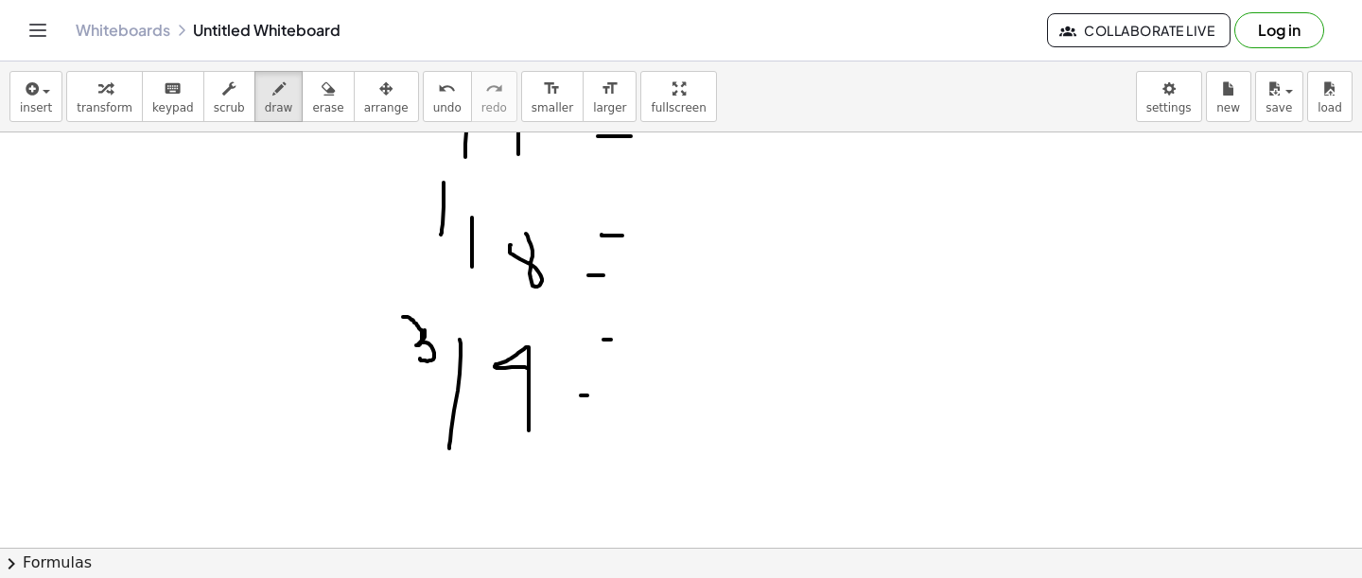
scroll to position [532, 0]
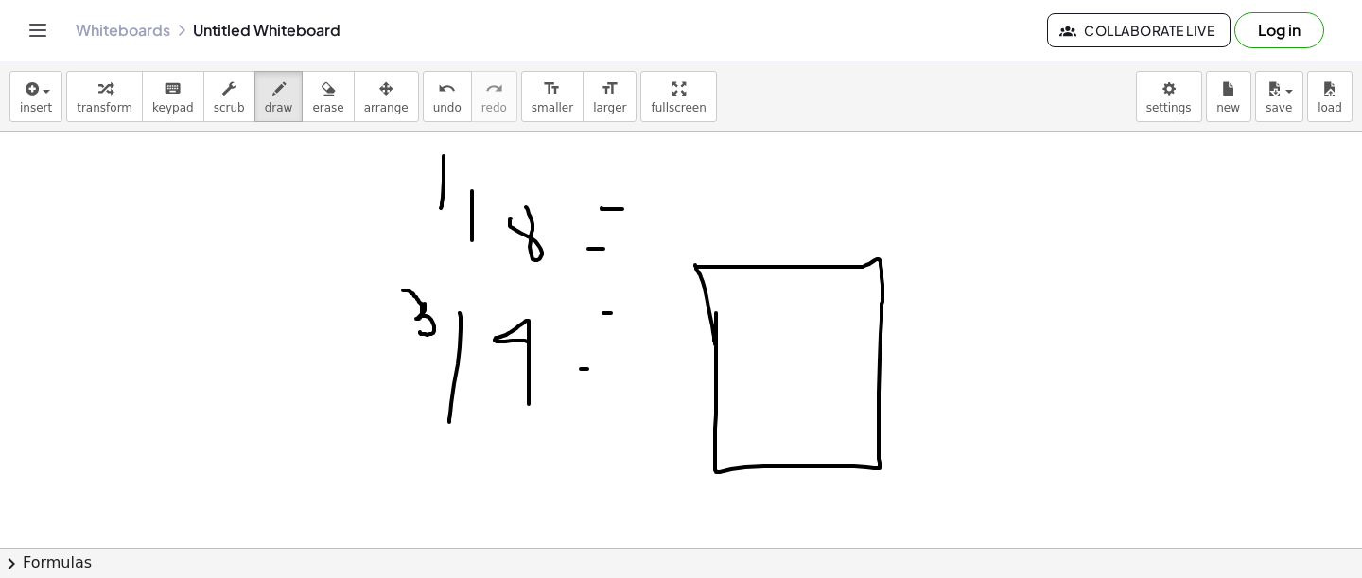
drag, startPoint x: 716, startPoint y: 313, endPoint x: 715, endPoint y: 341, distance: 27.4
click at [715, 343] on div at bounding box center [681, 127] width 1362 height 1052
drag, startPoint x: 718, startPoint y: 368, endPoint x: 863, endPoint y: 379, distance: 145.2
click at [865, 379] on div at bounding box center [681, 127] width 1362 height 1052
drag, startPoint x: 725, startPoint y: 333, endPoint x: 893, endPoint y: 339, distance: 168.5
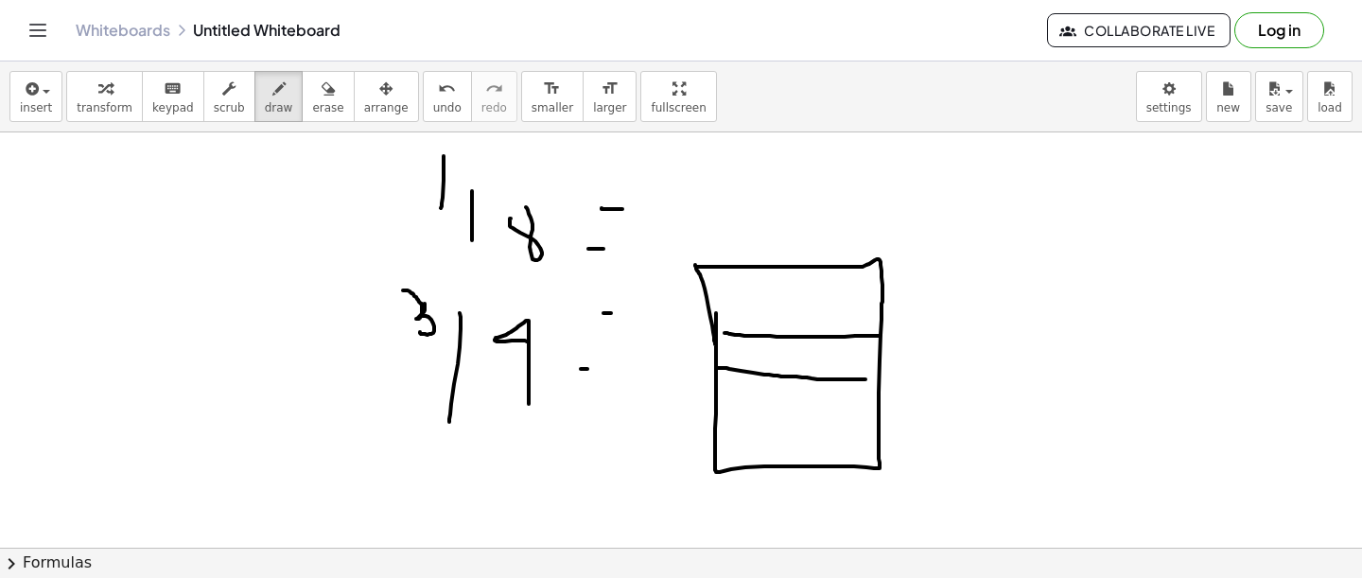
click at [893, 337] on div at bounding box center [681, 127] width 1362 height 1052
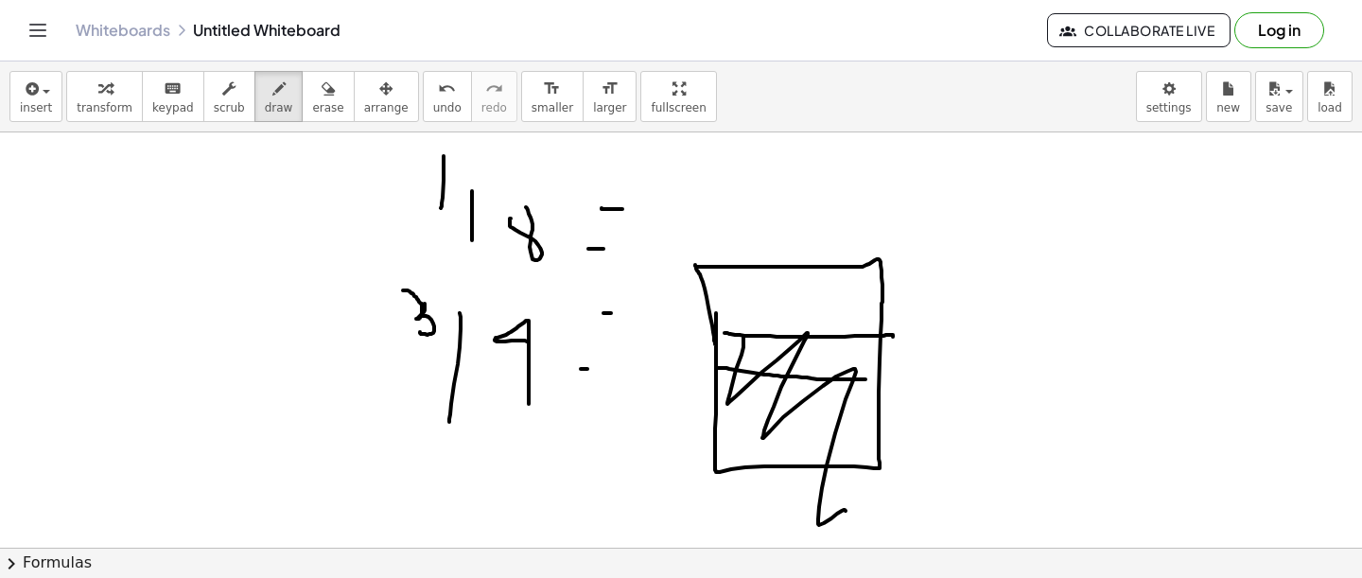
drag, startPoint x: 743, startPoint y: 338, endPoint x: 897, endPoint y: 465, distance: 199.5
click at [871, 491] on div at bounding box center [681, 127] width 1362 height 1052
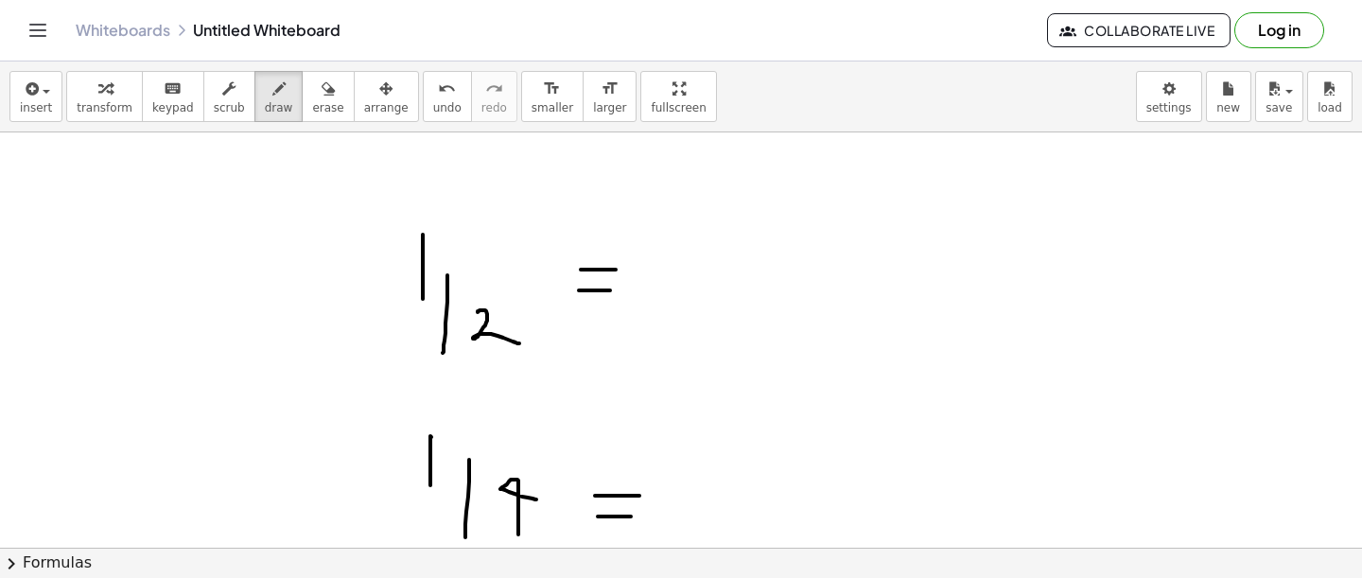
scroll to position [79, 0]
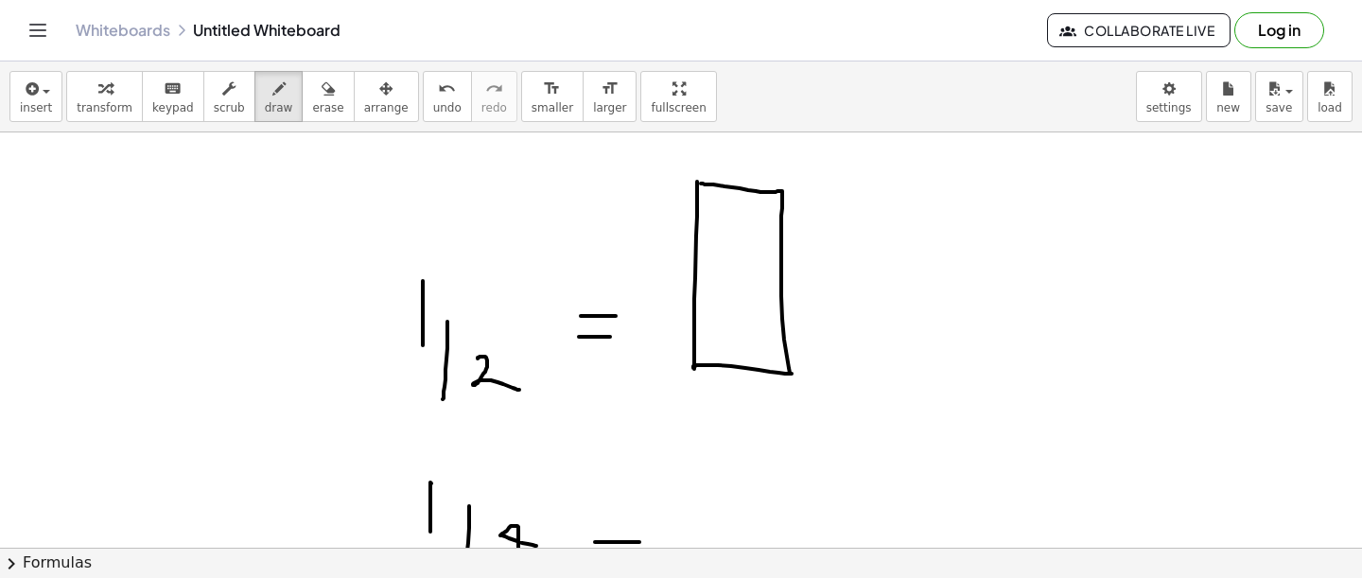
click at [701, 183] on div at bounding box center [681, 580] width 1362 height 1052
drag, startPoint x: 696, startPoint y: 264, endPoint x: 779, endPoint y: 268, distance: 83.3
click at [781, 268] on div at bounding box center [681, 580] width 1362 height 1052
drag, startPoint x: 723, startPoint y: 286, endPoint x: 711, endPoint y: 361, distance: 76.5
click at [711, 363] on div at bounding box center [681, 580] width 1362 height 1052
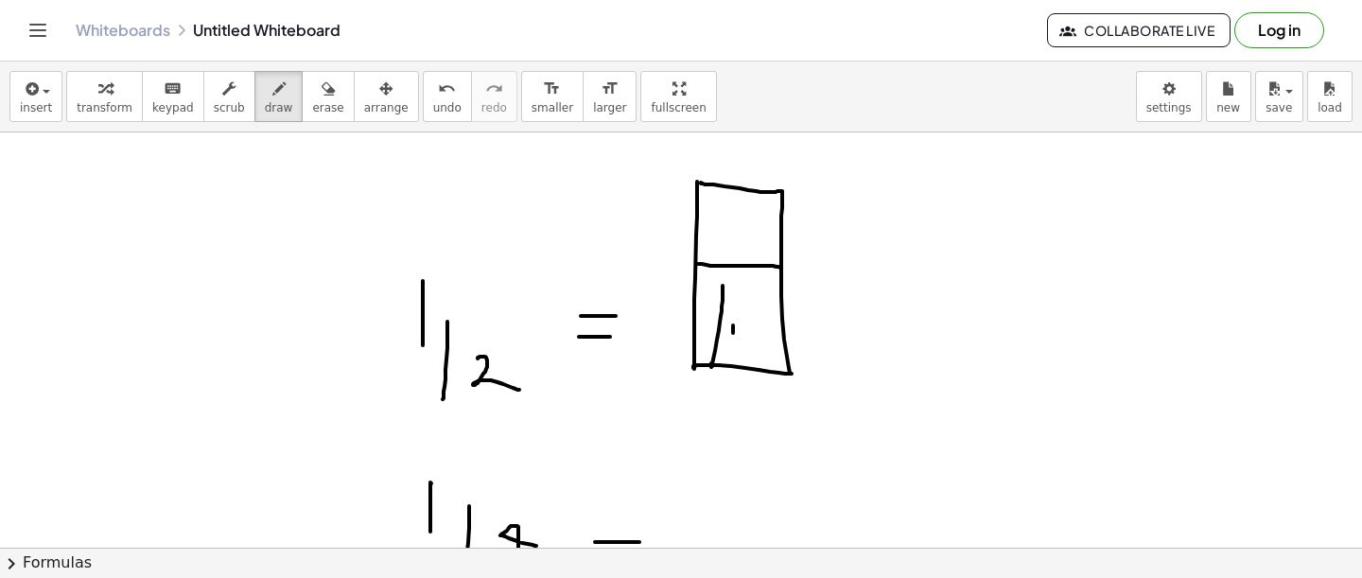
click at [732, 325] on div at bounding box center [681, 580] width 1362 height 1052
drag, startPoint x: 719, startPoint y: 306, endPoint x: 713, endPoint y: 292, distance: 15.3
click at [713, 291] on div at bounding box center [681, 580] width 1362 height 1052
drag, startPoint x: 731, startPoint y: 324, endPoint x: 757, endPoint y: 338, distance: 28.8
click at [757, 339] on div at bounding box center [681, 580] width 1362 height 1052
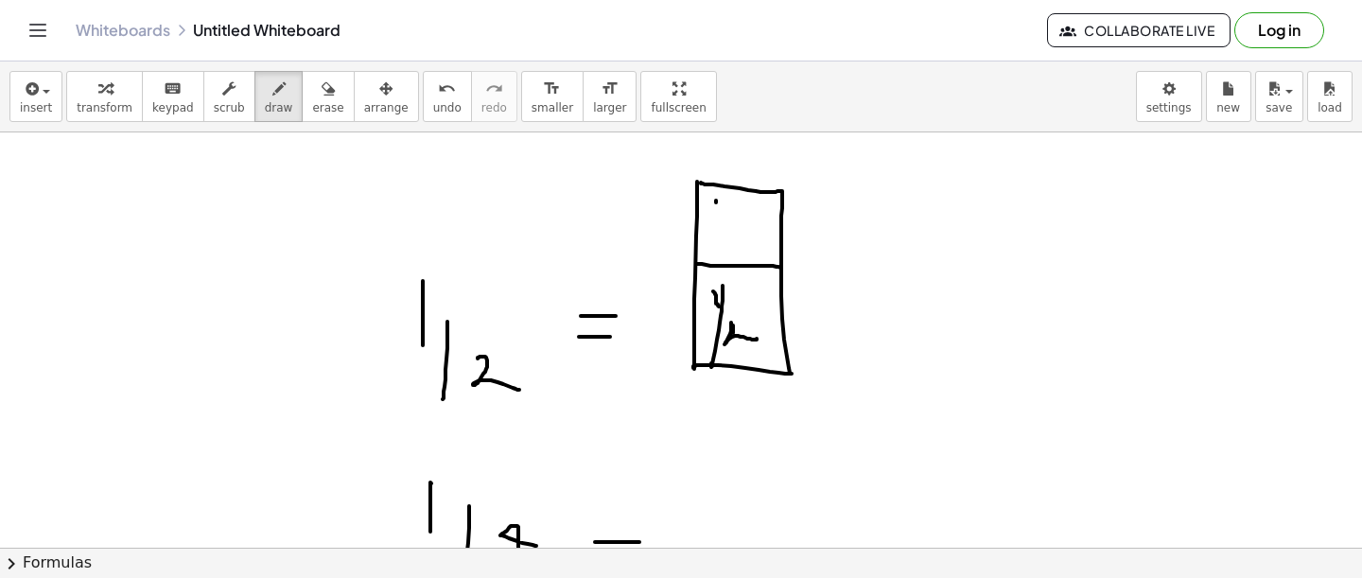
click at [716, 207] on div at bounding box center [681, 580] width 1362 height 1052
drag, startPoint x: 733, startPoint y: 203, endPoint x: 732, endPoint y: 219, distance: 16.1
click at [733, 224] on div at bounding box center [681, 580] width 1362 height 1052
drag, startPoint x: 743, startPoint y: 214, endPoint x: 761, endPoint y: 225, distance: 20.5
click at [759, 225] on div at bounding box center [681, 580] width 1362 height 1052
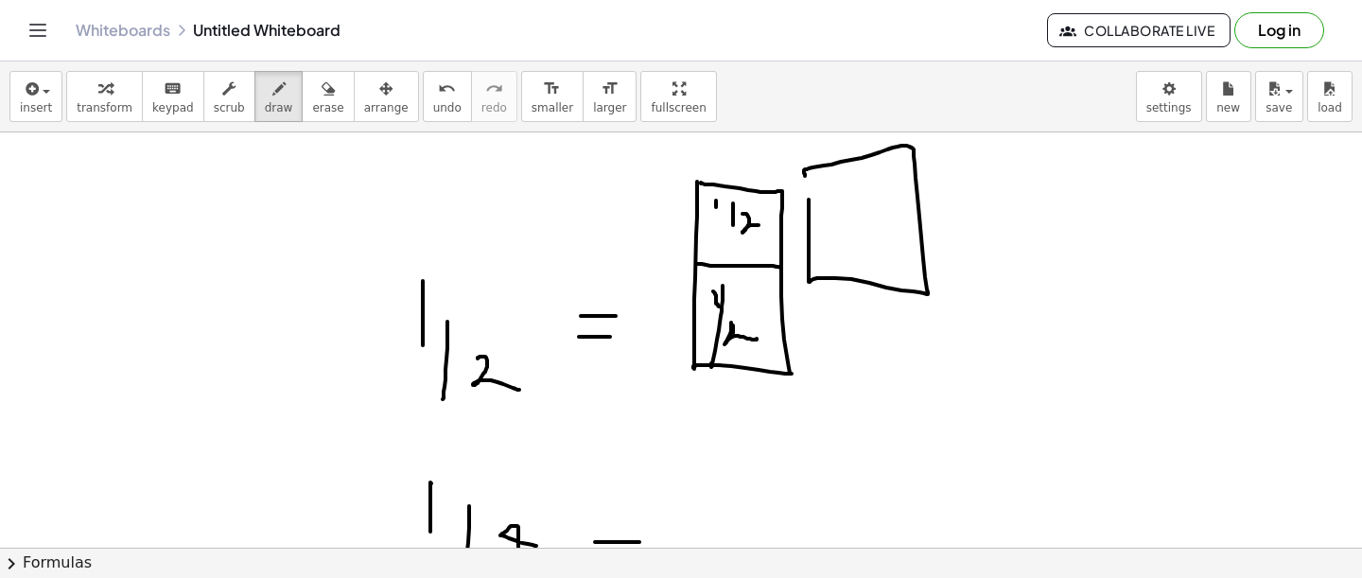
drag, startPoint x: 809, startPoint y: 200, endPoint x: 811, endPoint y: 183, distance: 17.1
click at [811, 184] on div at bounding box center [681, 580] width 1362 height 1052
drag, startPoint x: 855, startPoint y: 172, endPoint x: 841, endPoint y: 295, distance: 123.8
click at [841, 295] on div at bounding box center [681, 580] width 1362 height 1052
drag, startPoint x: 835, startPoint y: 182, endPoint x: 834, endPoint y: 199, distance: 17.1
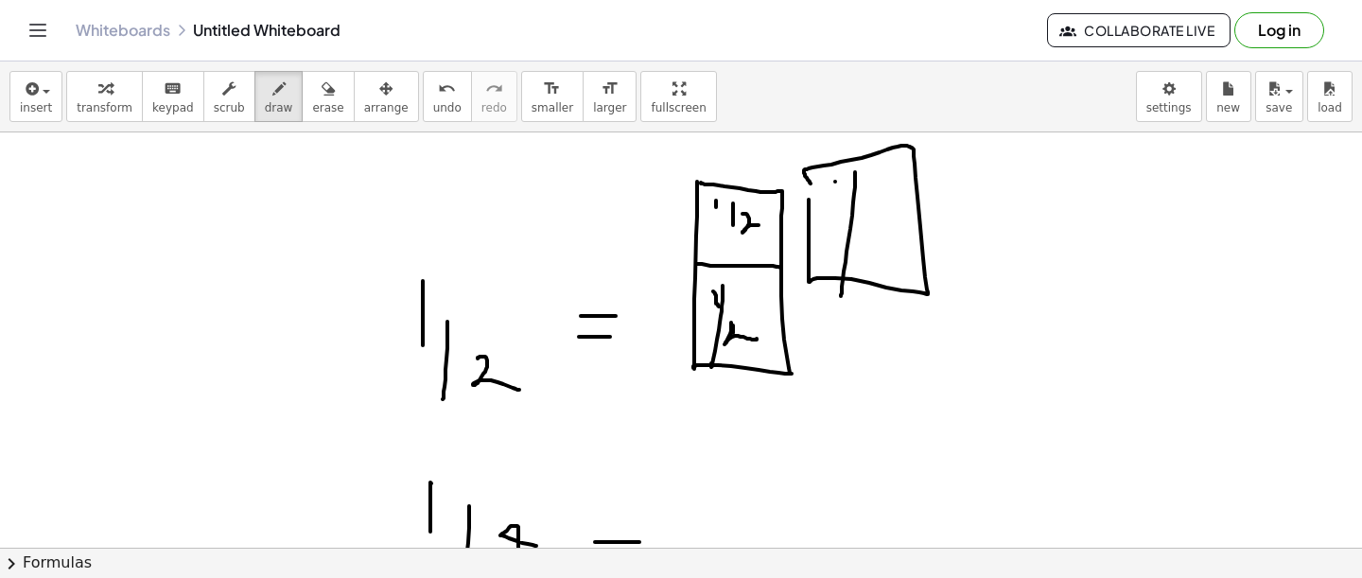
click at [834, 199] on div at bounding box center [681, 580] width 1362 height 1052
drag, startPoint x: 838, startPoint y: 200, endPoint x: 831, endPoint y: 226, distance: 27.5
click at [831, 229] on div at bounding box center [681, 580] width 1362 height 1052
drag, startPoint x: 839, startPoint y: 264, endPoint x: 839, endPoint y: 254, distance: 10.4
click at [839, 254] on div at bounding box center [681, 580] width 1362 height 1052
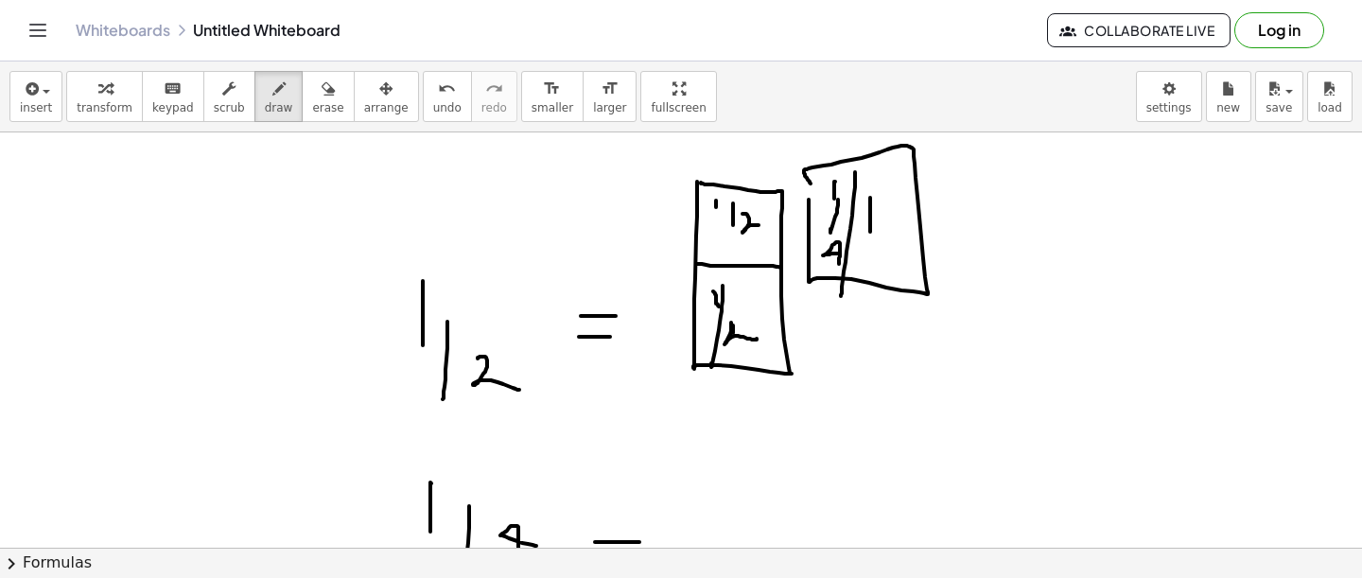
drag, startPoint x: 870, startPoint y: 198, endPoint x: 870, endPoint y: 232, distance: 34.1
click at [870, 232] on div at bounding box center [681, 580] width 1362 height 1052
drag, startPoint x: 894, startPoint y: 224, endPoint x: 881, endPoint y: 255, distance: 33.9
click at [881, 258] on div at bounding box center [681, 580] width 1362 height 1052
drag, startPoint x: 910, startPoint y: 269, endPoint x: 903, endPoint y: 254, distance: 15.7
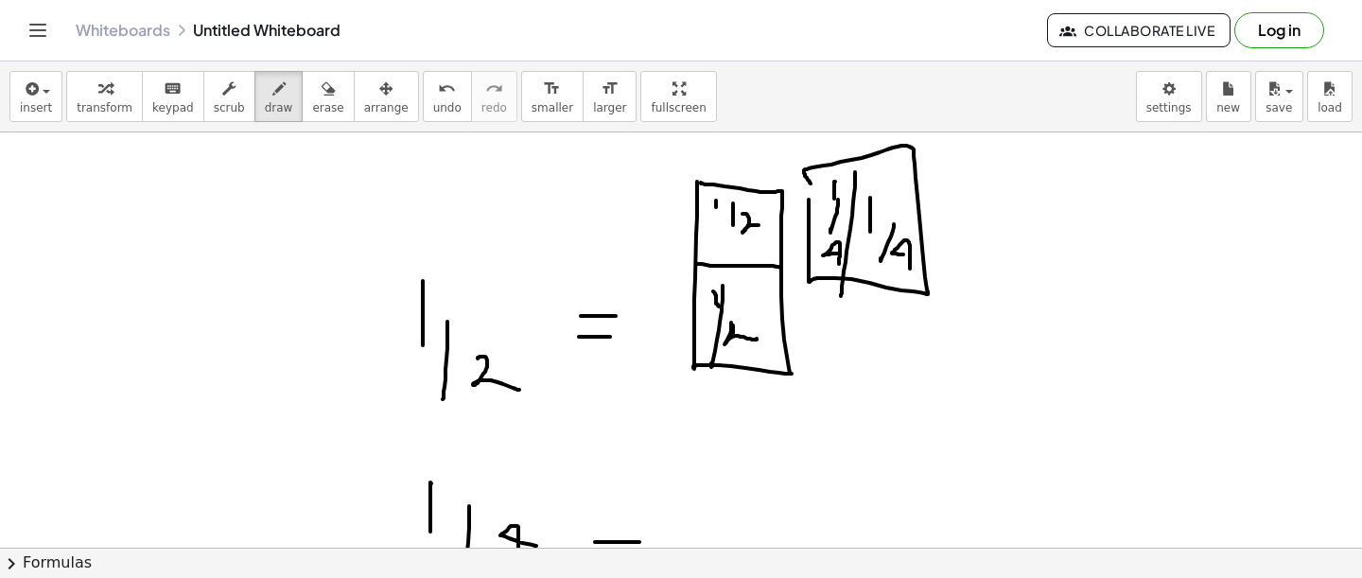
click at [903, 254] on div at bounding box center [681, 580] width 1362 height 1052
click at [322, 99] on icon "button" at bounding box center [328, 89] width 13 height 23
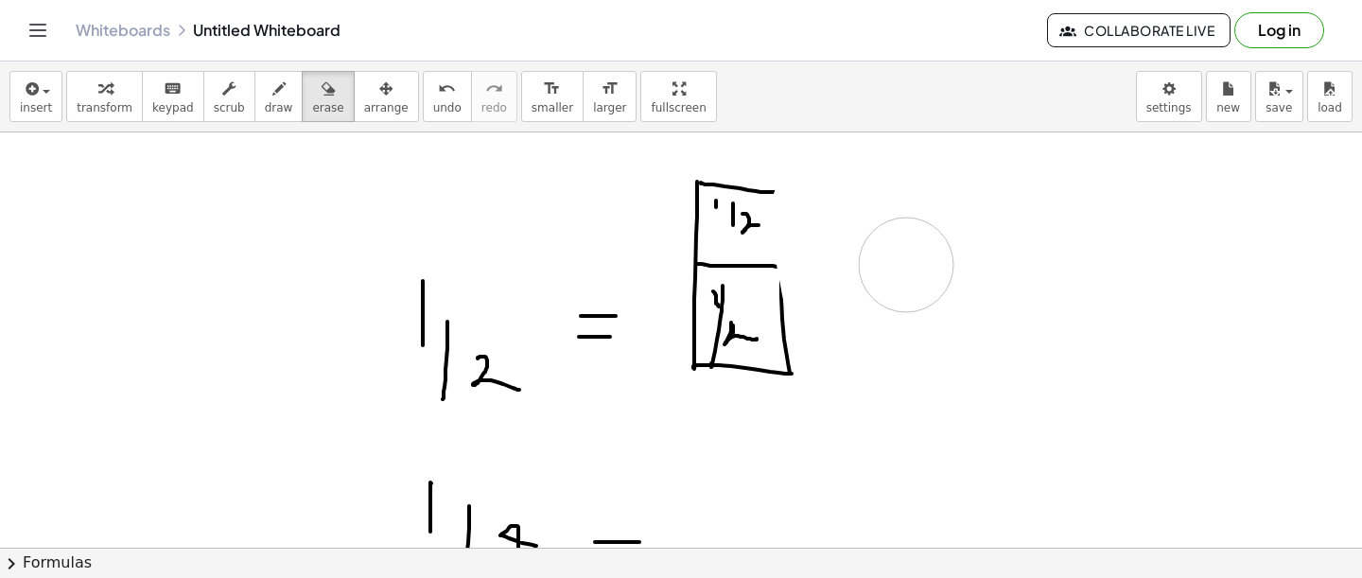
drag, startPoint x: 819, startPoint y: 207, endPoint x: 909, endPoint y: 283, distance: 117.5
click at [910, 282] on div at bounding box center [681, 580] width 1362 height 1052
click at [272, 88] on icon "button" at bounding box center [278, 89] width 13 height 23
drag, startPoint x: 770, startPoint y: 198, endPoint x: 770, endPoint y: 326, distance: 128.6
click at [770, 327] on div at bounding box center [681, 580] width 1362 height 1052
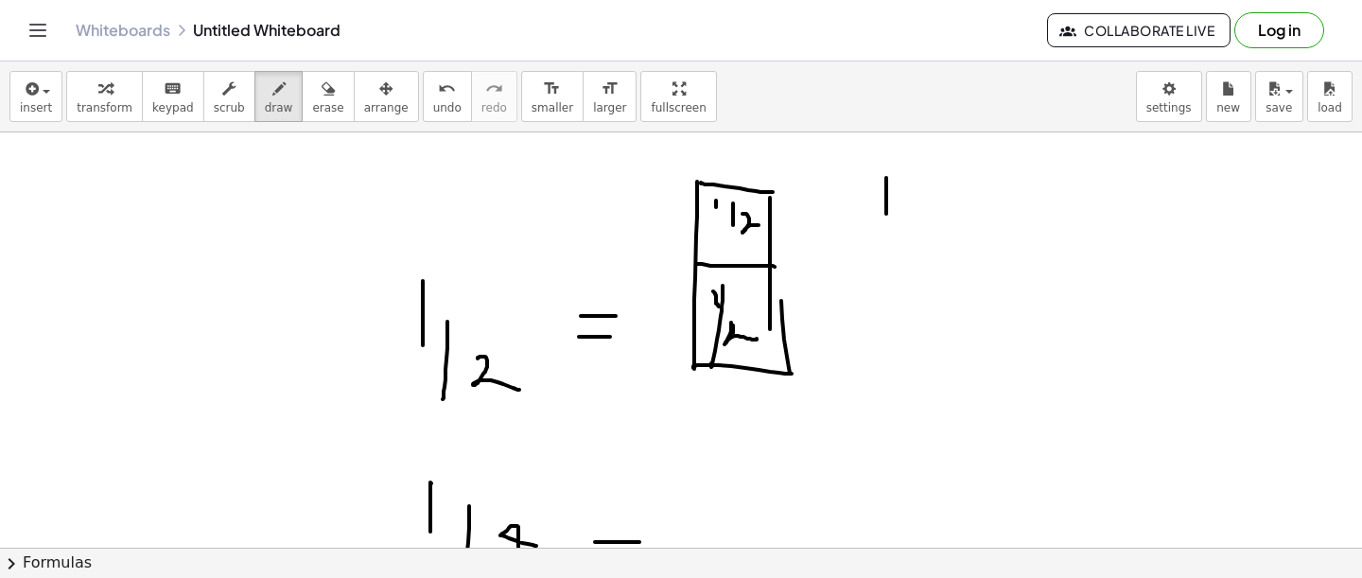
drag, startPoint x: 886, startPoint y: 178, endPoint x: 886, endPoint y: 207, distance: 29.3
click at [886, 212] on div at bounding box center [681, 580] width 1362 height 1052
drag, startPoint x: 928, startPoint y: 192, endPoint x: 905, endPoint y: 285, distance: 95.4
click at [905, 286] on div at bounding box center [681, 580] width 1362 height 1052
drag, startPoint x: 939, startPoint y: 248, endPoint x: 970, endPoint y: 281, distance: 44.9
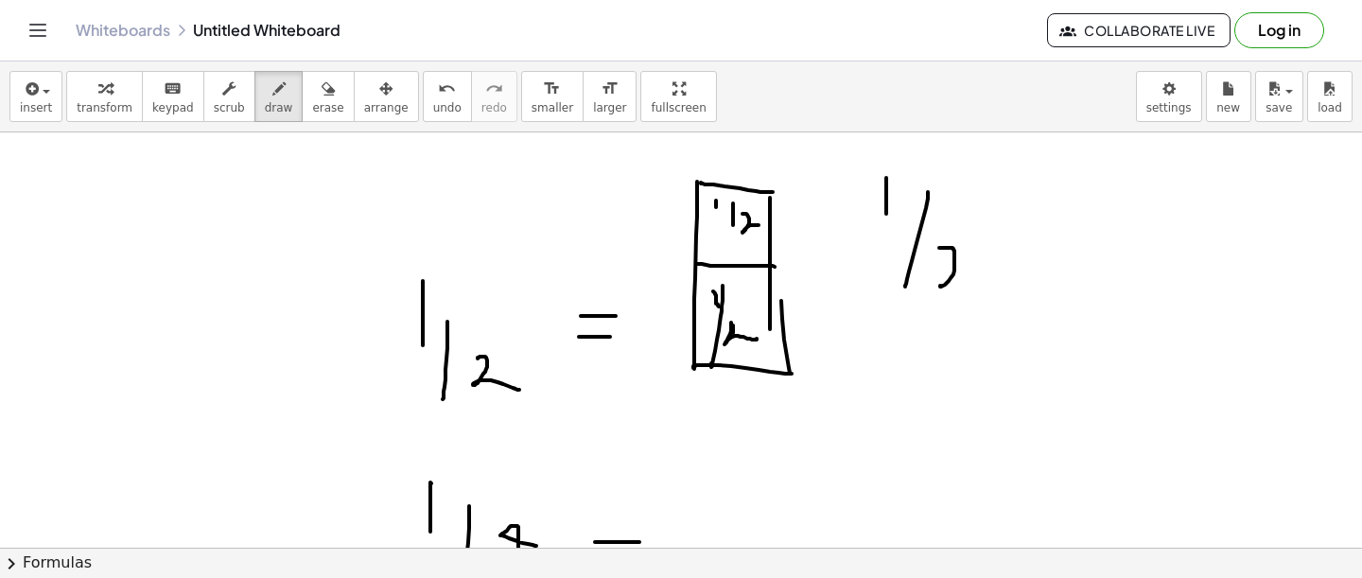
click at [970, 282] on div at bounding box center [681, 580] width 1362 height 1052
drag, startPoint x: 1048, startPoint y: 187, endPoint x: 1048, endPoint y: 228, distance: 40.7
click at [1048, 230] on div at bounding box center [681, 580] width 1362 height 1052
drag, startPoint x: 953, startPoint y: 245, endPoint x: 960, endPoint y: 275, distance: 31.0
click at [961, 276] on div at bounding box center [681, 580] width 1362 height 1052
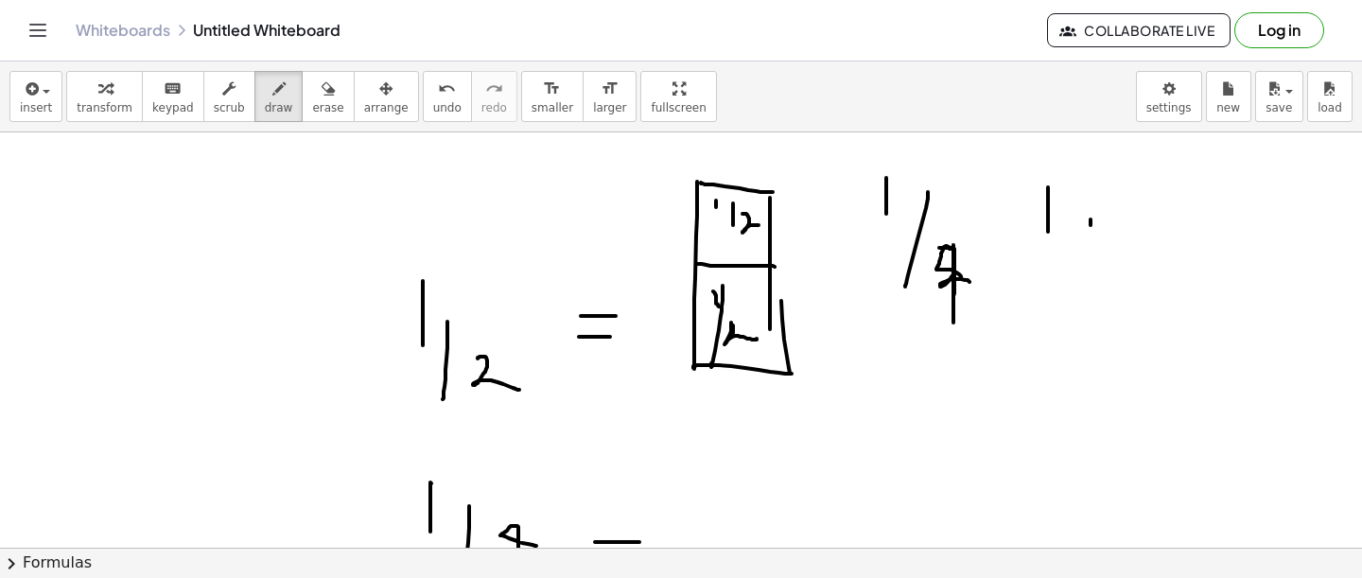
drag, startPoint x: 1091, startPoint y: 219, endPoint x: 1086, endPoint y: 311, distance: 91.9
click at [1086, 311] on div at bounding box center [681, 580] width 1362 height 1052
drag, startPoint x: 1127, startPoint y: 305, endPoint x: 1134, endPoint y: 249, distance: 56.3
click at [1134, 249] on div at bounding box center [681, 580] width 1362 height 1052
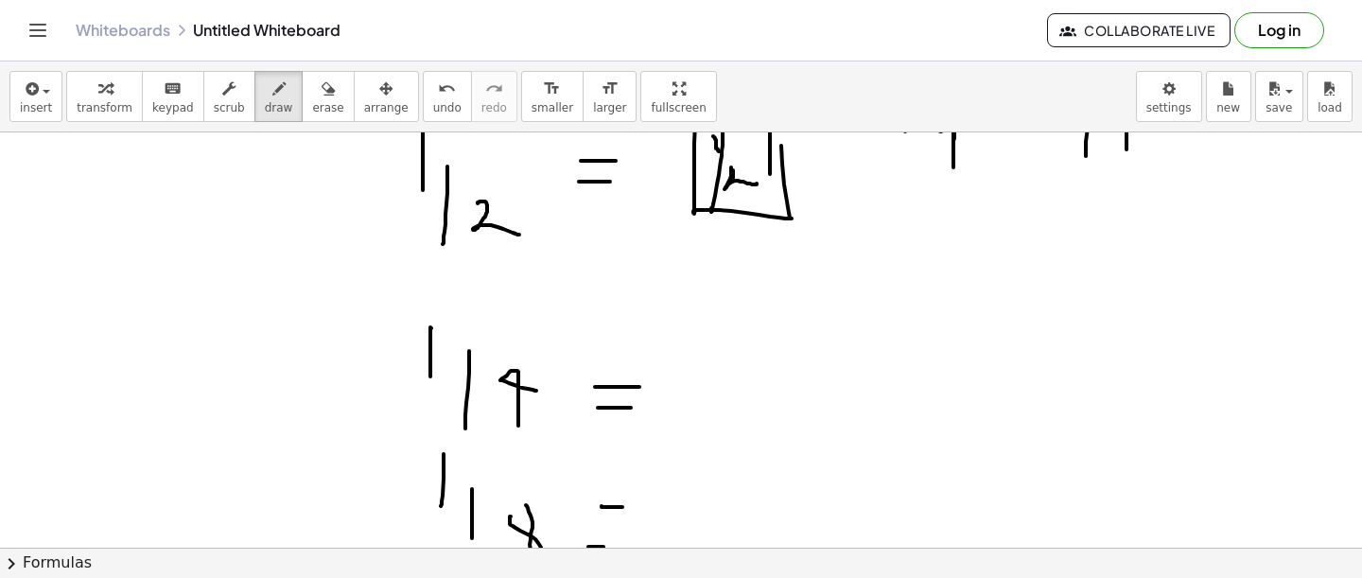
scroll to position [235, 0]
drag, startPoint x: 691, startPoint y: 335, endPoint x: 691, endPoint y: 411, distance: 76.6
click at [691, 412] on div at bounding box center [681, 424] width 1362 height 1052
drag, startPoint x: 748, startPoint y: 340, endPoint x: 743, endPoint y: 446, distance: 106.1
click at [743, 448] on div at bounding box center [681, 424] width 1362 height 1052
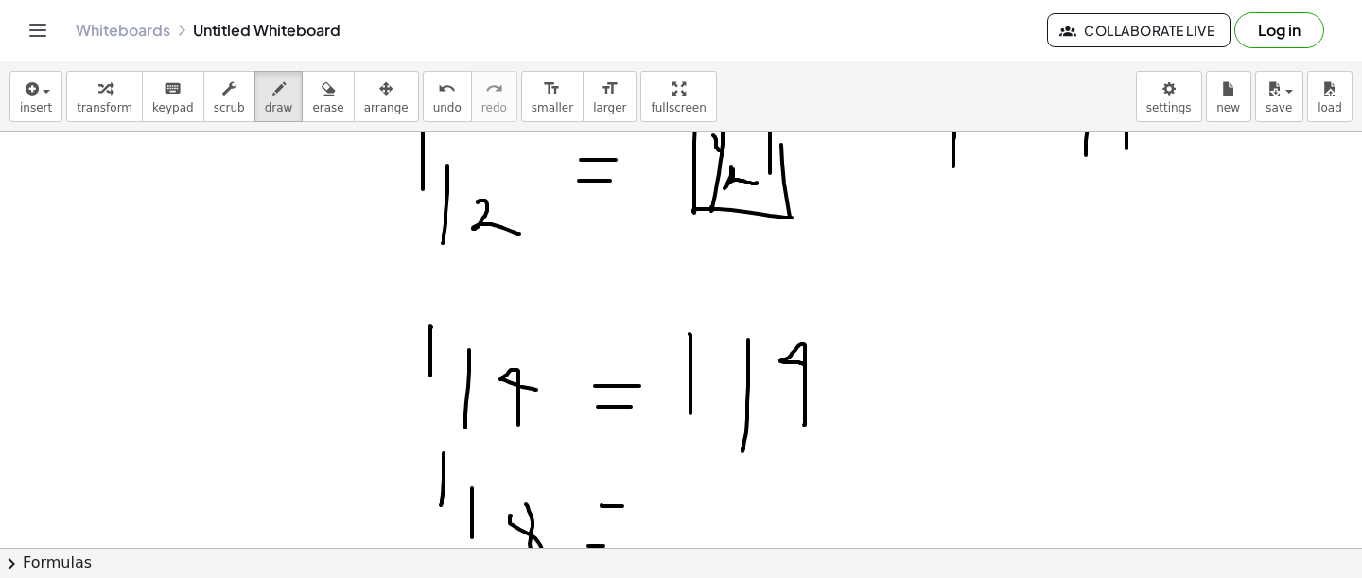
drag, startPoint x: 804, startPoint y: 425, endPoint x: 802, endPoint y: 362, distance: 62.5
click at [804, 364] on div at bounding box center [681, 424] width 1362 height 1052
drag, startPoint x: 881, startPoint y: 317, endPoint x: 881, endPoint y: 383, distance: 66.2
click at [881, 383] on div at bounding box center [681, 424] width 1362 height 1052
drag, startPoint x: 914, startPoint y: 367, endPoint x: 908, endPoint y: 423, distance: 56.1
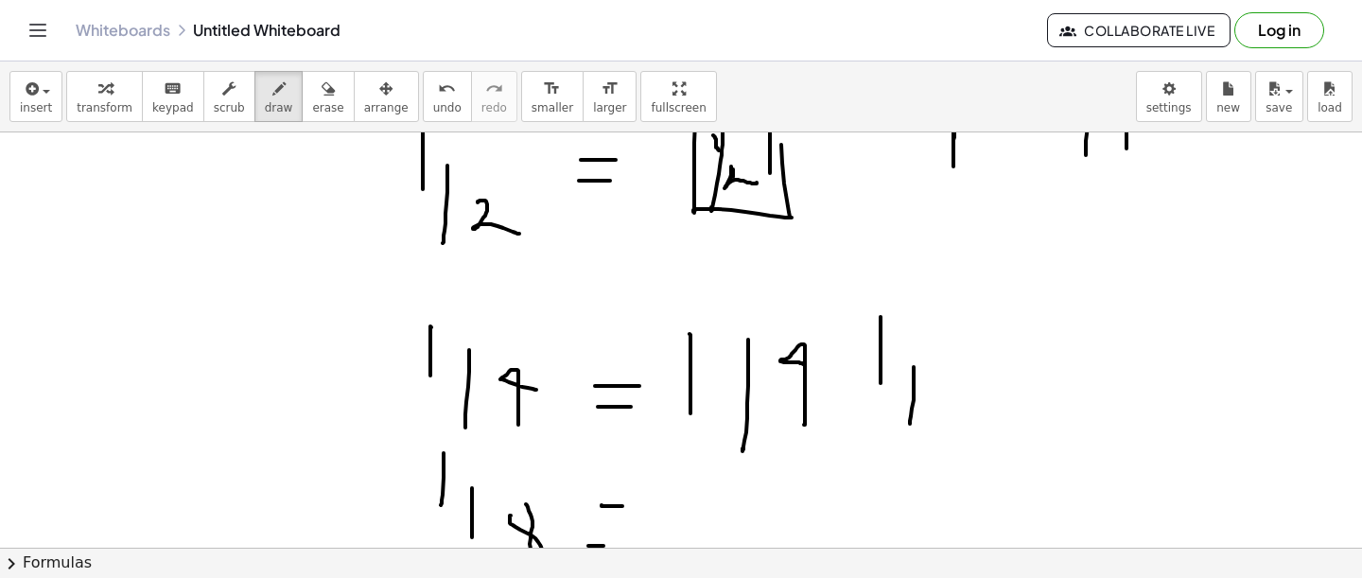
click at [908, 425] on div at bounding box center [681, 424] width 1362 height 1052
drag, startPoint x: 966, startPoint y: 423, endPoint x: 965, endPoint y: 377, distance: 45.4
click at [965, 377] on div at bounding box center [681, 424] width 1362 height 1052
drag, startPoint x: 1032, startPoint y: 308, endPoint x: 1031, endPoint y: 336, distance: 27.4
click at [1031, 341] on div at bounding box center [681, 424] width 1362 height 1052
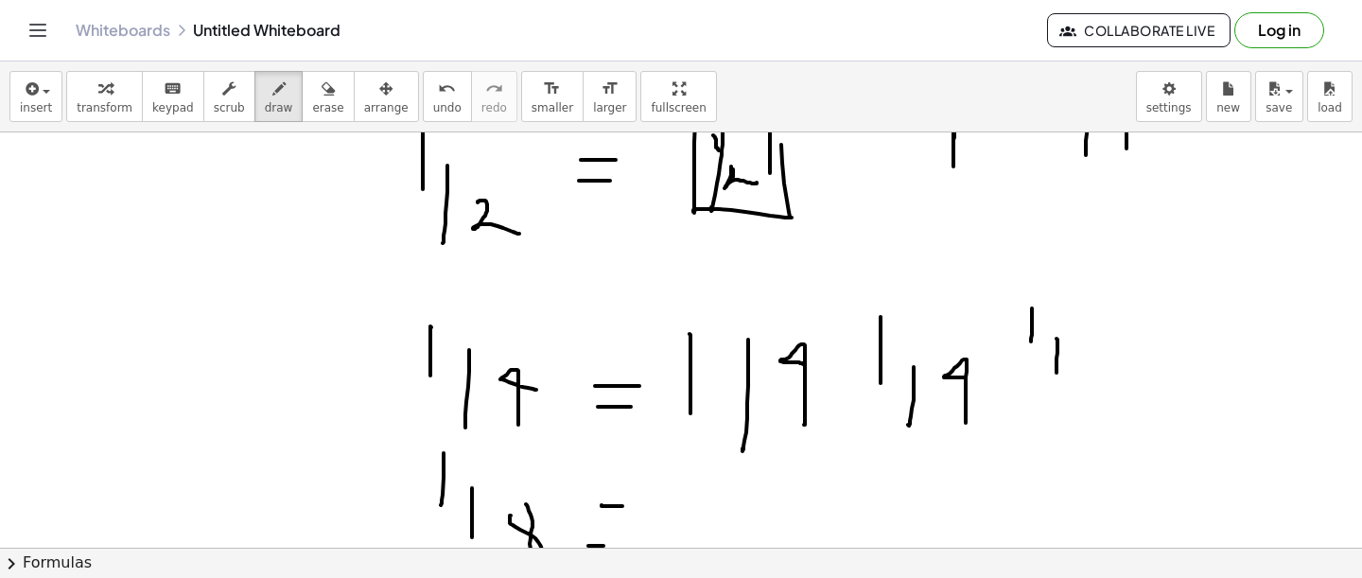
click at [1055, 381] on div at bounding box center [681, 424] width 1362 height 1052
click at [1115, 350] on div at bounding box center [681, 424] width 1362 height 1052
click at [1155, 370] on div at bounding box center [681, 424] width 1362 height 1052
click at [1182, 406] on div at bounding box center [681, 424] width 1362 height 1052
click at [1226, 376] on div at bounding box center [681, 424] width 1362 height 1052
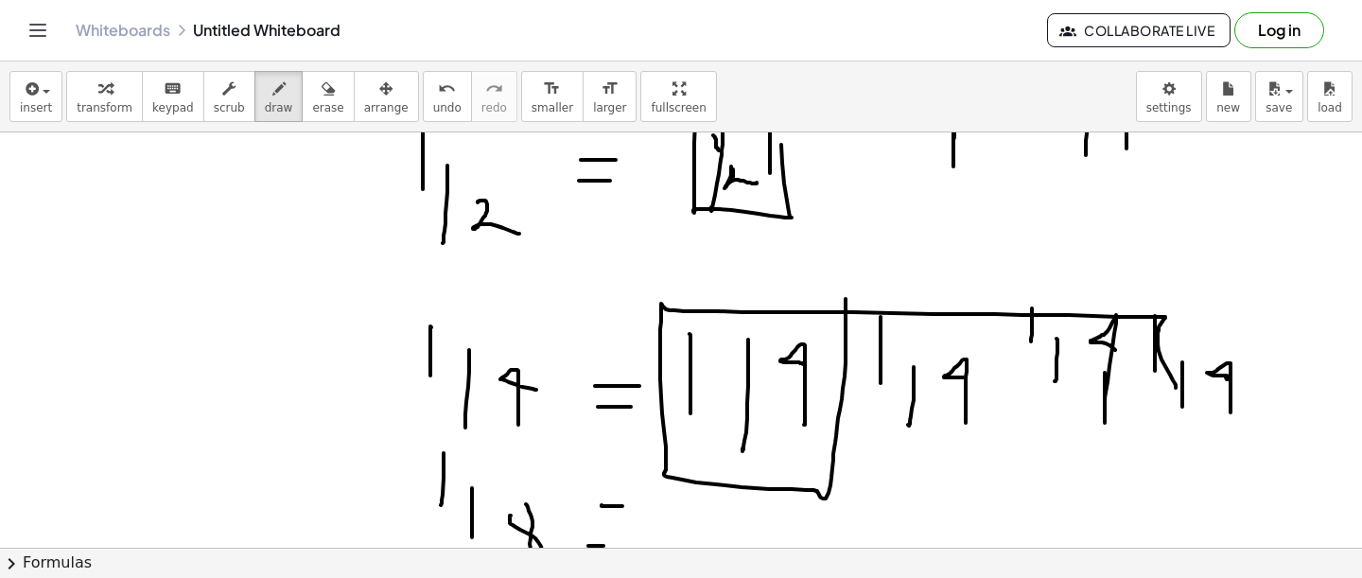
click at [1176, 388] on div at bounding box center [681, 424] width 1362 height 1052
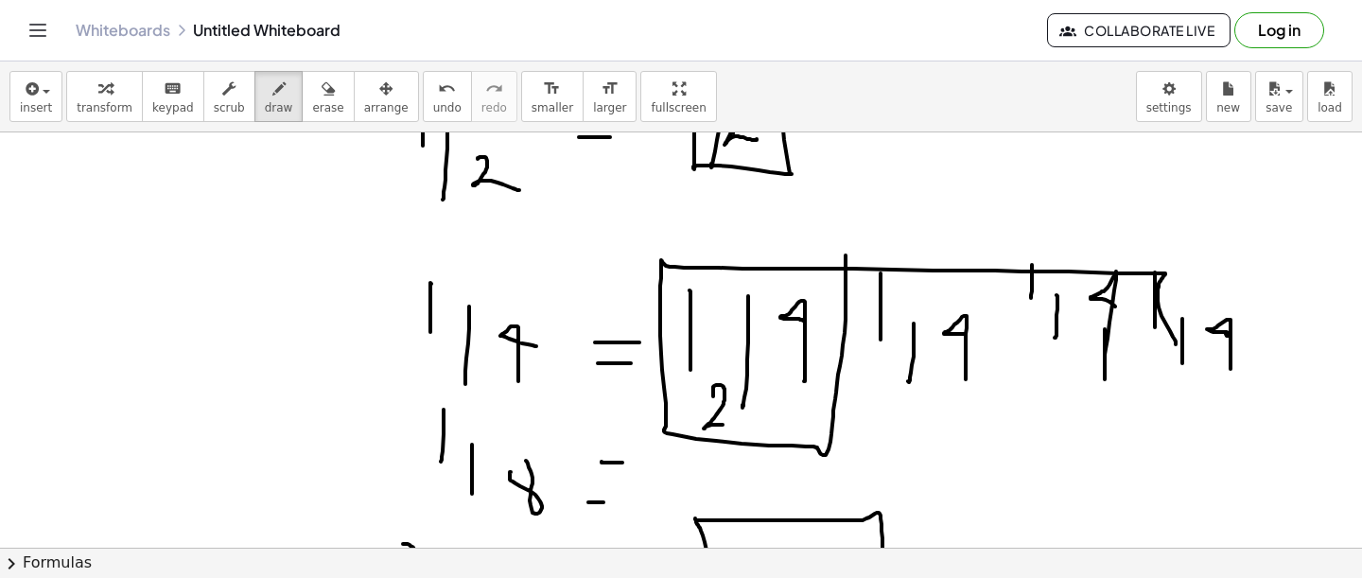
drag, startPoint x: 713, startPoint y: 396, endPoint x: 750, endPoint y: 433, distance: 52.2
click at [750, 433] on div at bounding box center [681, 380] width 1362 height 1052
drag, startPoint x: 776, startPoint y: 395, endPoint x: 757, endPoint y: 428, distance: 38.1
click at [757, 429] on div at bounding box center [681, 380] width 1362 height 1052
click at [794, 414] on div at bounding box center [681, 380] width 1362 height 1052
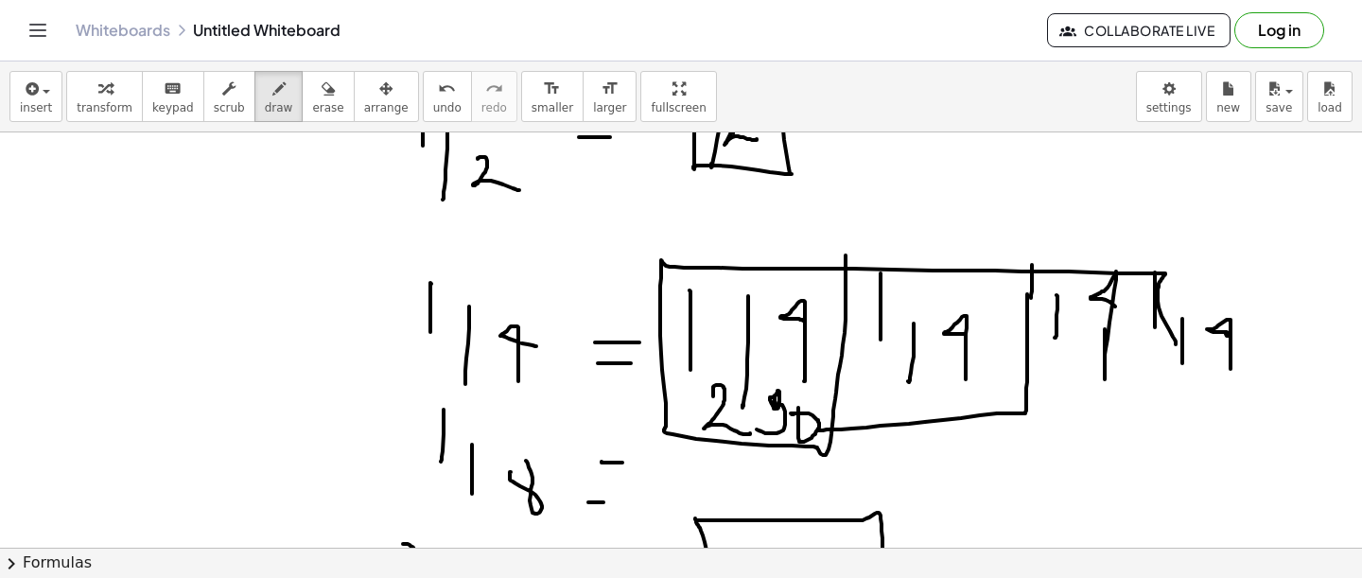
drag, startPoint x: 1027, startPoint y: 294, endPoint x: 824, endPoint y: 428, distance: 243.7
click at [822, 430] on div at bounding box center [681, 380] width 1362 height 1052
drag, startPoint x: 869, startPoint y: 388, endPoint x: 903, endPoint y: 412, distance: 42.0
click at [903, 412] on div at bounding box center [681, 380] width 1362 height 1052
drag, startPoint x: 952, startPoint y: 372, endPoint x: 947, endPoint y: 407, distance: 35.3
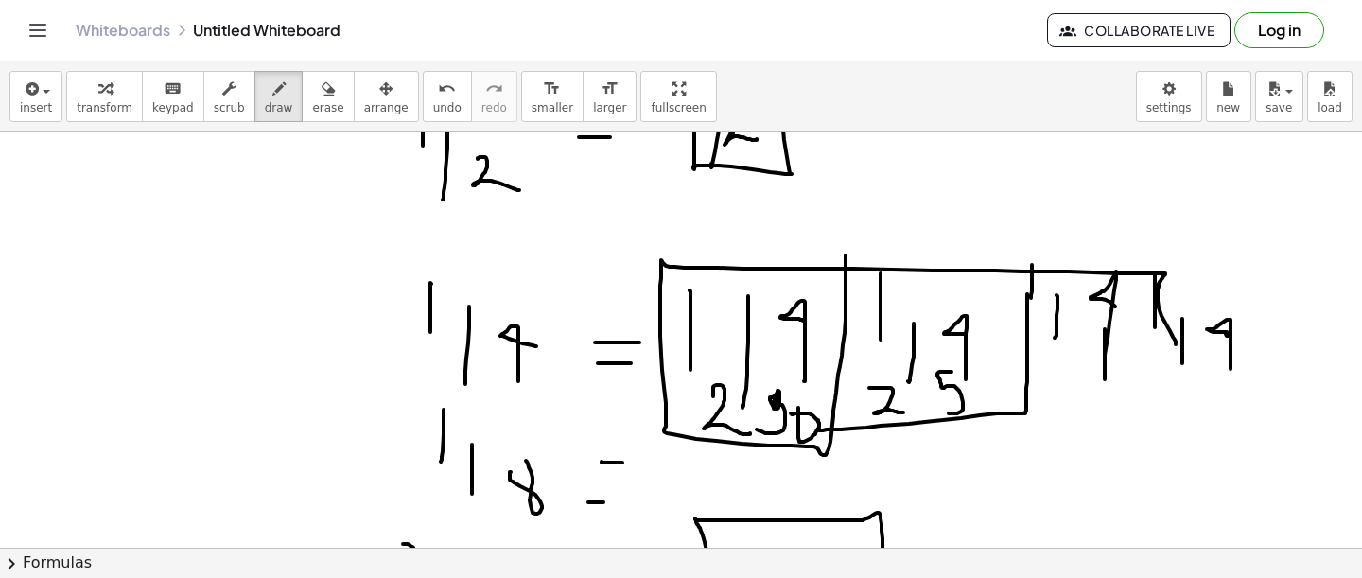
click at [947, 409] on div at bounding box center [681, 380] width 1362 height 1052
click at [995, 384] on div at bounding box center [681, 380] width 1362 height 1052
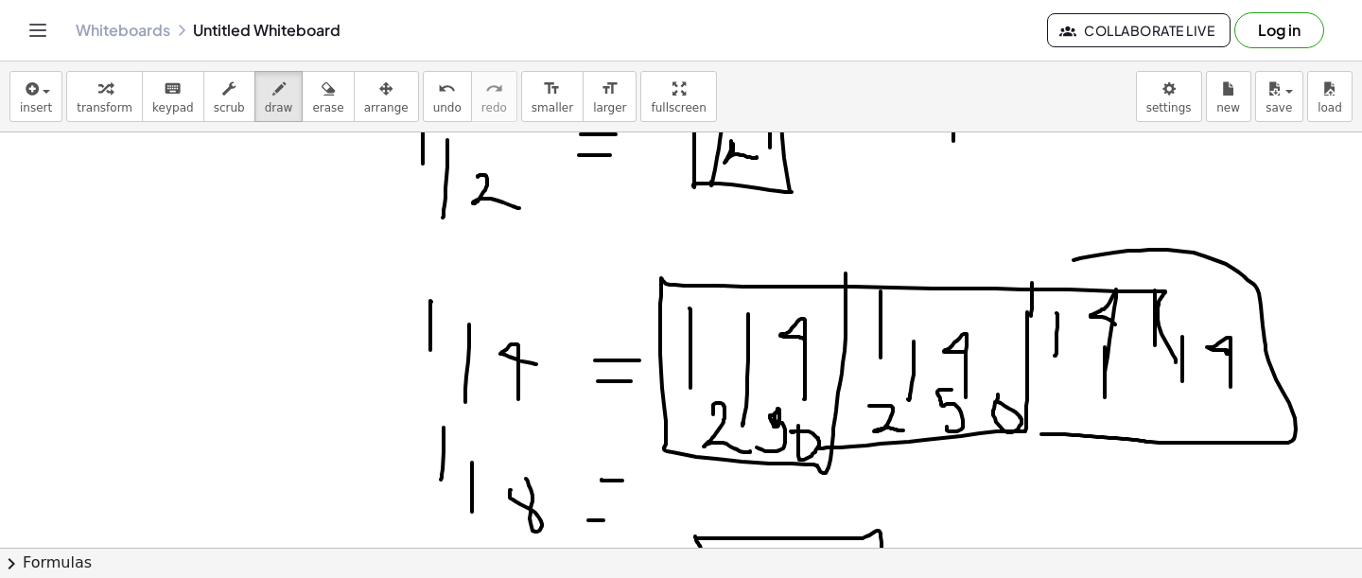
drag, startPoint x: 1041, startPoint y: 434, endPoint x: 1059, endPoint y: 272, distance: 162.7
click at [1059, 274] on div at bounding box center [681, 398] width 1362 height 1052
drag, startPoint x: 1152, startPoint y: 319, endPoint x: 1140, endPoint y: 429, distance: 111.4
click at [1140, 431] on div at bounding box center [681, 398] width 1362 height 1052
drag, startPoint x: 1073, startPoint y: 410, endPoint x: 1063, endPoint y: 434, distance: 26.3
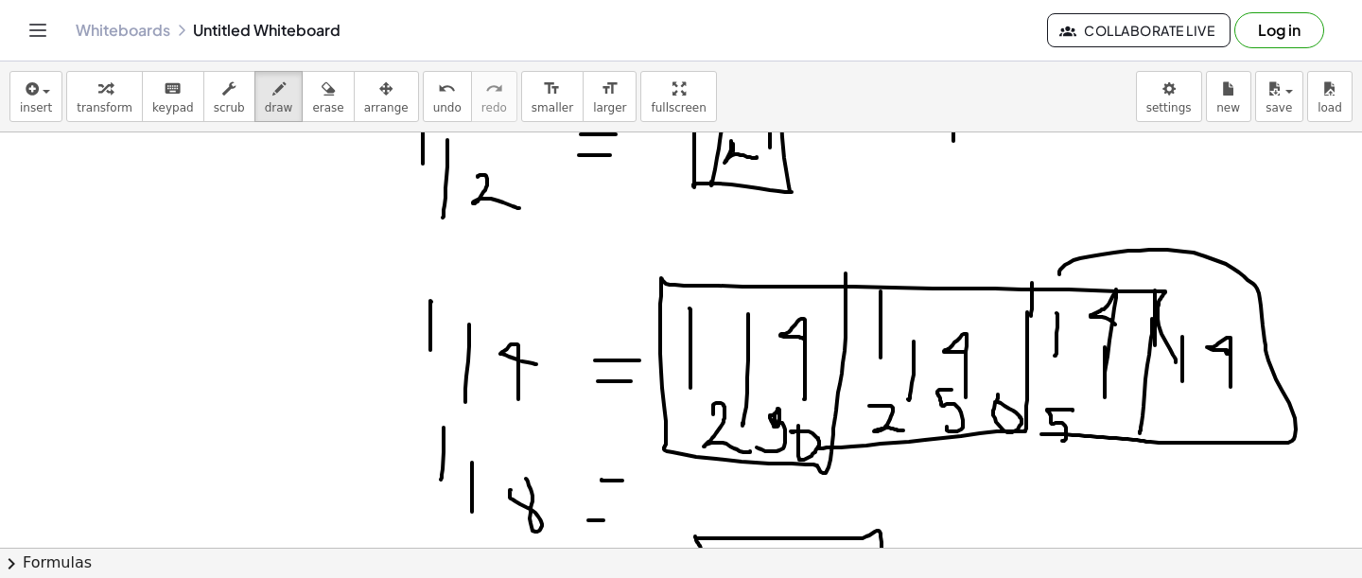
click at [1062, 435] on div at bounding box center [681, 398] width 1362 height 1052
drag, startPoint x: 1043, startPoint y: 420, endPoint x: 1056, endPoint y: 435, distance: 19.5
click at [1056, 435] on div at bounding box center [681, 398] width 1362 height 1052
click at [1079, 421] on div at bounding box center [681, 398] width 1362 height 1052
drag, startPoint x: 1180, startPoint y: 424, endPoint x: 1199, endPoint y: 438, distance: 23.6
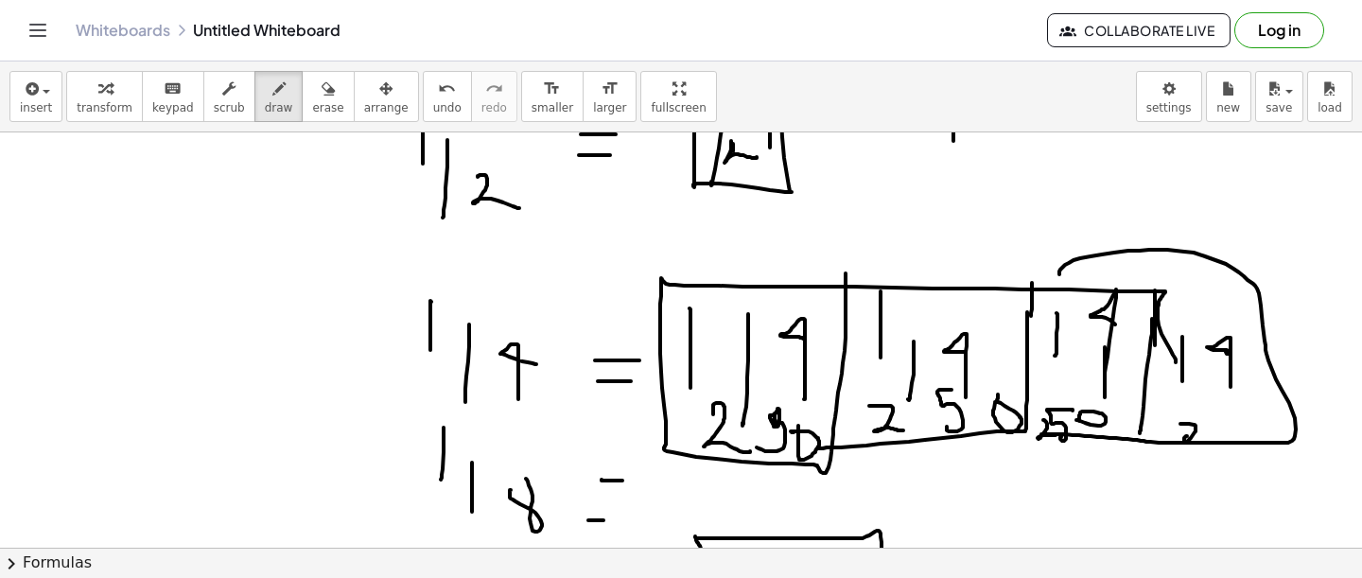
click at [1199, 438] on div at bounding box center [681, 398] width 1362 height 1052
drag, startPoint x: 1225, startPoint y: 419, endPoint x: 1217, endPoint y: 440, distance: 22.1
click at [1218, 440] on div at bounding box center [681, 398] width 1362 height 1052
click at [1256, 414] on div at bounding box center [681, 398] width 1362 height 1052
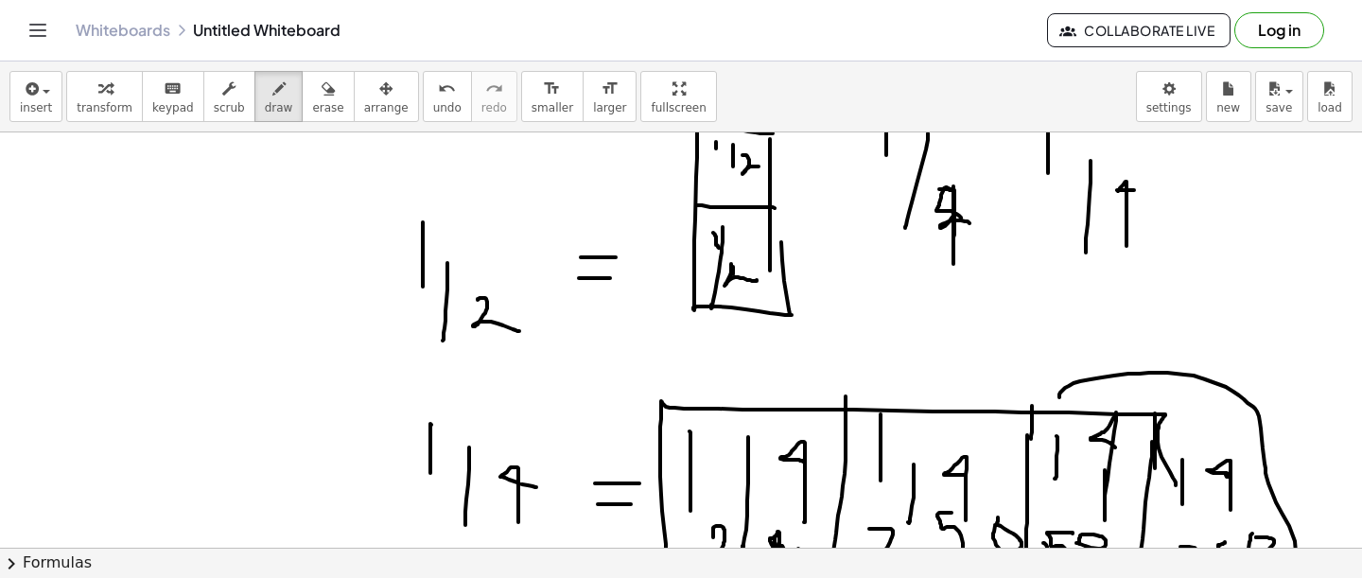
scroll to position [124, 0]
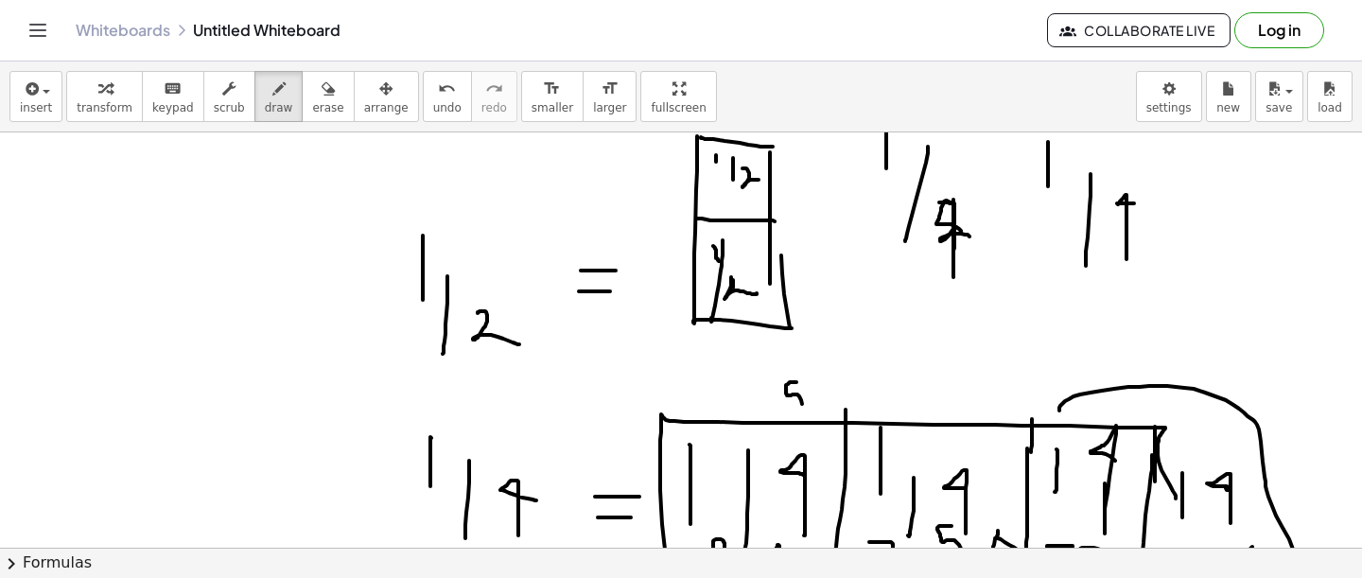
drag, startPoint x: 796, startPoint y: 382, endPoint x: 779, endPoint y: 412, distance: 34.7
click at [779, 413] on div at bounding box center [681, 535] width 1362 height 1052
drag, startPoint x: 814, startPoint y: 402, endPoint x: 801, endPoint y: 390, distance: 18.1
click at [801, 392] on div at bounding box center [681, 535] width 1362 height 1052
click at [875, 404] on div at bounding box center [681, 535] width 1362 height 1052
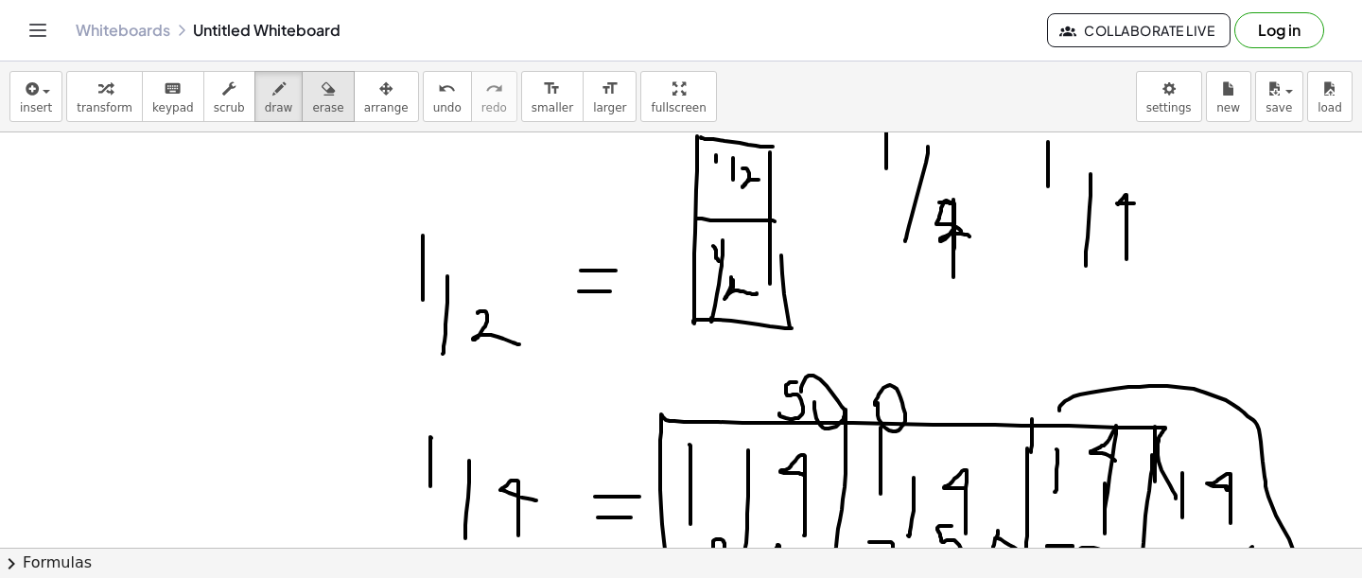
click at [325, 106] on span "erase" at bounding box center [327, 107] width 31 height 13
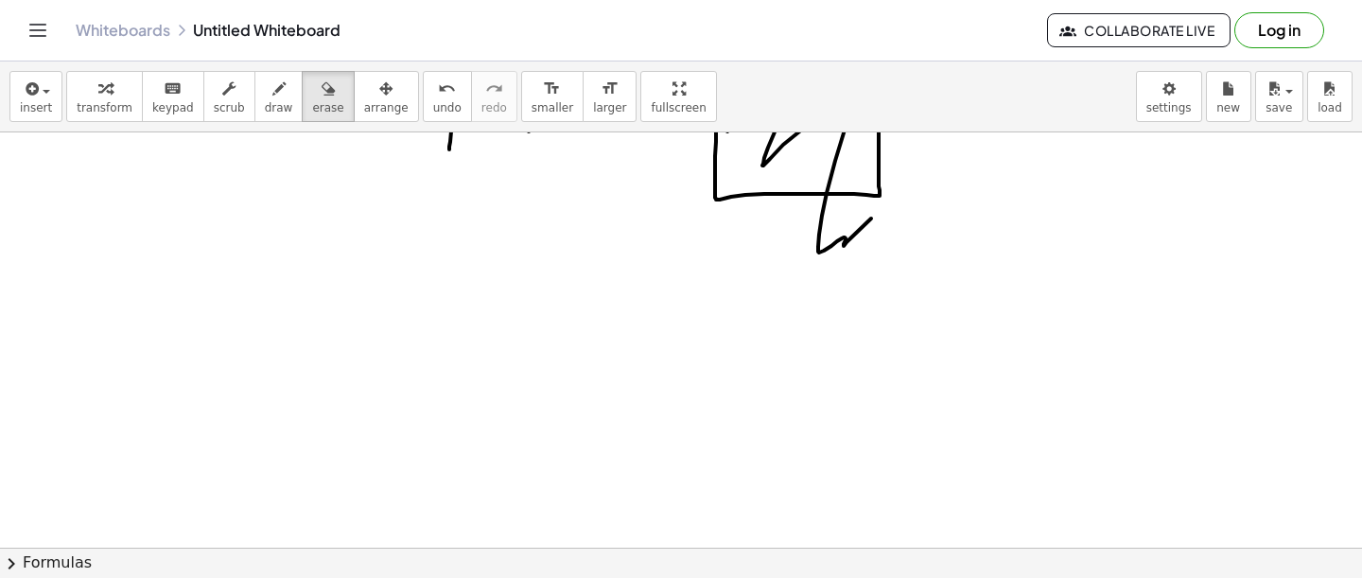
scroll to position [743, 0]
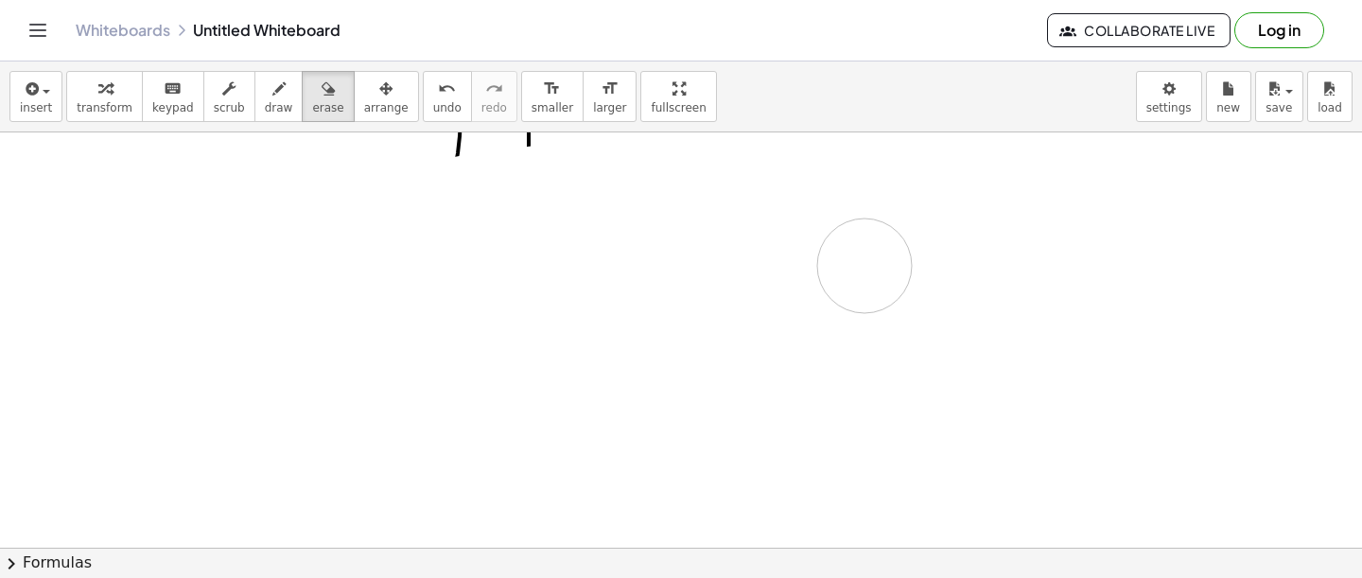
drag, startPoint x: 428, startPoint y: 339, endPoint x: 848, endPoint y: 275, distance: 423.8
click at [856, 271] on div at bounding box center [681, 13] width 1362 height 1246
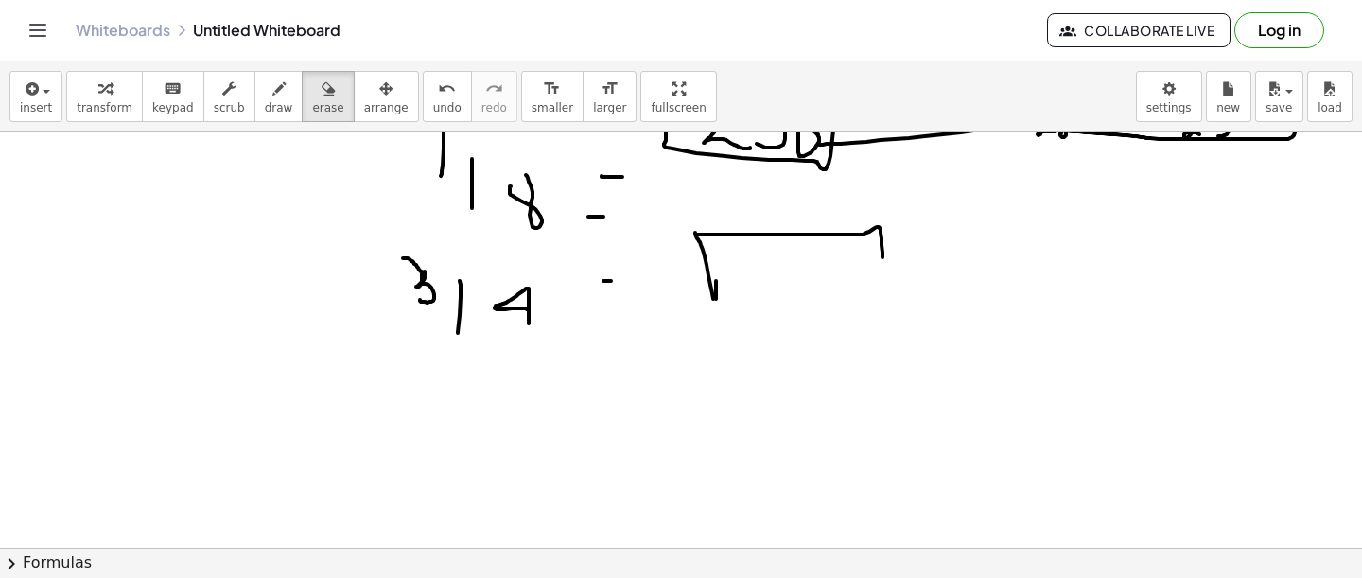
scroll to position [505, 0]
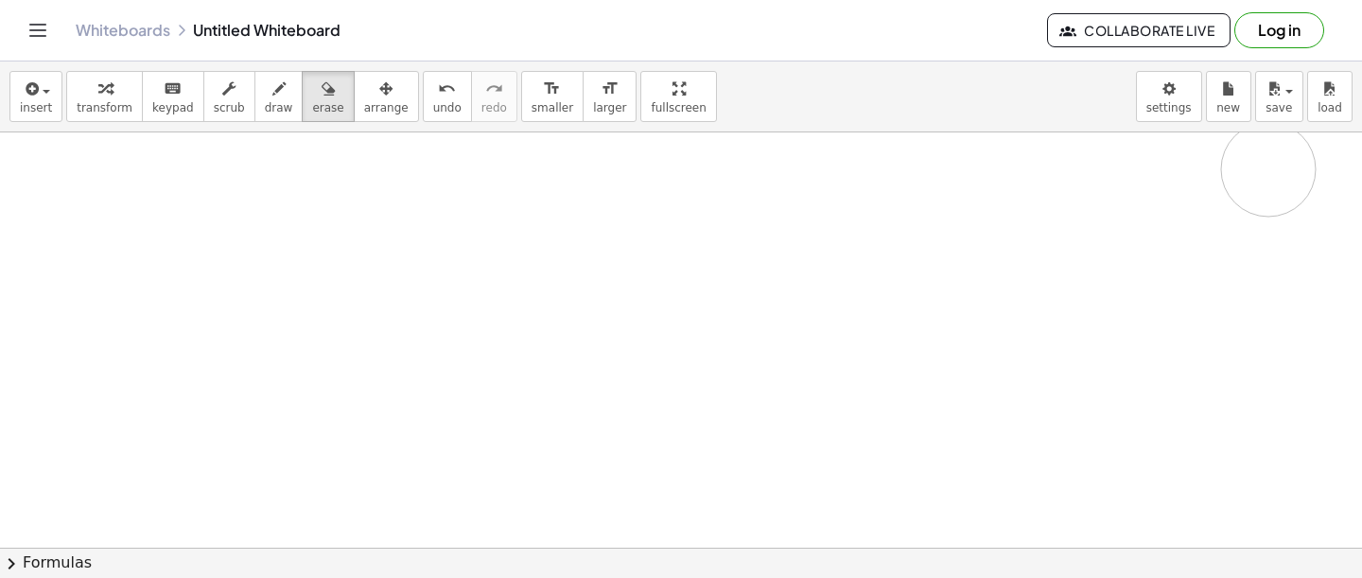
drag, startPoint x: 272, startPoint y: 288, endPoint x: 1237, endPoint y: 174, distance: 971.5
click at [1244, 174] on div at bounding box center [681, 250] width 1362 height 1246
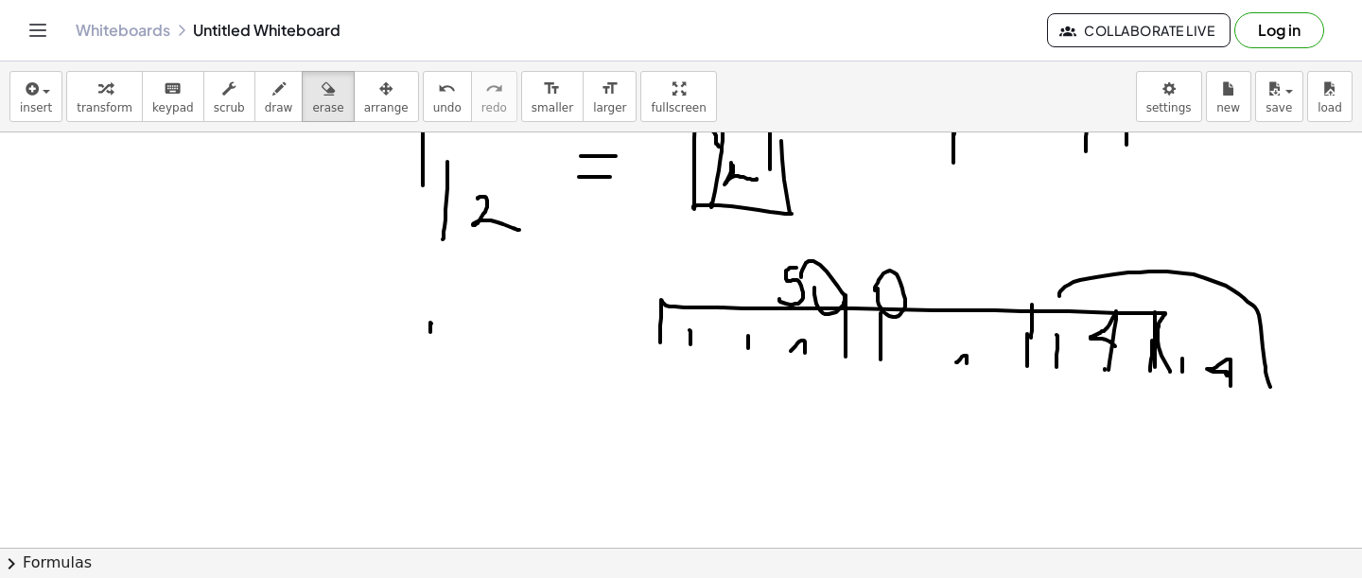
scroll to position [87, 0]
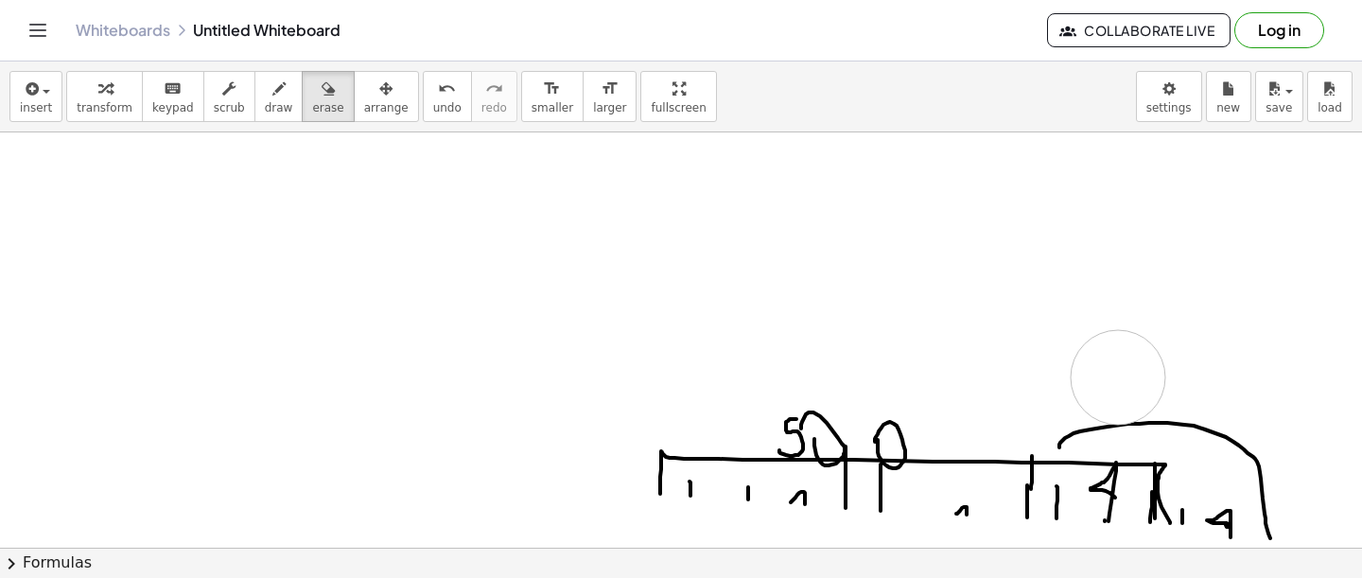
drag, startPoint x: 1187, startPoint y: 245, endPoint x: 1065, endPoint y: 422, distance: 214.9
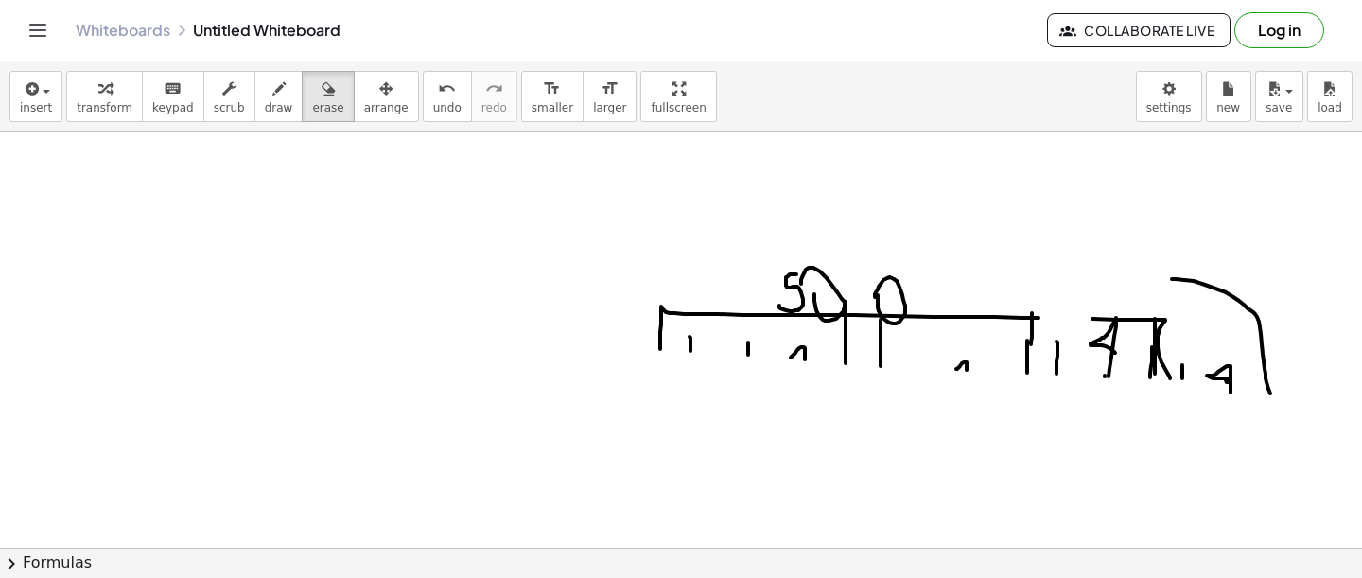
scroll to position [248, 0]
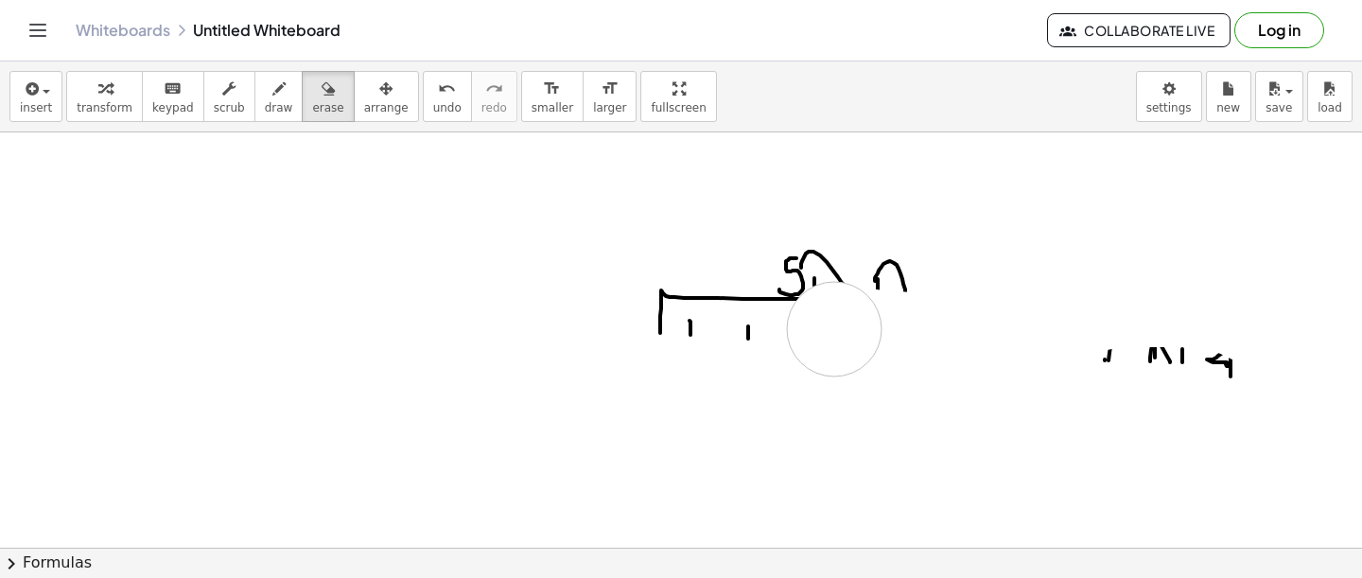
drag, startPoint x: 1303, startPoint y: 349, endPoint x: 803, endPoint y: 322, distance: 500.2
click at [803, 323] on div at bounding box center [681, 508] width 1362 height 1246
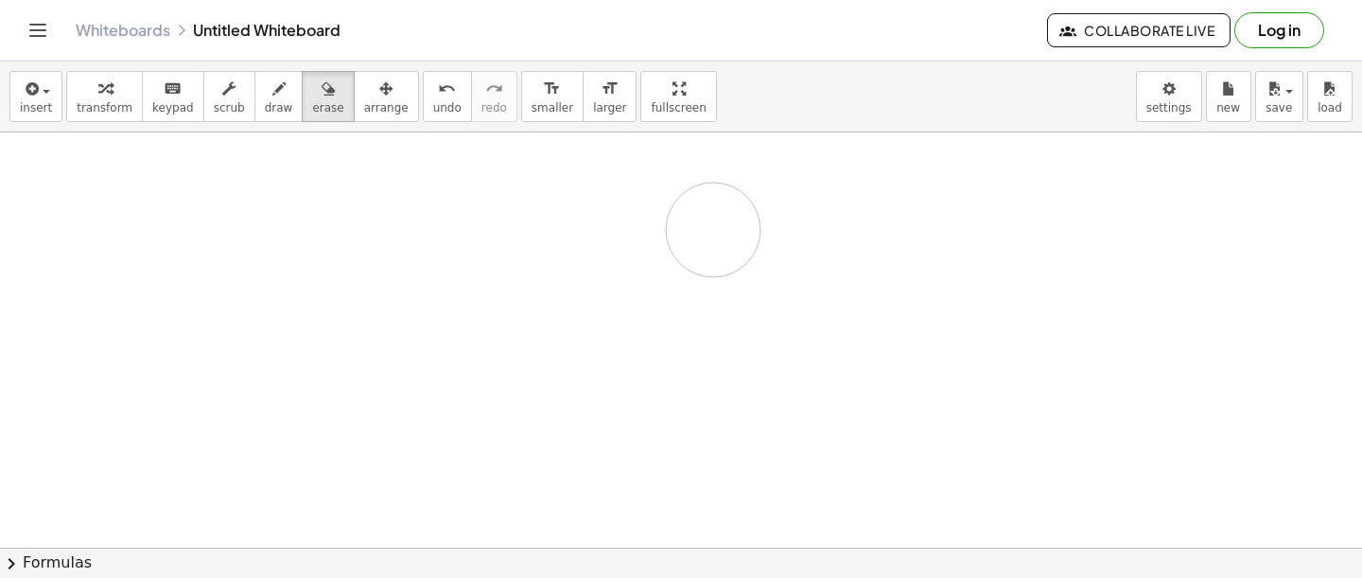
drag, startPoint x: 803, startPoint y: 322, endPoint x: 731, endPoint y: 219, distance: 124.9
click at [719, 229] on div at bounding box center [681, 508] width 1362 height 1246
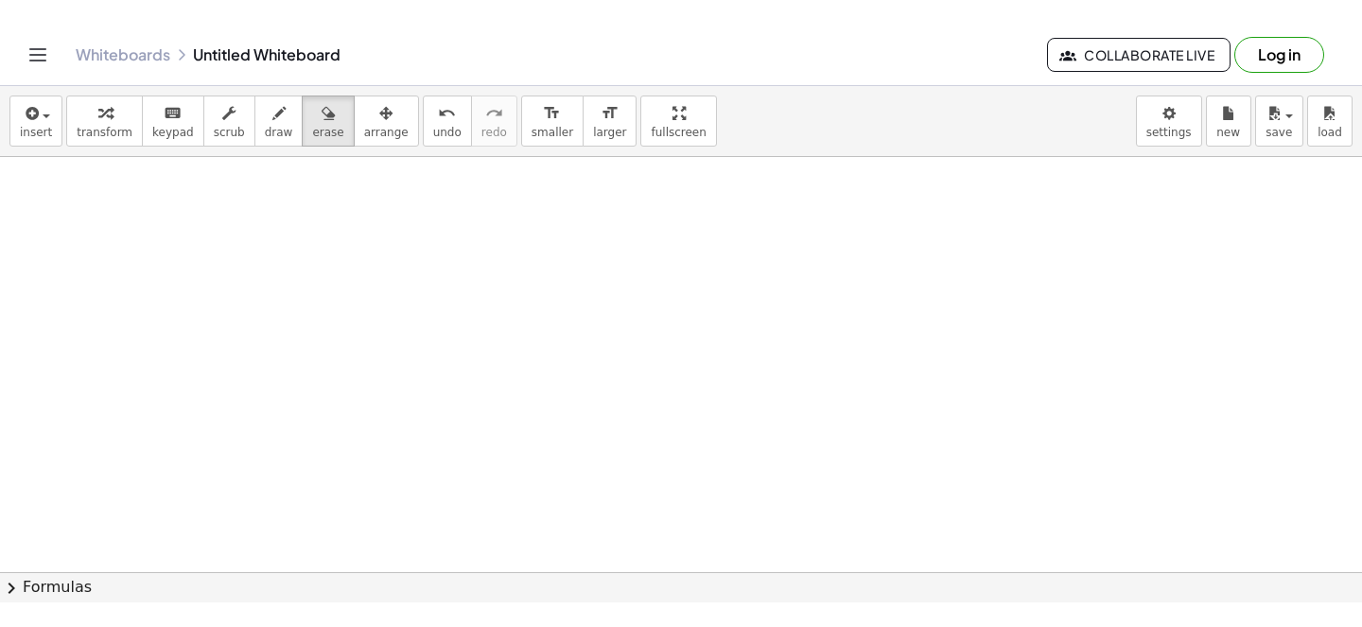
scroll to position [0, 0]
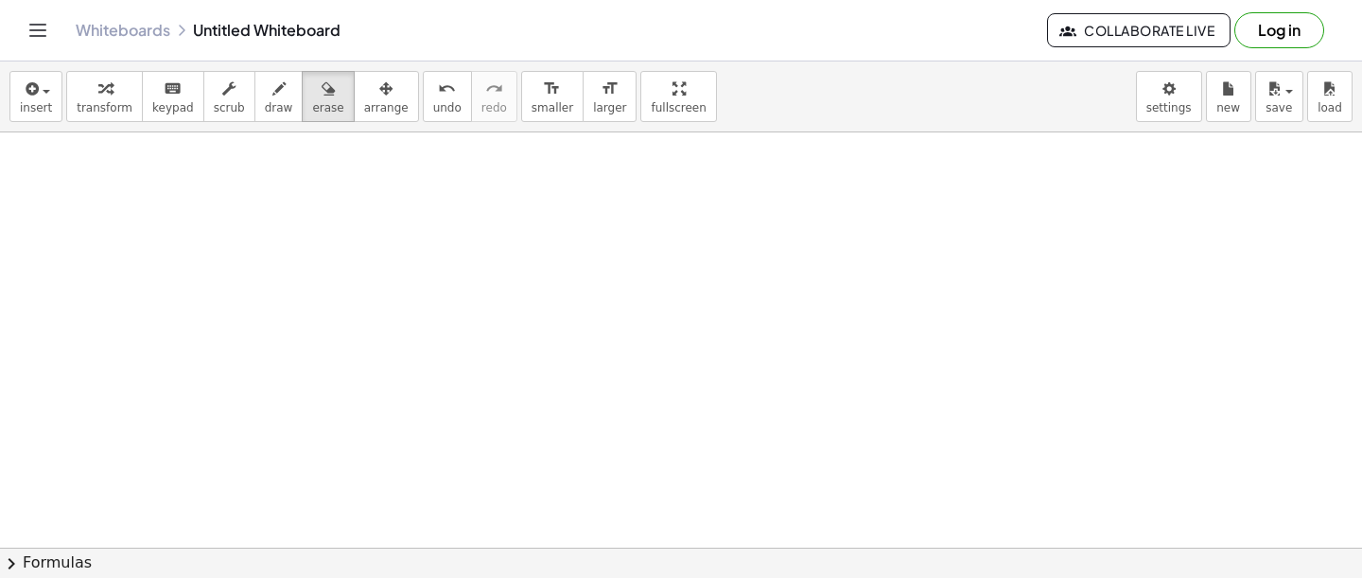
click at [275, 124] on div "insert select one: Math Expression Function Text Youtube Video Graphing Geometr…" at bounding box center [681, 96] width 1362 height 71
click at [273, 101] on span "draw" at bounding box center [279, 107] width 28 height 13
drag, startPoint x: 401, startPoint y: 206, endPoint x: 404, endPoint y: 292, distance: 86.1
click at [404, 293] on div at bounding box center [681, 547] width 1362 height 831
click at [322, 78] on icon "button" at bounding box center [328, 89] width 13 height 23
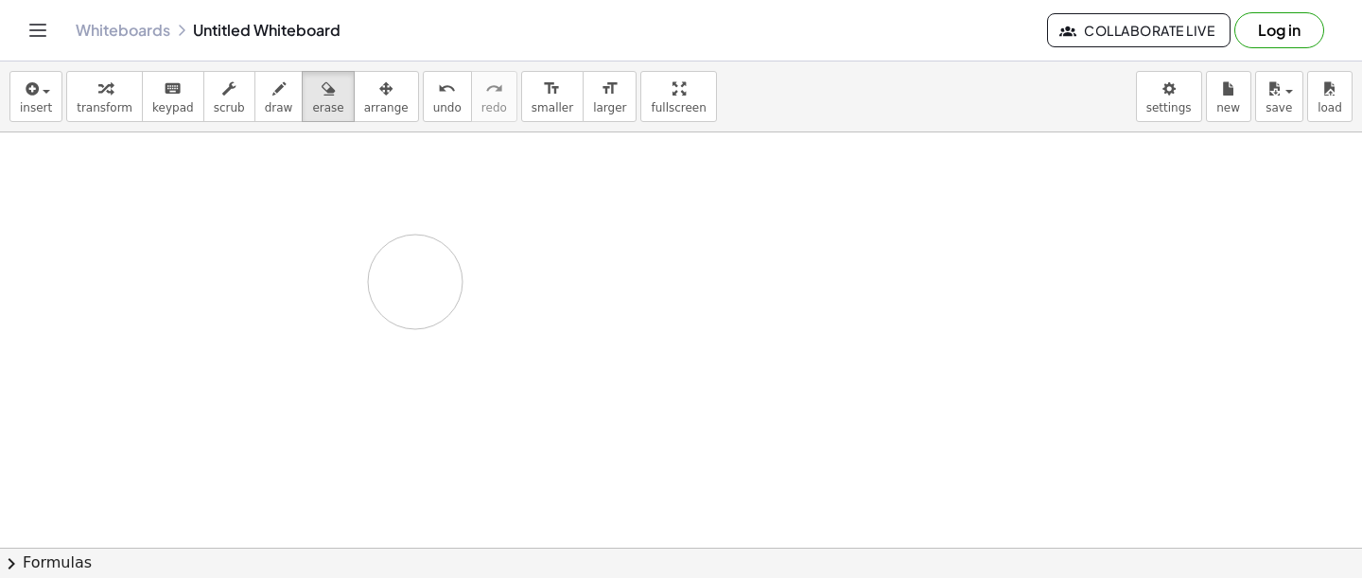
drag, startPoint x: 362, startPoint y: 169, endPoint x: 423, endPoint y: 252, distance: 102.2
click at [417, 264] on div at bounding box center [681, 547] width 1362 height 831
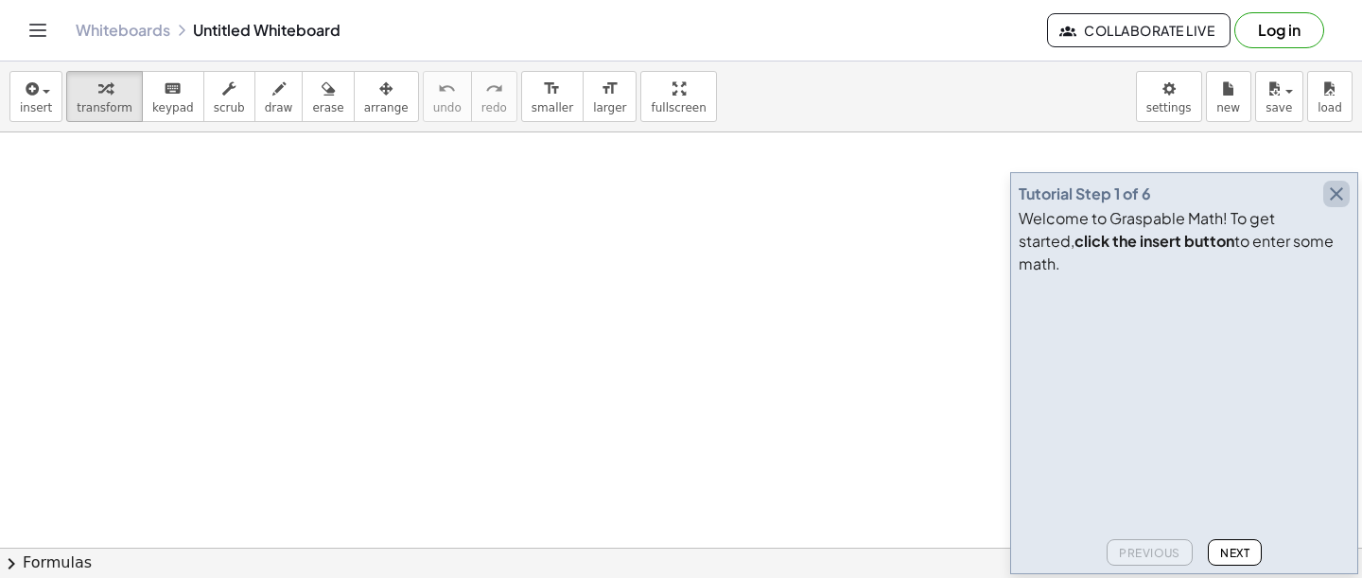
click at [1337, 205] on icon "button" at bounding box center [1336, 194] width 23 height 23
